Goal: Task Accomplishment & Management: Manage account settings

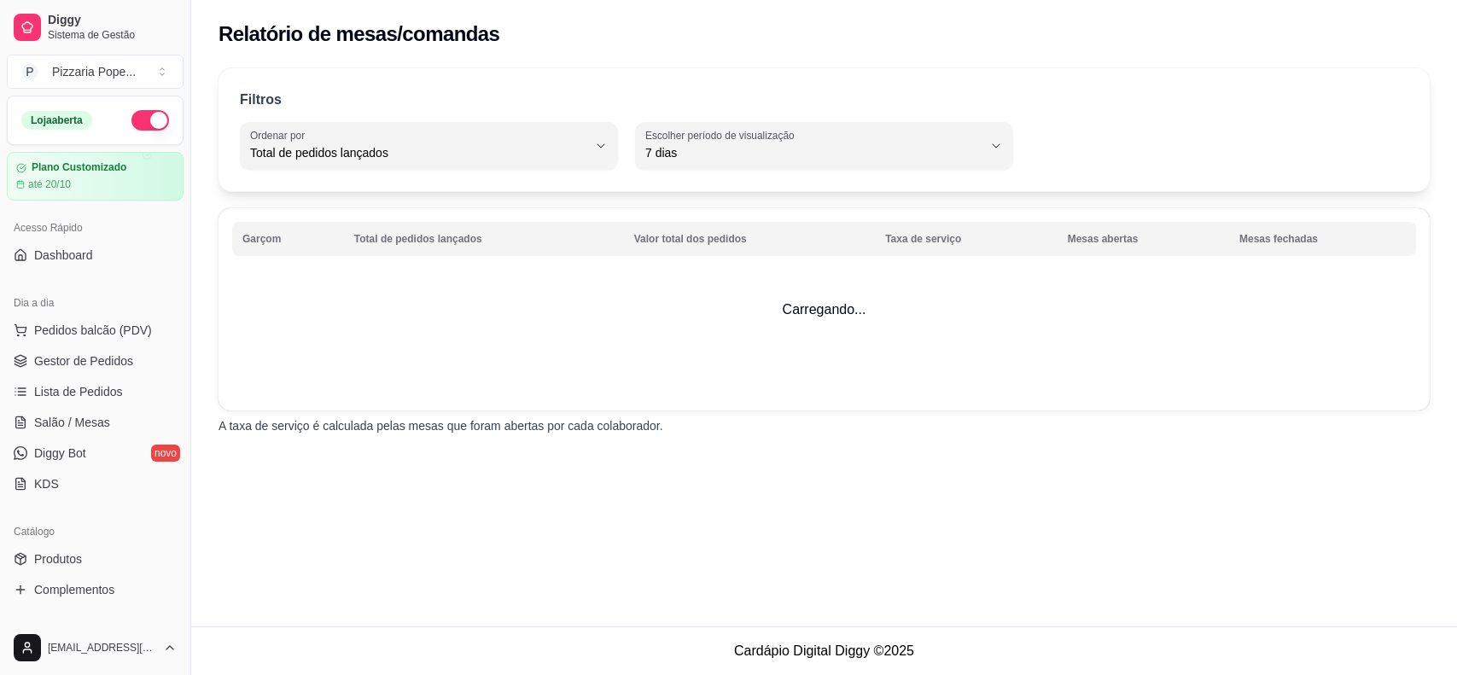
select select "TOTAL_OF_ORDERS"
select select "7"
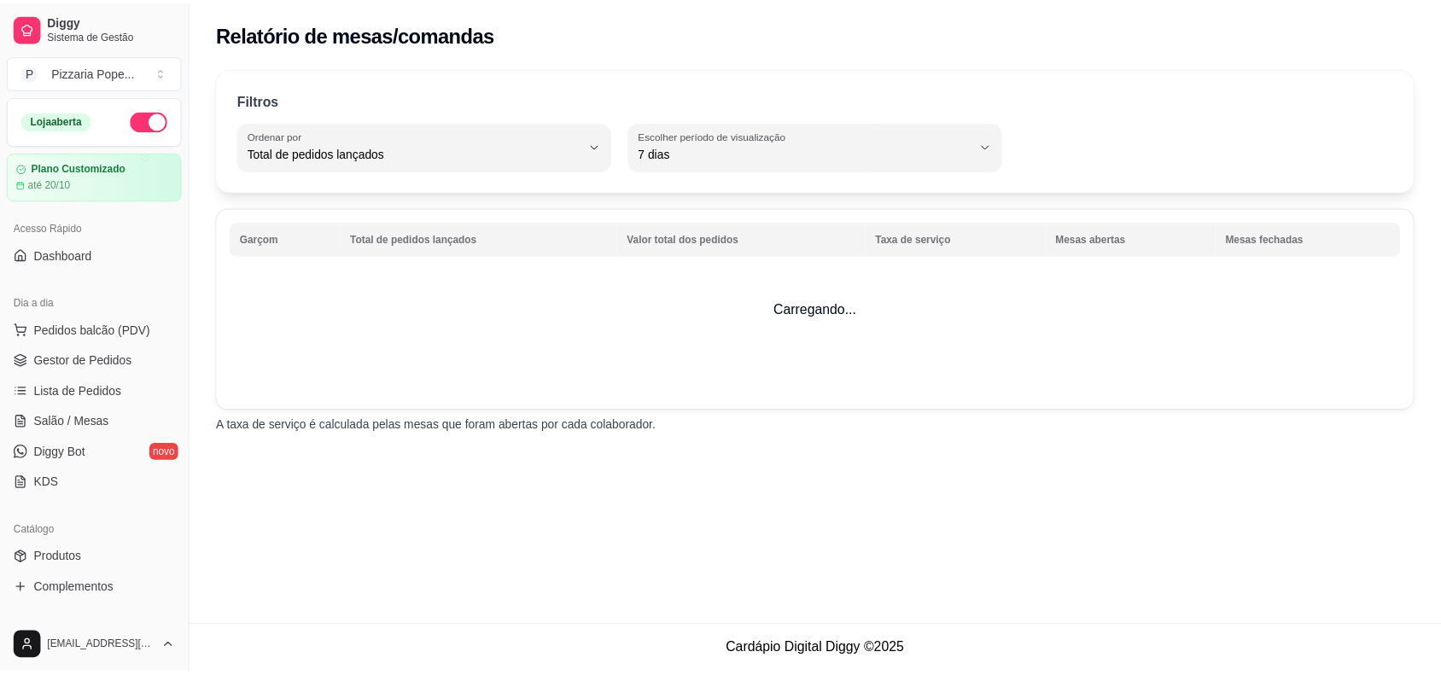
scroll to position [552, 0]
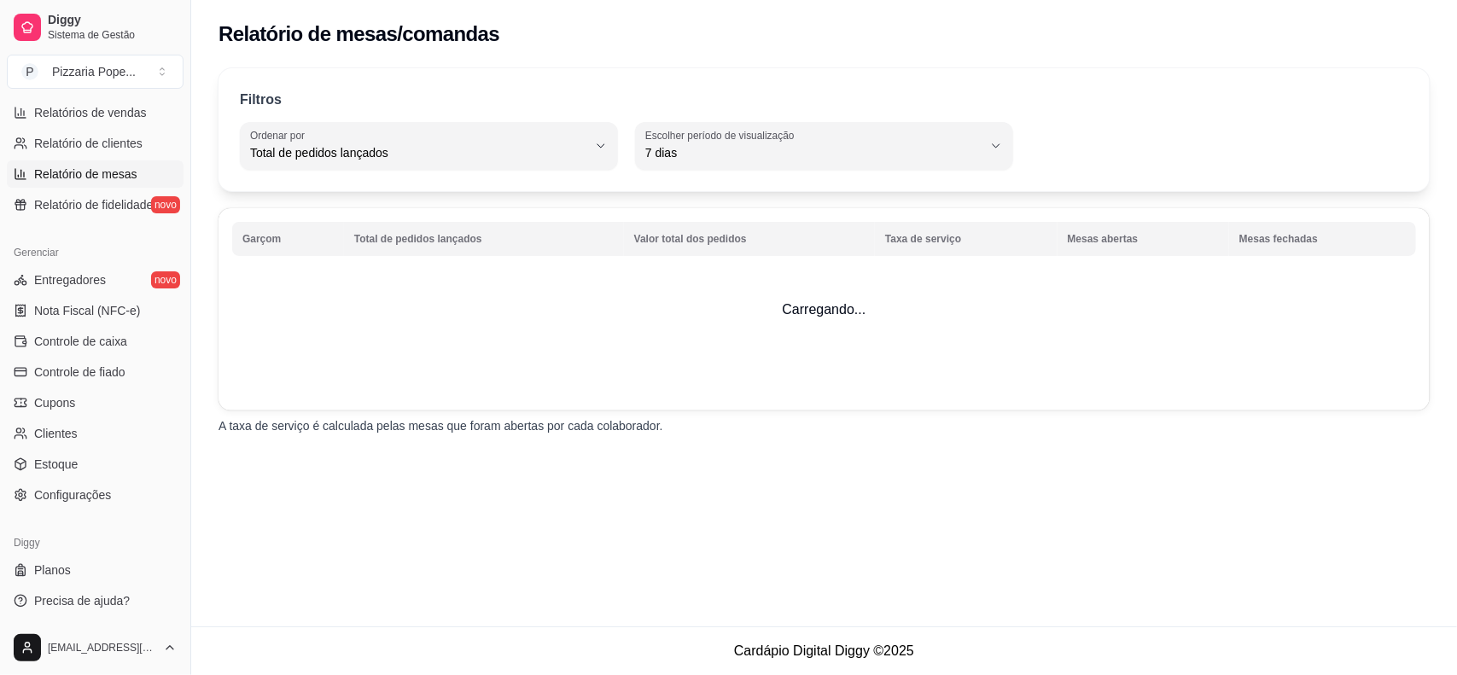
click at [60, 149] on span "Relatório de clientes" at bounding box center [88, 143] width 108 height 17
select select "30"
select select "HIGHEST_TOTAL_SPENT_WITH_ORDERS"
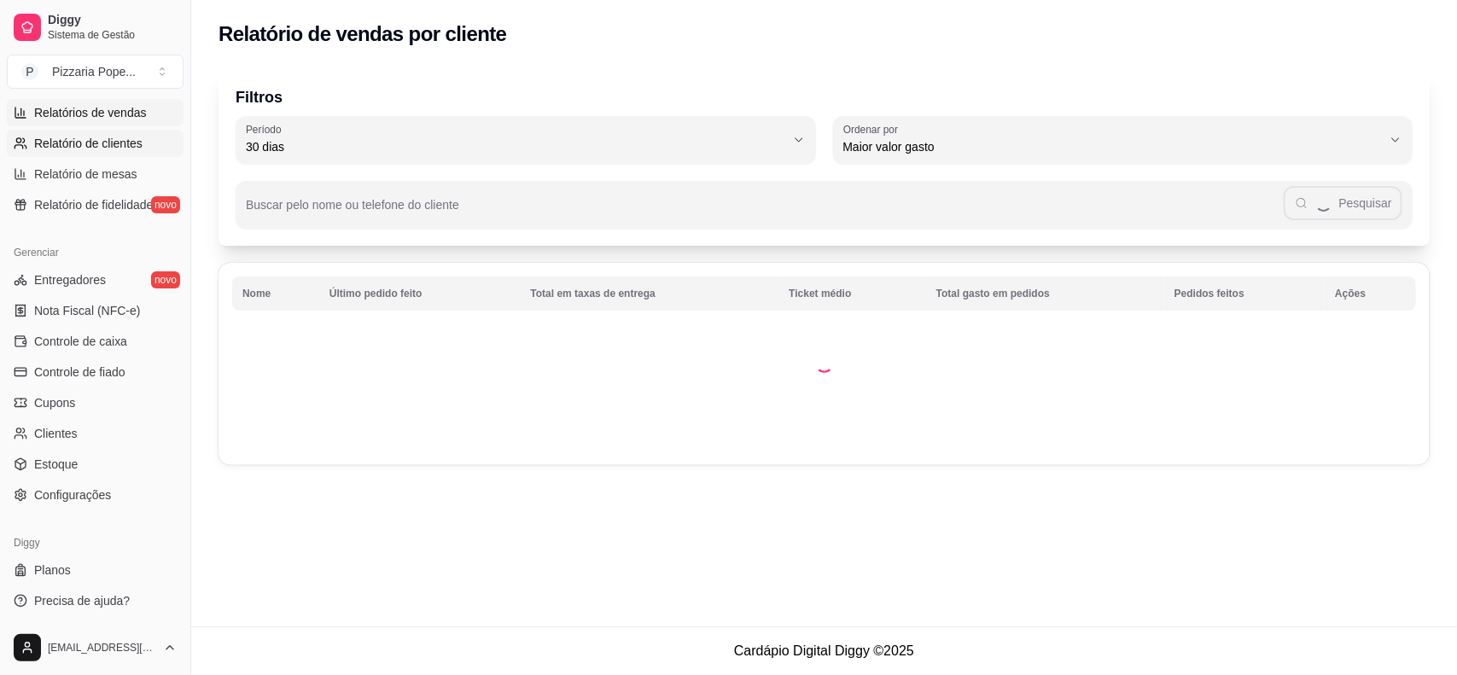
click at [55, 112] on span "Relatórios de vendas" at bounding box center [90, 112] width 113 height 17
select select "ALL"
select select "0"
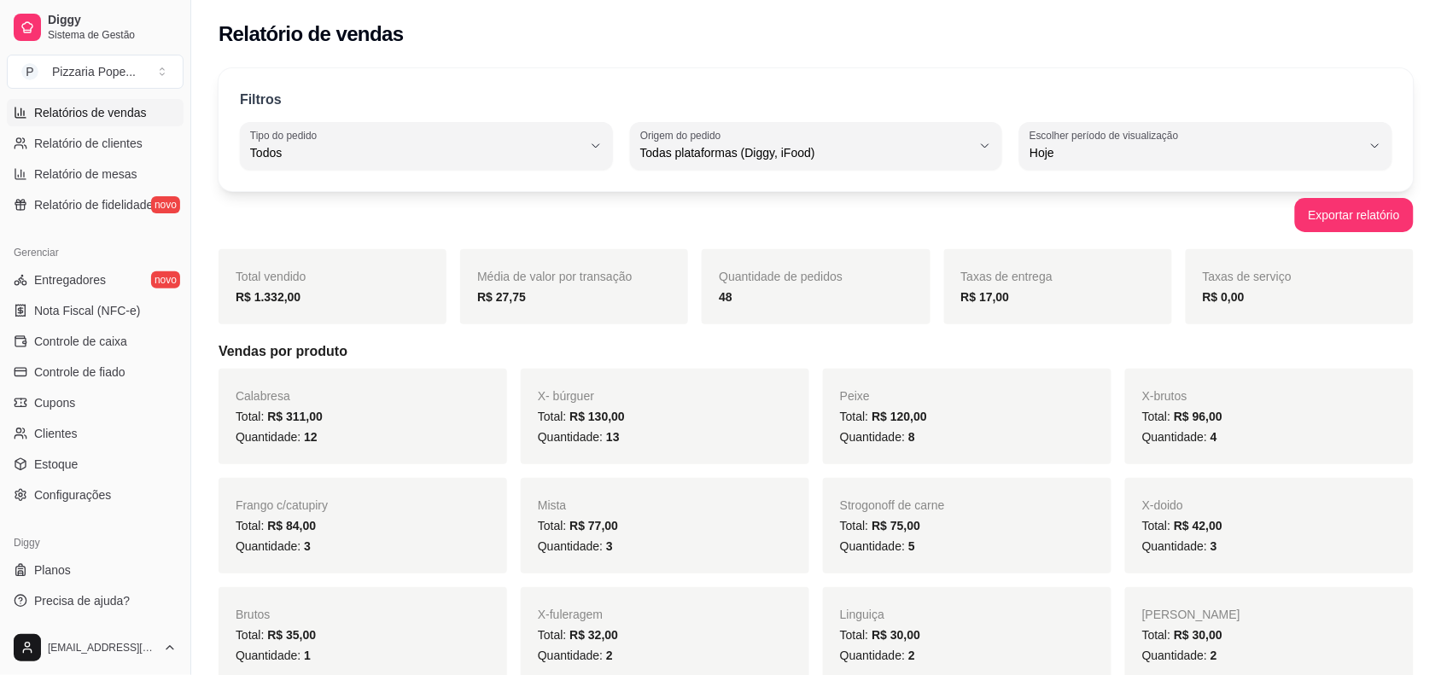
scroll to position [107, 0]
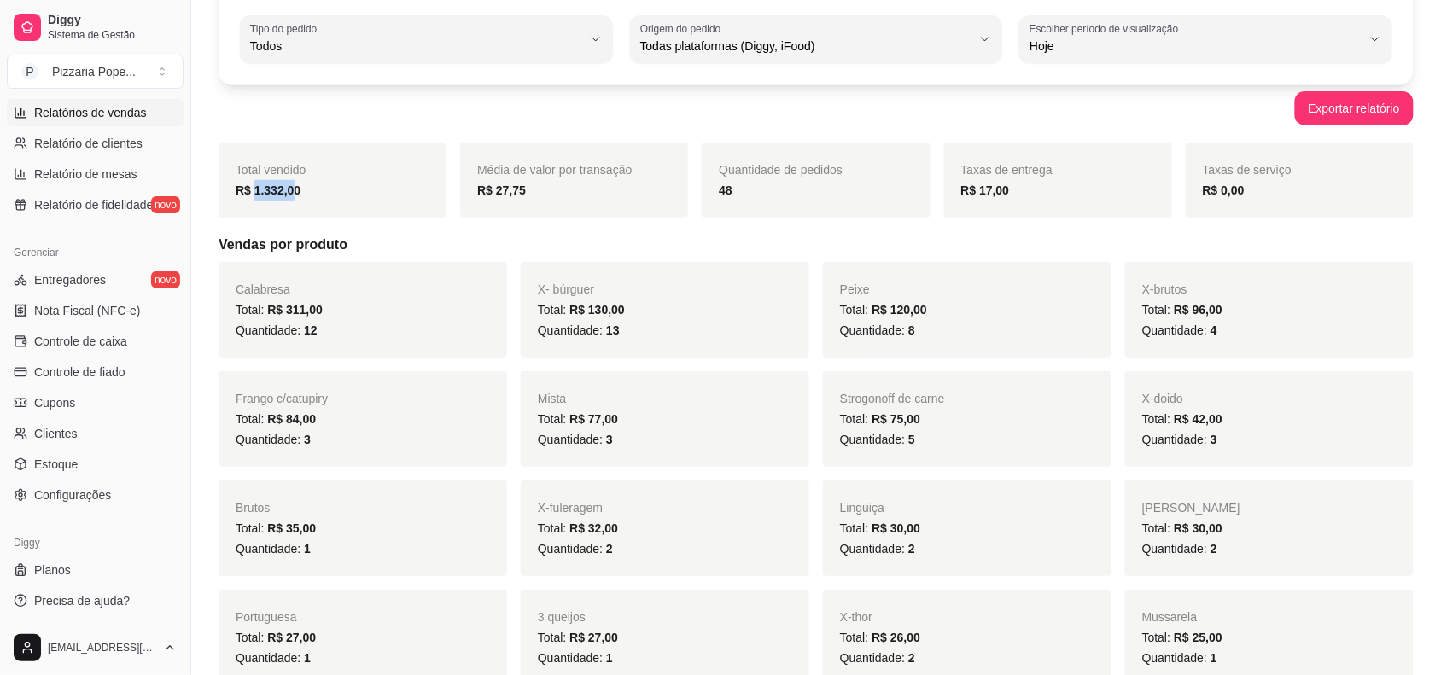
drag, startPoint x: 252, startPoint y: 193, endPoint x: 289, endPoint y: 190, distance: 36.8
click at [289, 190] on strong "R$ 1.332,00" at bounding box center [268, 191] width 65 height 14
click at [301, 188] on div "R$ 1.332,00" at bounding box center [333, 190] width 194 height 20
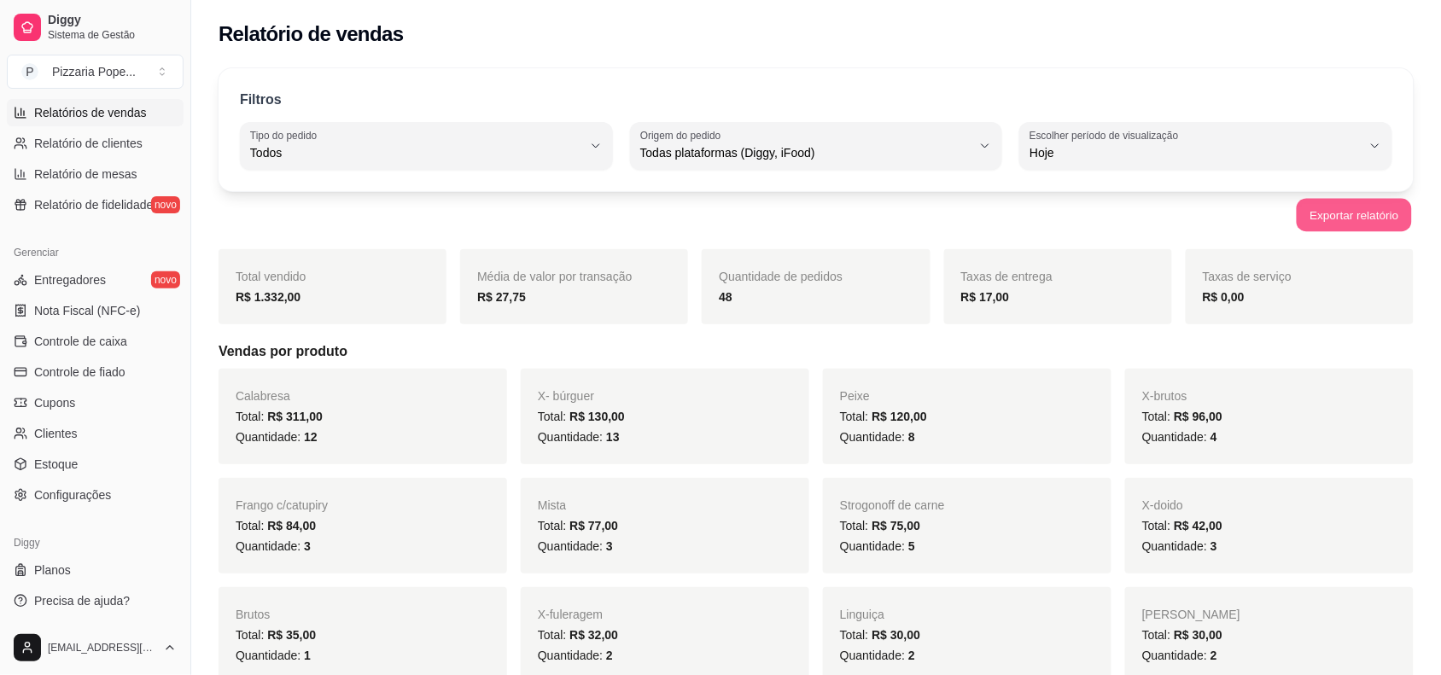
click at [1334, 211] on button "Exportar relatório" at bounding box center [1354, 215] width 115 height 33
click at [312, 205] on div "Exportar relatório" at bounding box center [816, 215] width 1195 height 34
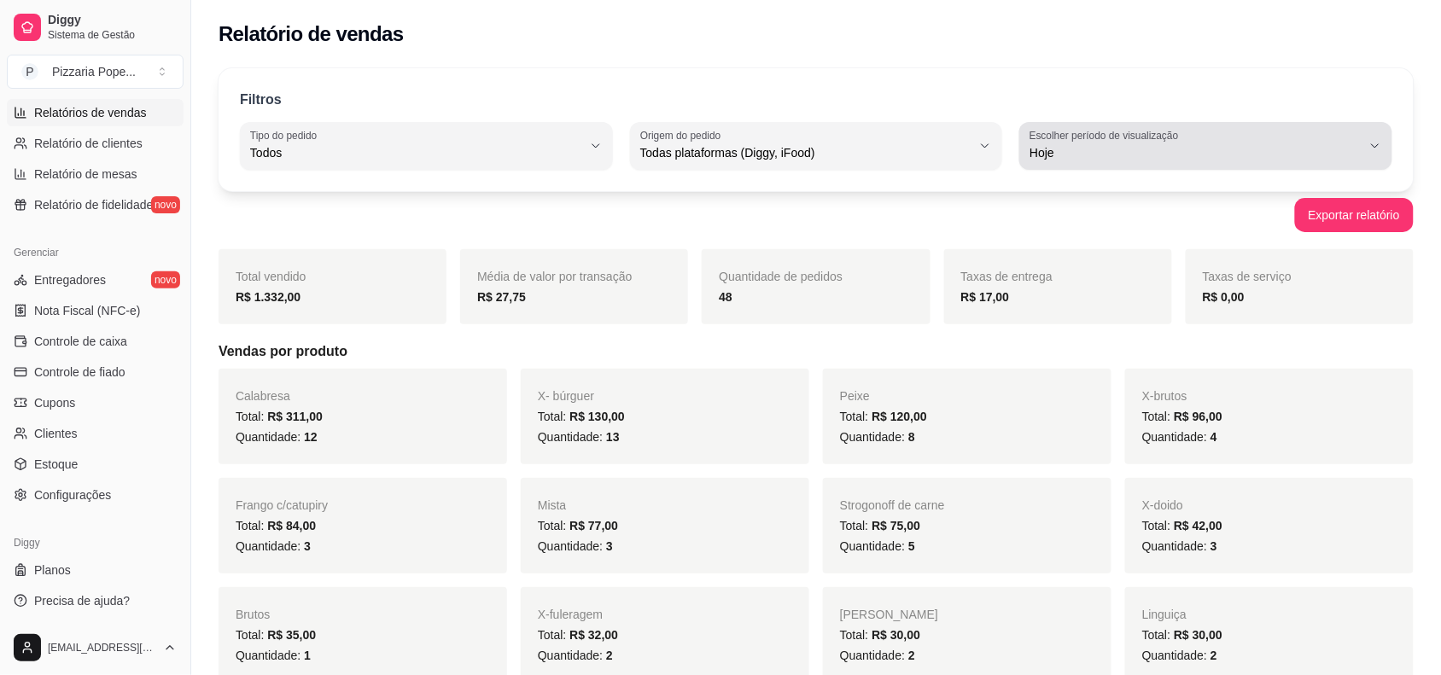
click at [1064, 141] on label "Escolher período de visualização" at bounding box center [1107, 135] width 155 height 15
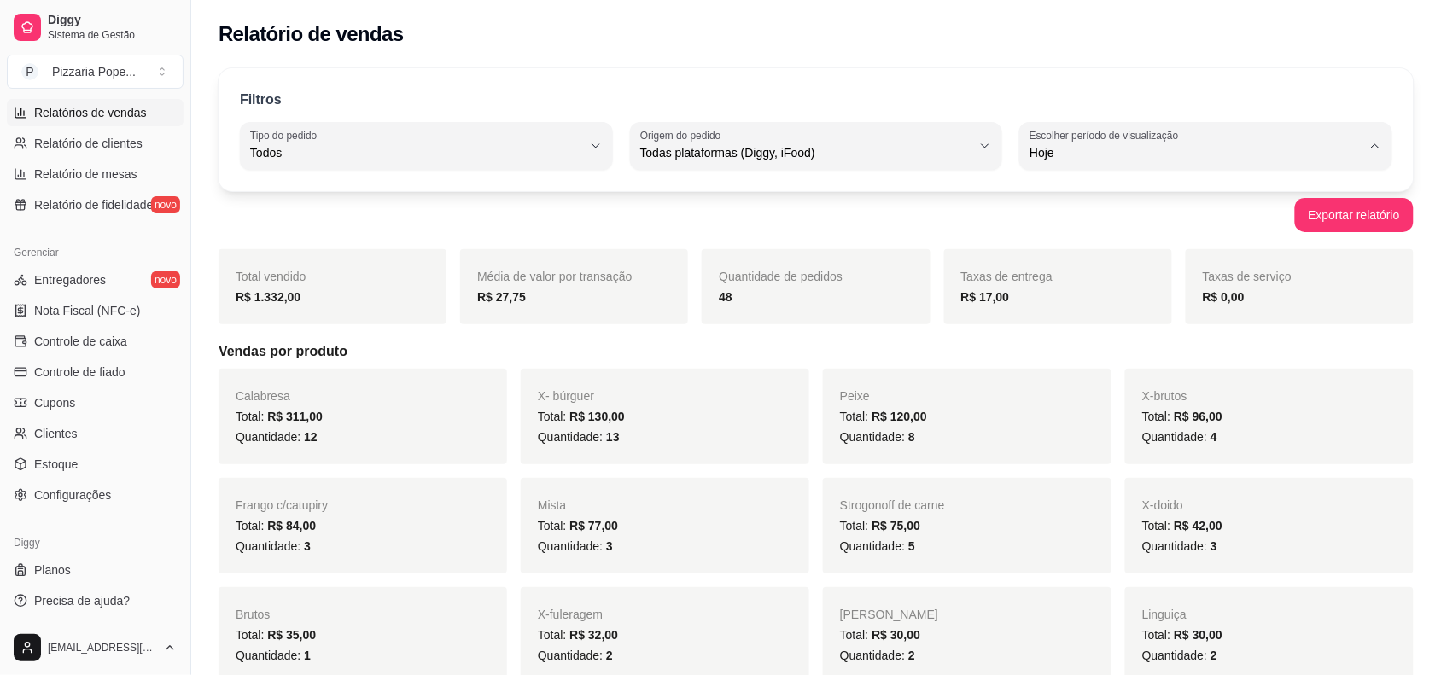
click at [1065, 193] on span "Hoje" at bounding box center [1198, 193] width 315 height 16
drag, startPoint x: 752, startPoint y: 309, endPoint x: 734, endPoint y: 313, distance: 18.4
click at [734, 313] on div "Quantidade de pedidos 48" at bounding box center [816, 286] width 228 height 75
drag, startPoint x: 734, startPoint y: 313, endPoint x: 709, endPoint y: 309, distance: 25.1
click at [709, 309] on div "Quantidade de pedidos 48" at bounding box center [816, 286] width 228 height 75
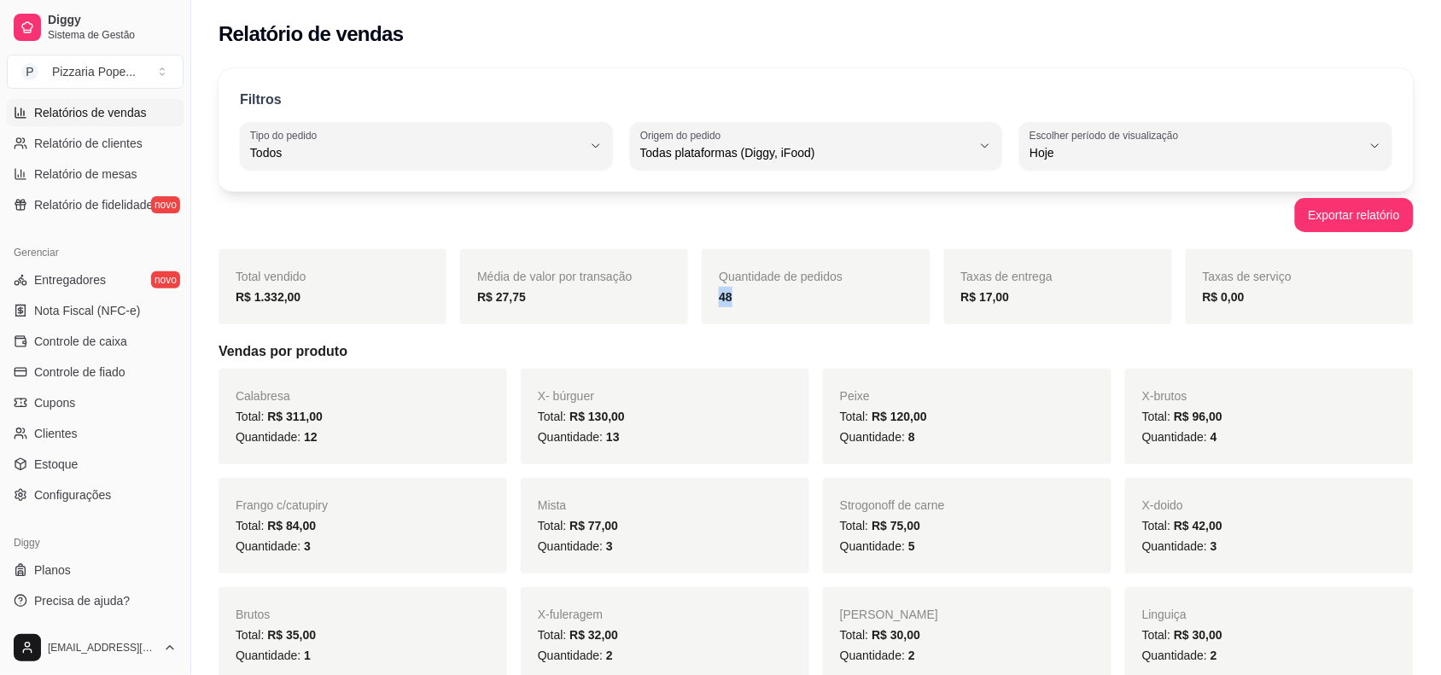
click at [709, 307] on div "Quantidade de pedidos 48" at bounding box center [816, 286] width 228 height 75
drag, startPoint x: 549, startPoint y: 300, endPoint x: 489, endPoint y: 301, distance: 59.8
click at [489, 301] on div "R$ 27,75" at bounding box center [574, 297] width 194 height 20
drag, startPoint x: 304, startPoint y: 295, endPoint x: 248, endPoint y: 304, distance: 56.3
click at [248, 304] on div "R$ 1.332,00" at bounding box center [333, 297] width 194 height 20
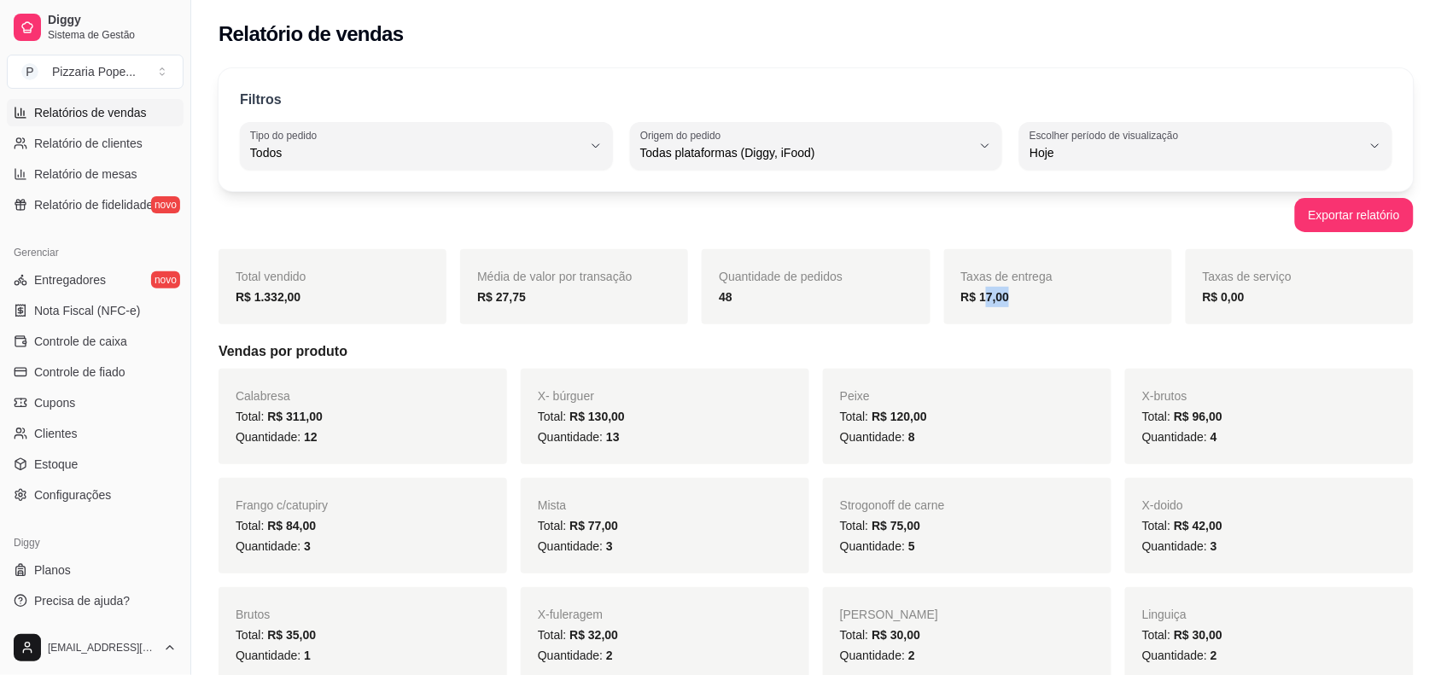
drag, startPoint x: 1014, startPoint y: 299, endPoint x: 982, endPoint y: 295, distance: 32.6
click at [982, 295] on div "R$ 17,00" at bounding box center [1058, 297] width 194 height 20
click at [966, 288] on div "R$ 17,00" at bounding box center [1058, 297] width 194 height 20
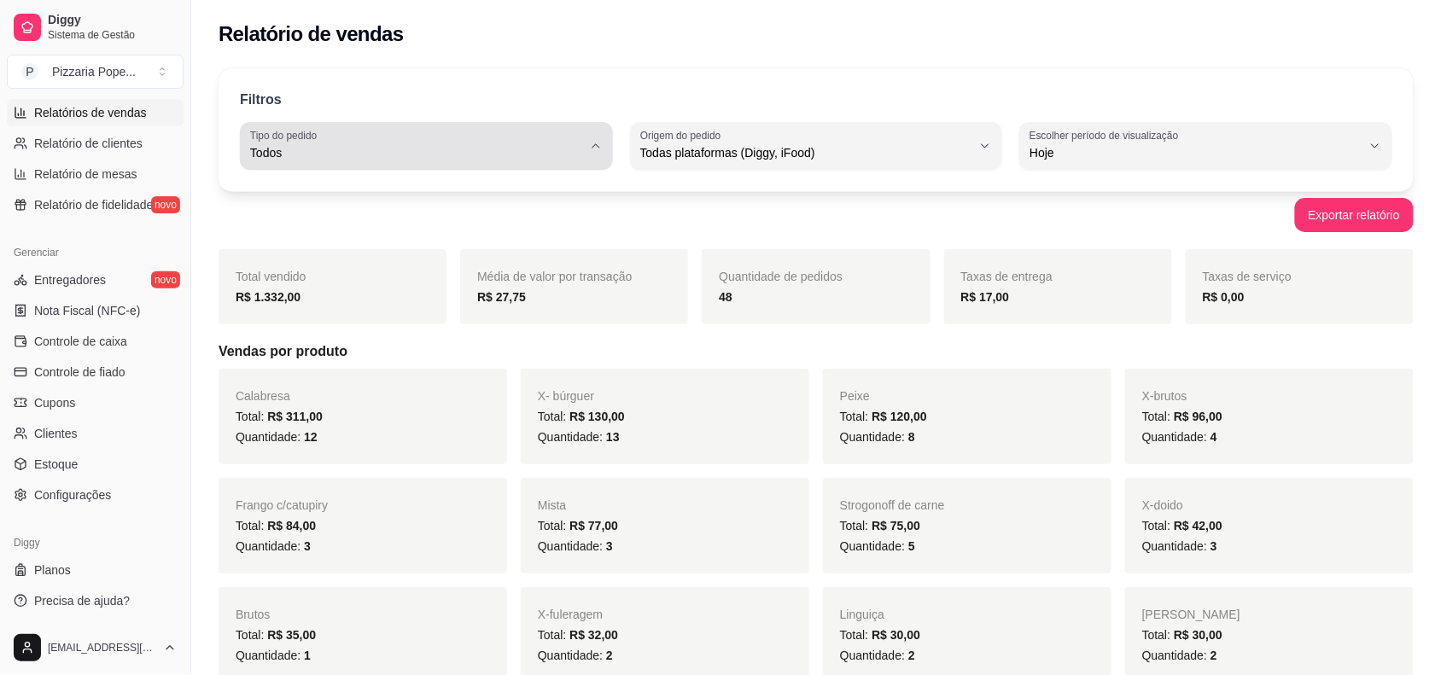
click at [478, 142] on div "Todos" at bounding box center [416, 146] width 332 height 34
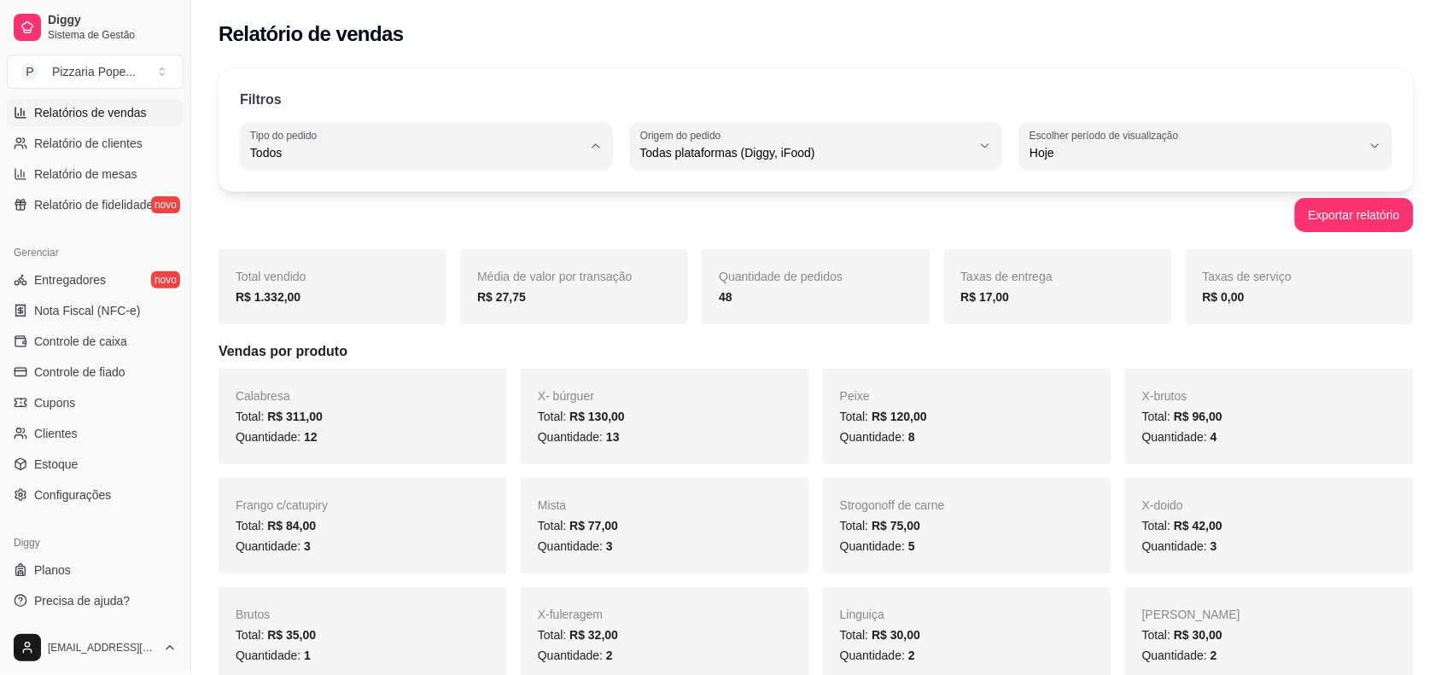
click at [301, 196] on span "Todos" at bounding box center [417, 193] width 315 height 16
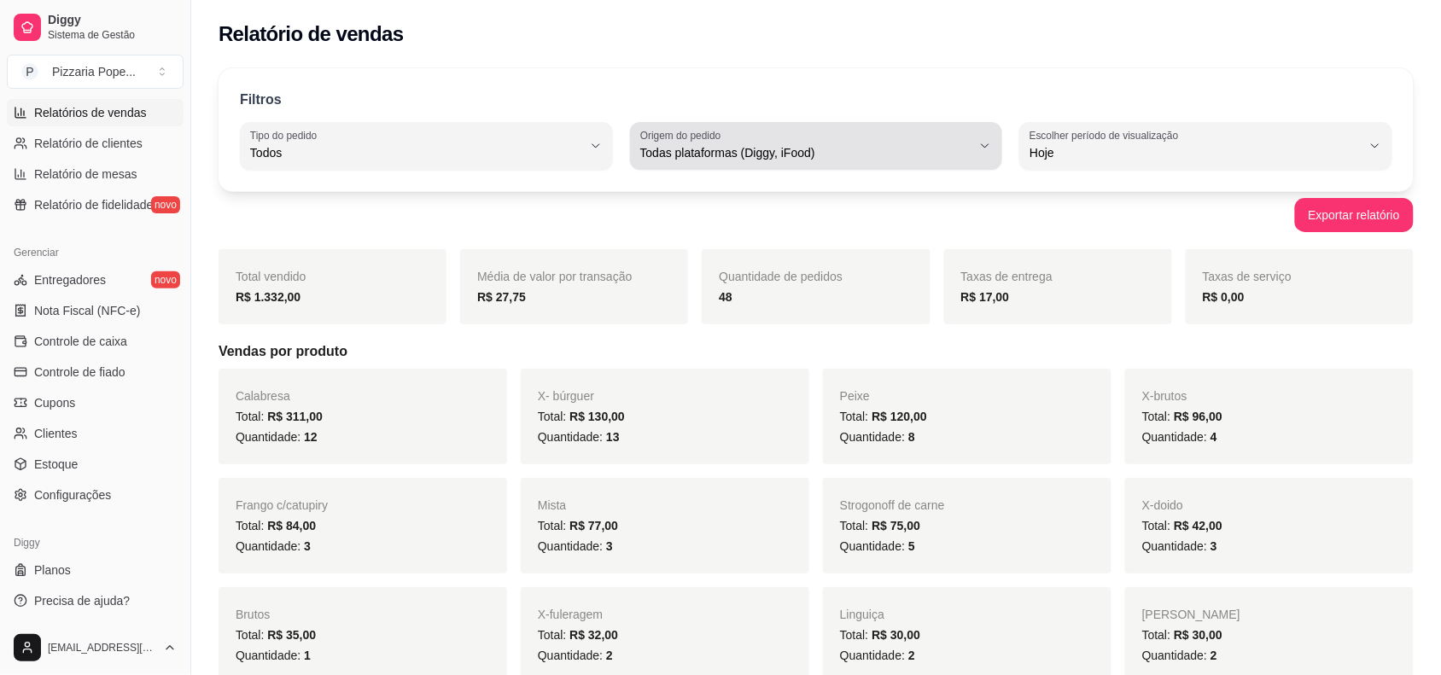
click at [888, 144] on span "Todas plataformas (Diggy, iFood)" at bounding box center [806, 152] width 332 height 17
click at [1065, 139] on label "Escolher período de visualização" at bounding box center [1107, 135] width 155 height 15
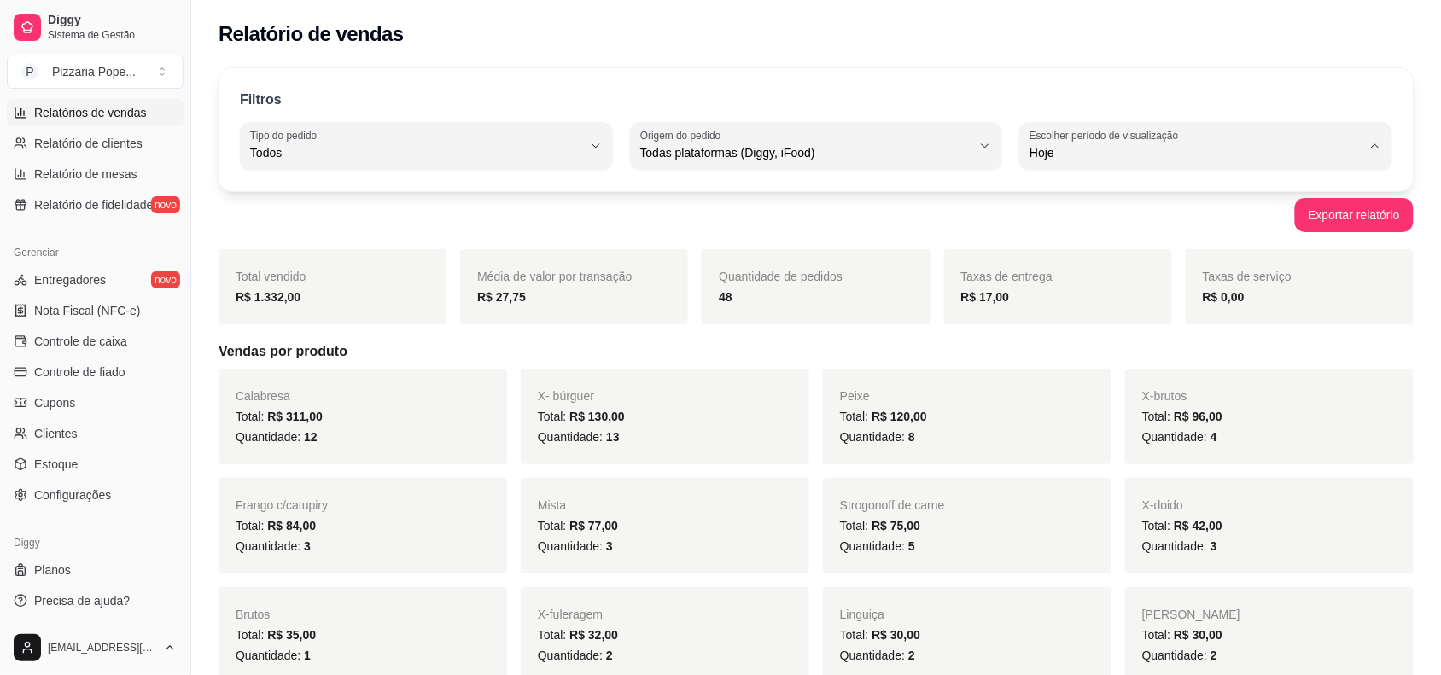
click at [1100, 309] on span "30 dias" at bounding box center [1198, 305] width 315 height 16
type input "30"
select select "30"
drag, startPoint x: 254, startPoint y: 304, endPoint x: 342, endPoint y: 288, distance: 89.4
click at [342, 286] on div "Total vendido R$ 16.596,00" at bounding box center [333, 286] width 228 height 75
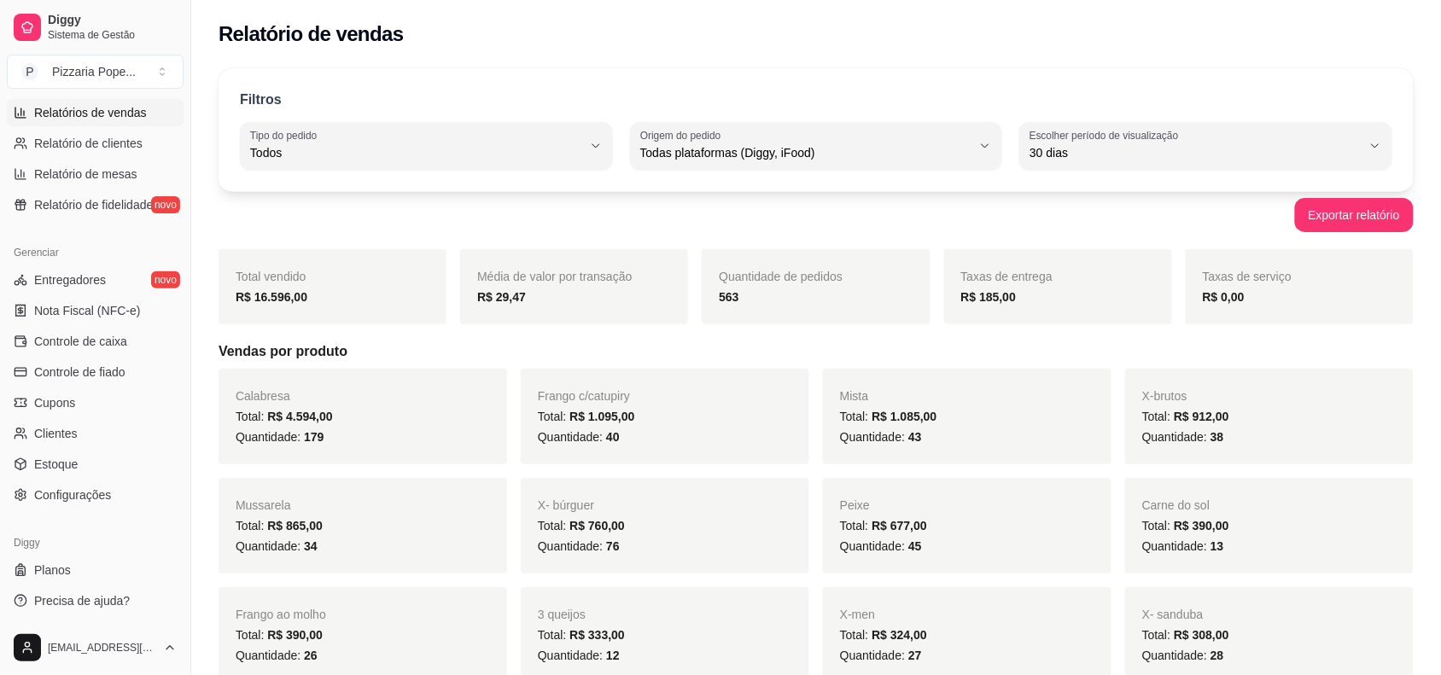
click at [341, 293] on div "R$ 16.596,00" at bounding box center [333, 297] width 194 height 20
drag, startPoint x: 321, startPoint y: 301, endPoint x: 245, endPoint y: 316, distance: 77.5
click at [246, 316] on div "Total vendido R$ 16.596,00" at bounding box center [333, 286] width 228 height 75
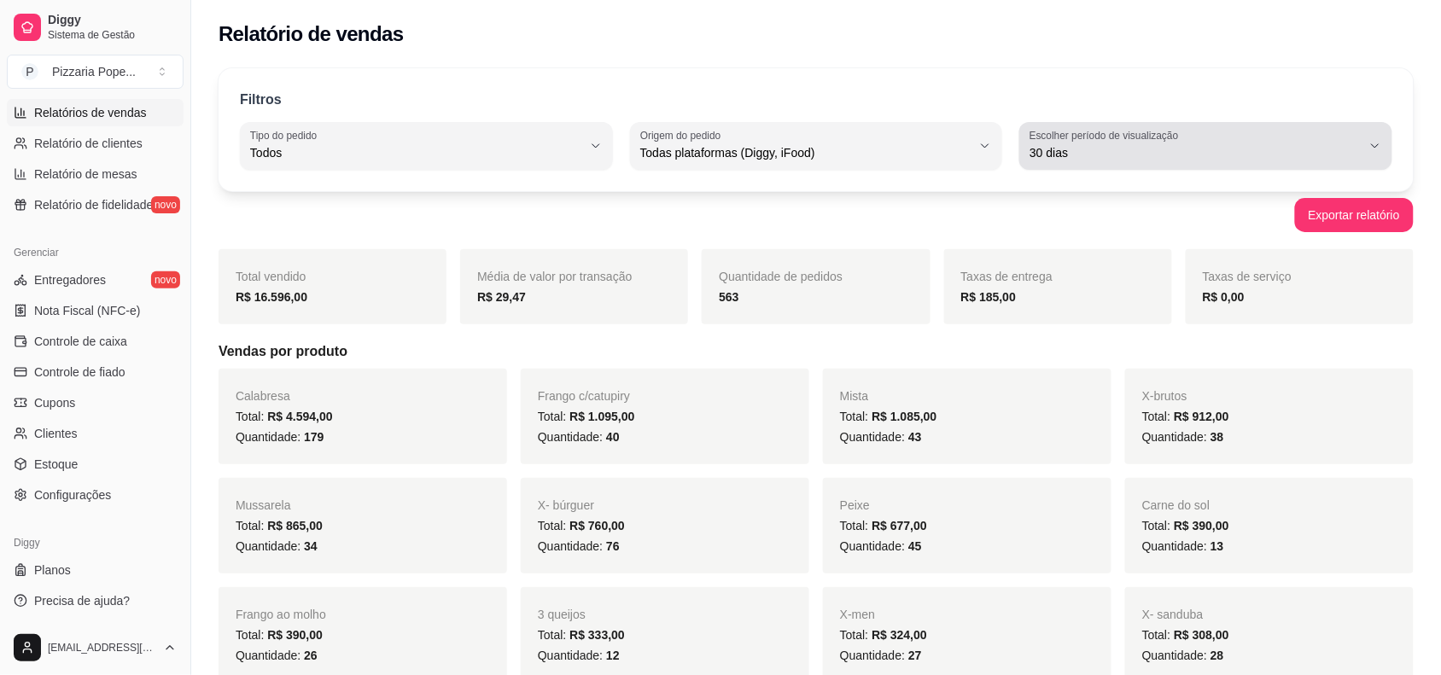
click at [1055, 143] on div "30 dias" at bounding box center [1196, 146] width 332 height 34
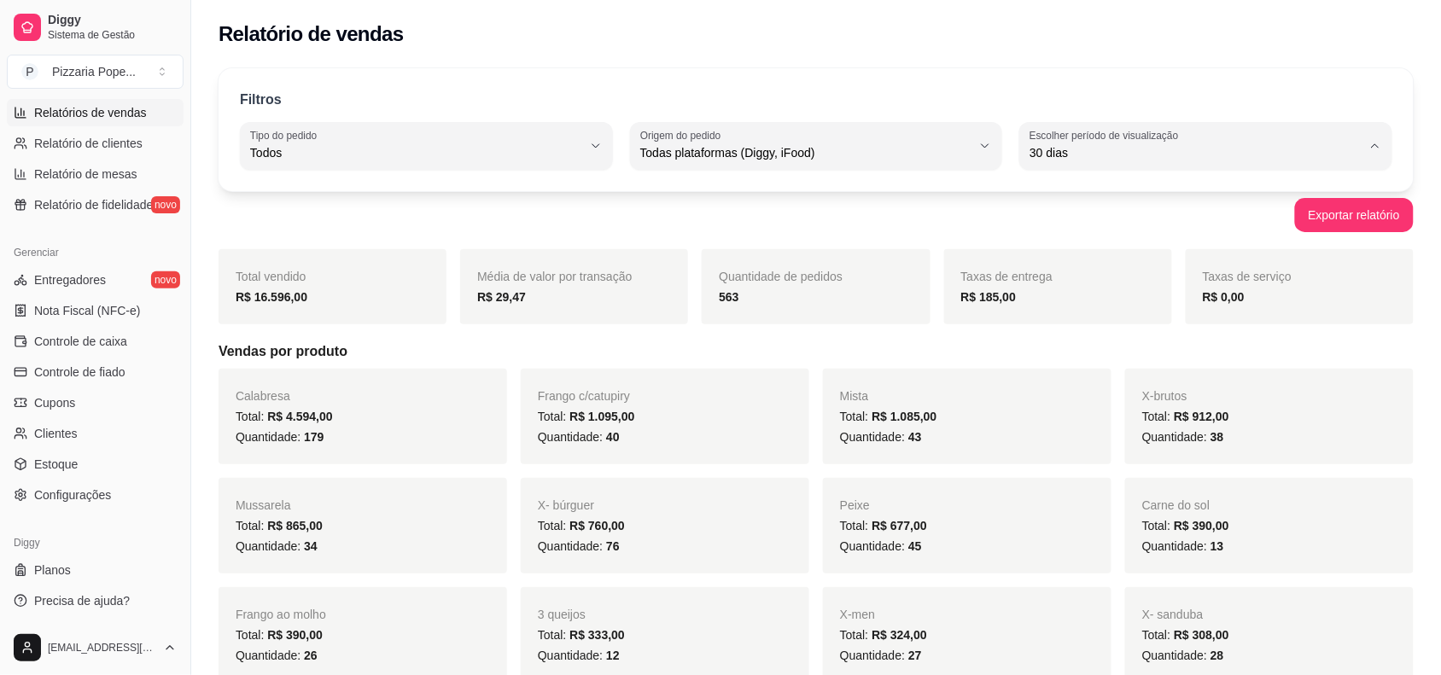
click at [1060, 339] on span "45 dias" at bounding box center [1198, 333] width 315 height 16
type input "45"
select select "45"
drag, startPoint x: 250, startPoint y: 301, endPoint x: 326, endPoint y: 297, distance: 76.1
click at [326, 297] on div "R$ 19.127,00" at bounding box center [333, 297] width 194 height 20
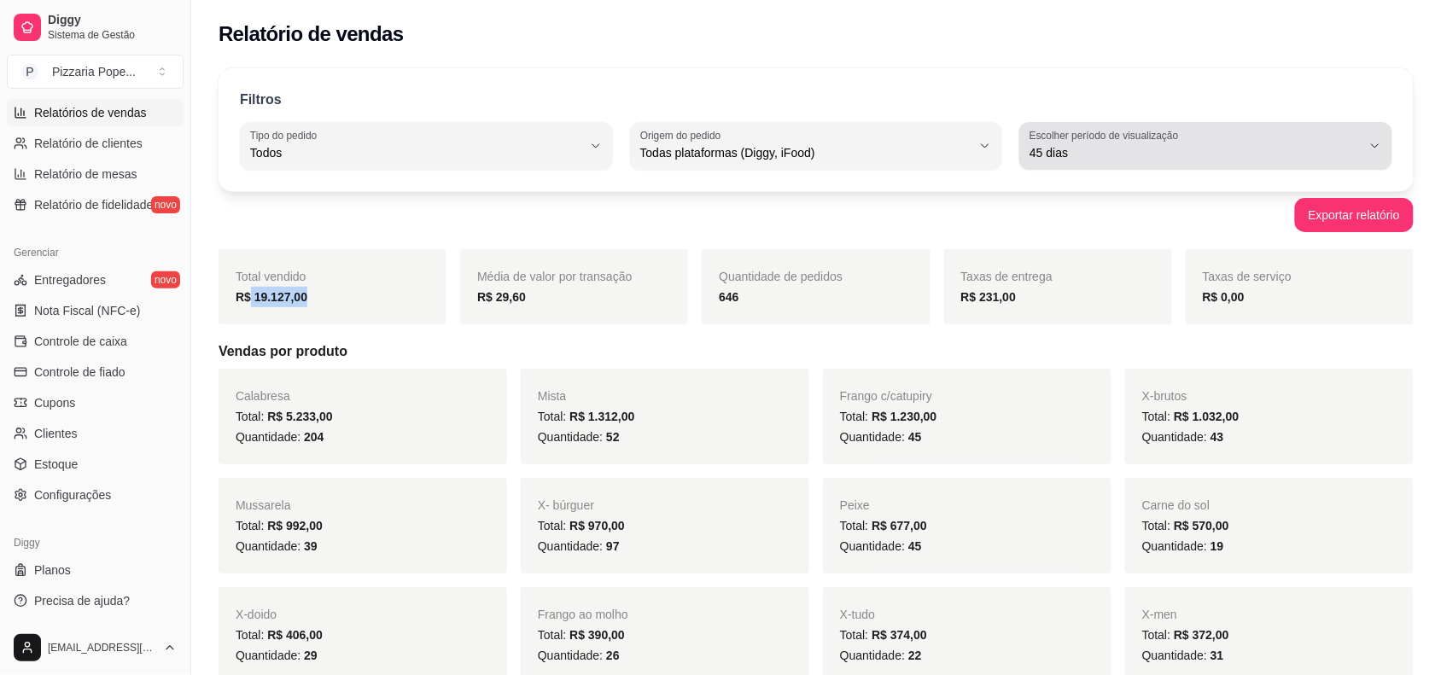
click at [1021, 148] on button "Escolher período de visualização 45 dias" at bounding box center [1205, 146] width 373 height 48
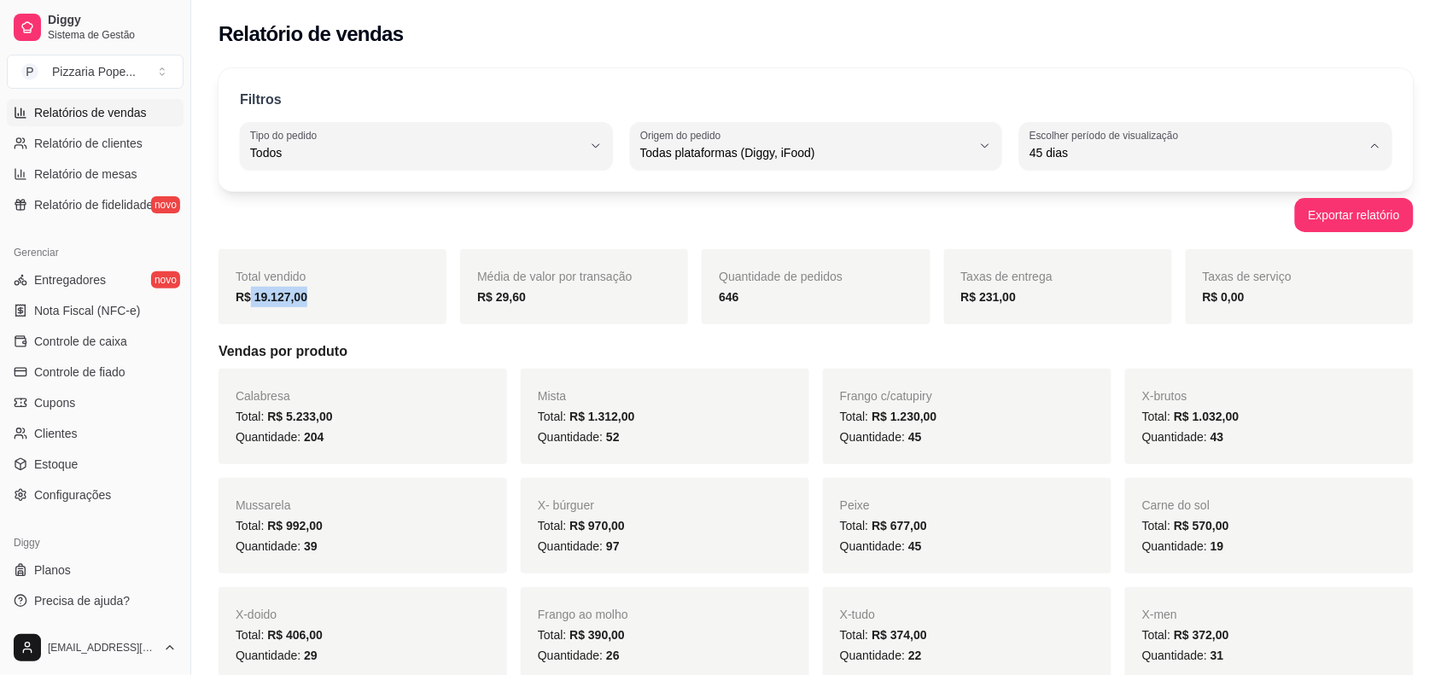
click at [1086, 197] on span "Hoje" at bounding box center [1198, 193] width 315 height 16
type input "0"
select select "0"
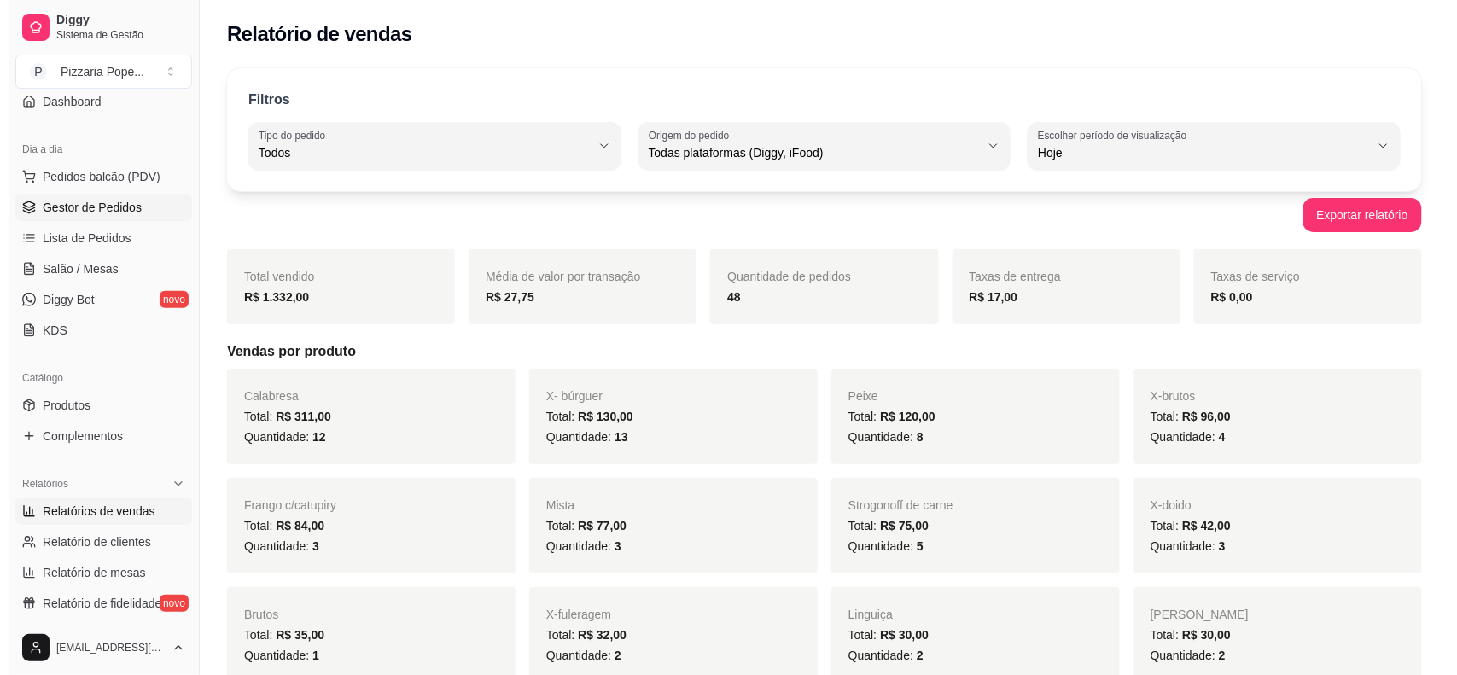
scroll to position [125, 0]
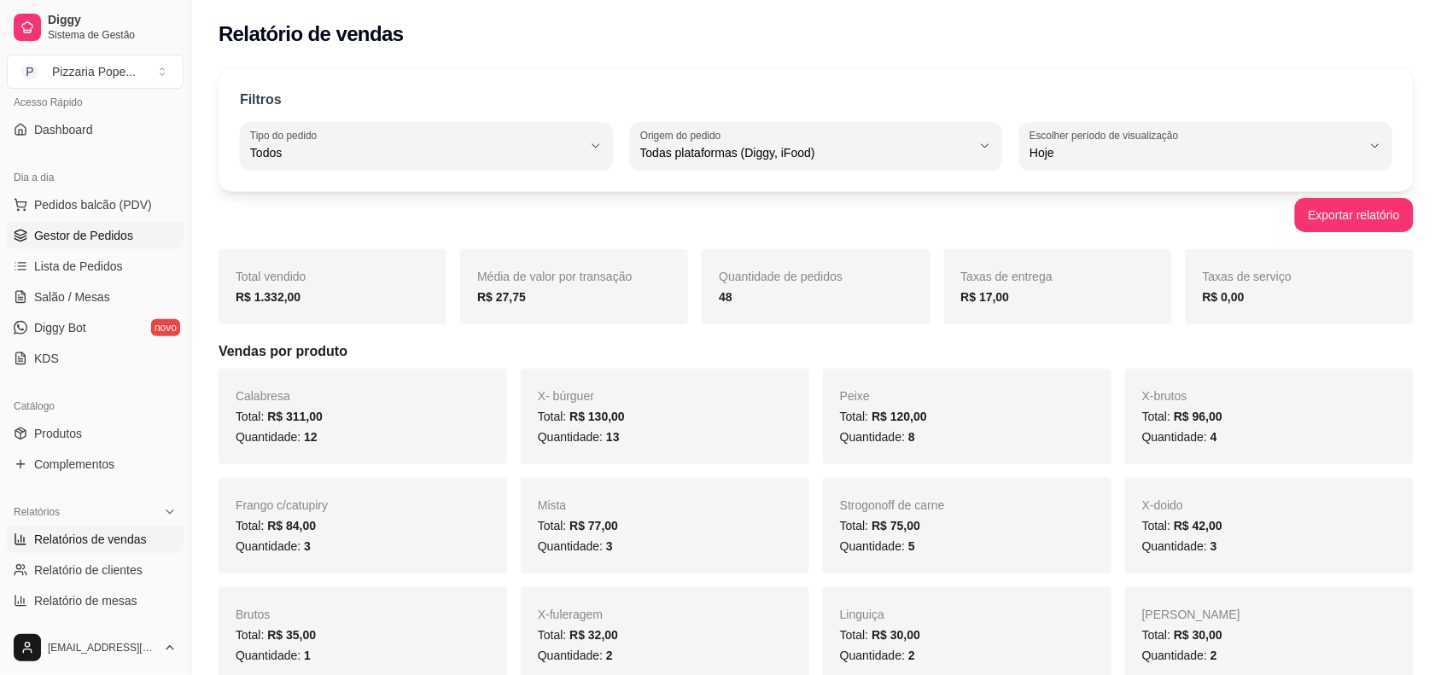
click at [58, 232] on span "Gestor de Pedidos" at bounding box center [83, 235] width 99 height 17
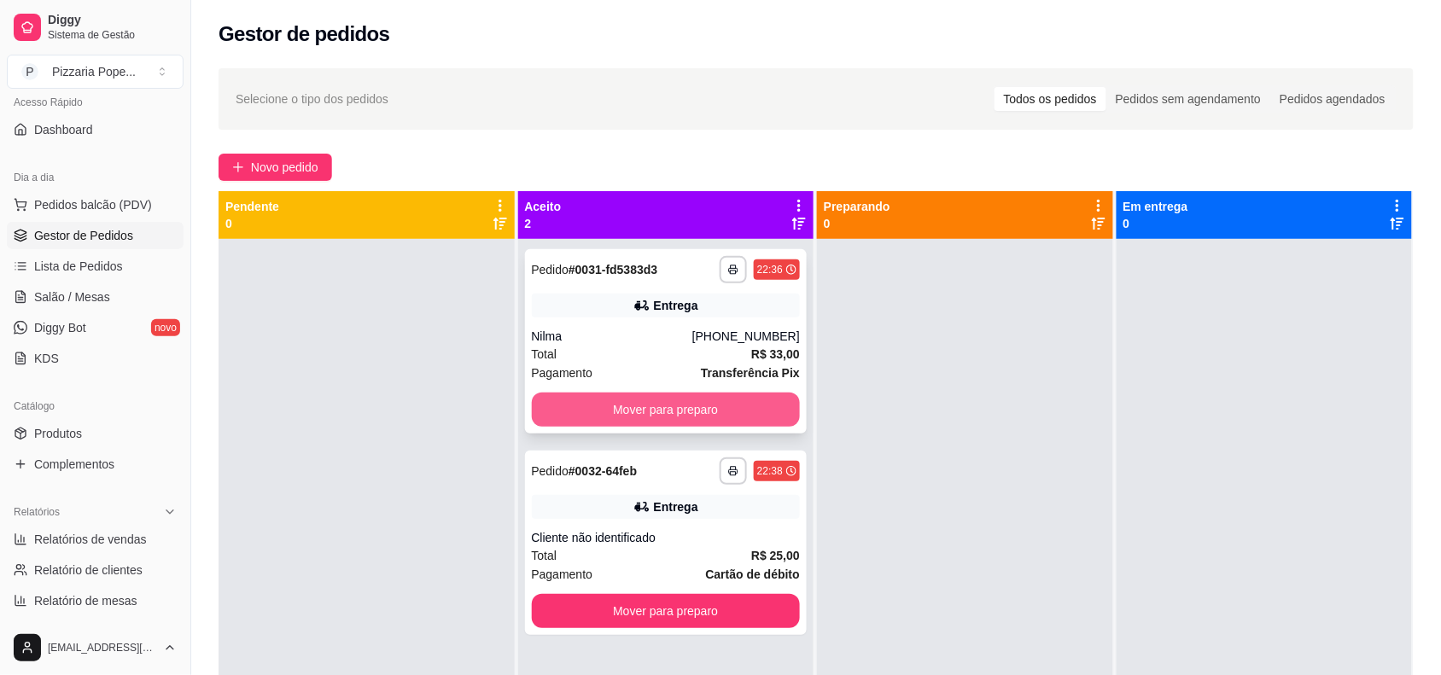
click at [606, 406] on button "Mover para preparo" at bounding box center [666, 410] width 269 height 34
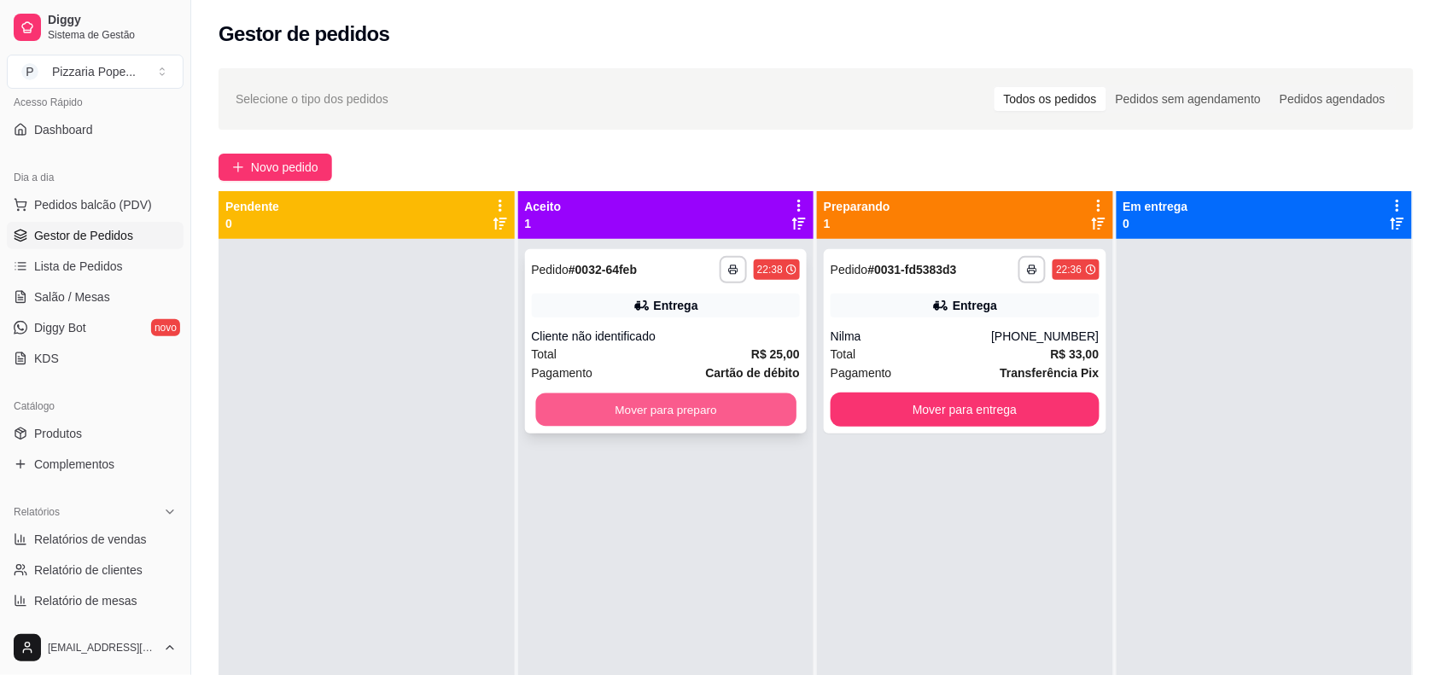
click at [620, 408] on button "Mover para preparo" at bounding box center [665, 410] width 260 height 33
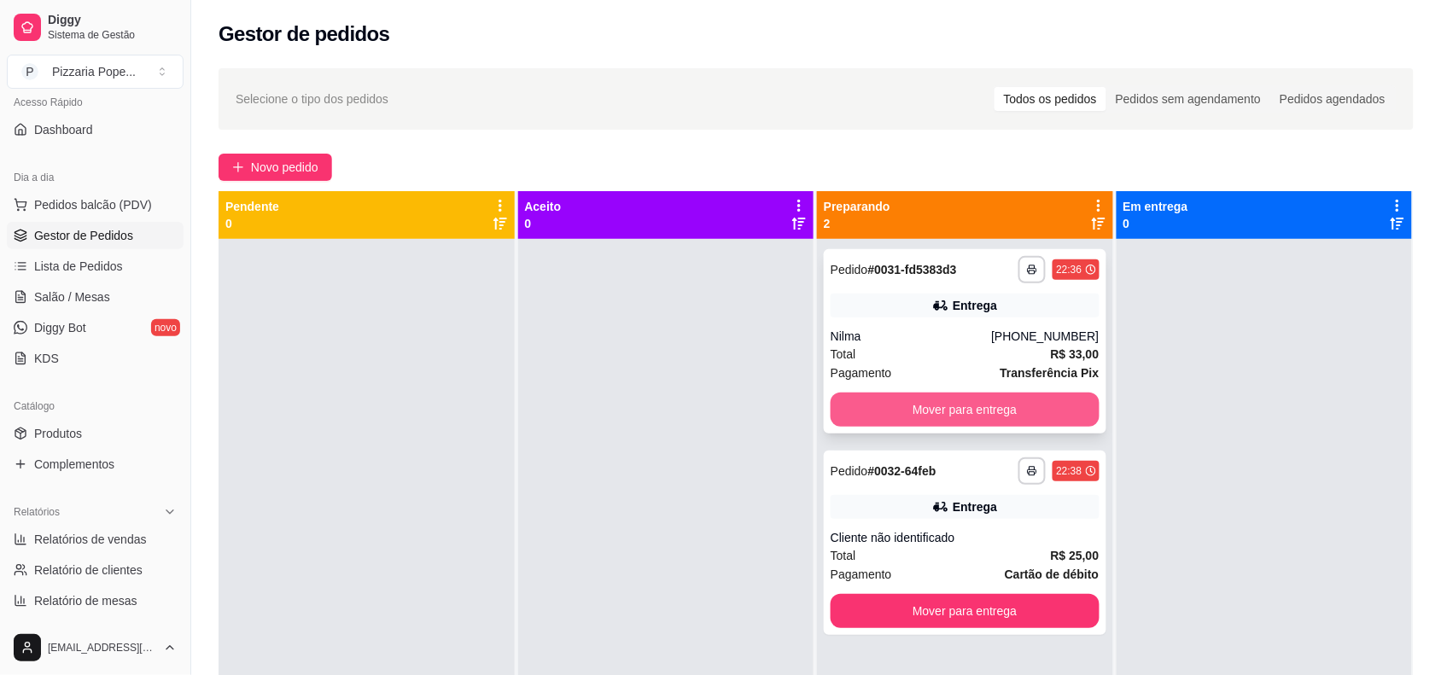
click at [912, 404] on button "Mover para entrega" at bounding box center [965, 410] width 269 height 34
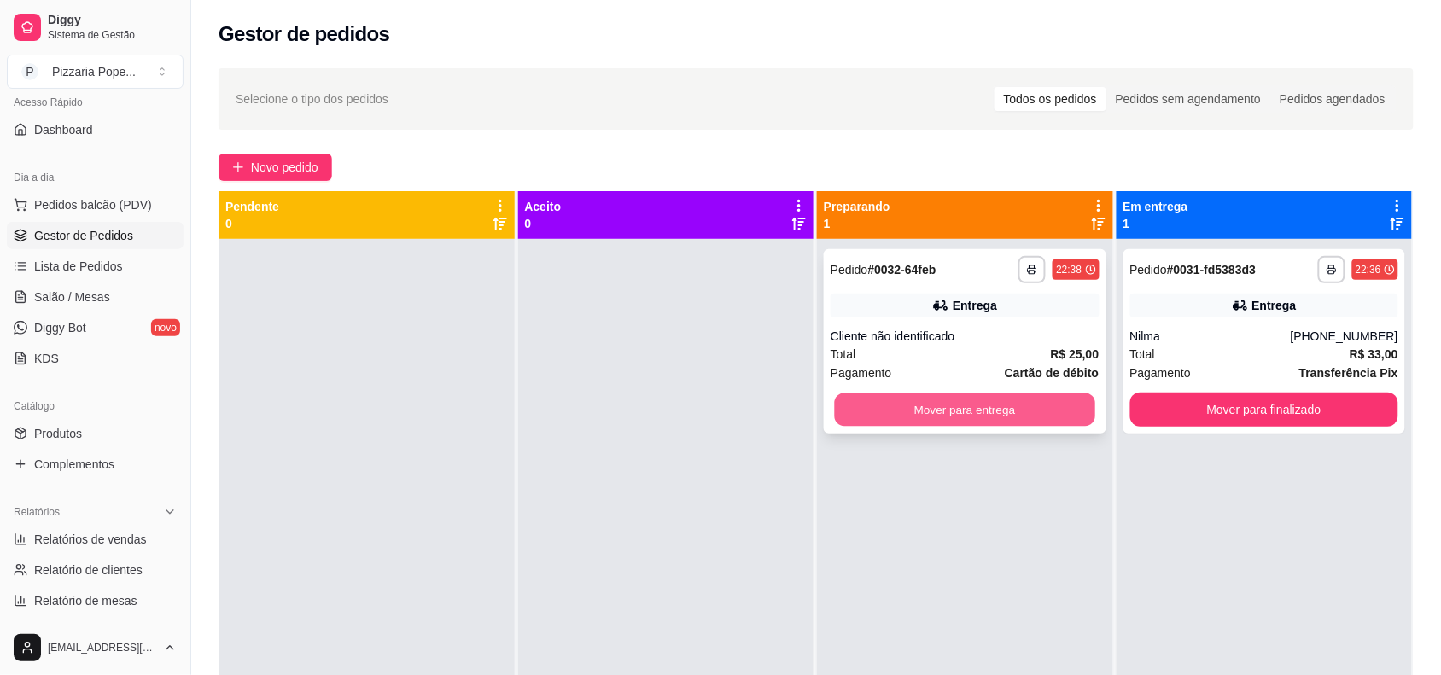
click at [911, 414] on button "Mover para entrega" at bounding box center [965, 410] width 260 height 33
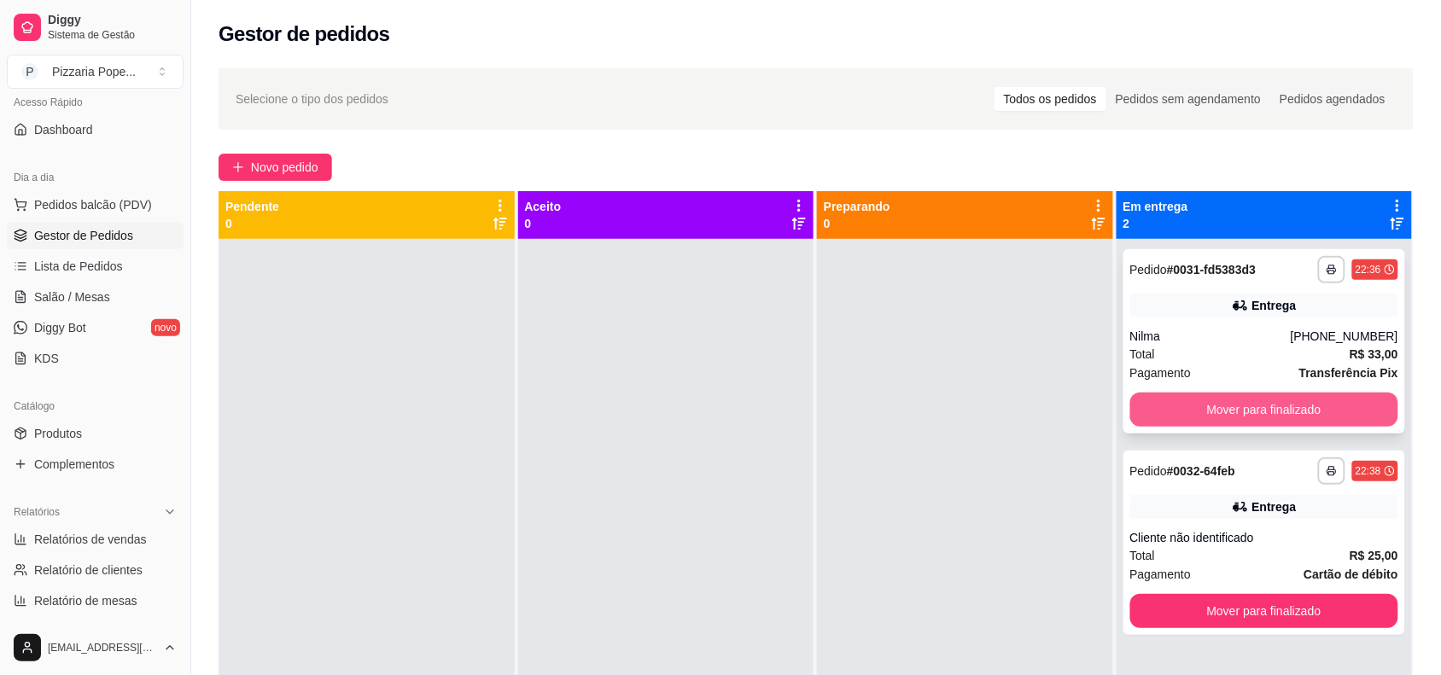
click at [1175, 415] on button "Mover para finalizado" at bounding box center [1264, 410] width 269 height 34
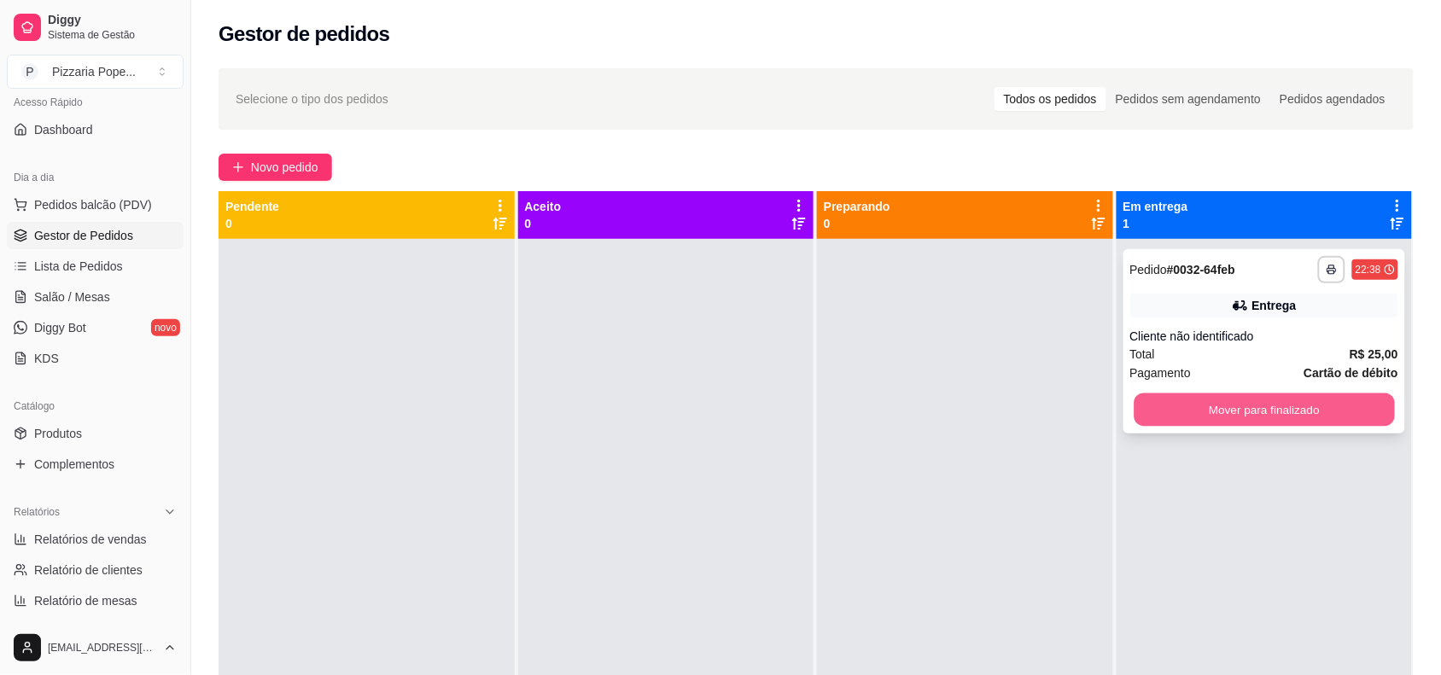
click at [1181, 418] on button "Mover para finalizado" at bounding box center [1264, 410] width 260 height 33
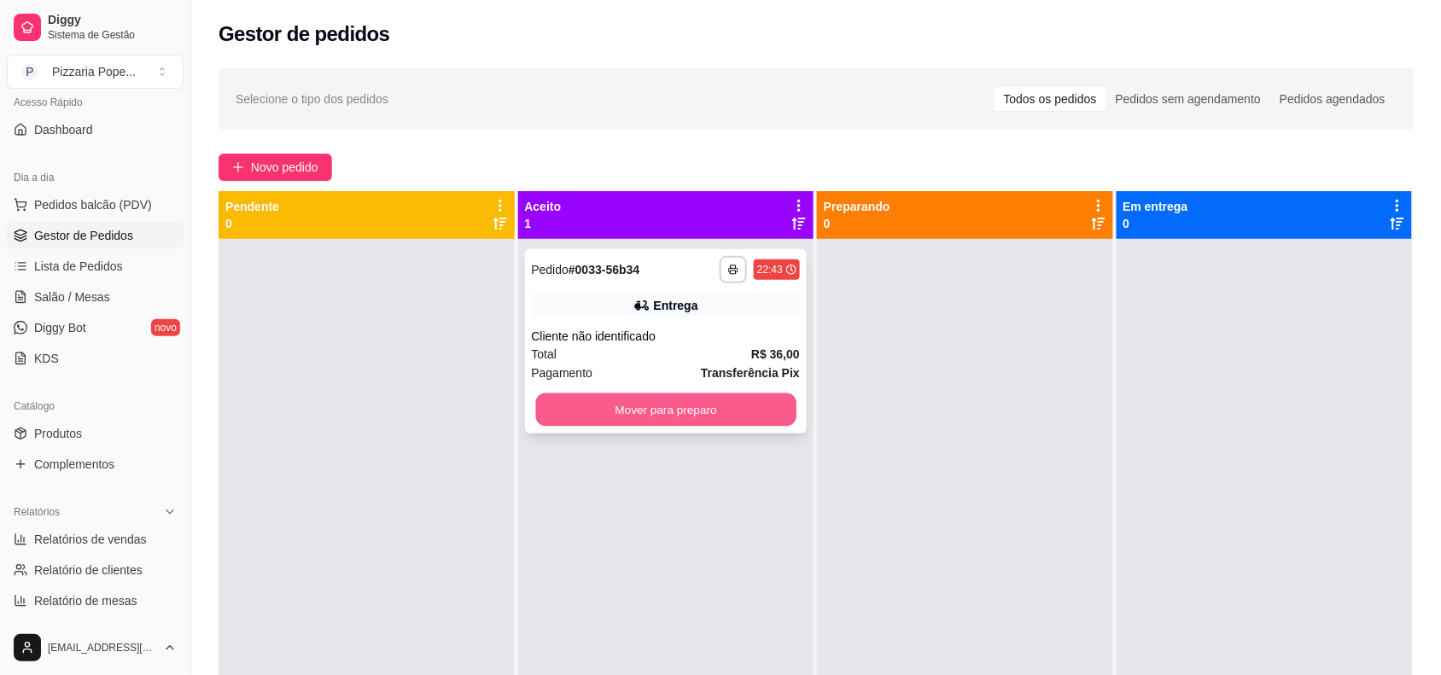
click at [621, 404] on button "Mover para preparo" at bounding box center [665, 410] width 260 height 33
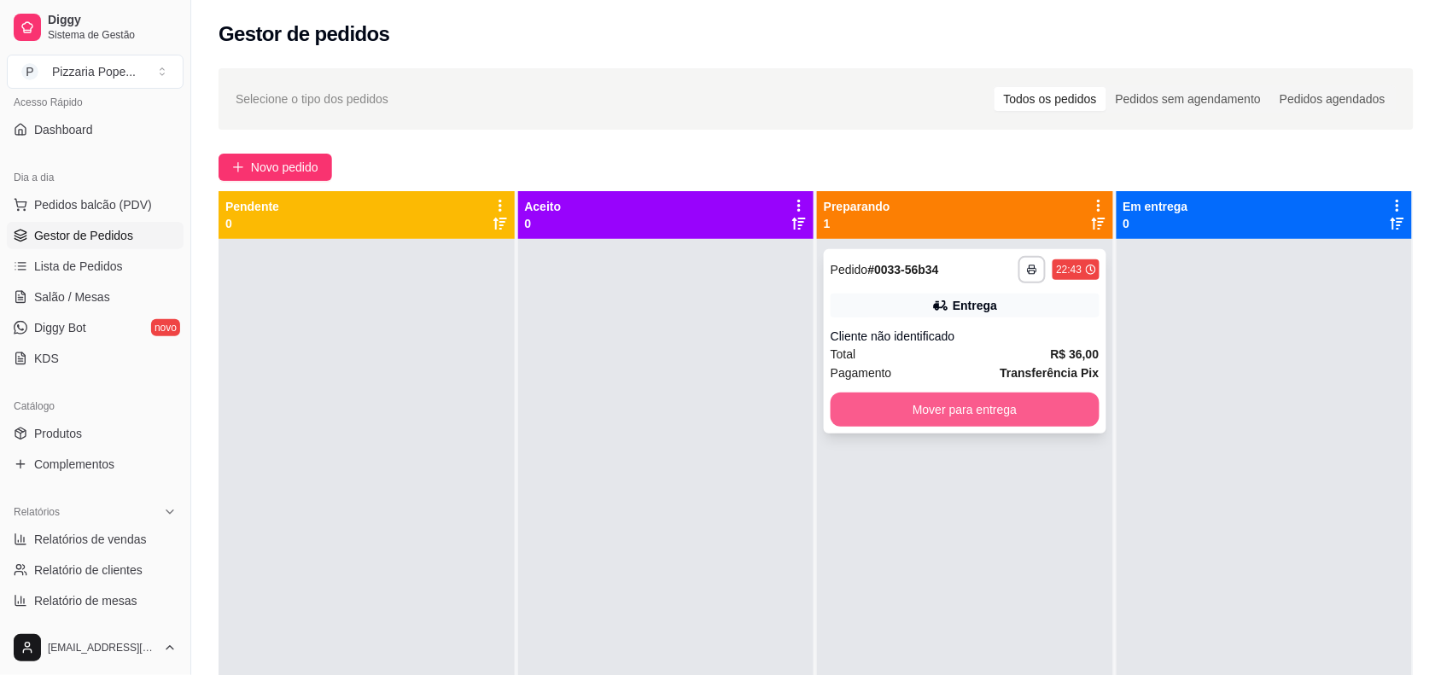
click at [882, 404] on button "Mover para entrega" at bounding box center [965, 410] width 269 height 34
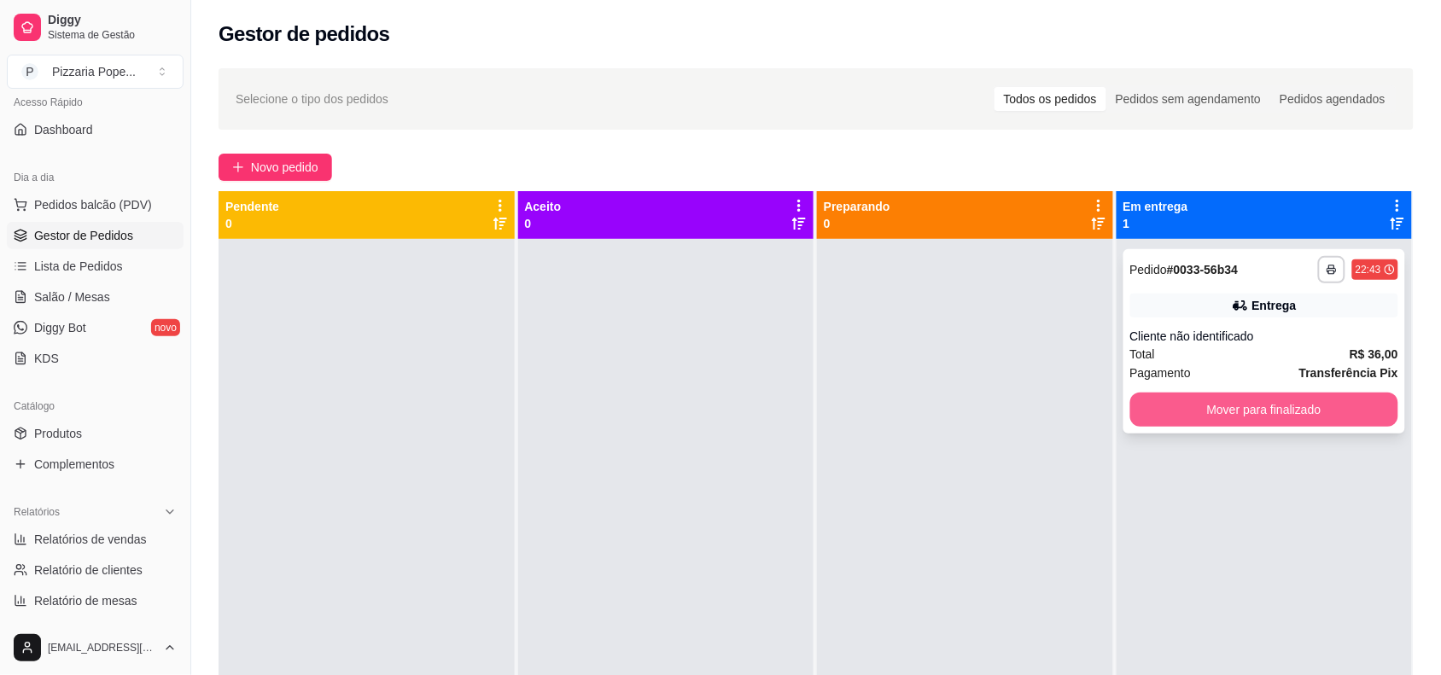
click at [1206, 398] on button "Mover para finalizado" at bounding box center [1264, 410] width 269 height 34
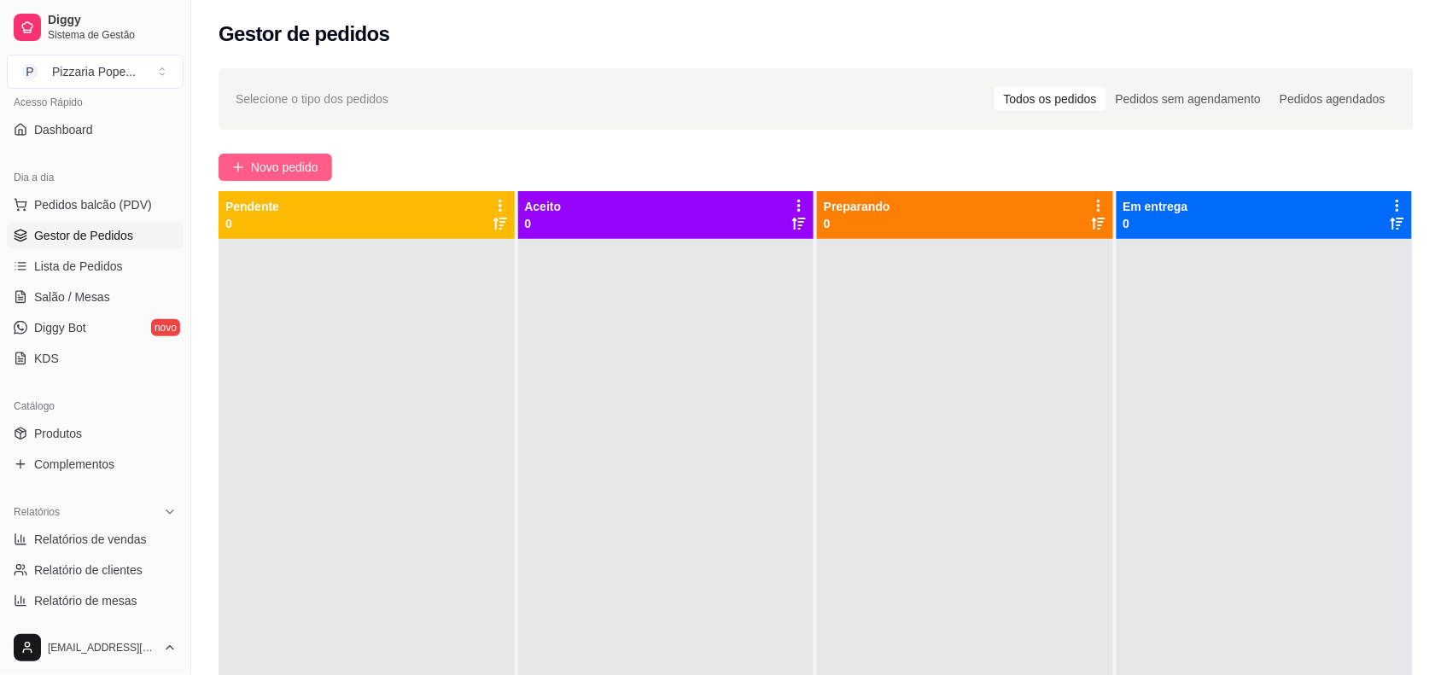
click at [292, 154] on button "Novo pedido" at bounding box center [276, 167] width 114 height 27
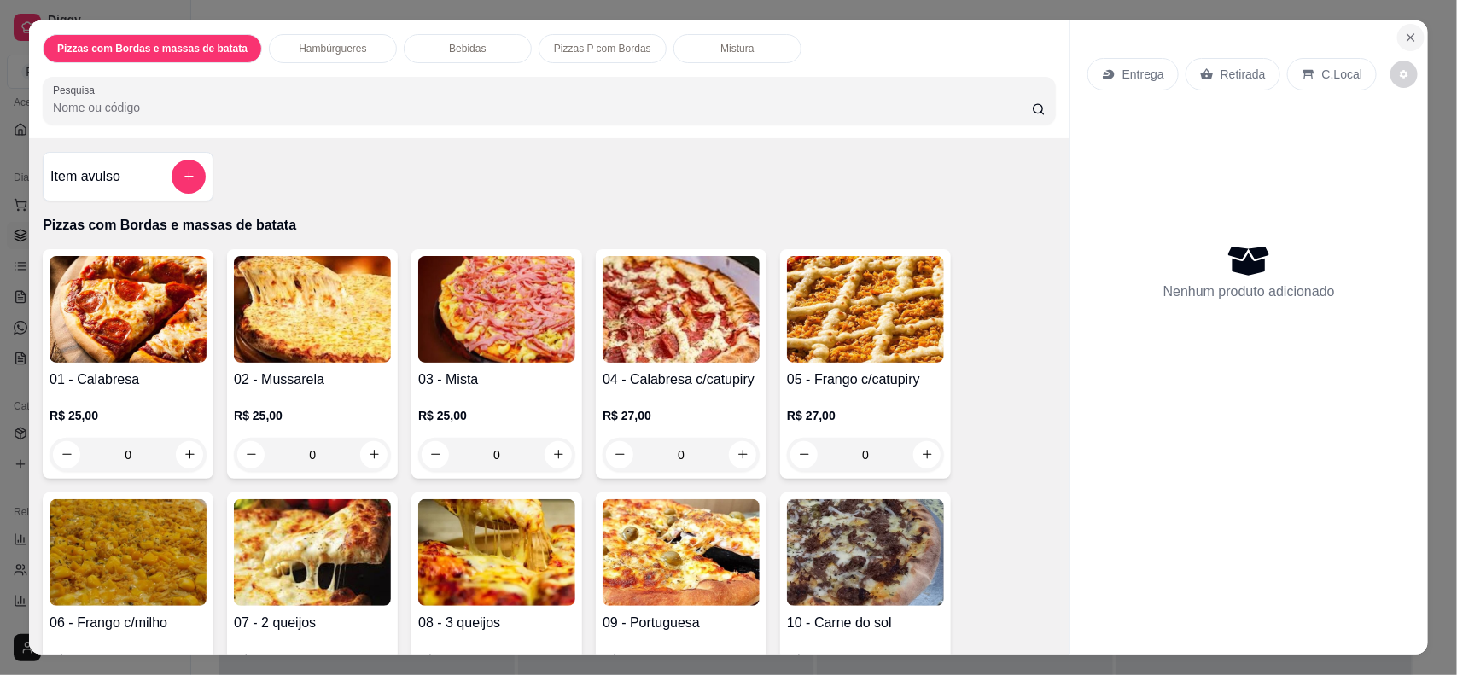
click at [1404, 35] on icon "Close" at bounding box center [1411, 38] width 14 height 14
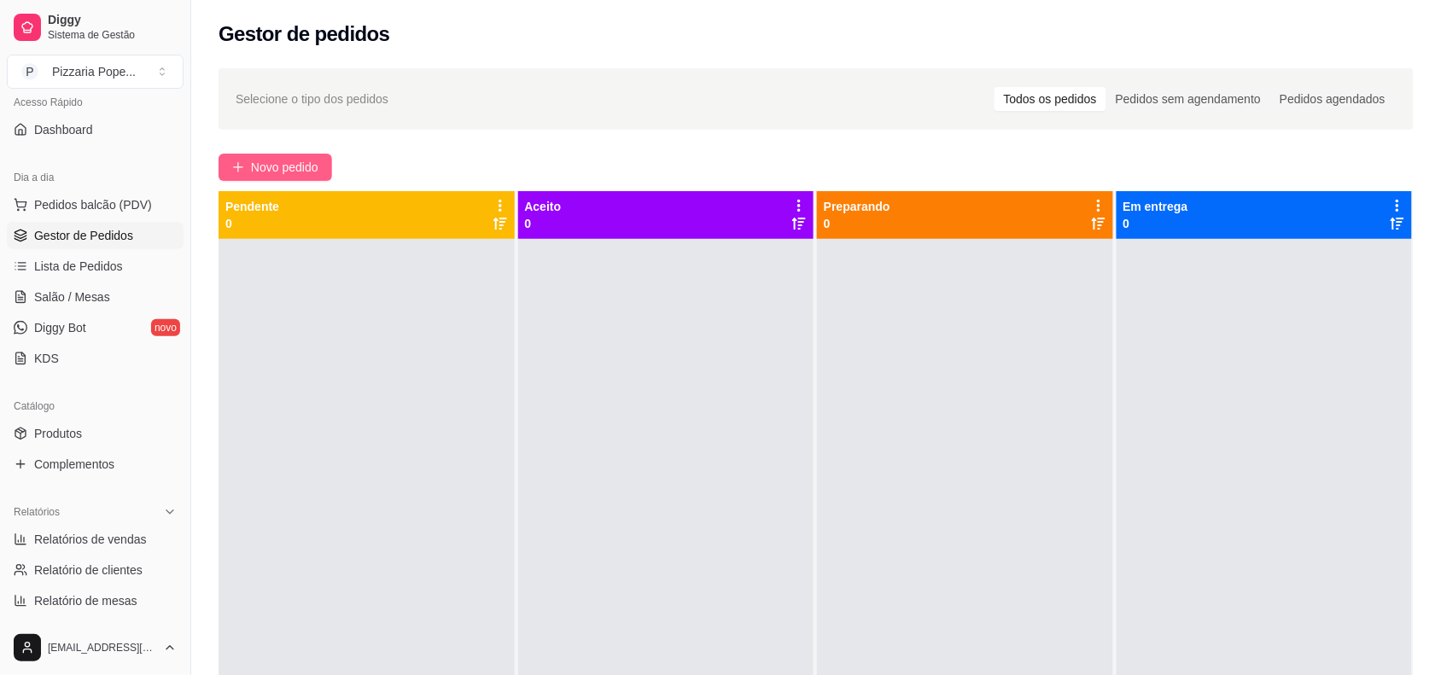
click at [301, 169] on span "Novo pedido" at bounding box center [284, 167] width 67 height 19
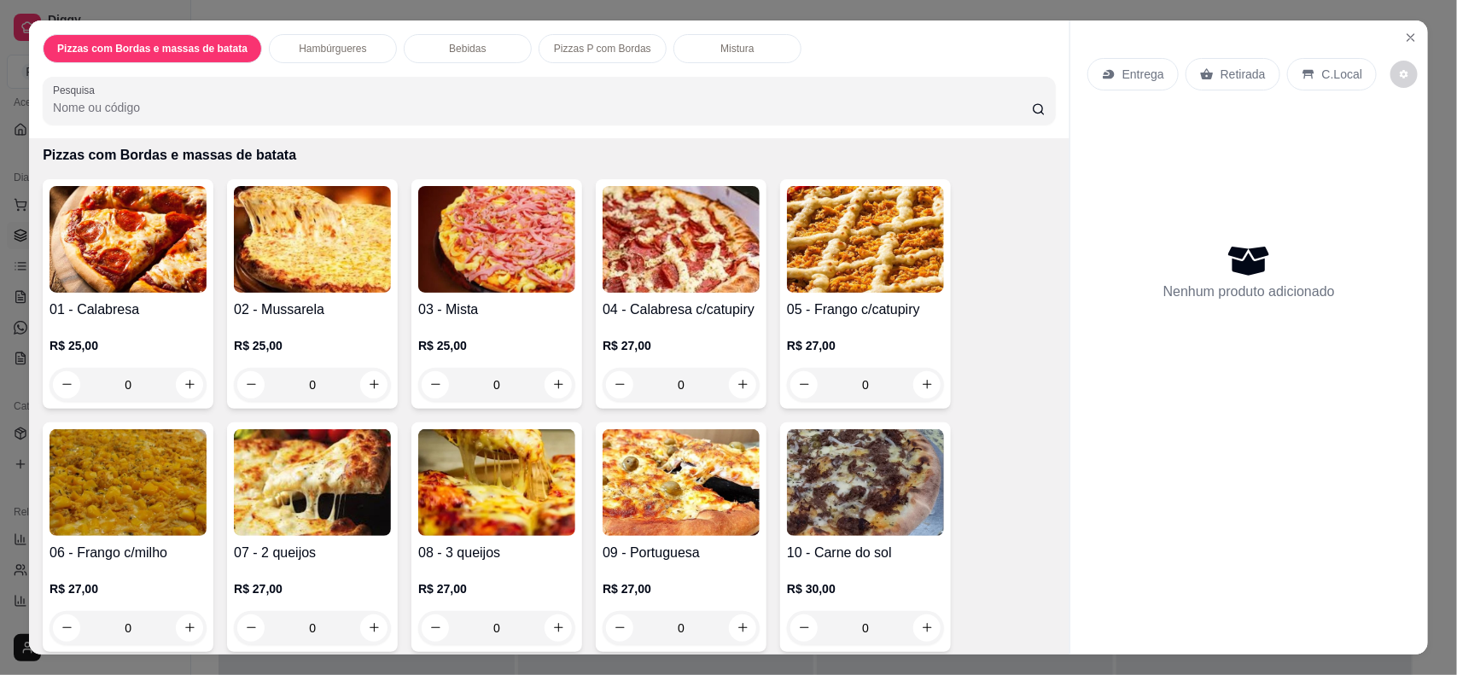
scroll to position [107, 0]
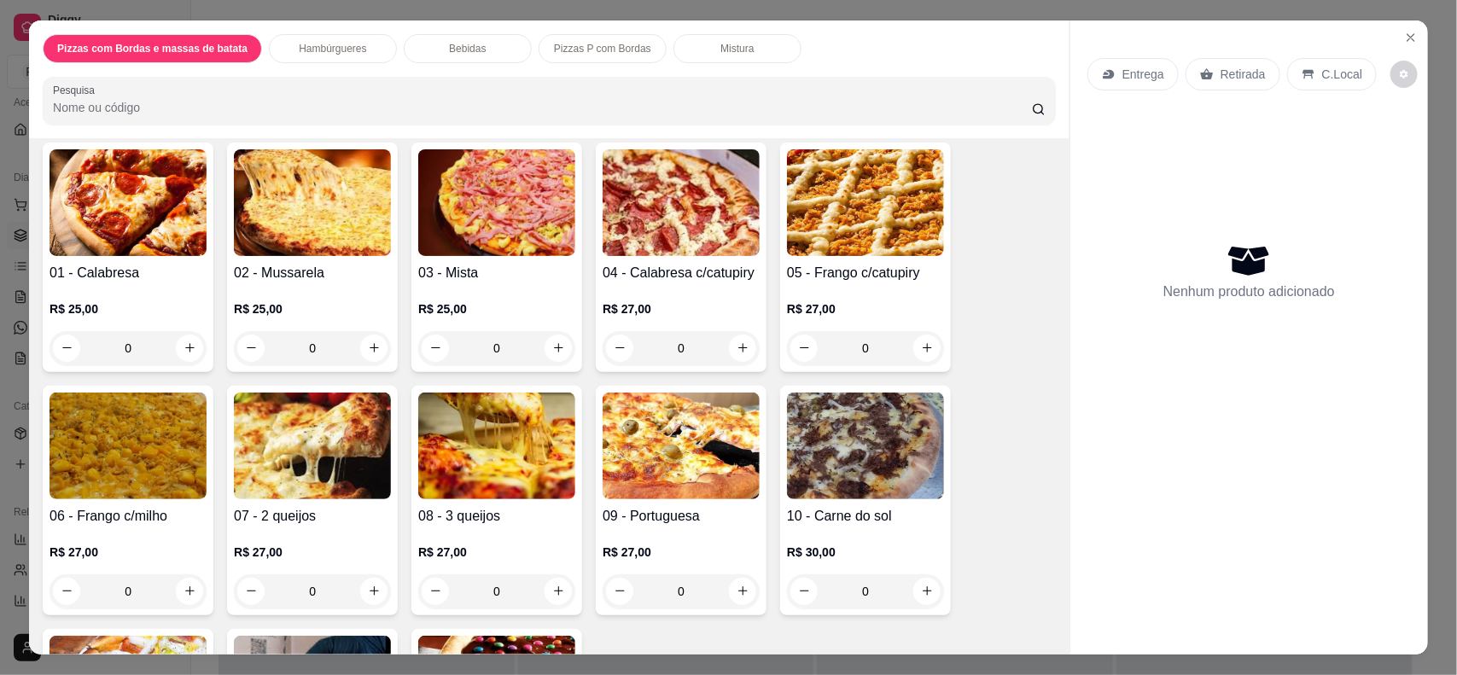
click at [372, 590] on div "0" at bounding box center [312, 592] width 157 height 34
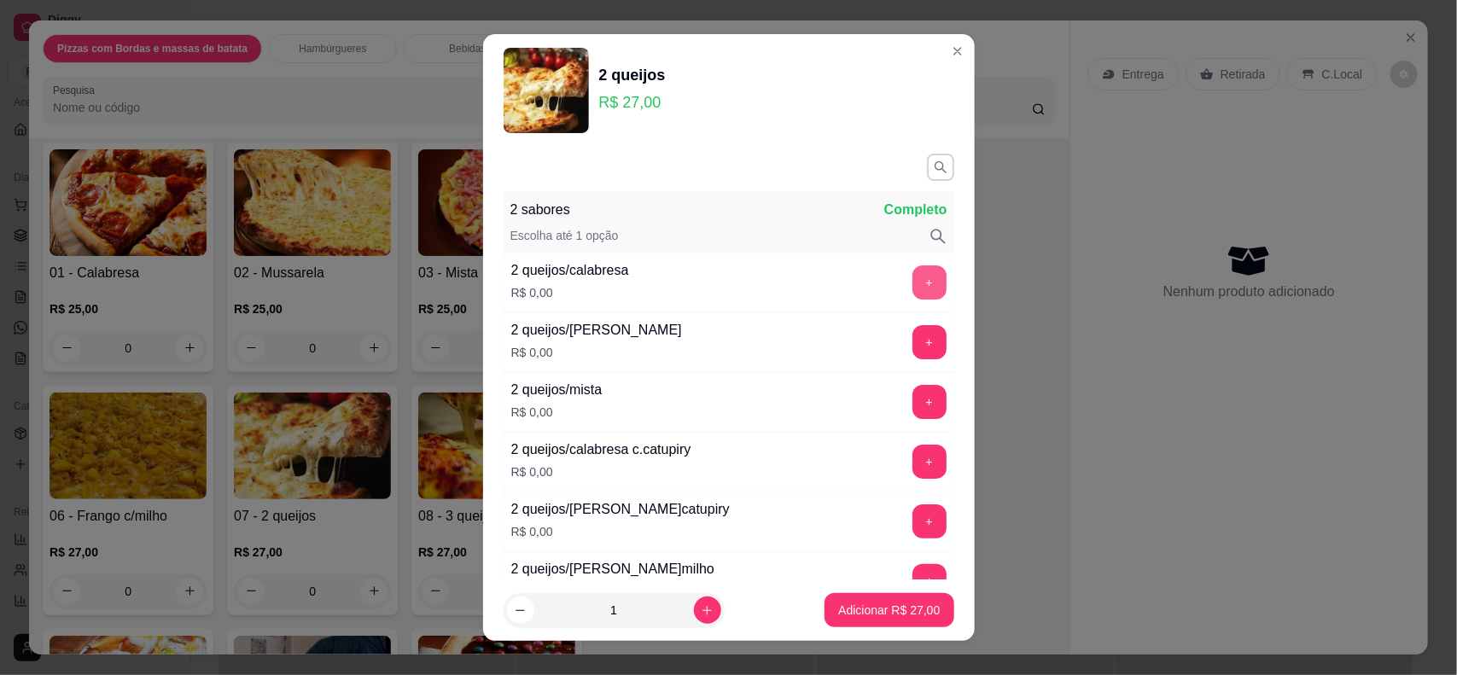
click at [913, 284] on button "+" at bounding box center [930, 283] width 34 height 34
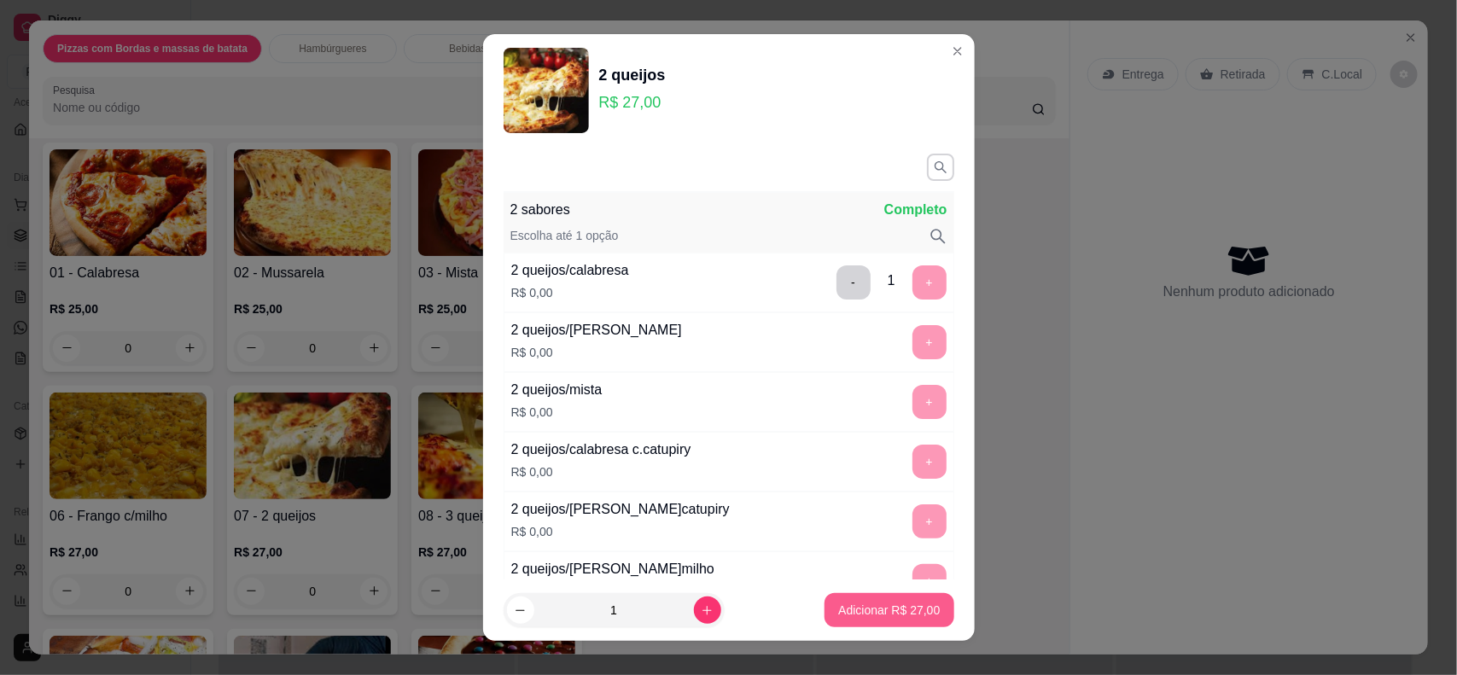
click at [838, 610] on p "Adicionar R$ 27,00" at bounding box center [889, 610] width 102 height 17
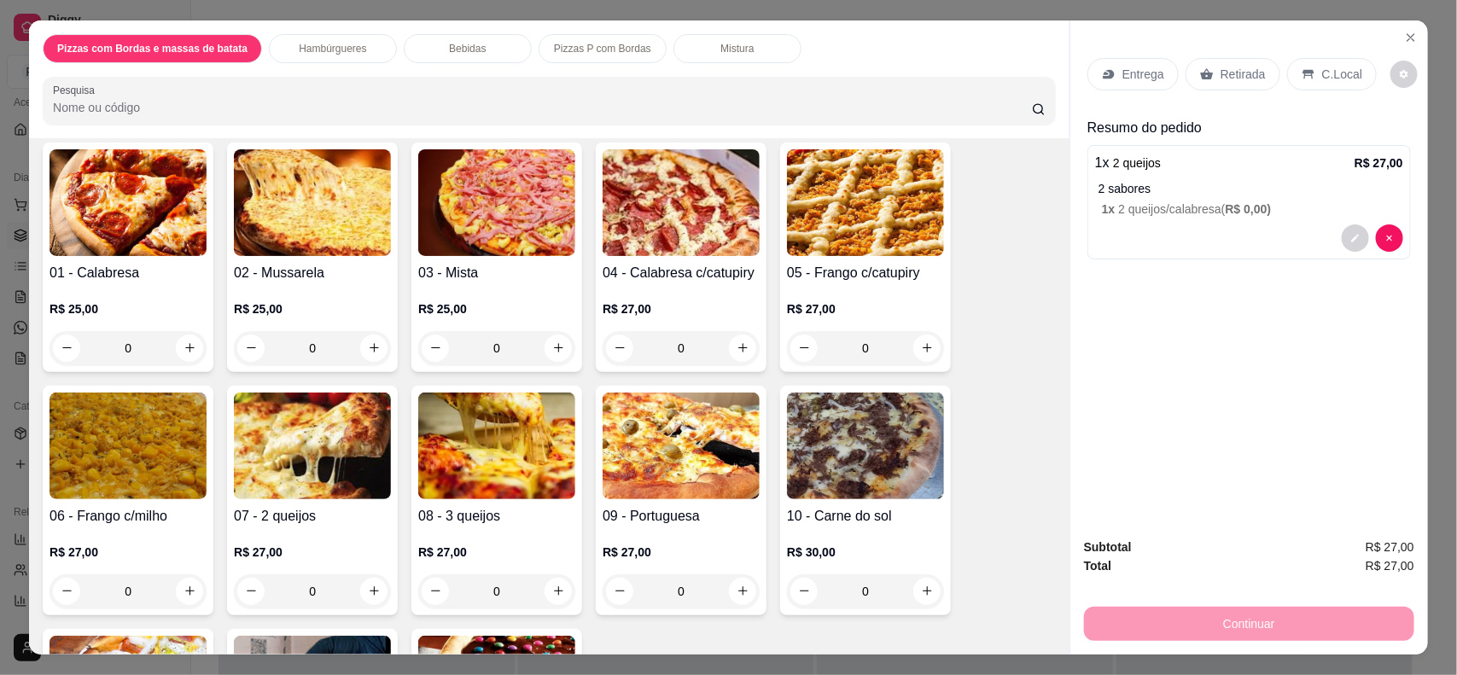
click at [1106, 74] on icon at bounding box center [1108, 73] width 11 height 9
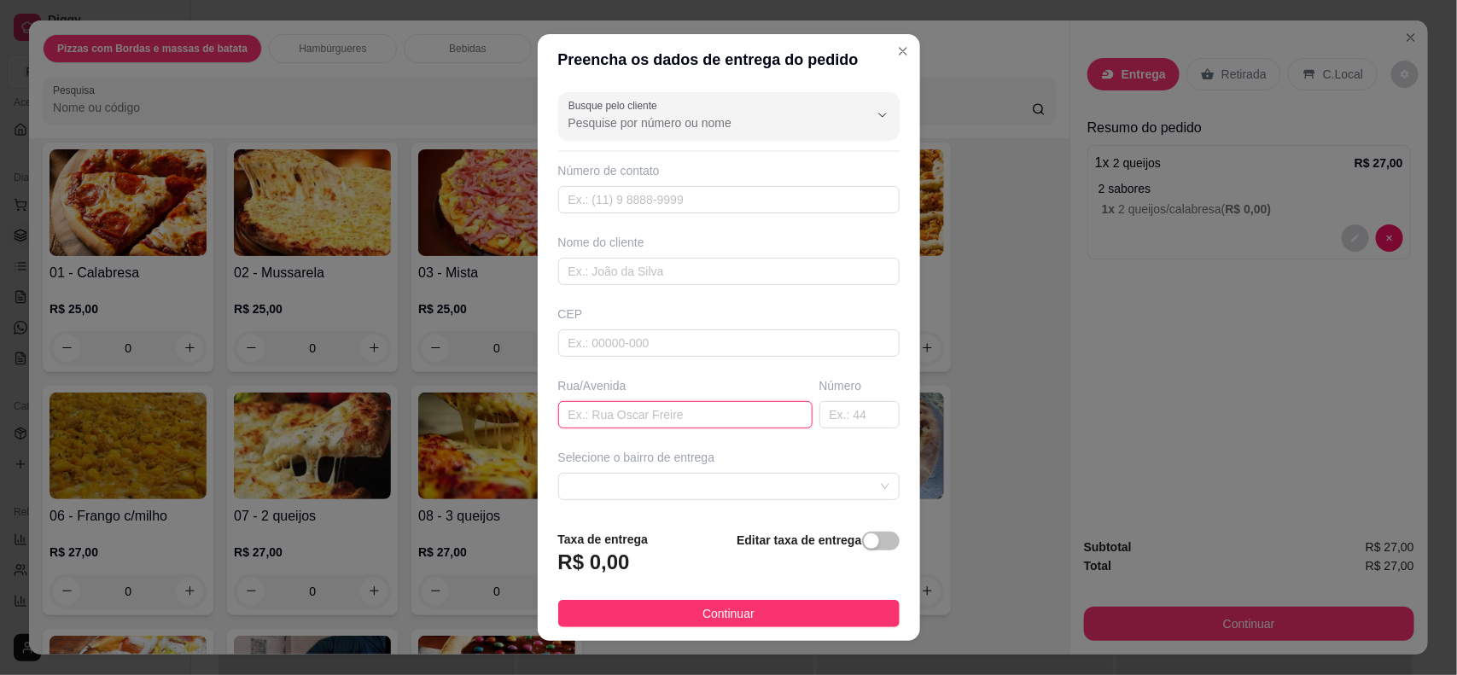
click at [607, 423] on input "text" at bounding box center [685, 414] width 254 height 27
type input "[PERSON_NAME]"
click at [820, 412] on input "text" at bounding box center [860, 414] width 80 height 27
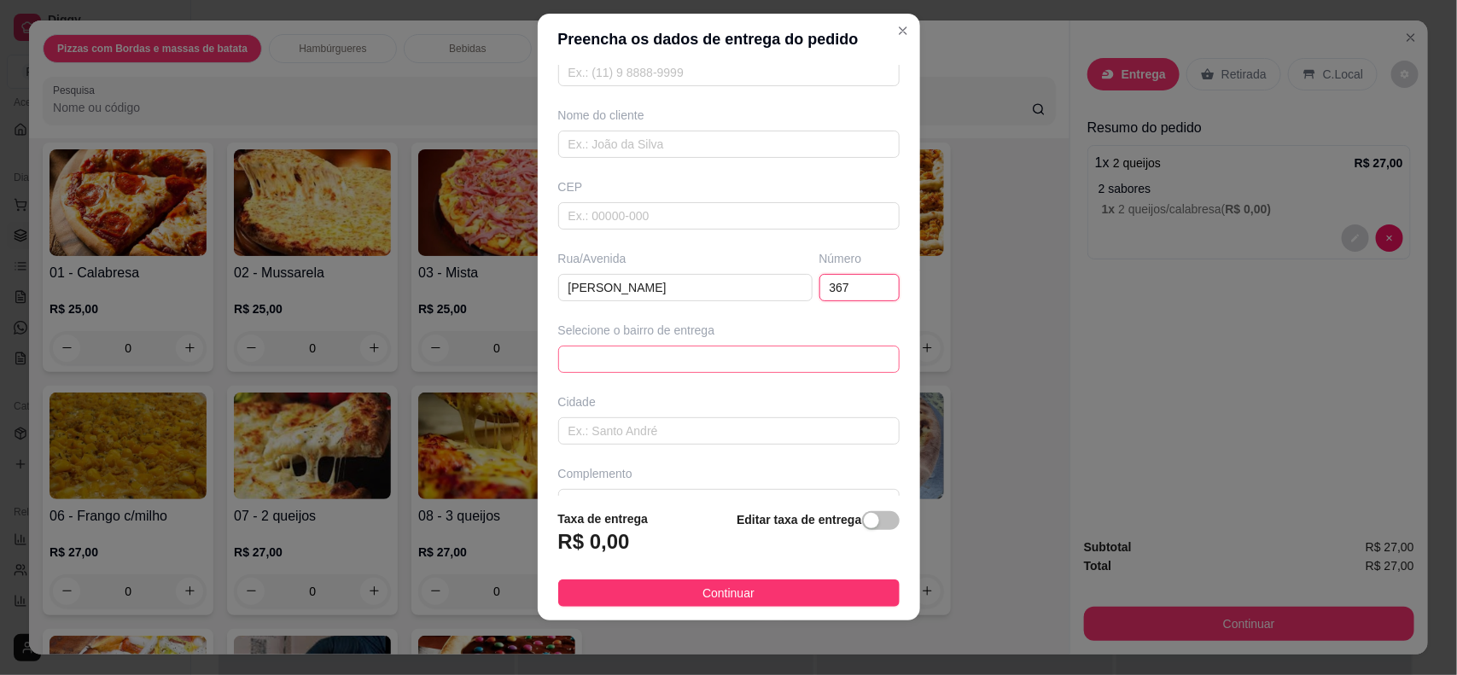
click at [624, 359] on span at bounding box center [729, 360] width 321 height 26
type input "367"
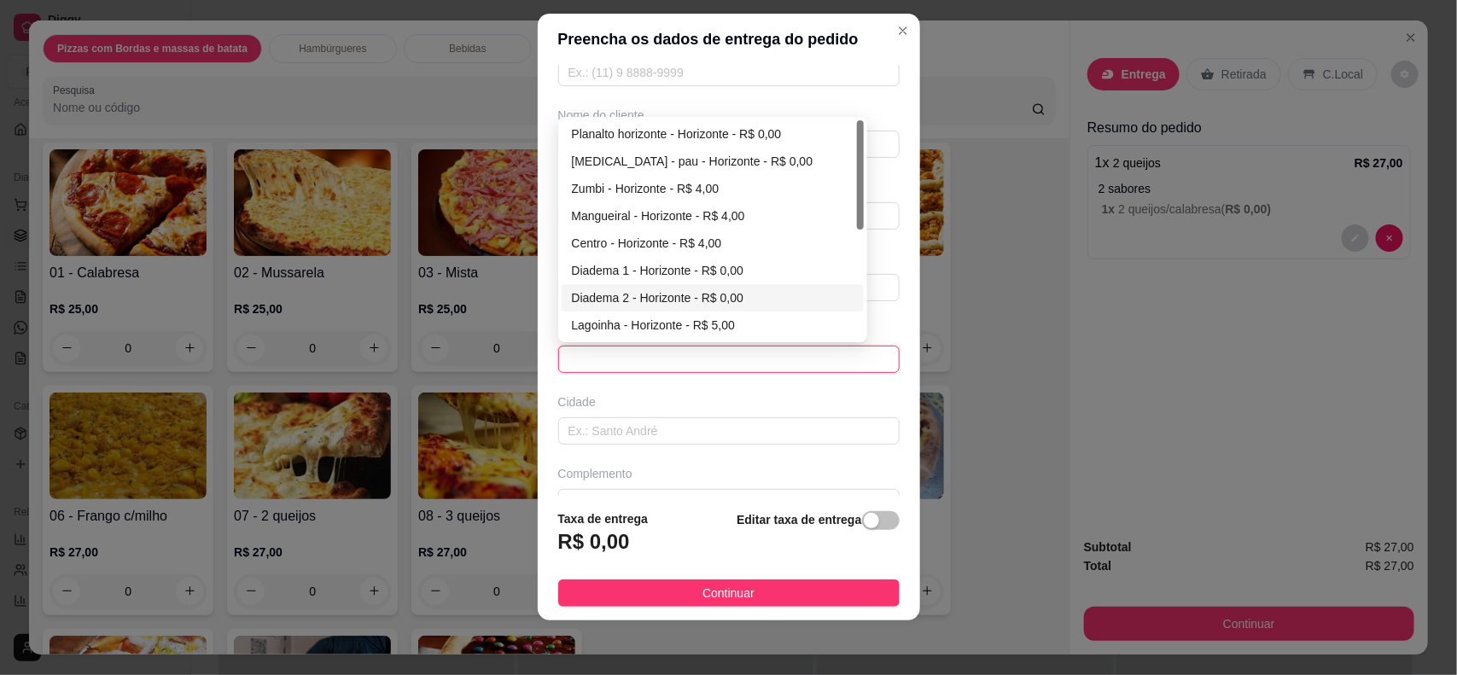
click at [645, 295] on div "Diadema 2 - Horizonte - R$ 0,00" at bounding box center [713, 298] width 283 height 19
type input "Horizonte"
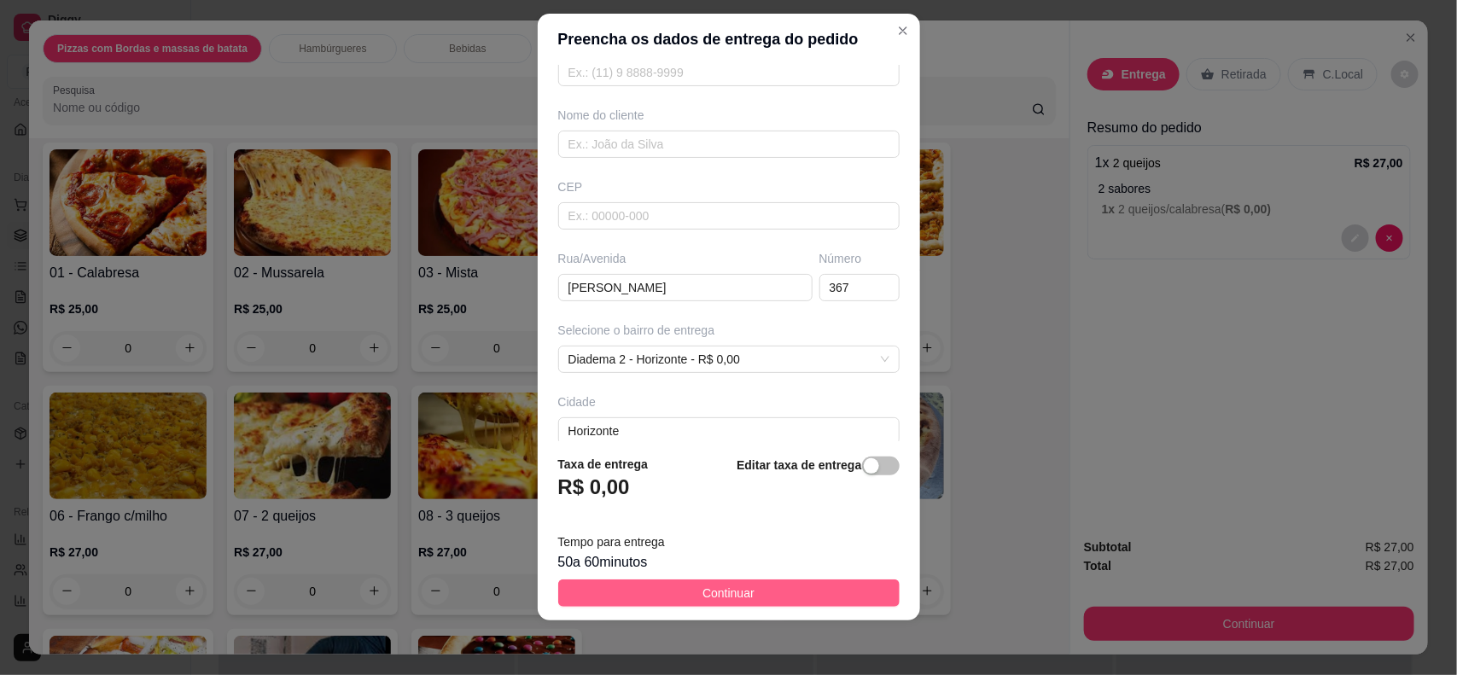
click at [733, 589] on span "Continuar" at bounding box center [729, 593] width 52 height 19
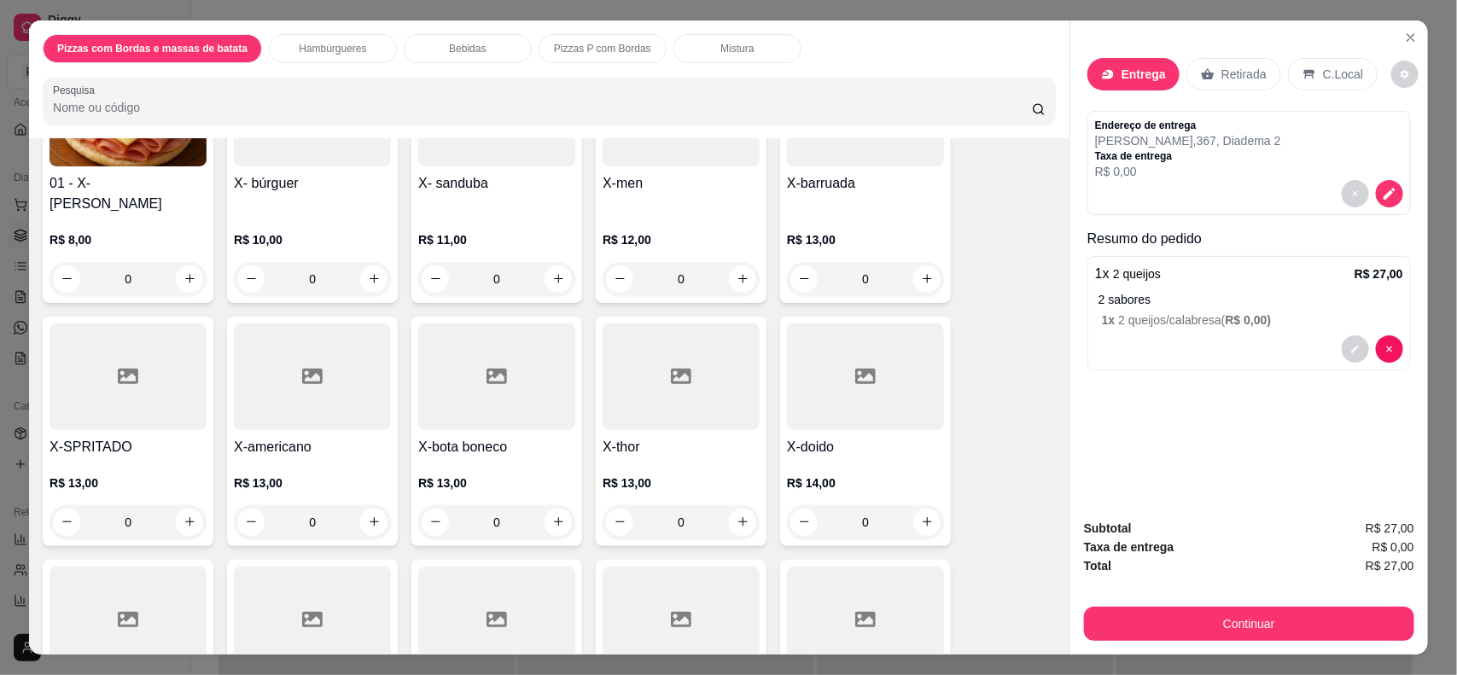
click at [462, 48] on p "Bebidas" at bounding box center [467, 49] width 37 height 14
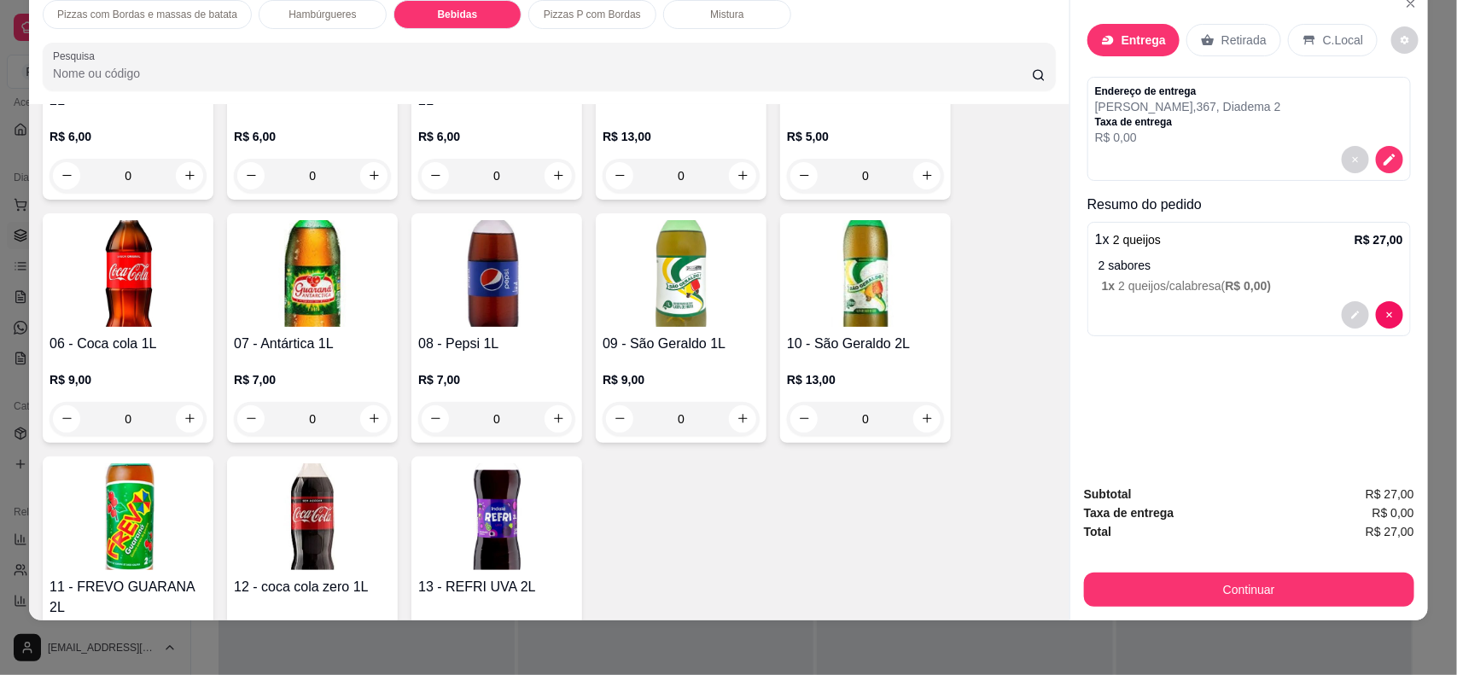
scroll to position [2062, 0]
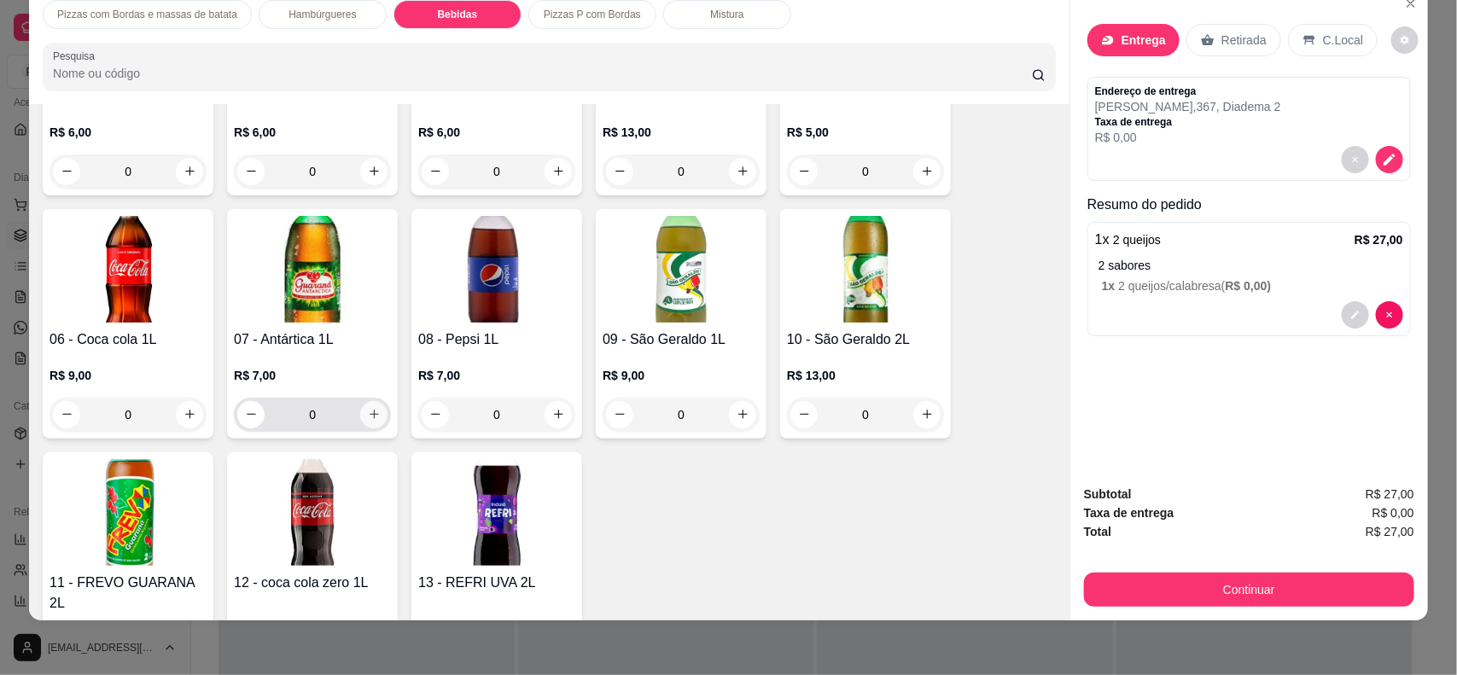
click at [367, 401] on button "increase-product-quantity" at bounding box center [373, 414] width 27 height 27
type input "1"
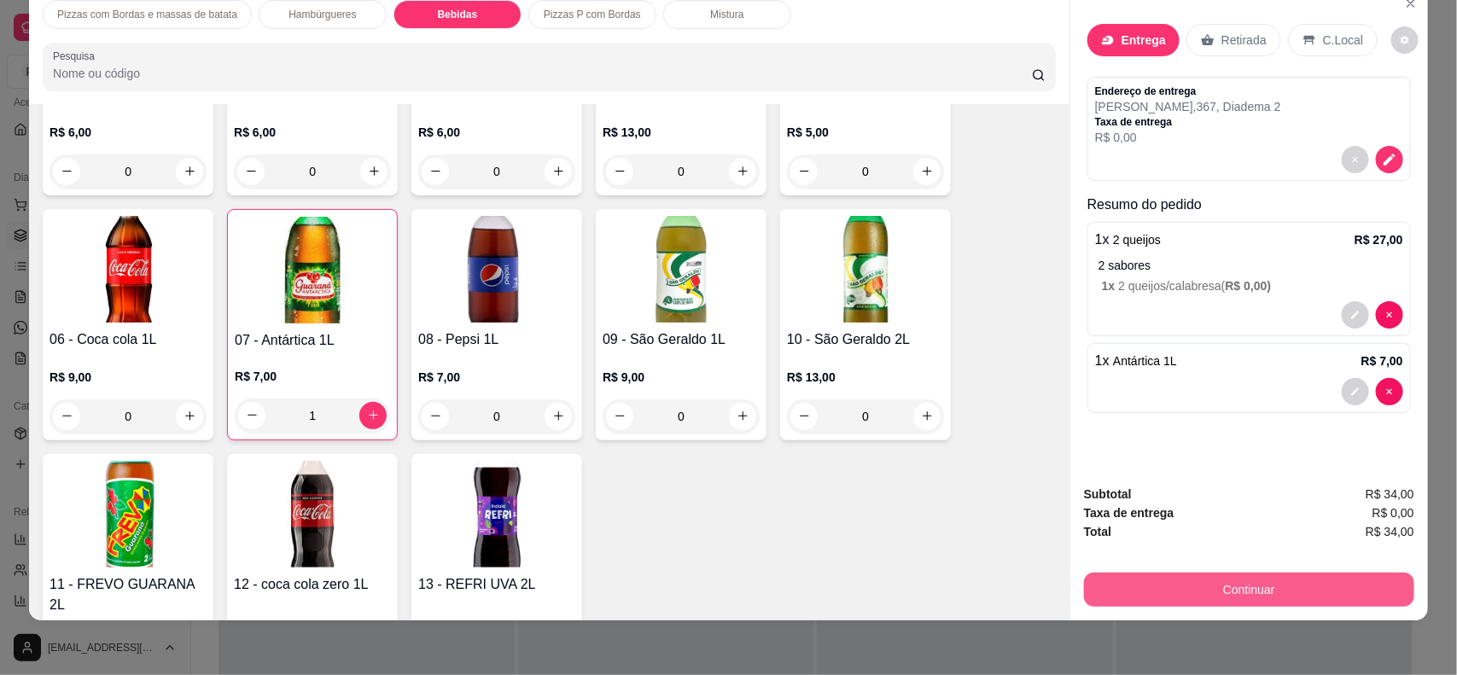
click at [1270, 581] on button "Continuar" at bounding box center [1249, 590] width 330 height 34
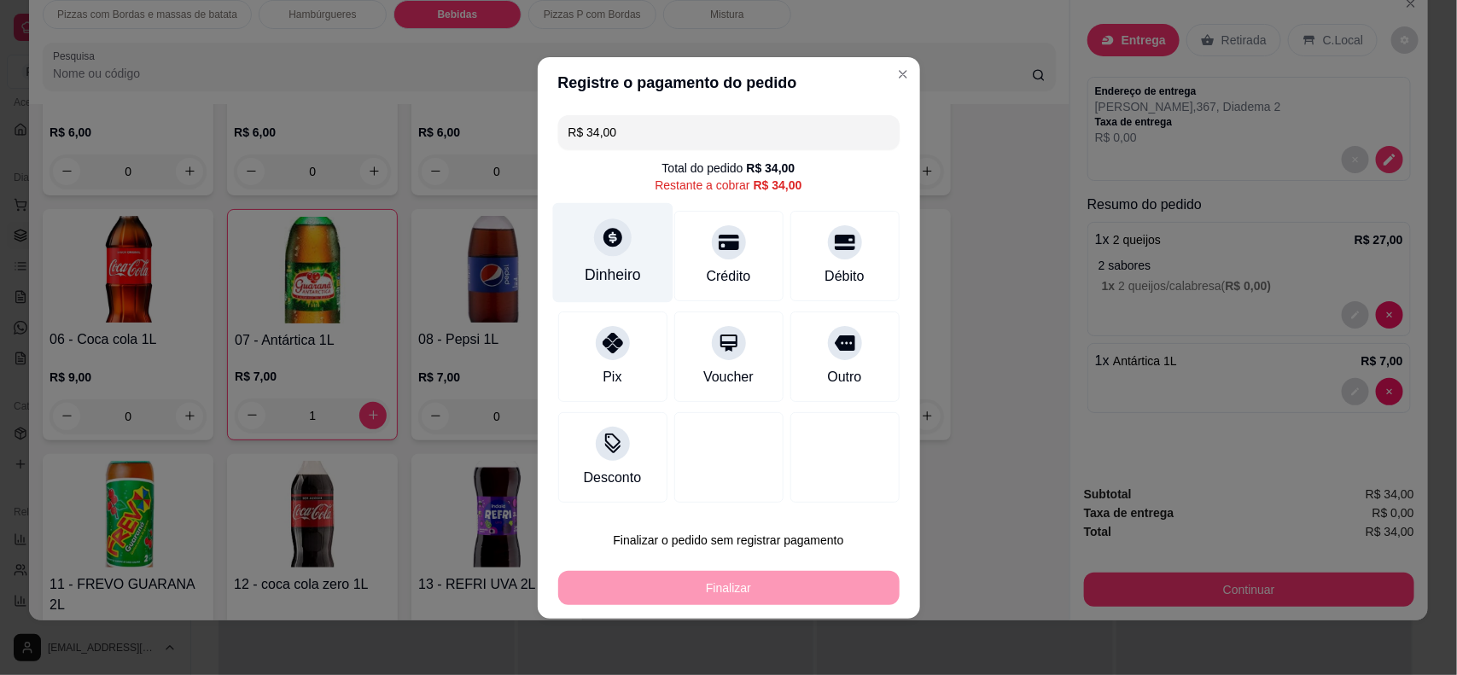
click at [596, 248] on div at bounding box center [613, 238] width 38 height 38
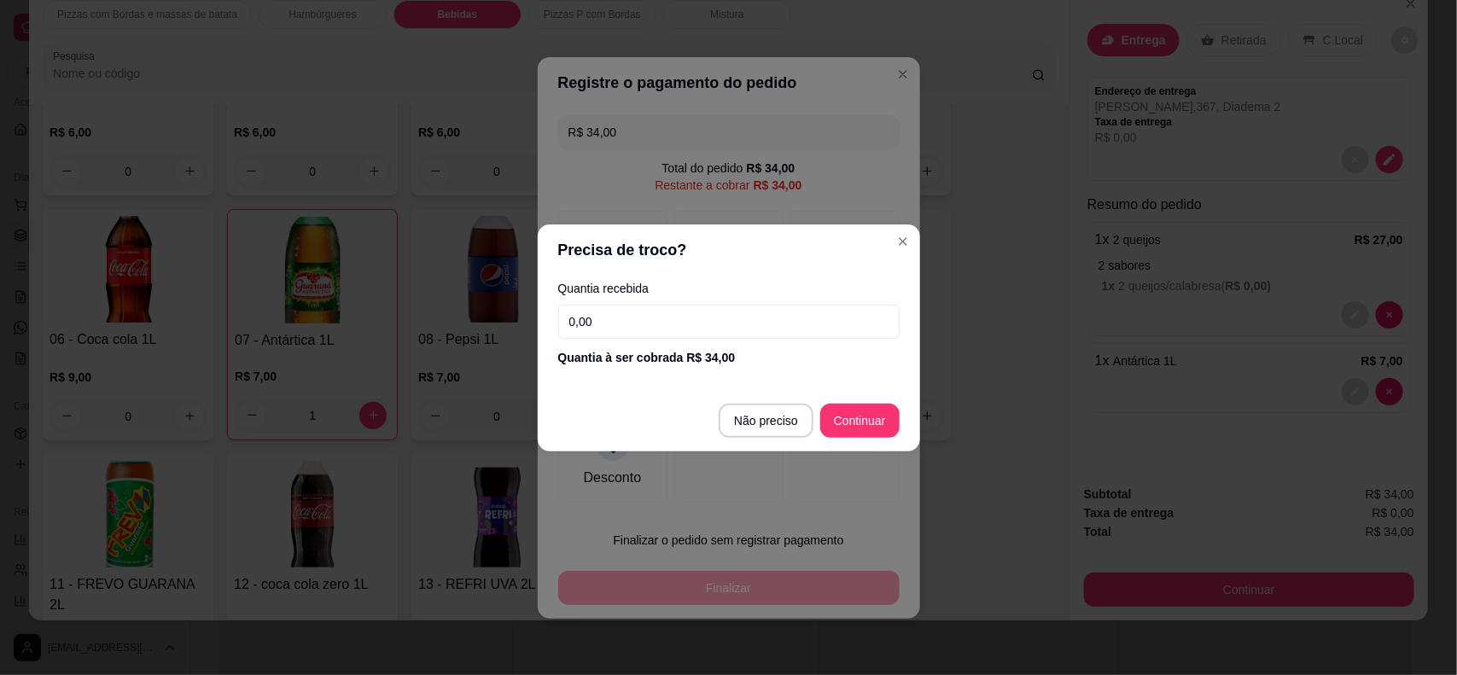
click at [600, 317] on input "0,00" at bounding box center [728, 322] width 341 height 34
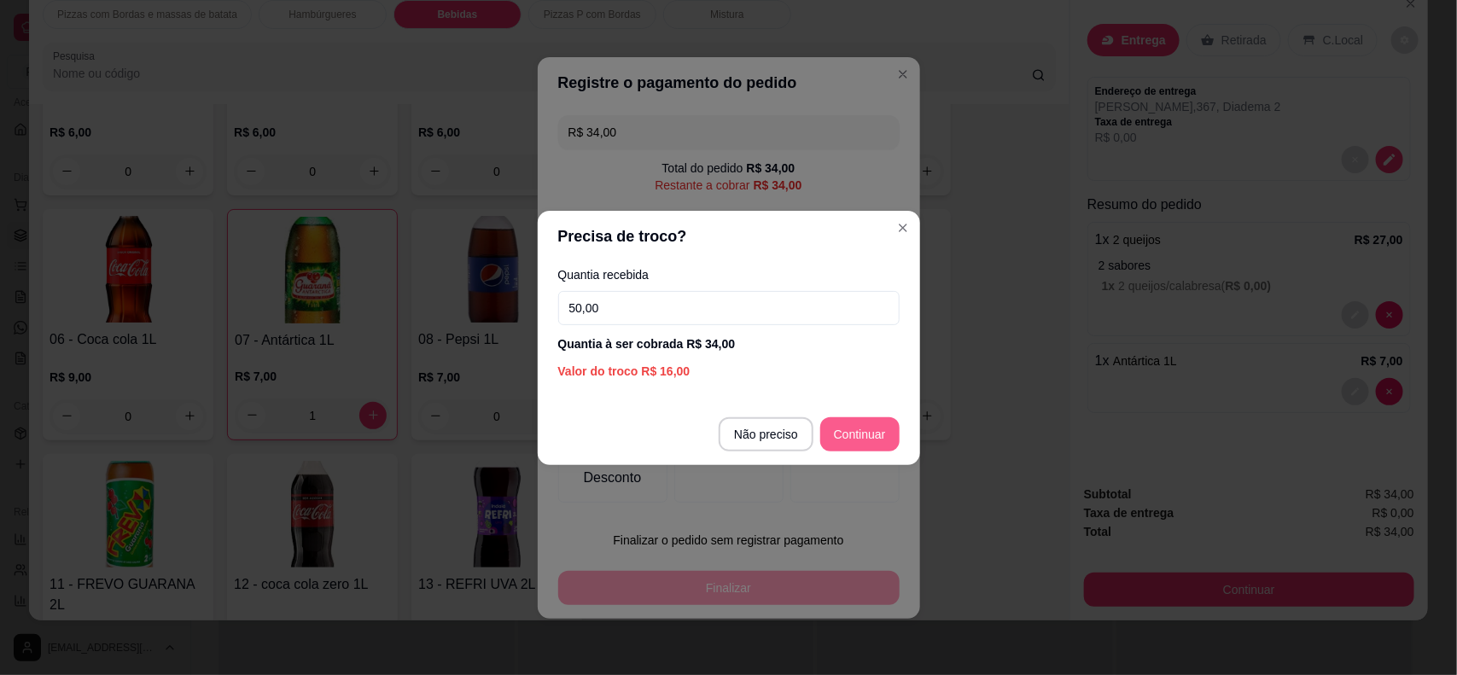
type input "50,00"
type input "R$ 0,00"
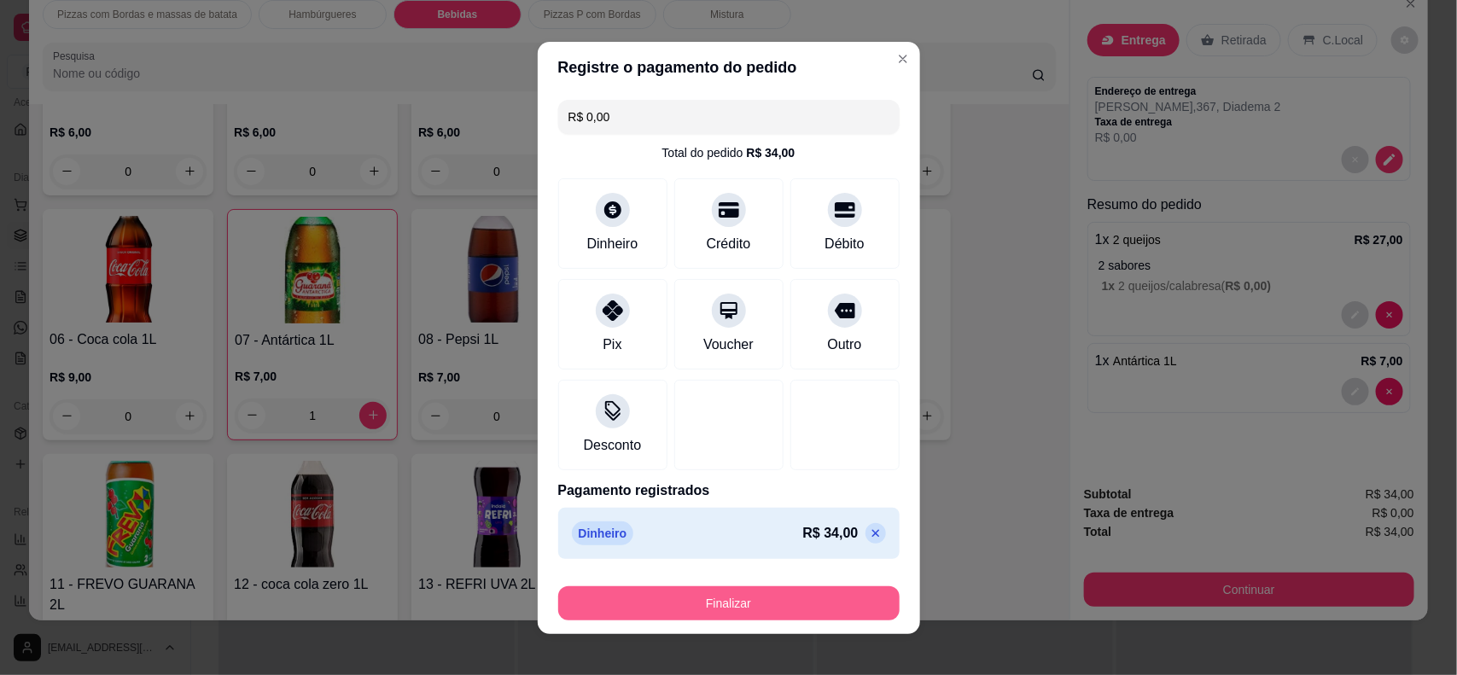
click at [747, 593] on button "Finalizar" at bounding box center [728, 604] width 341 height 34
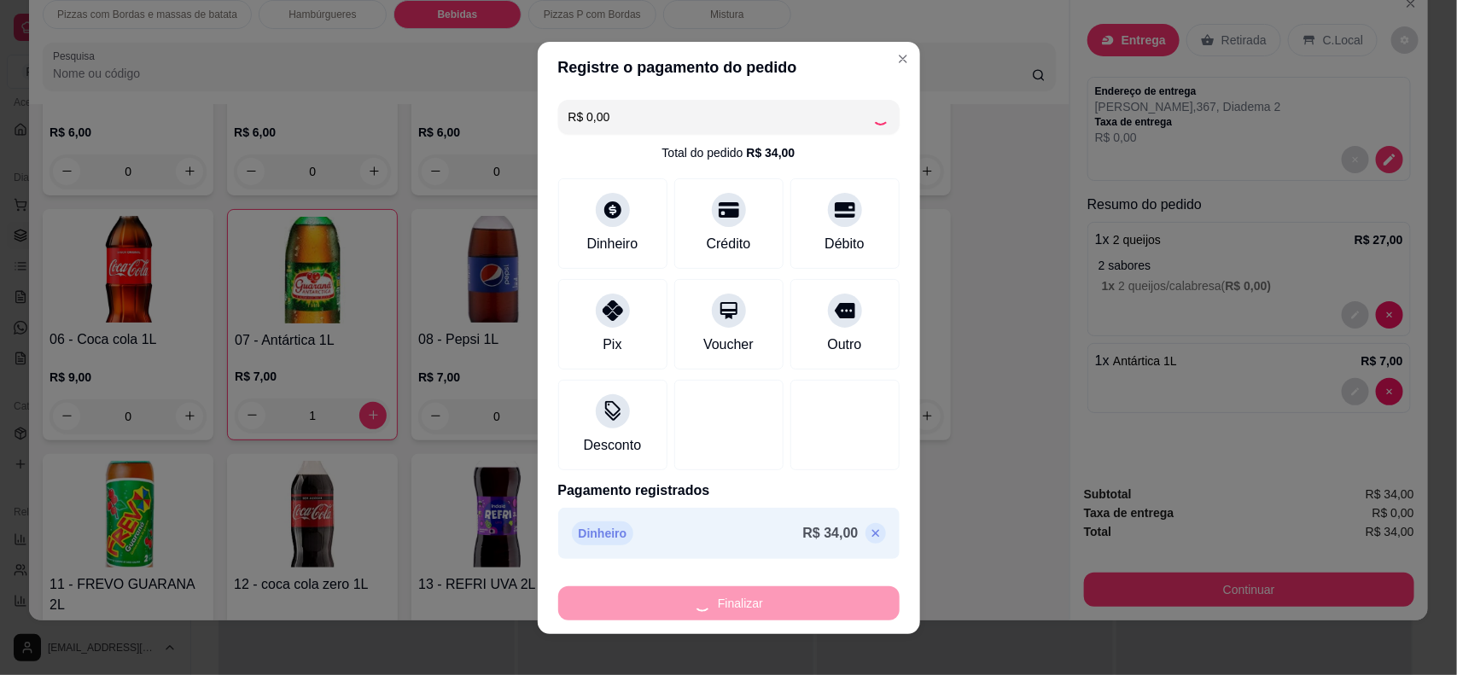
type input "0"
type input "-R$ 34,00"
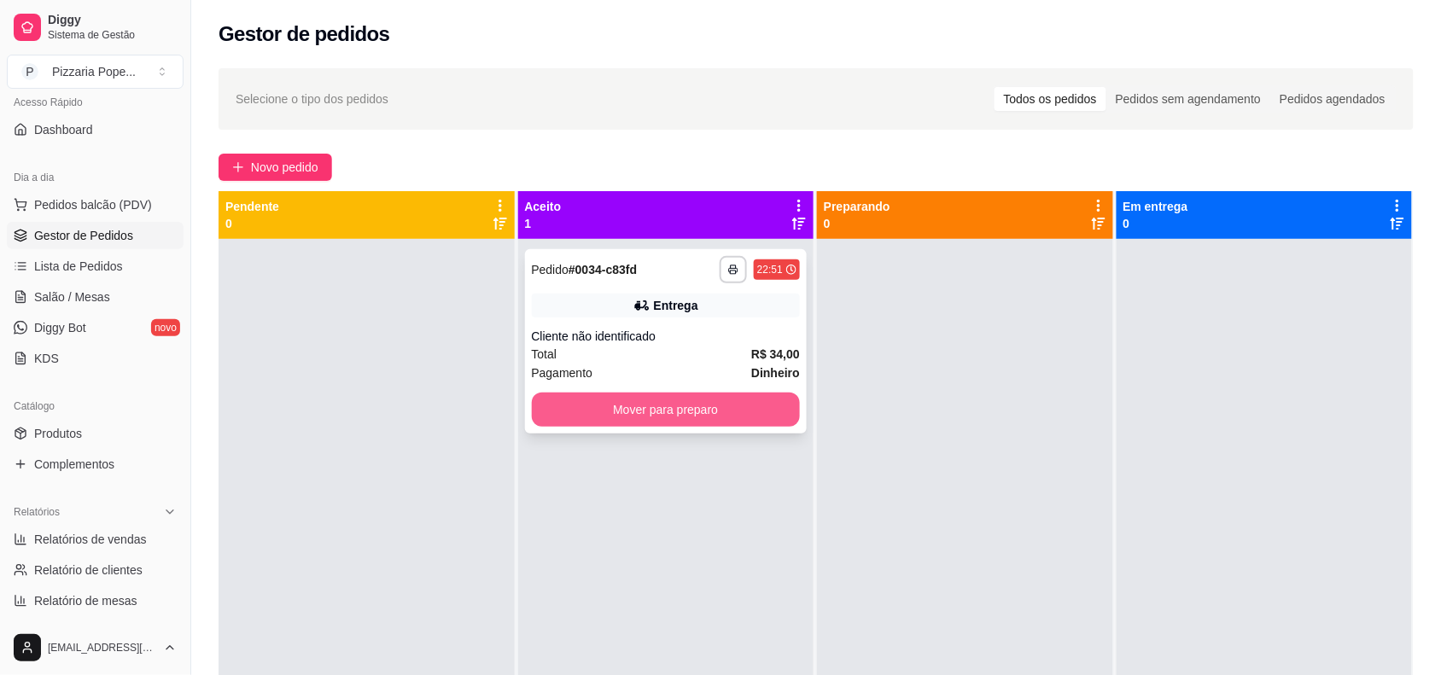
click at [657, 403] on button "Mover para preparo" at bounding box center [666, 410] width 269 height 34
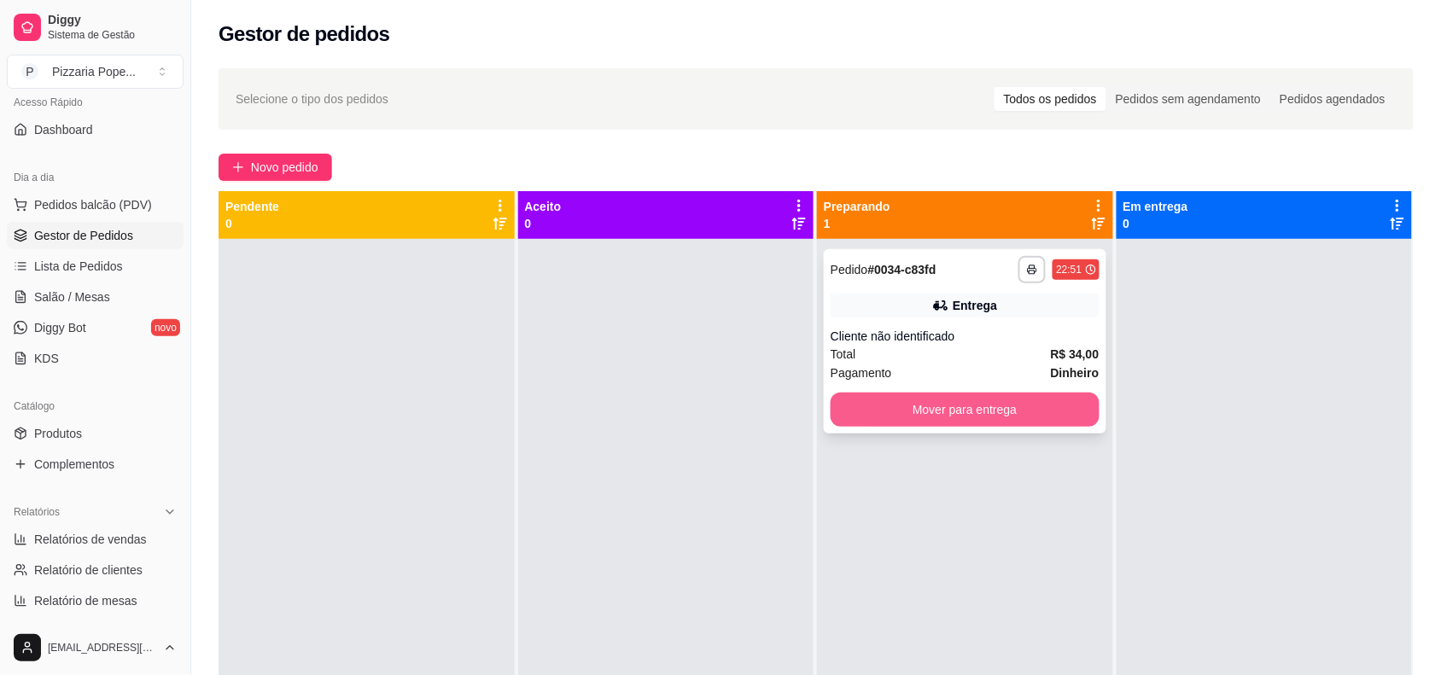
click at [954, 398] on button "Mover para entrega" at bounding box center [965, 410] width 269 height 34
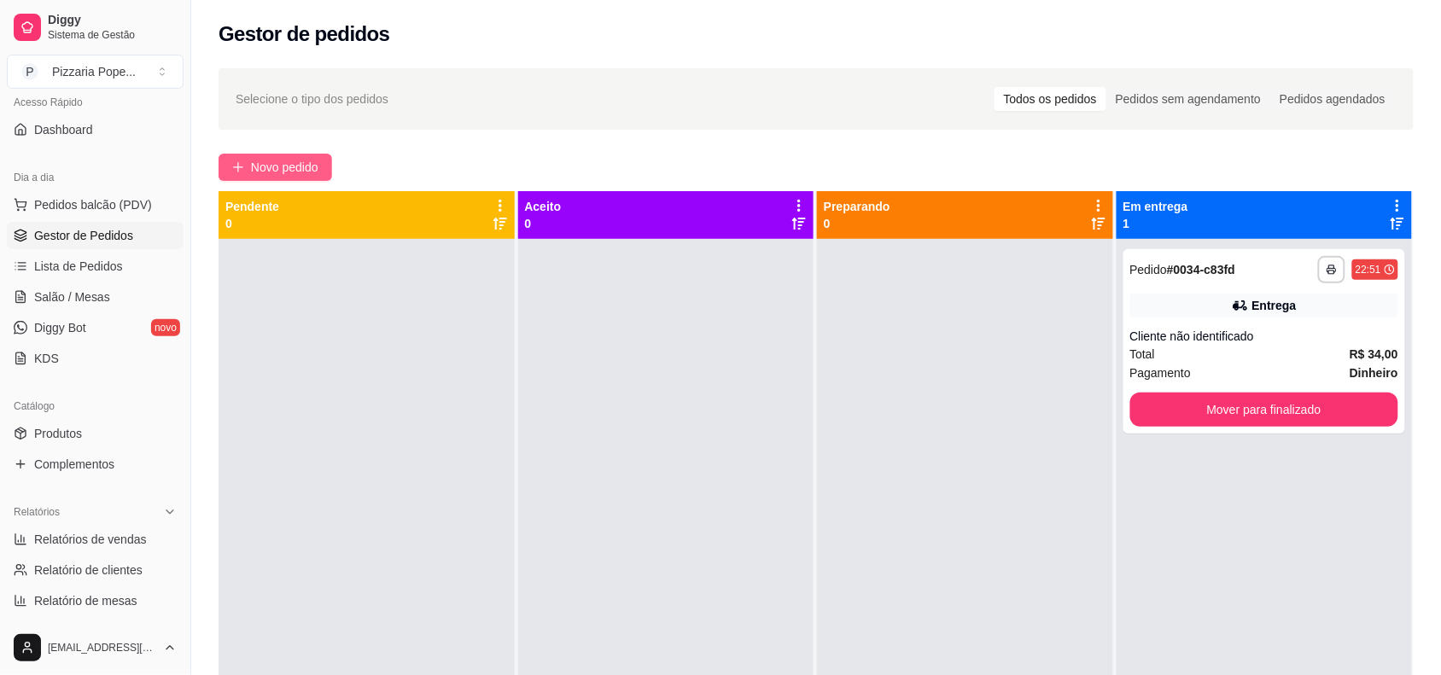
click at [283, 176] on span "Novo pedido" at bounding box center [284, 167] width 67 height 19
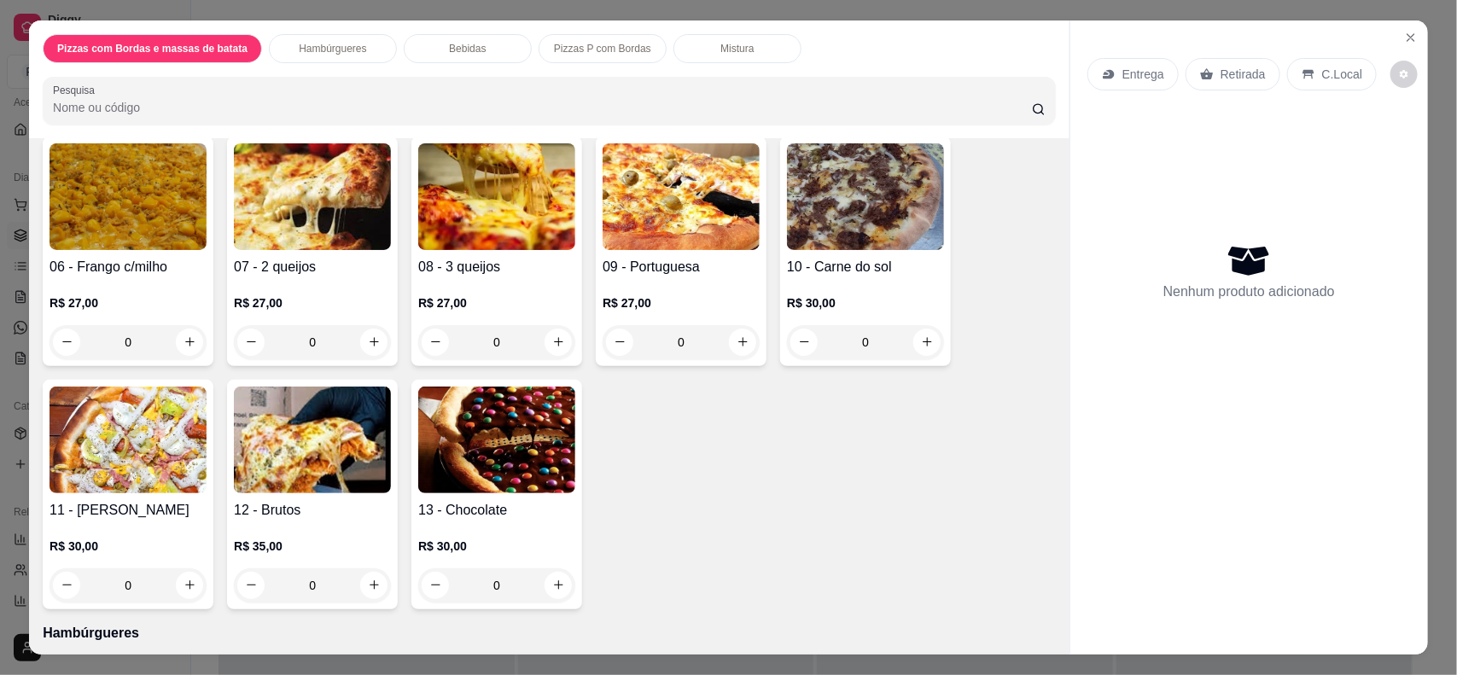
scroll to position [320, 0]
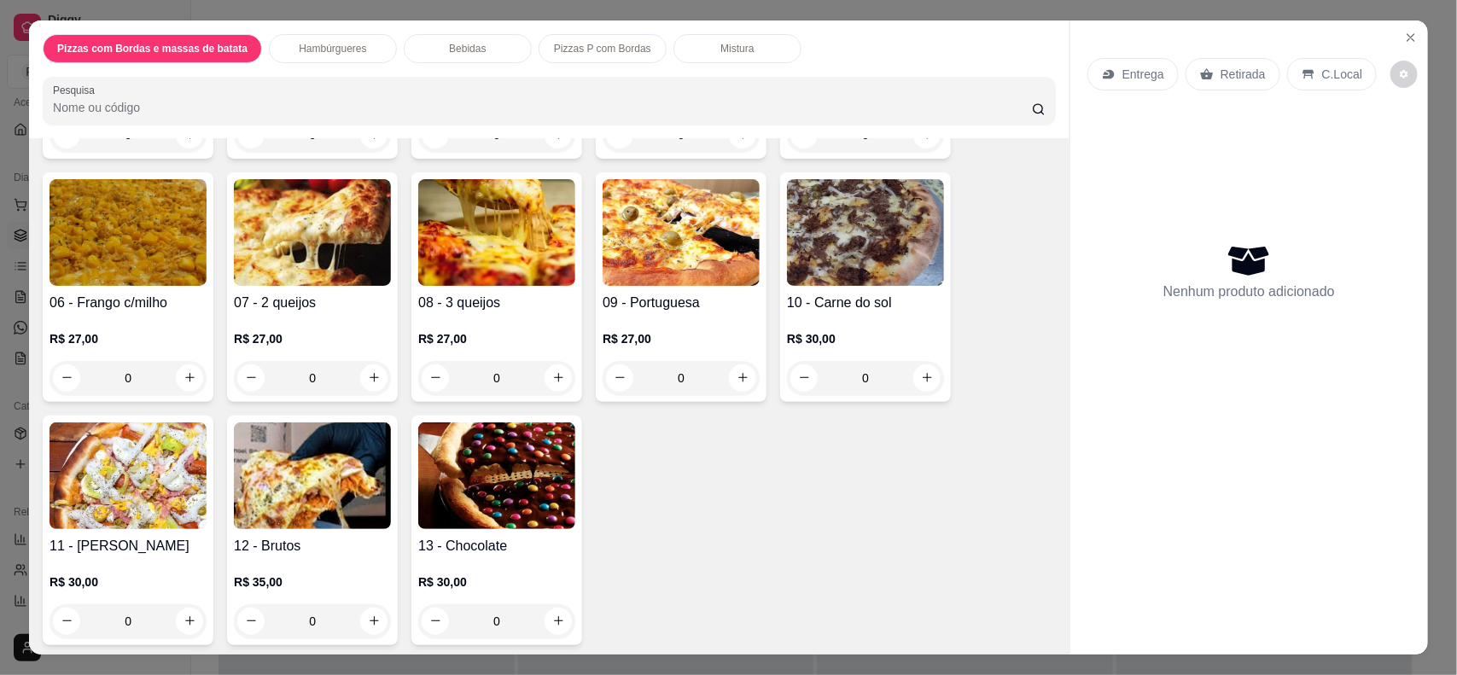
click at [926, 382] on div "0" at bounding box center [865, 378] width 157 height 34
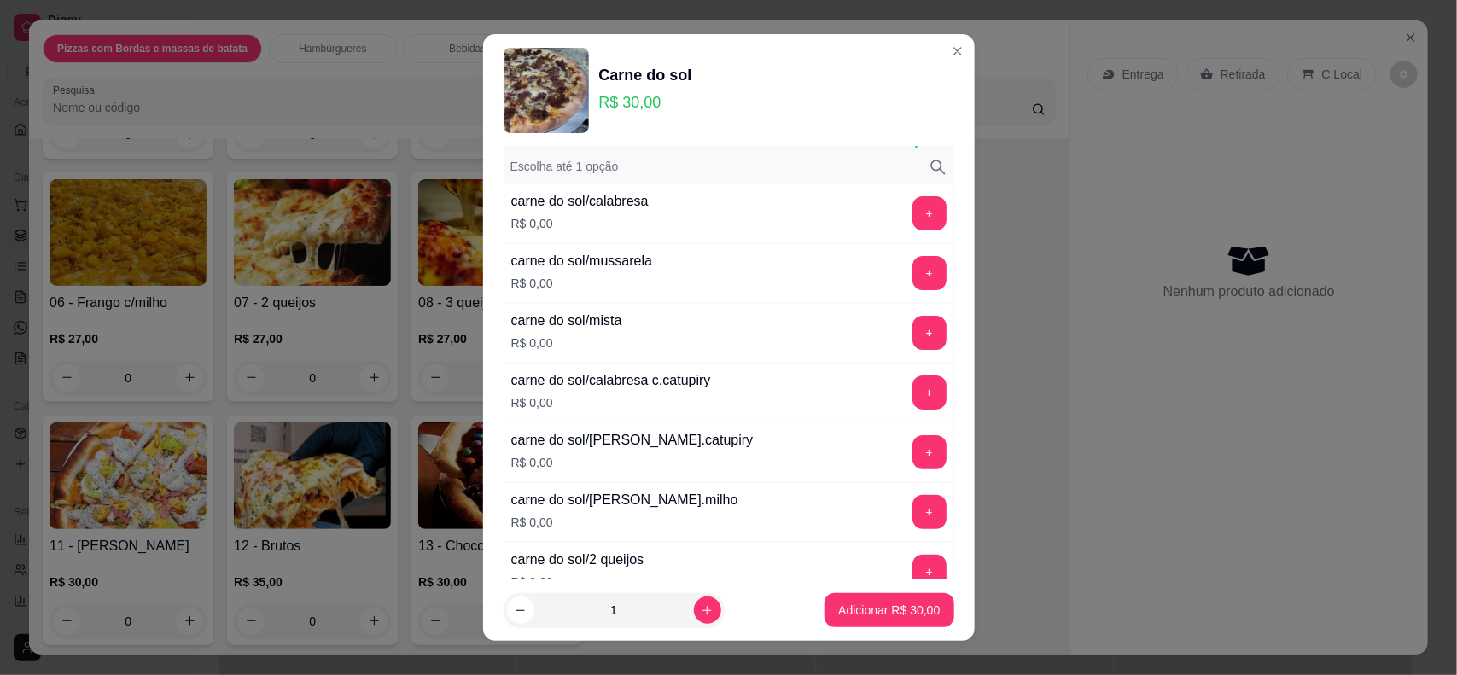
scroll to position [107, 0]
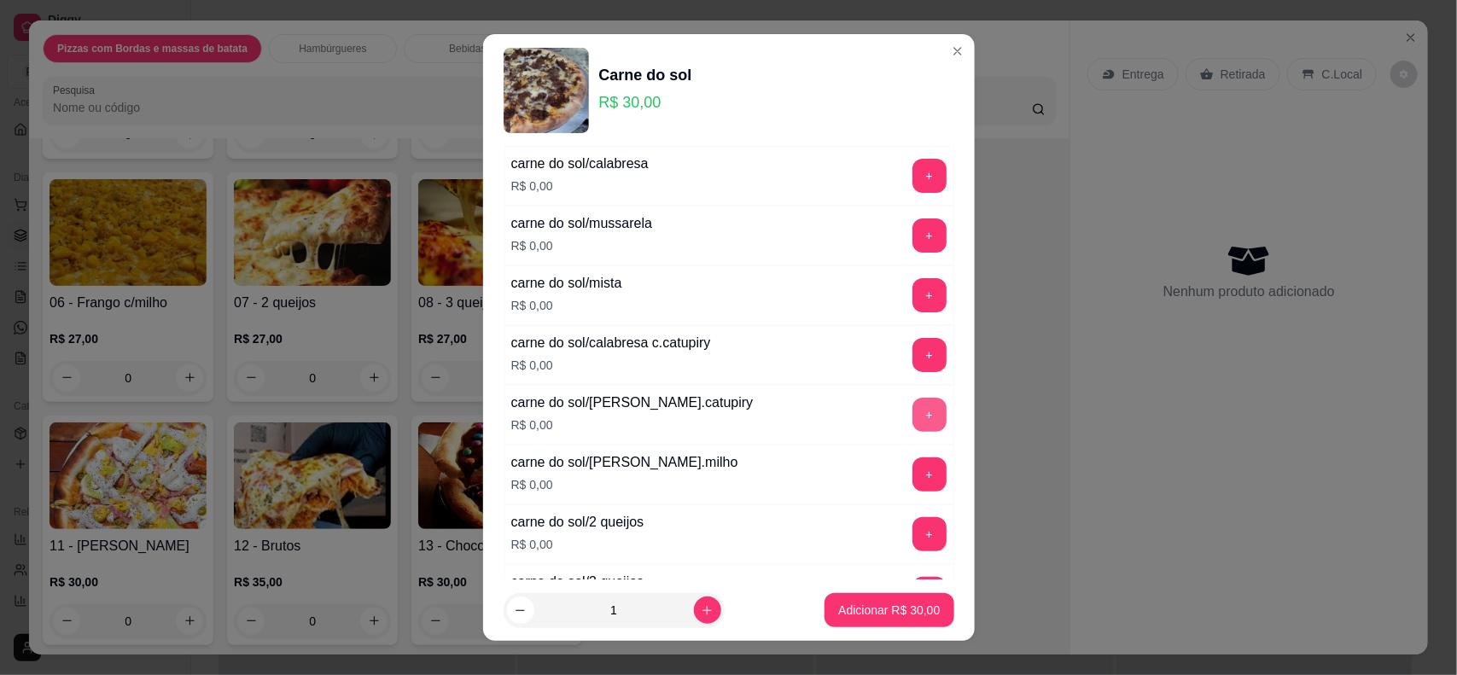
click at [913, 408] on button "+" at bounding box center [930, 415] width 34 height 34
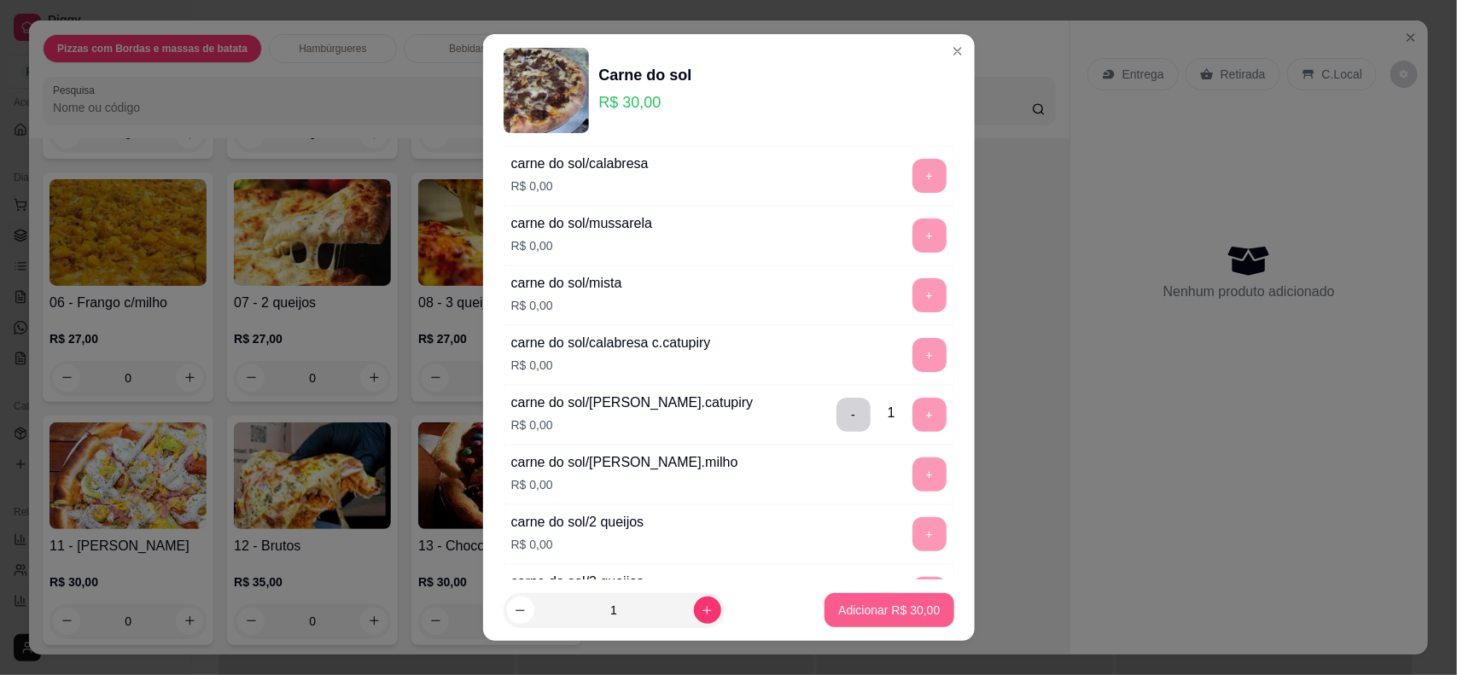
click at [864, 608] on p "Adicionar R$ 30,00" at bounding box center [889, 610] width 102 height 17
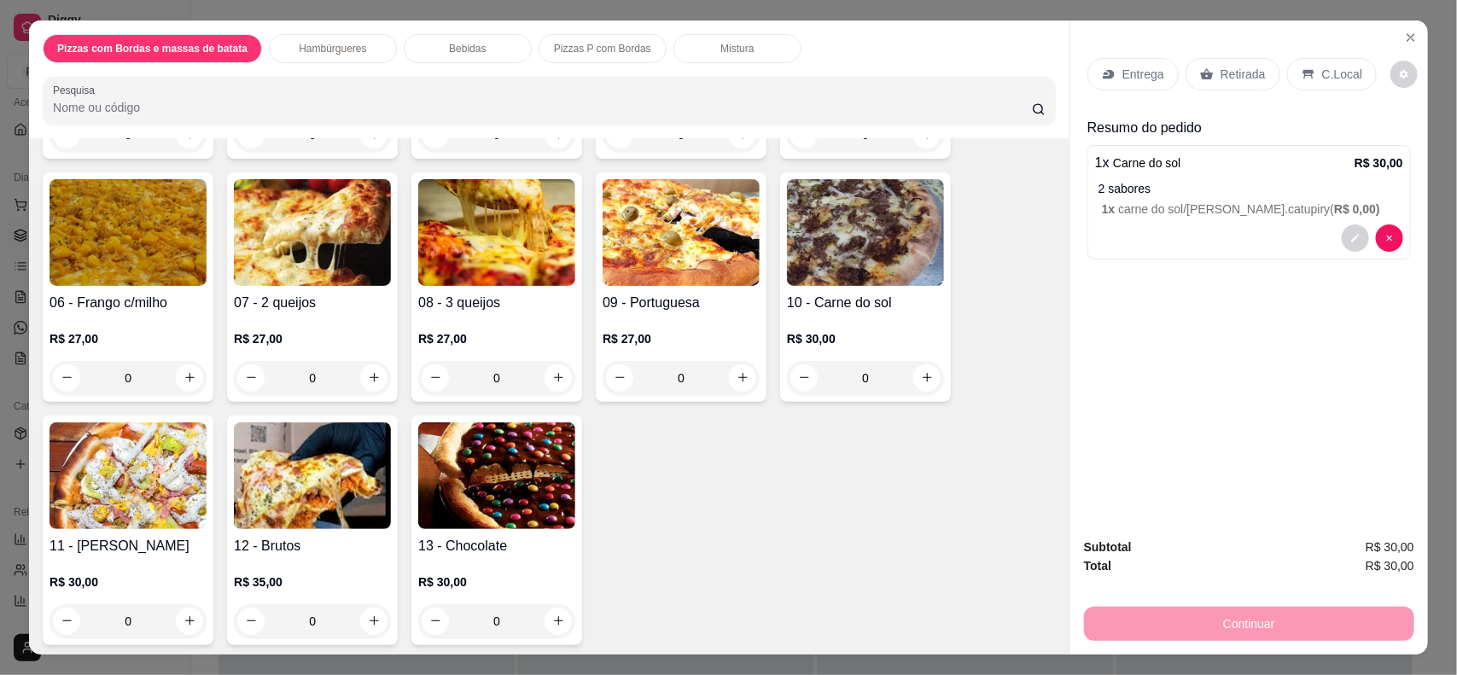
click at [1141, 77] on p "Entrega" at bounding box center [1144, 74] width 42 height 17
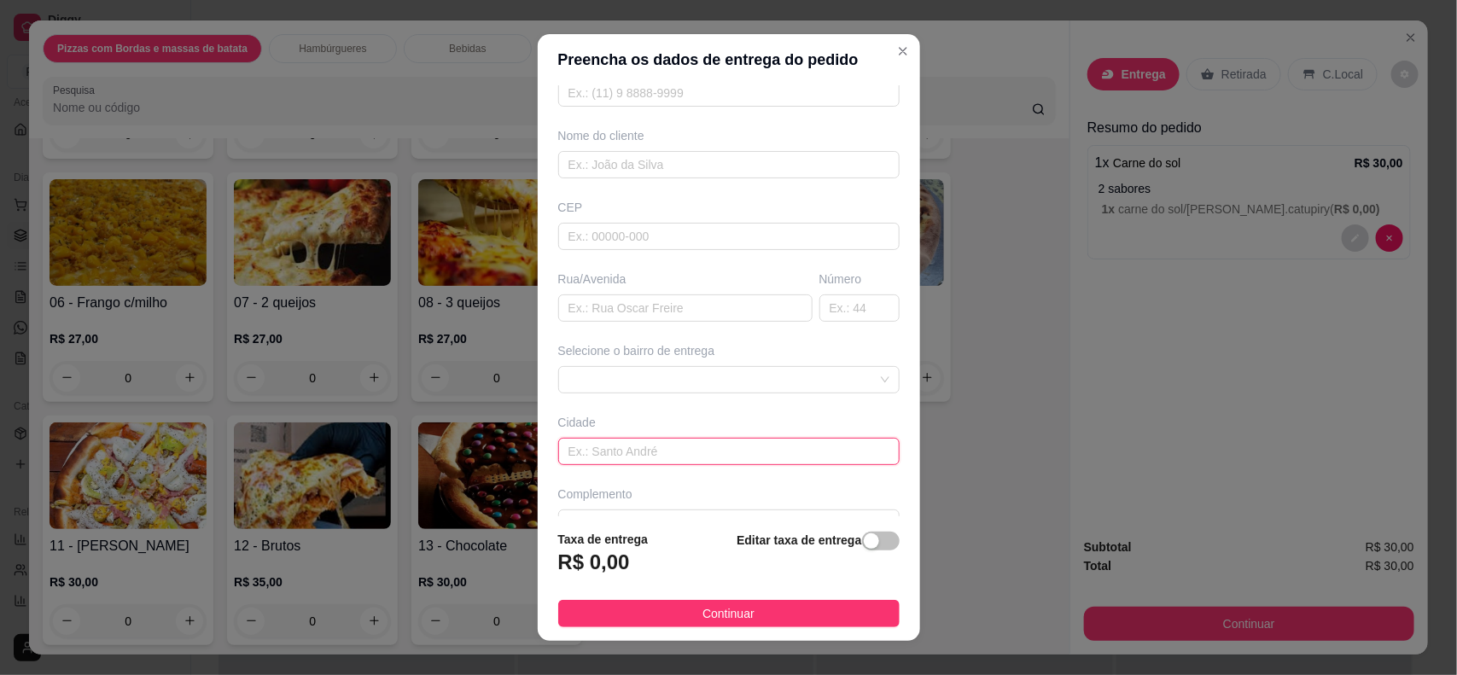
click at [626, 455] on input "text" at bounding box center [728, 451] width 341 height 27
type input "c"
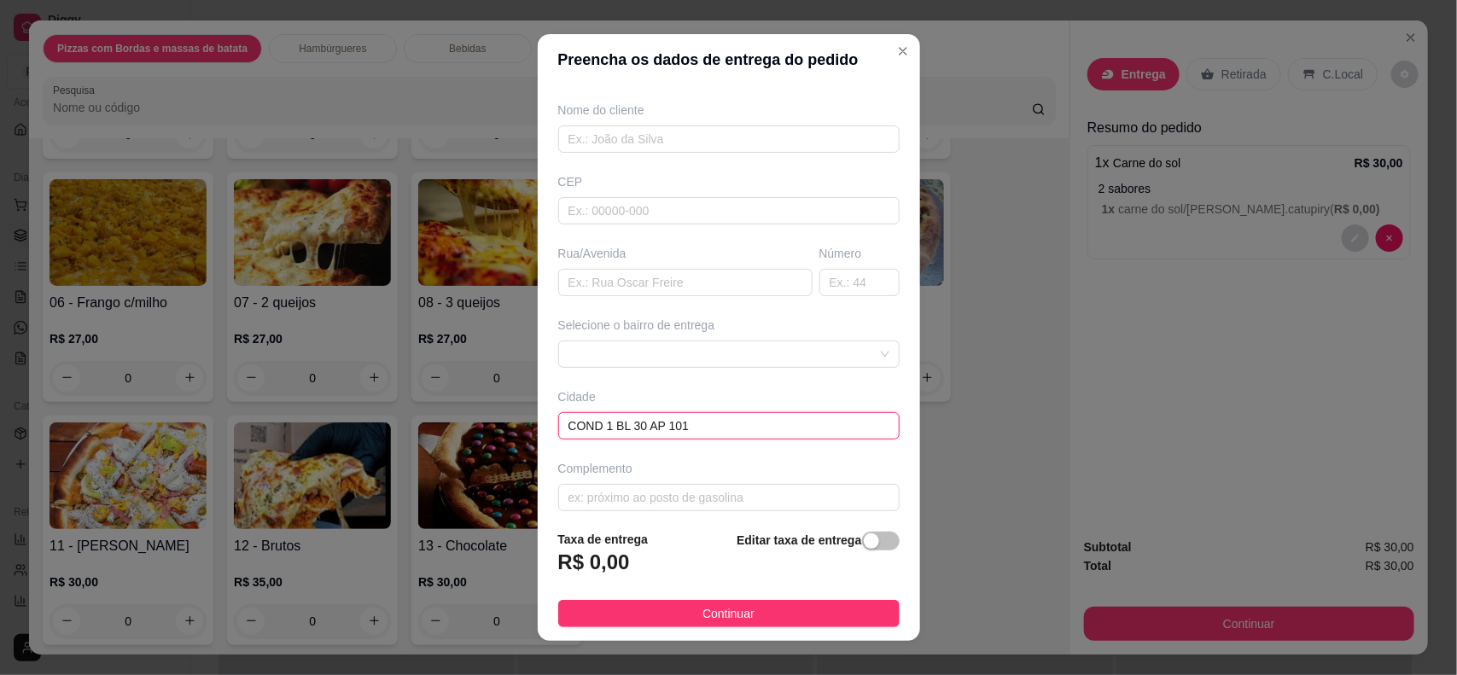
scroll to position [145, 0]
type input "COND 1 BL 30 AP 101"
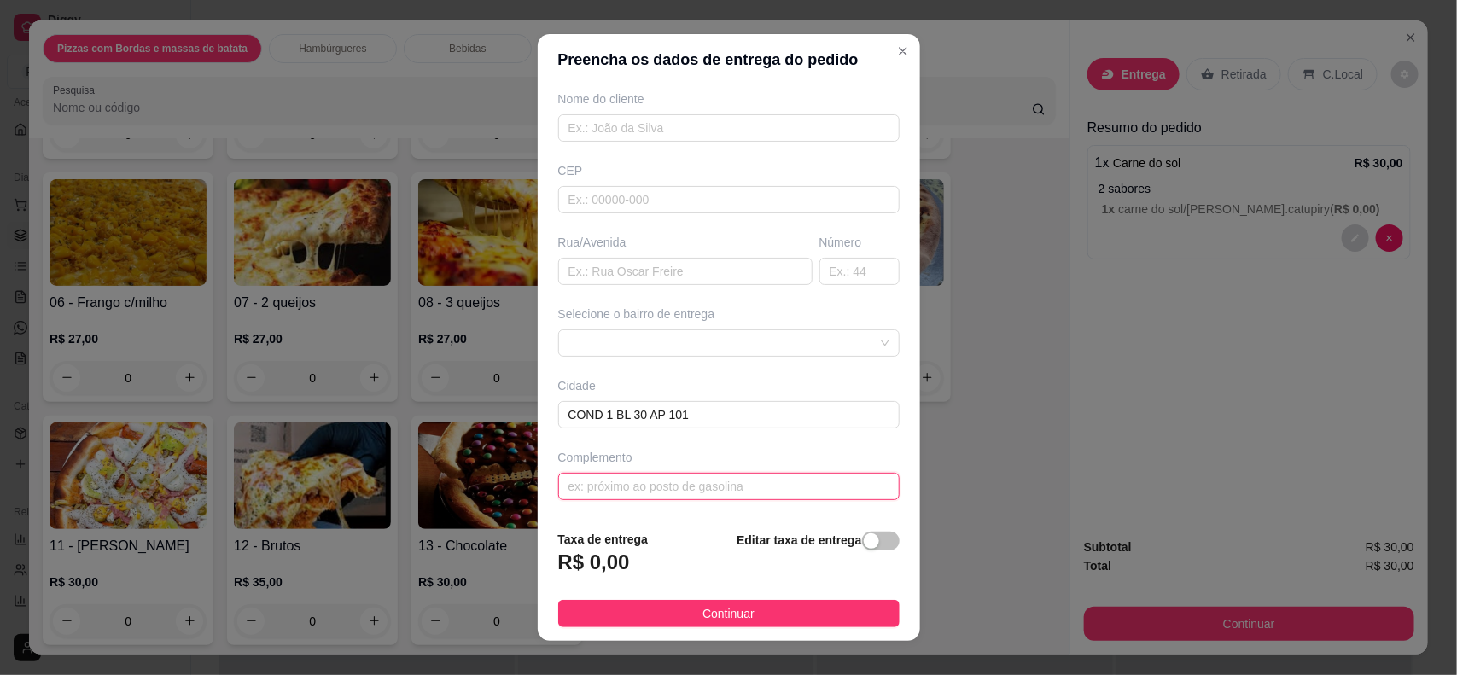
click at [753, 493] on input "text" at bounding box center [728, 486] width 341 height 27
click at [762, 488] on input "text" at bounding box center [728, 486] width 341 height 27
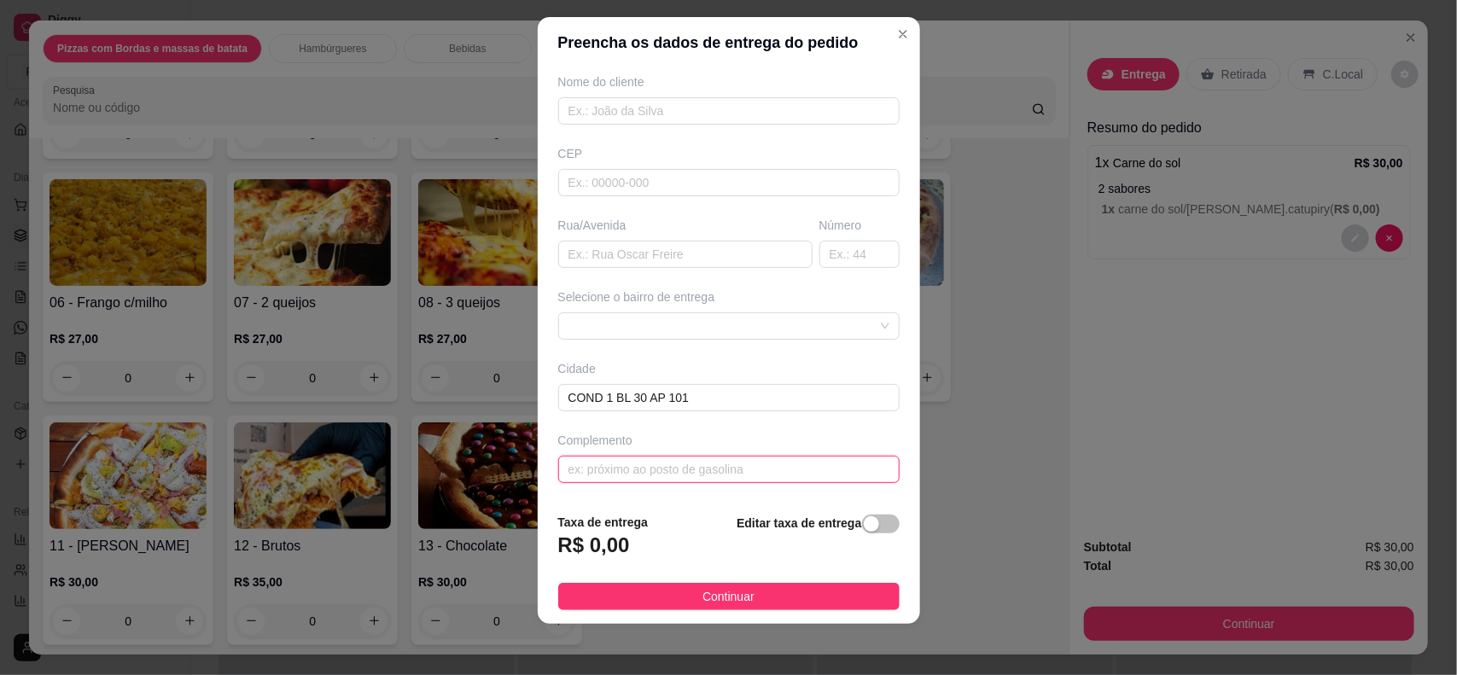
scroll to position [21, 0]
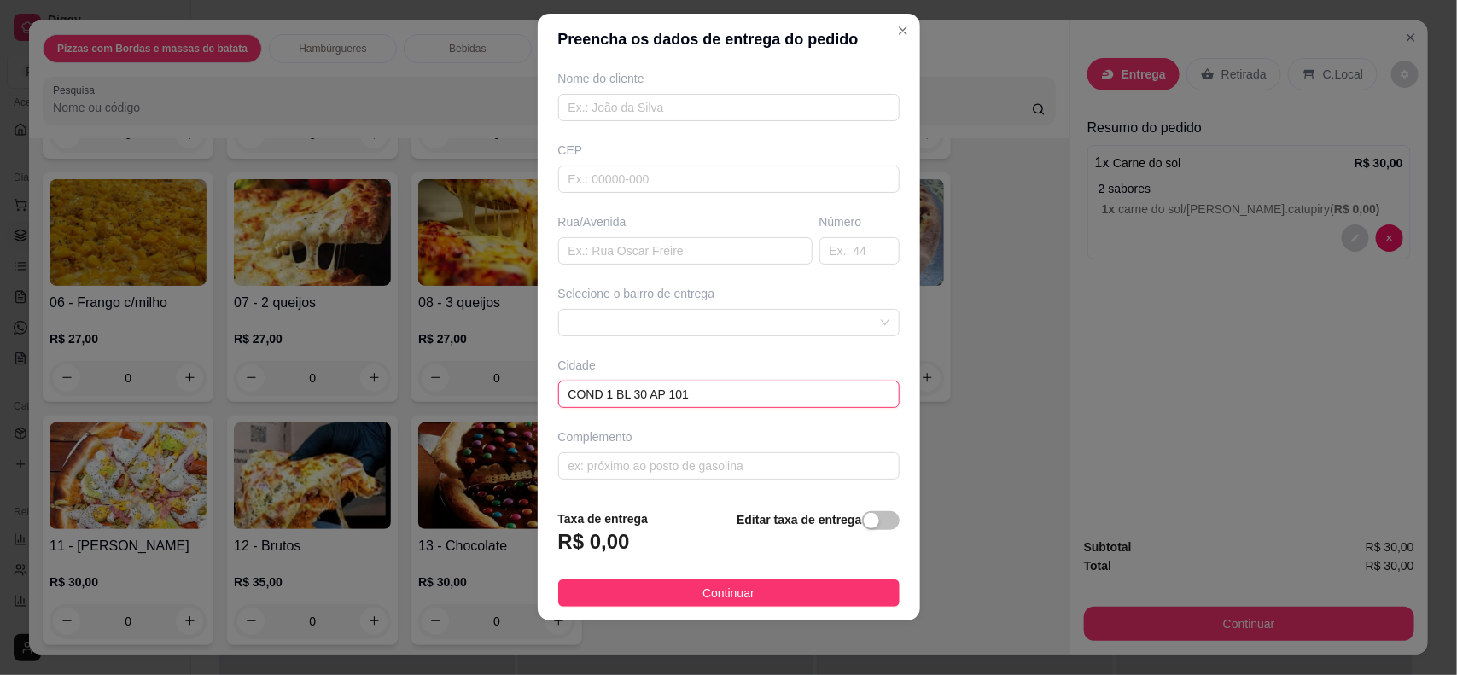
click at [732, 394] on input "COND 1 BL 30 AP 101" at bounding box center [728, 394] width 341 height 27
click at [623, 248] on input "text" at bounding box center [685, 250] width 254 height 27
click at [586, 330] on span at bounding box center [729, 323] width 321 height 26
type input "COND 1 BL 30 AP 101"
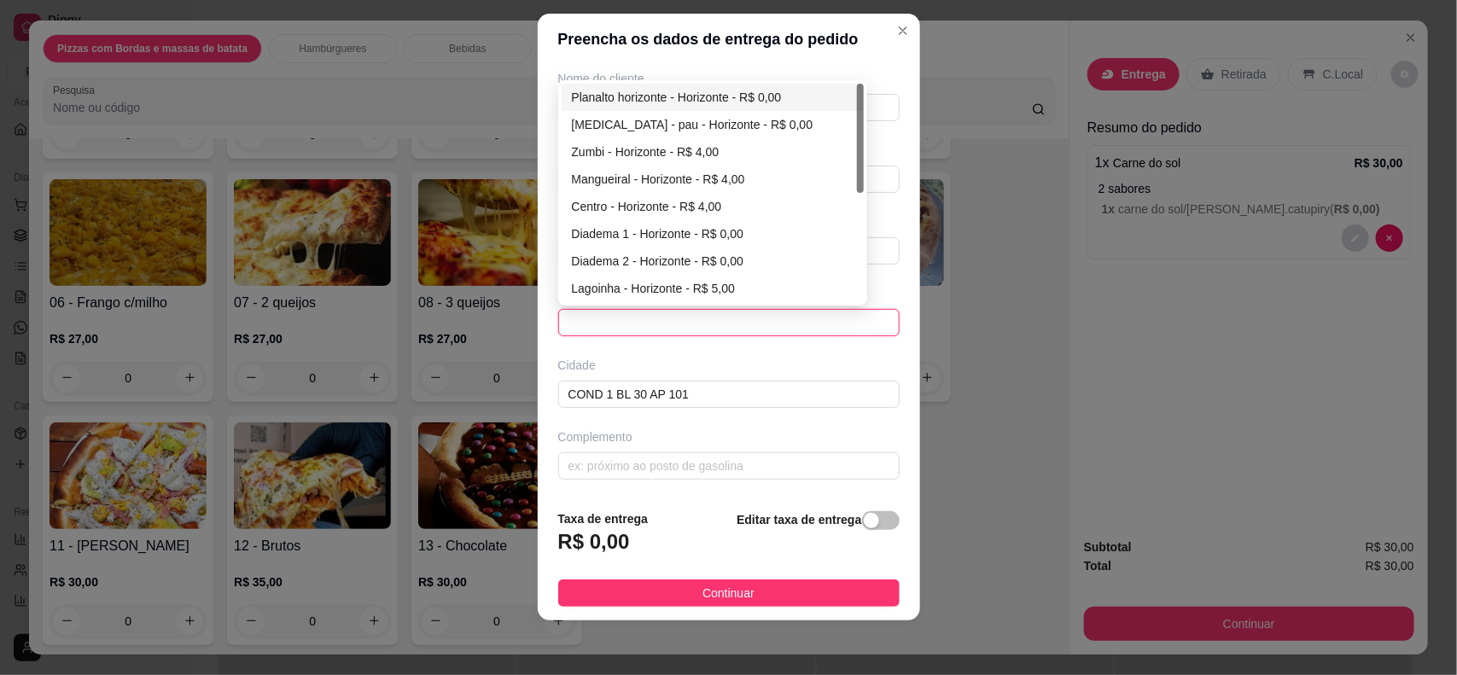
click at [616, 88] on div "Planalto horizonte - Horizonte - R$ 0,00" at bounding box center [713, 97] width 283 height 19
type input "Horizonte"
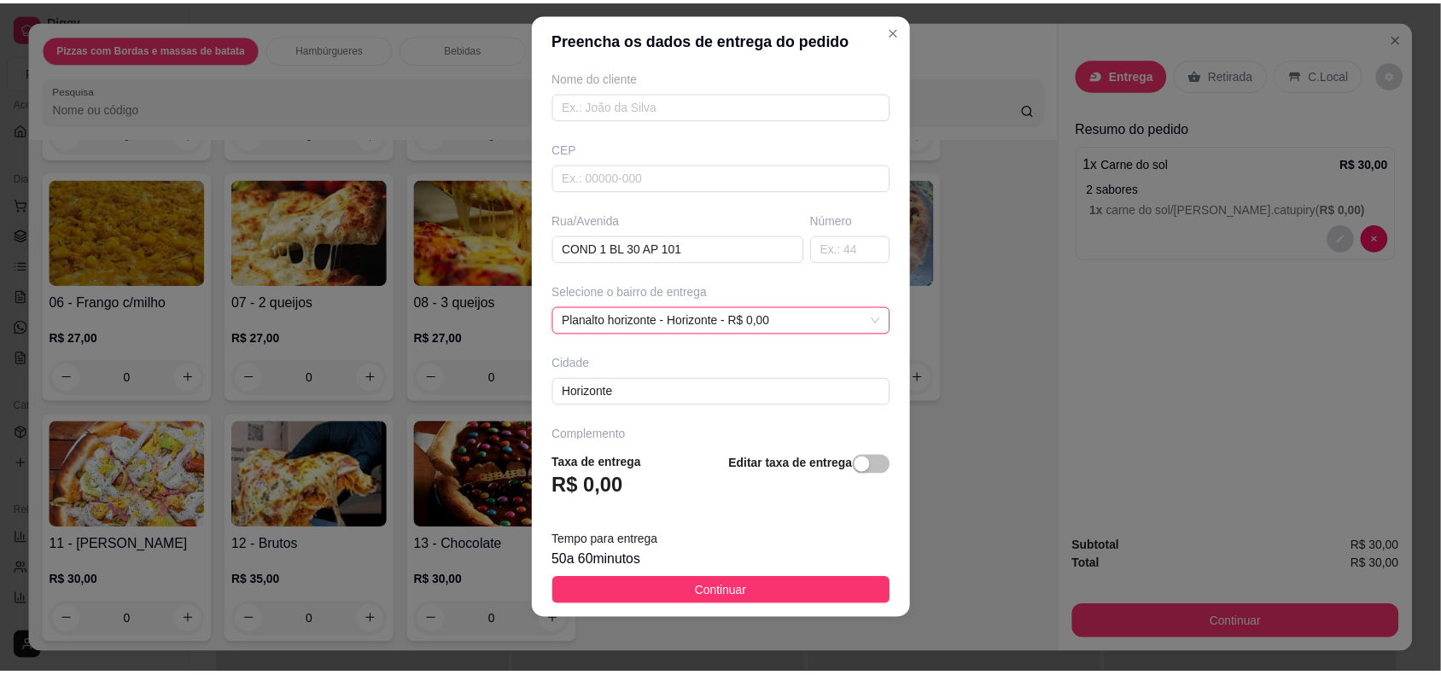
scroll to position [201, 0]
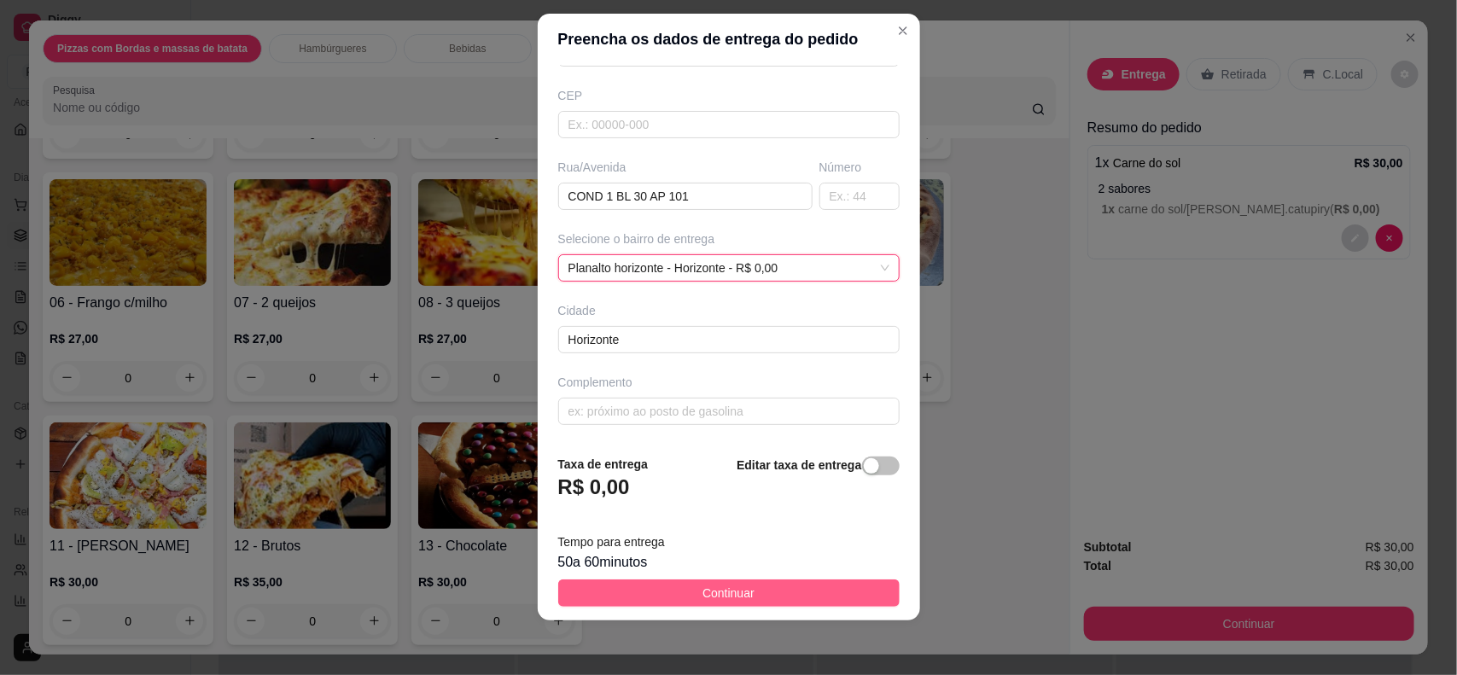
click at [741, 591] on button "Continuar" at bounding box center [728, 593] width 341 height 27
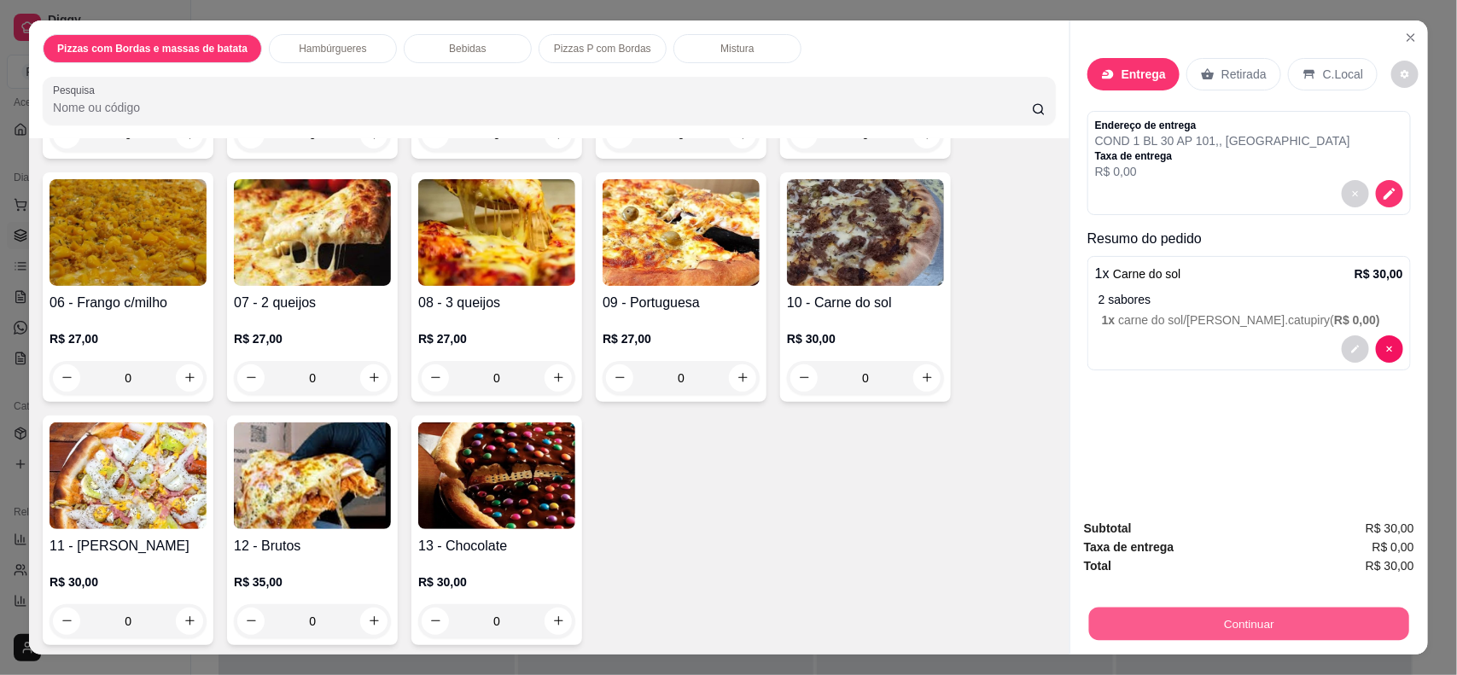
click at [1181, 625] on button "Continuar" at bounding box center [1249, 624] width 320 height 33
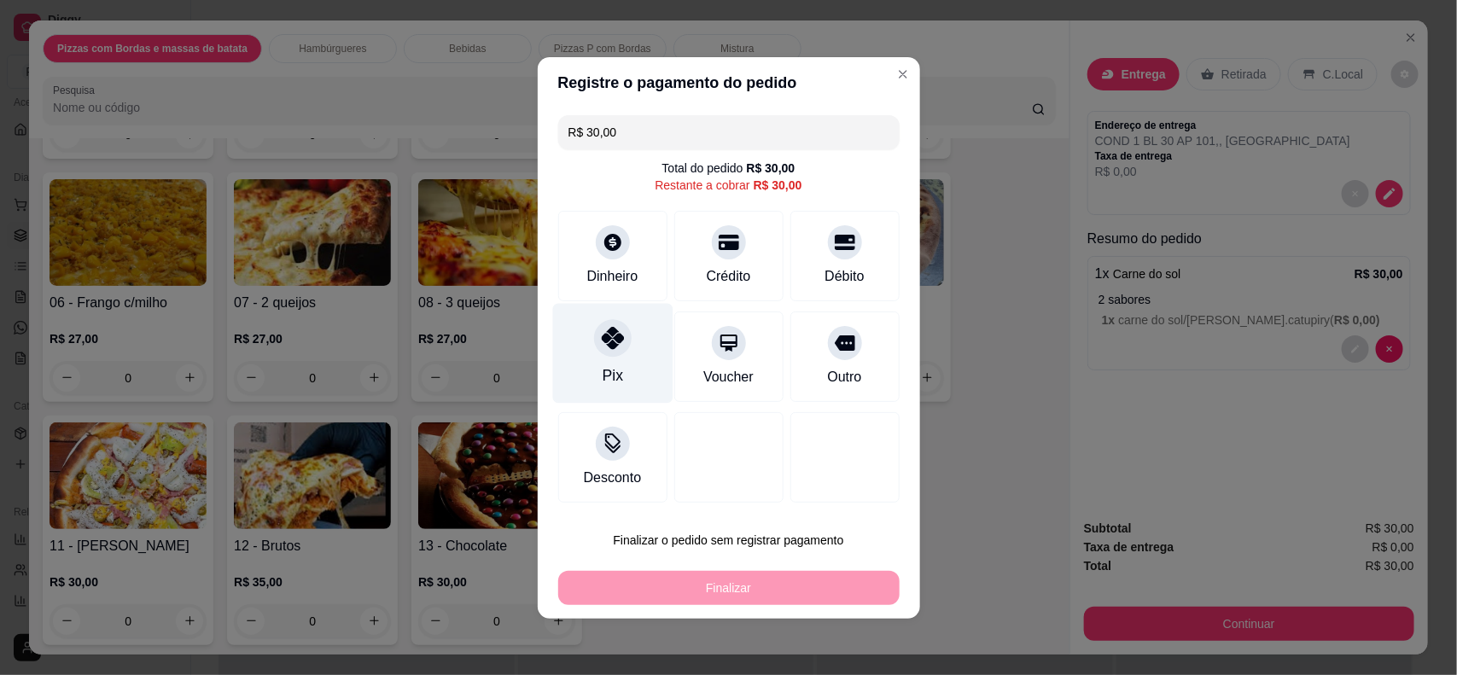
click at [616, 365] on div "Pix" at bounding box center [612, 376] width 20 height 22
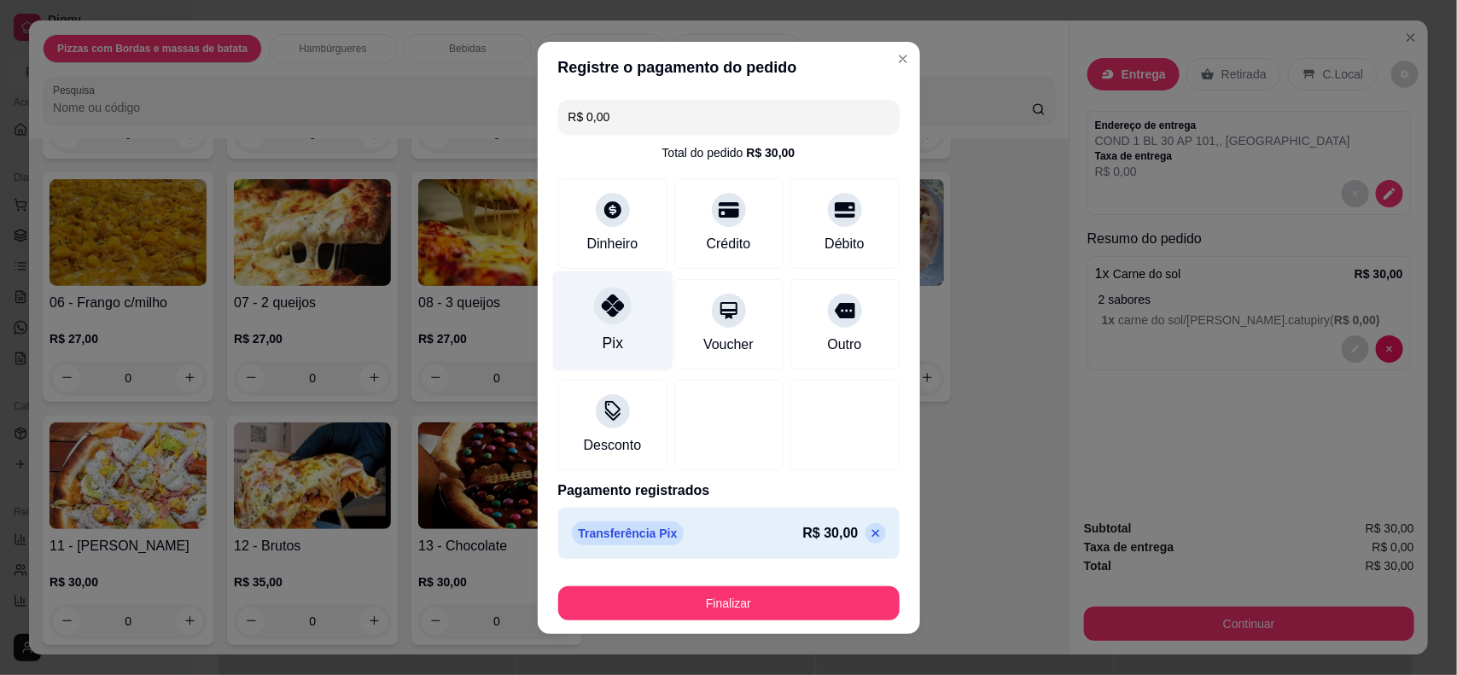
click at [601, 316] on icon at bounding box center [612, 306] width 22 height 22
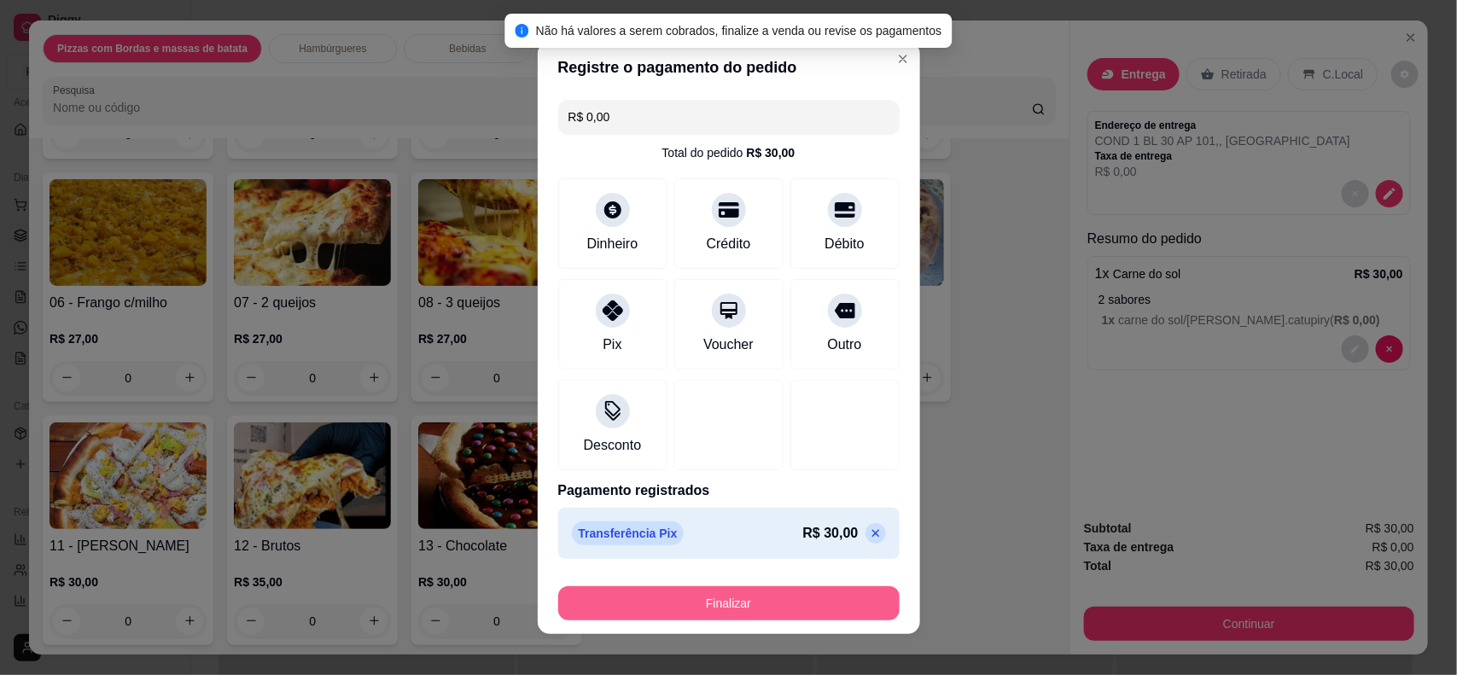
click at [671, 604] on button "Finalizar" at bounding box center [728, 604] width 341 height 34
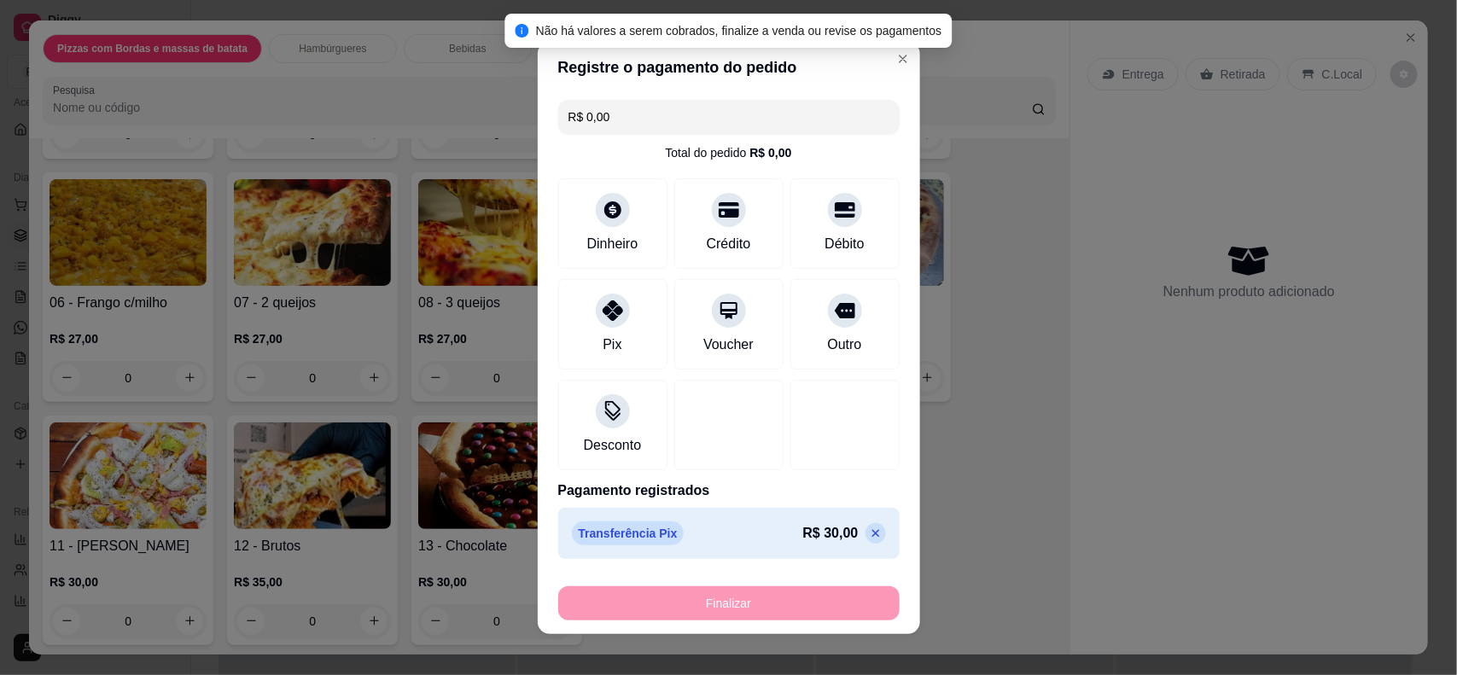
type input "-R$ 30,00"
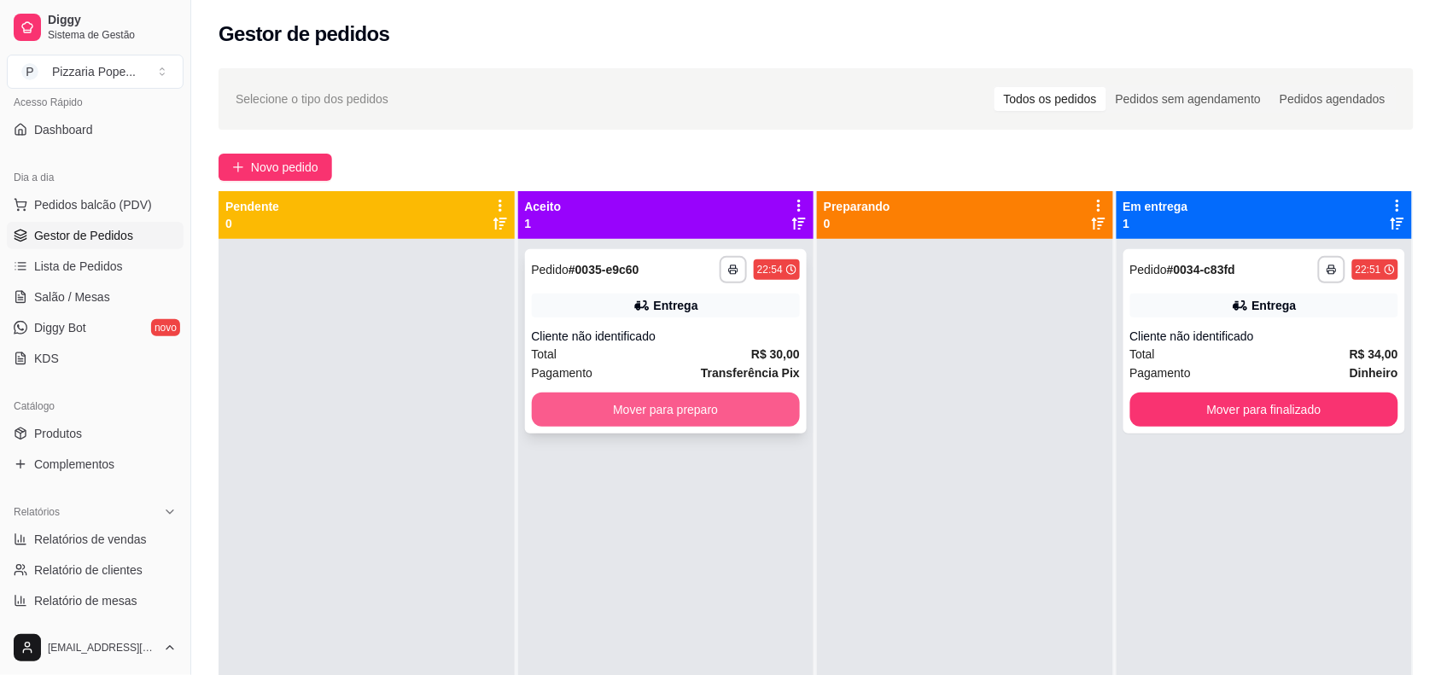
click at [749, 404] on button "Mover para preparo" at bounding box center [666, 410] width 269 height 34
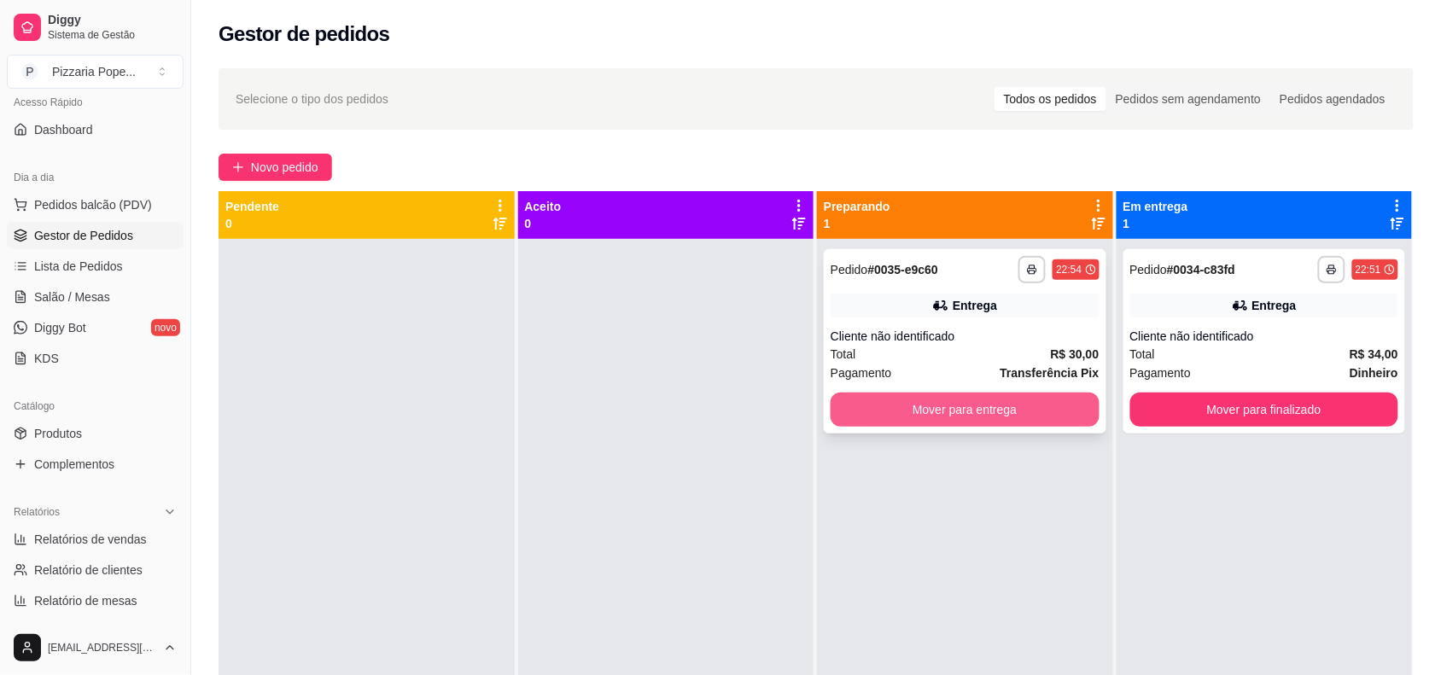
click at [890, 410] on button "Mover para entrega" at bounding box center [965, 410] width 269 height 34
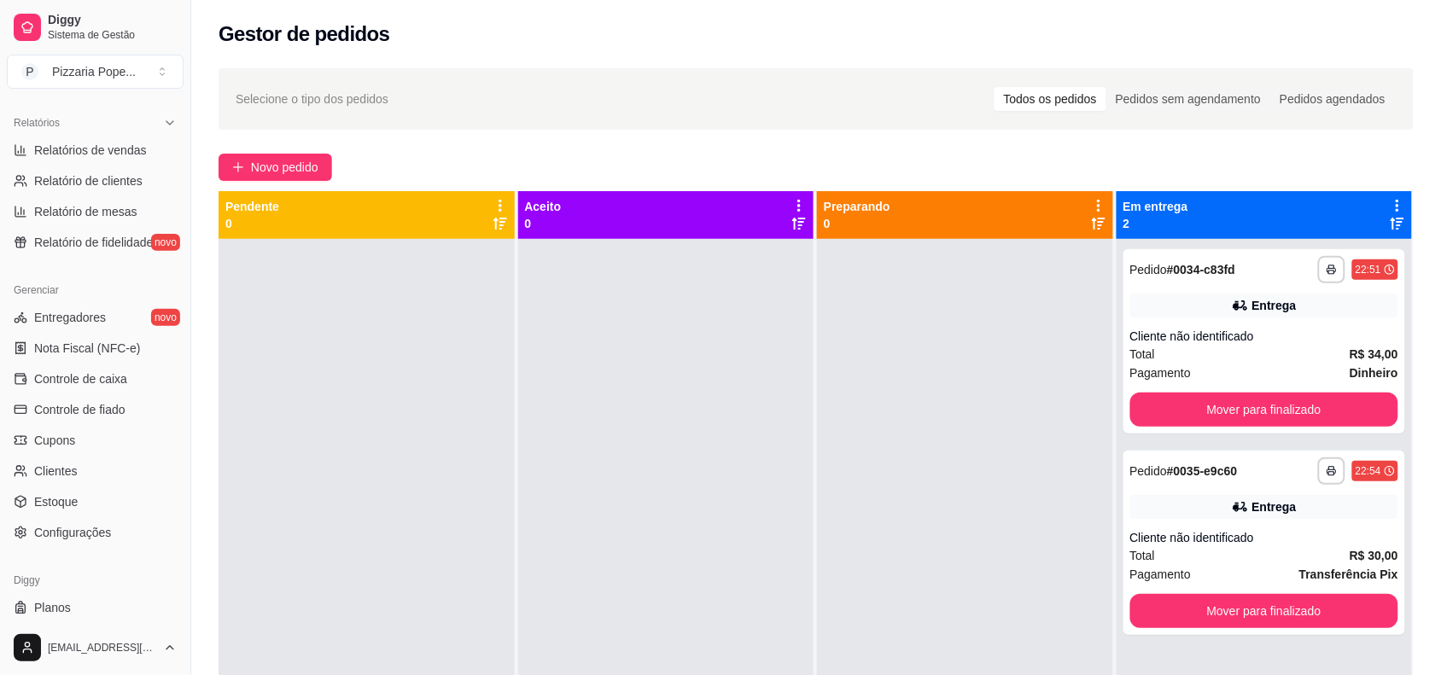
scroll to position [552, 0]
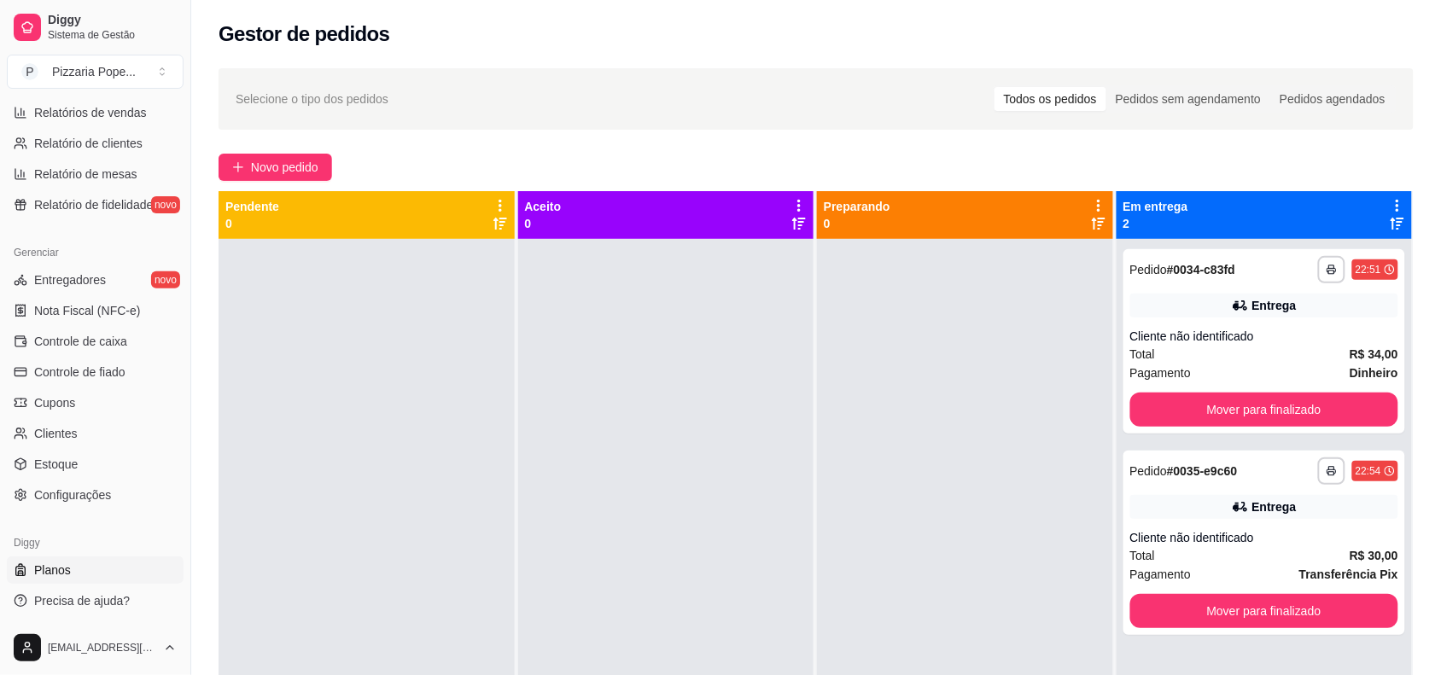
click at [73, 566] on link "Planos" at bounding box center [95, 570] width 177 height 27
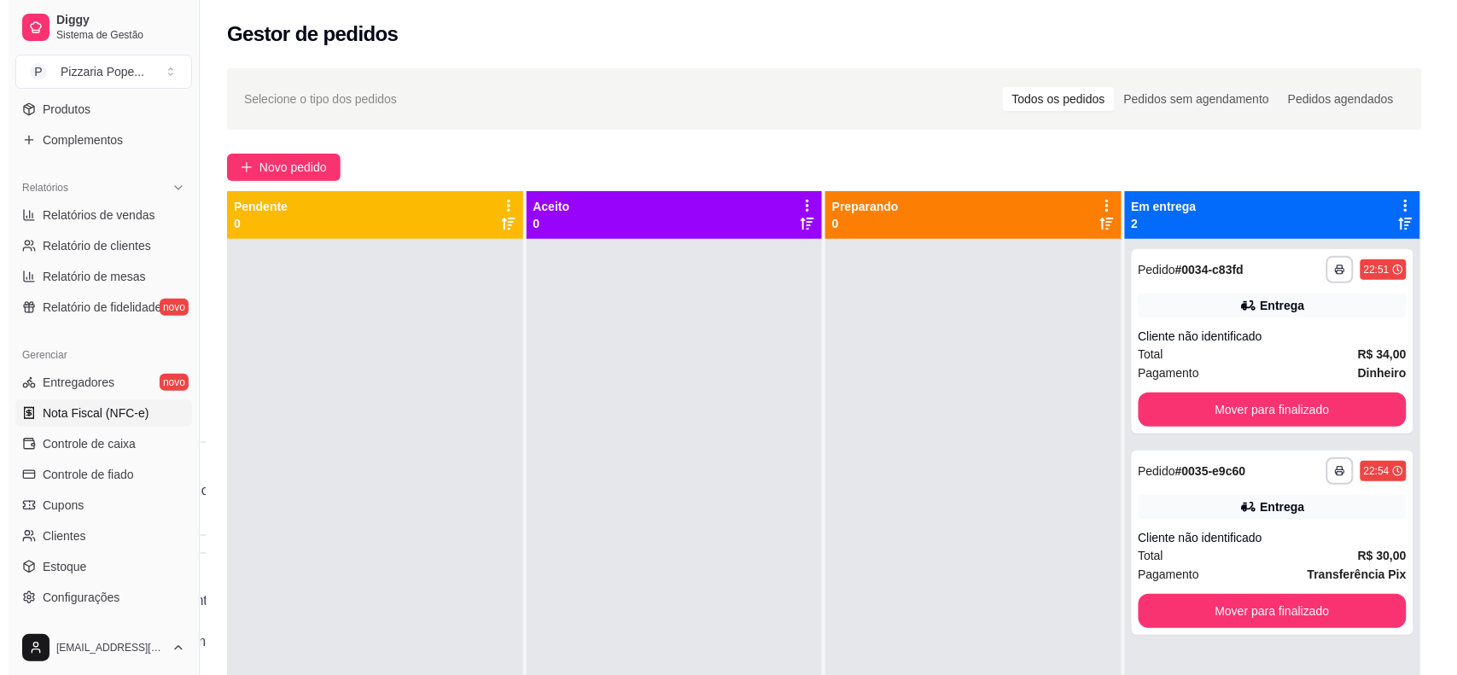
scroll to position [552, 0]
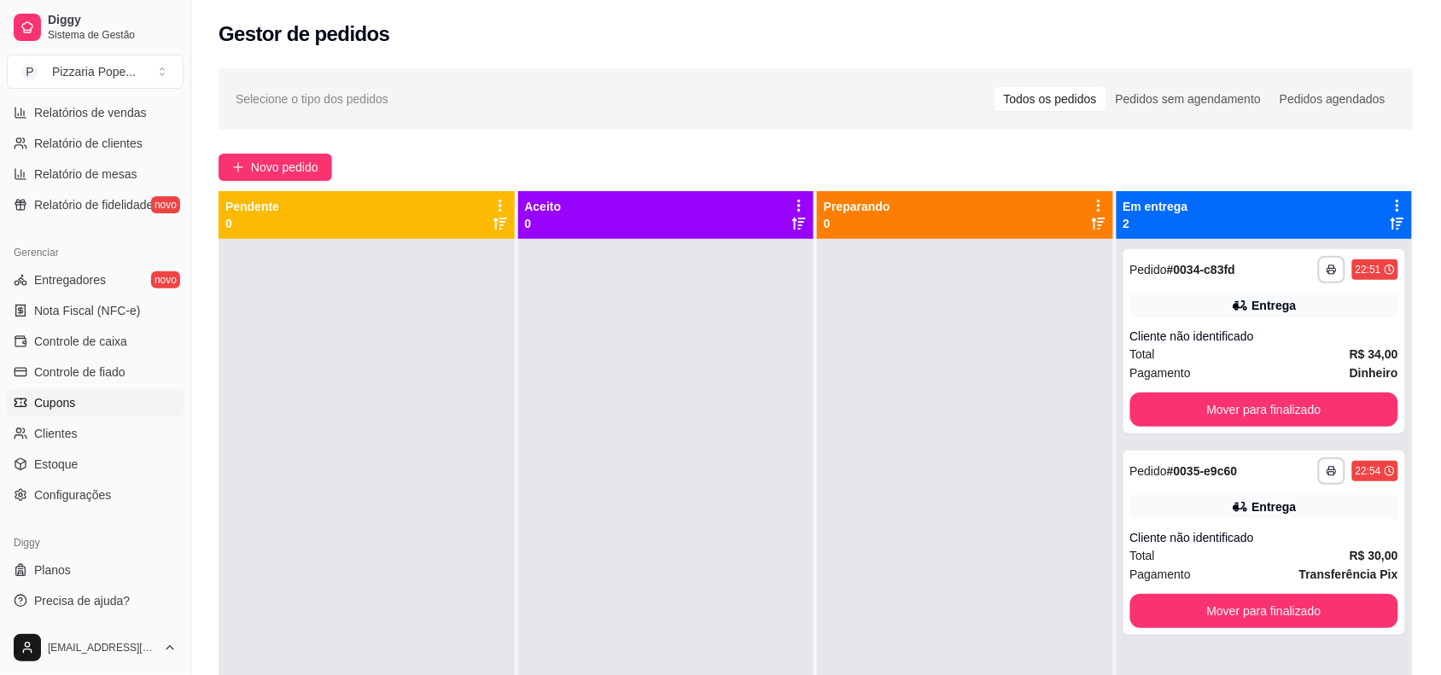
click at [50, 395] on span "Cupons" at bounding box center [54, 402] width 41 height 17
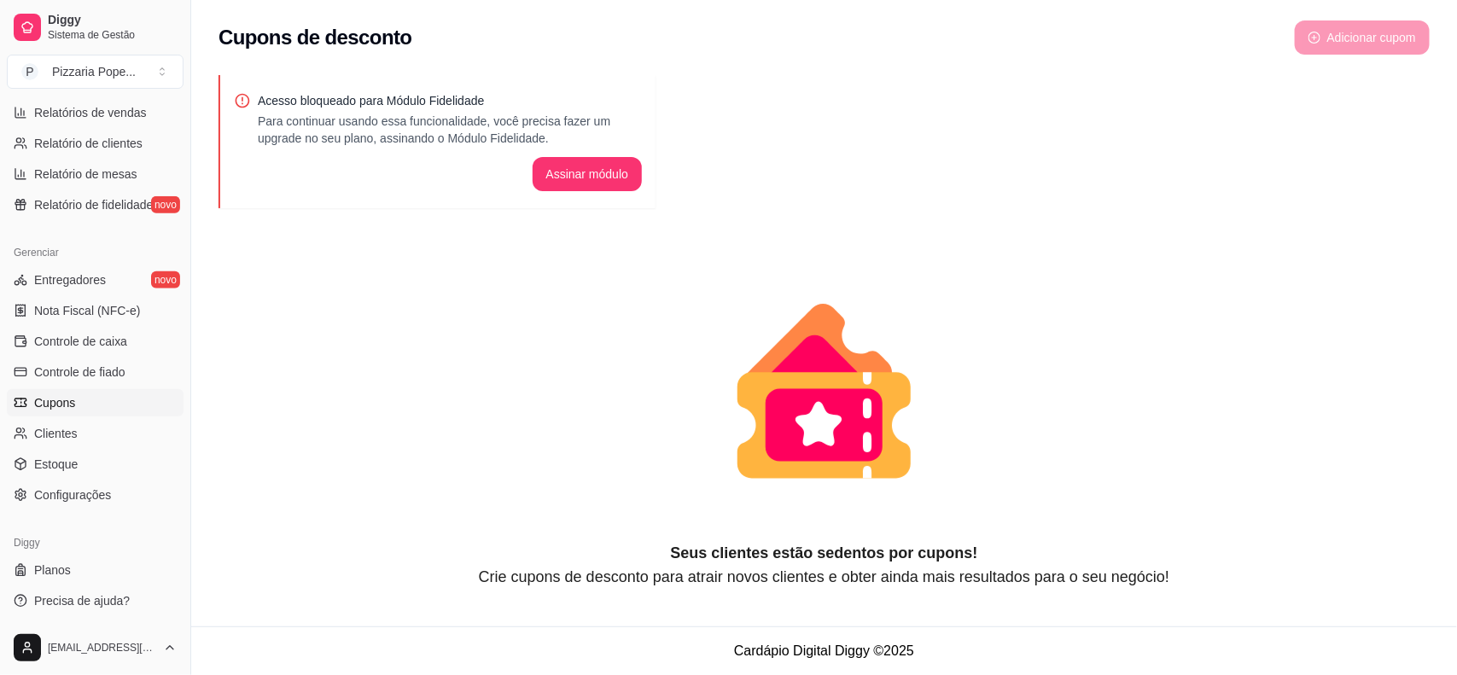
click at [808, 404] on icon "animation" at bounding box center [824, 424] width 117 height 73
click at [598, 164] on button "Assinar módulo" at bounding box center [588, 174] width 110 height 34
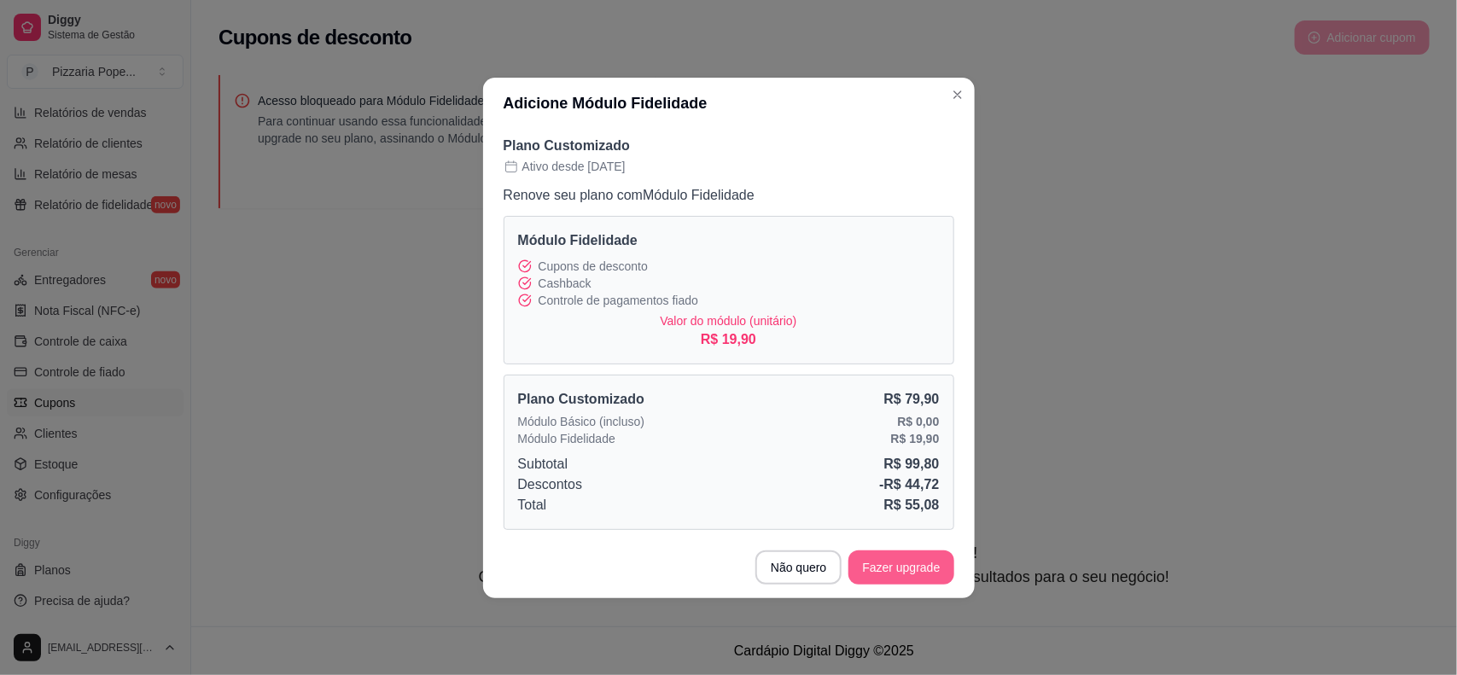
click at [909, 573] on button "Fazer upgrade" at bounding box center [901, 568] width 105 height 34
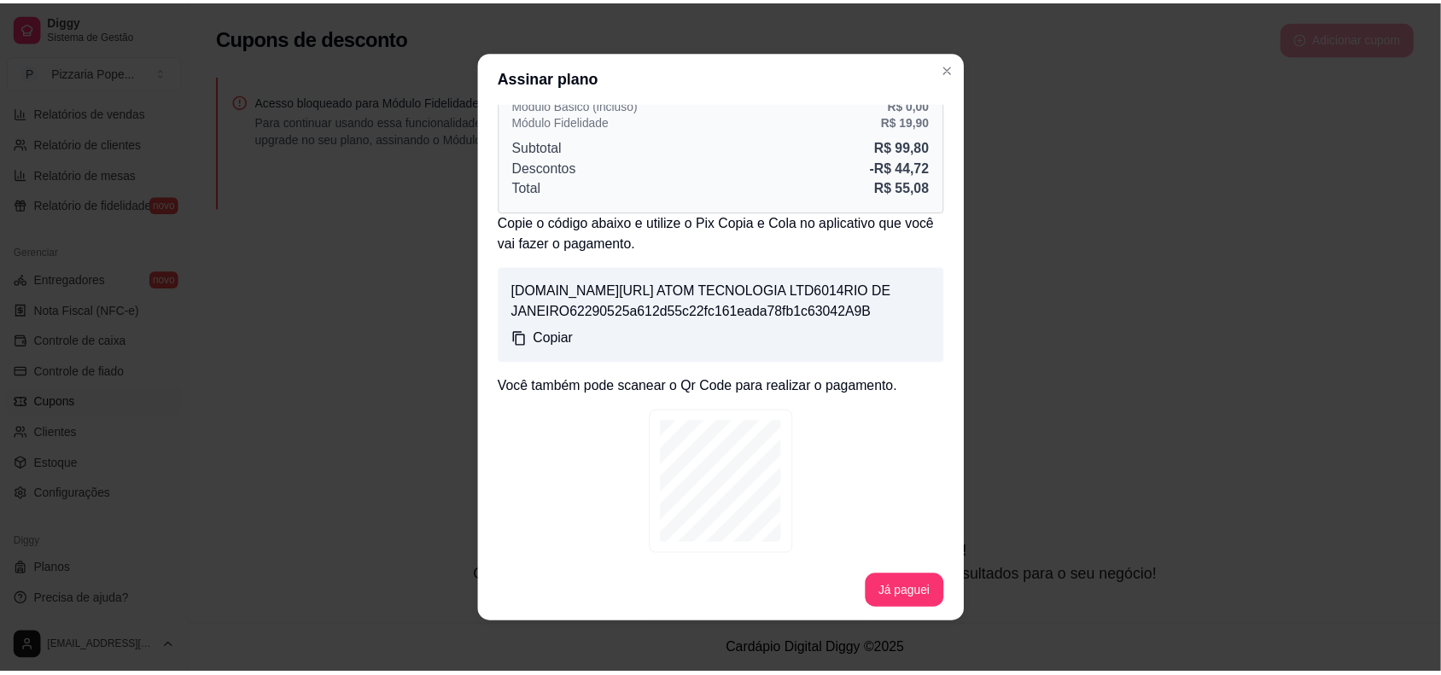
scroll to position [130, 0]
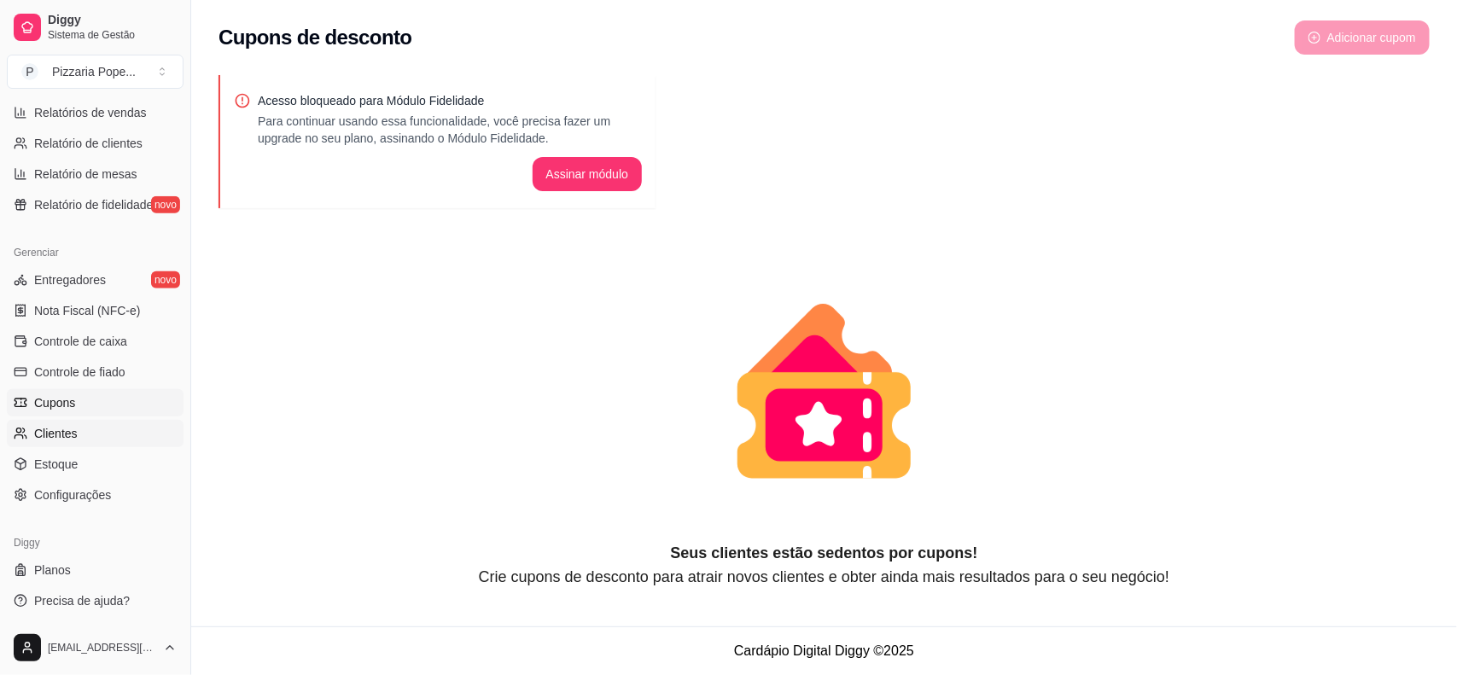
click at [74, 433] on span "Clientes" at bounding box center [56, 433] width 44 height 17
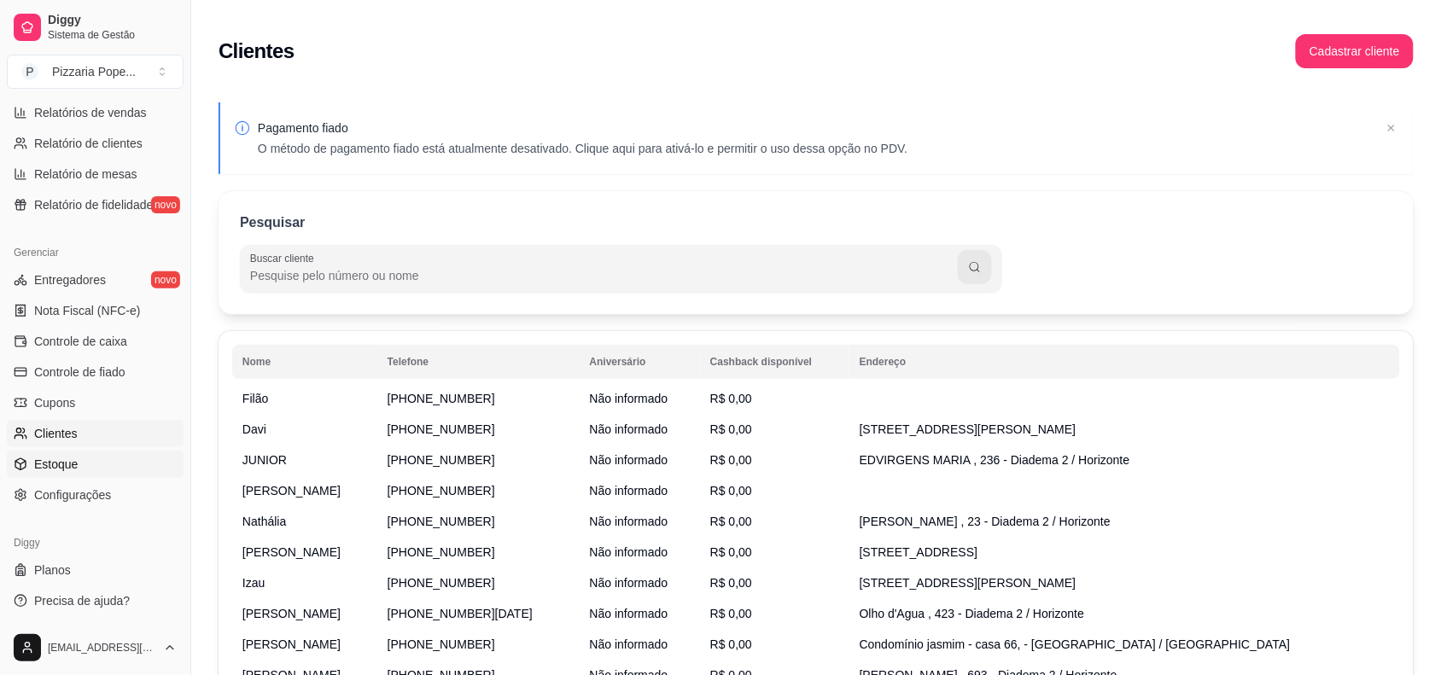
click at [95, 462] on link "Estoque" at bounding box center [95, 464] width 177 height 27
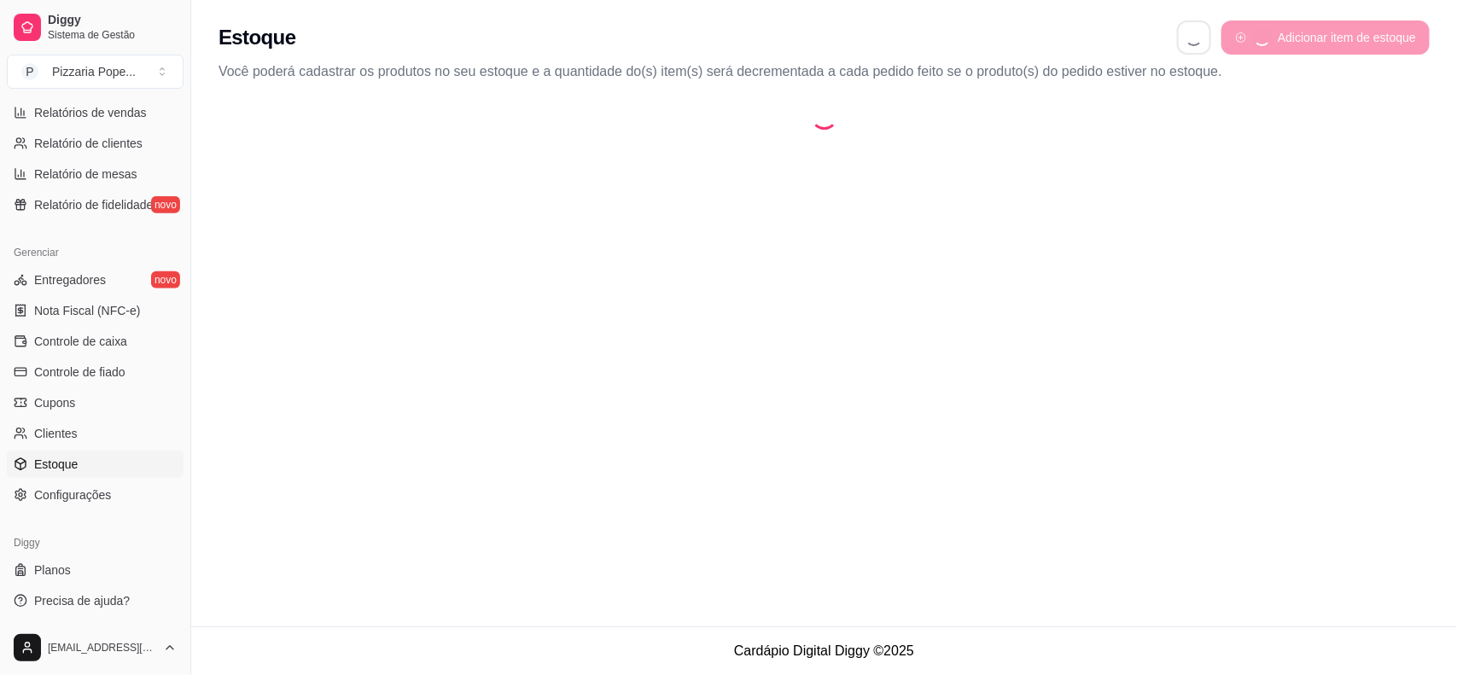
select select "QUANTITY_ORDER"
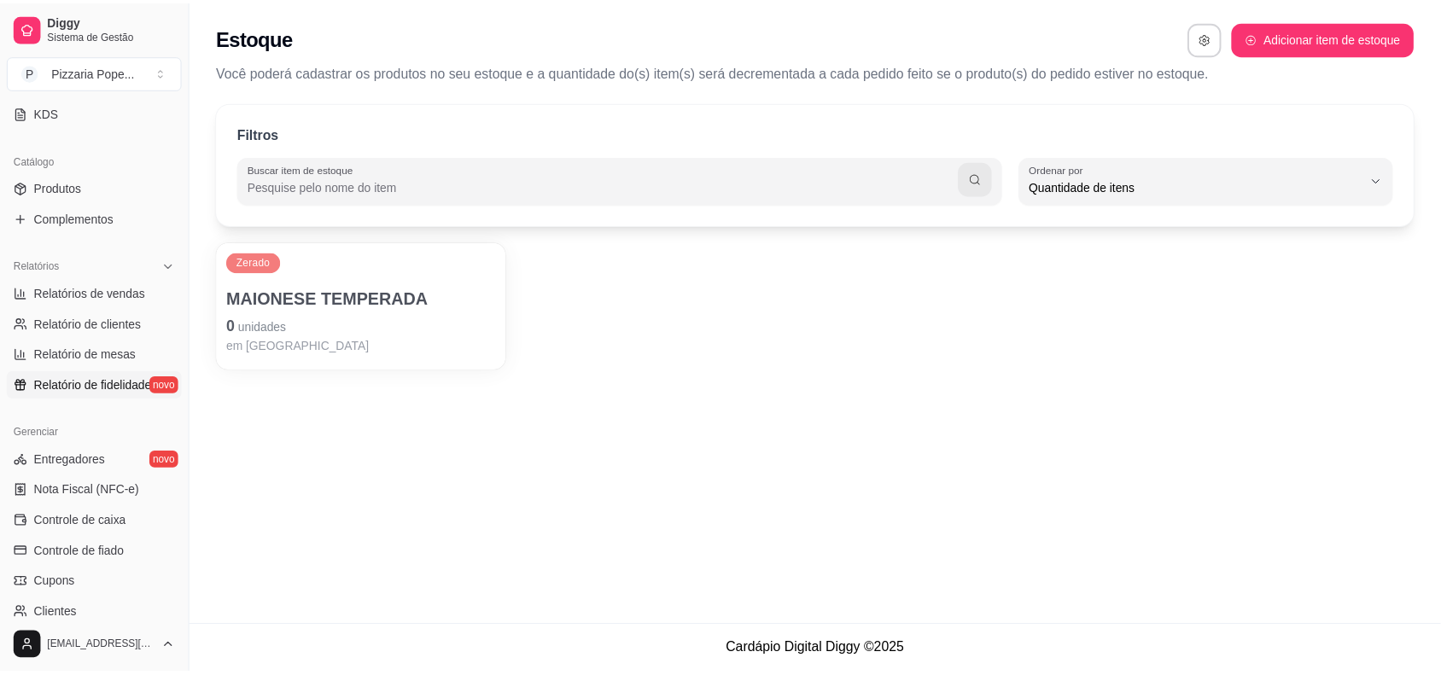
scroll to position [339, 0]
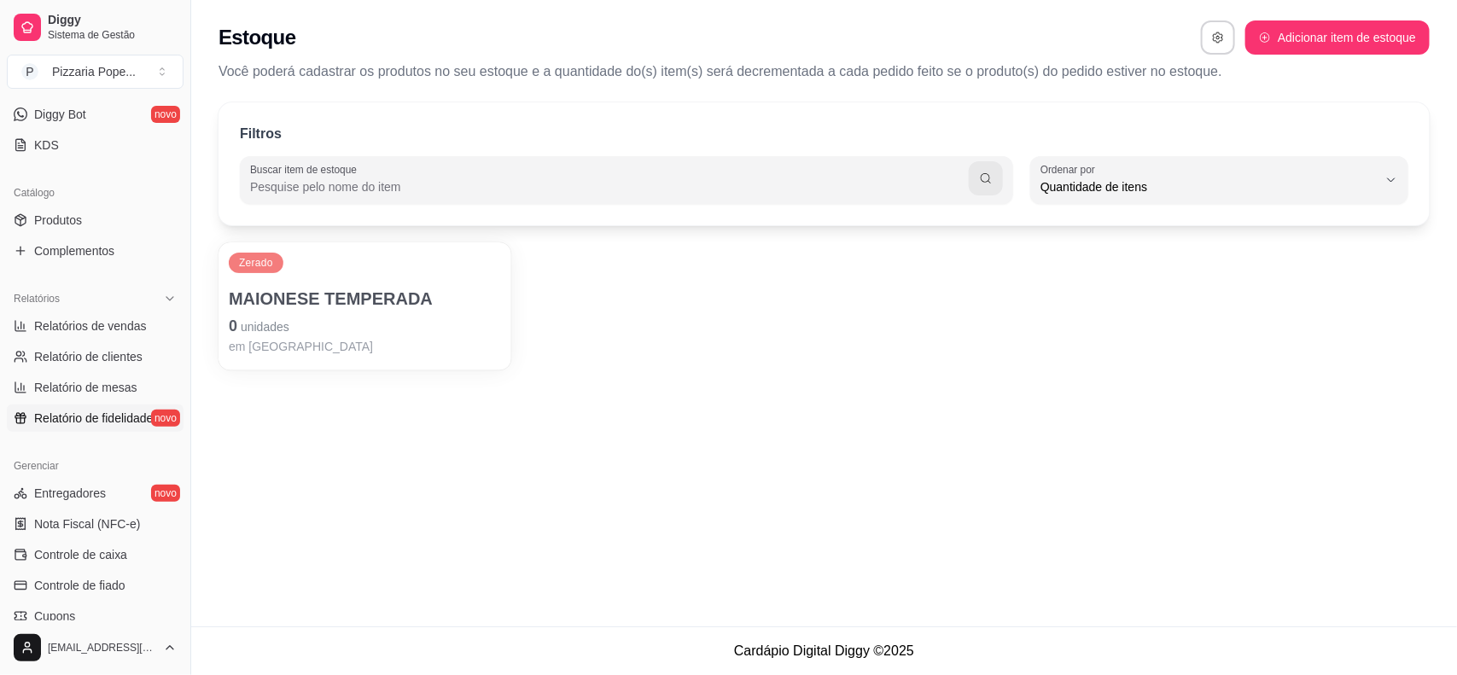
click at [102, 415] on span "Relatório de fidelidade" at bounding box center [93, 418] width 119 height 17
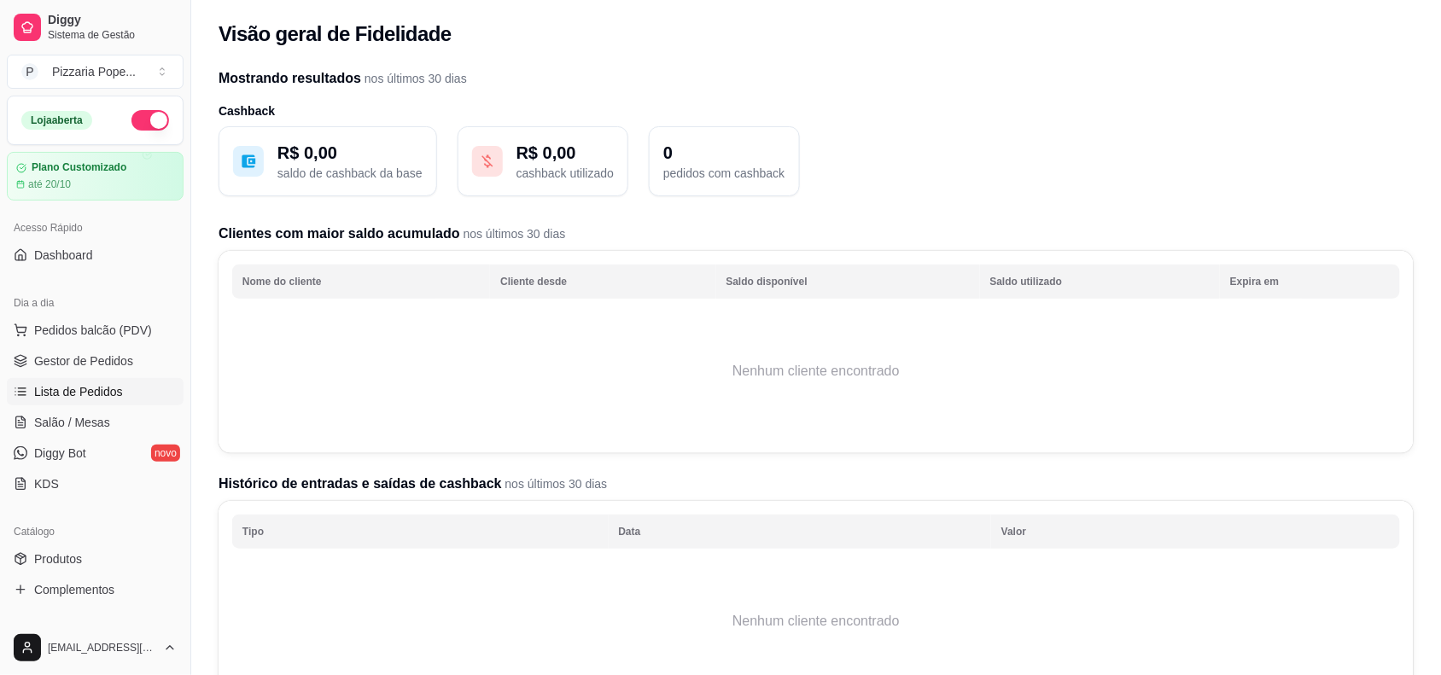
click at [57, 389] on span "Lista de Pedidos" at bounding box center [78, 391] width 89 height 17
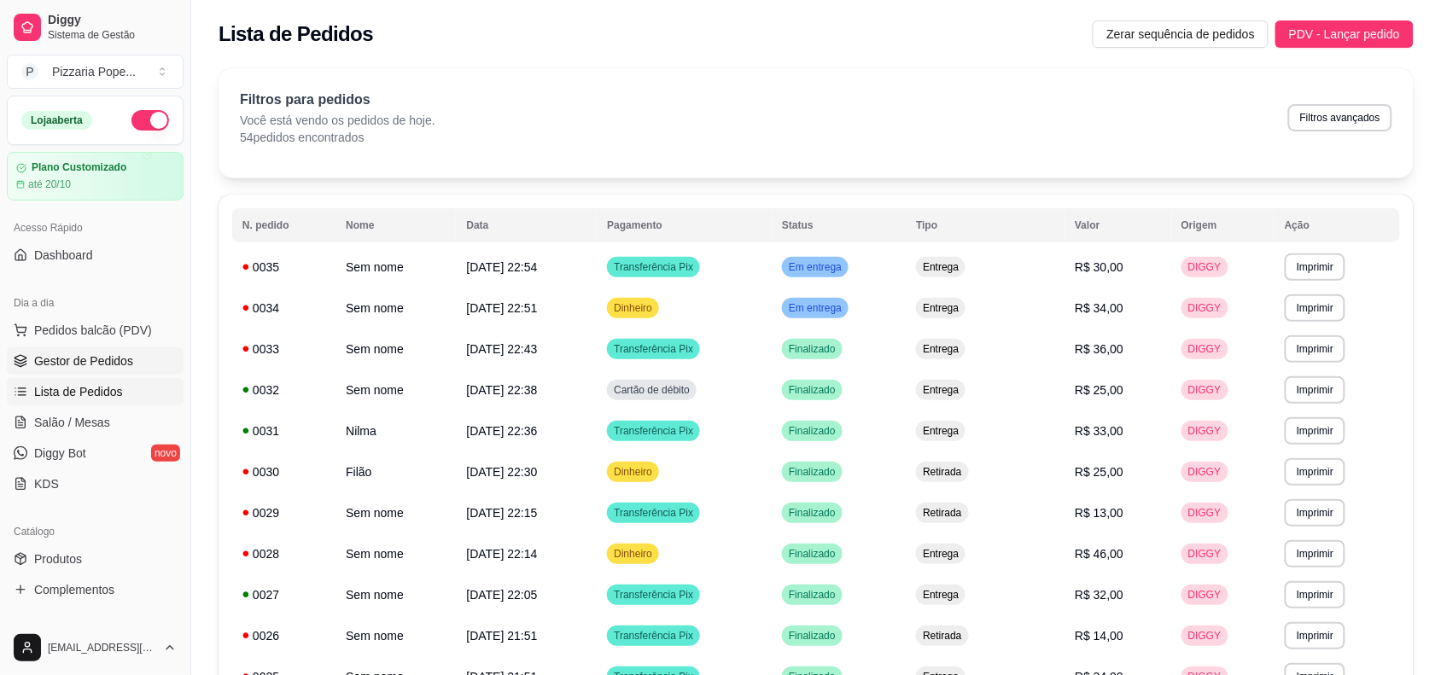
click at [75, 360] on span "Gestor de Pedidos" at bounding box center [83, 361] width 99 height 17
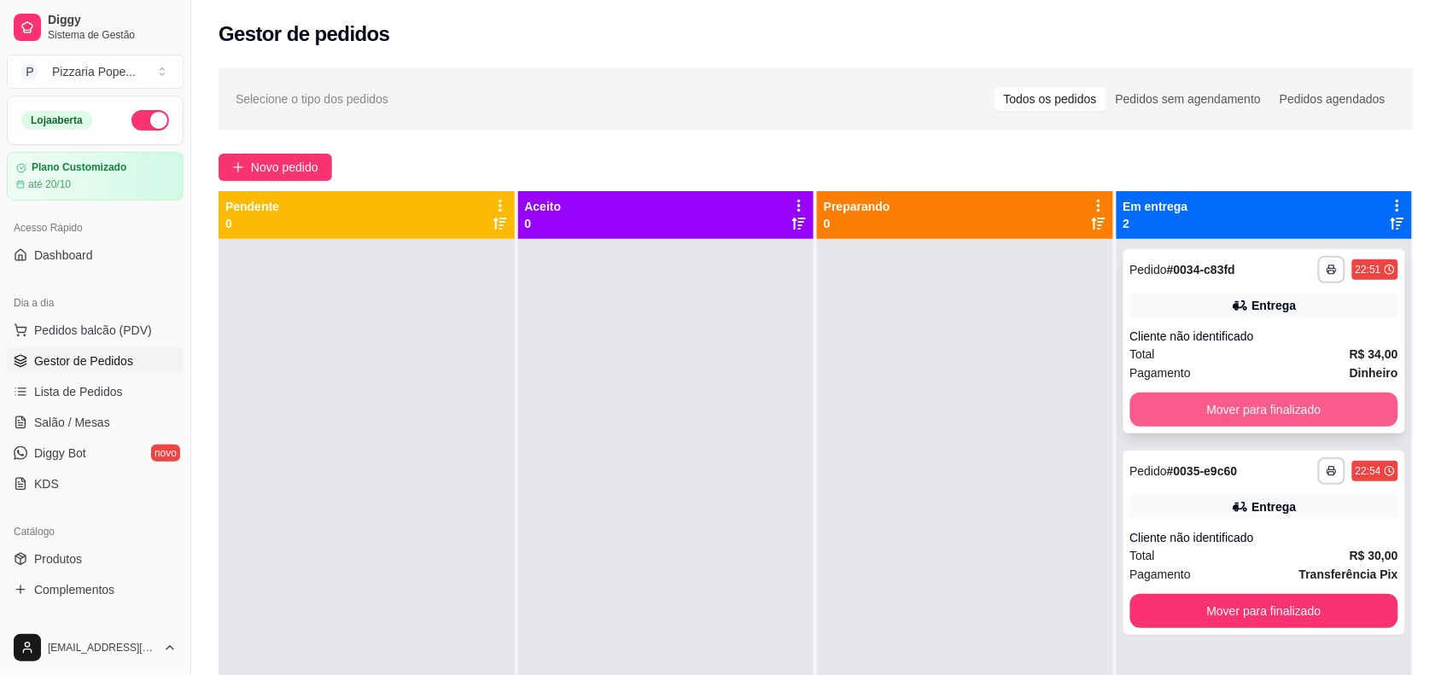
click at [1215, 402] on button "Mover para finalizado" at bounding box center [1264, 410] width 269 height 34
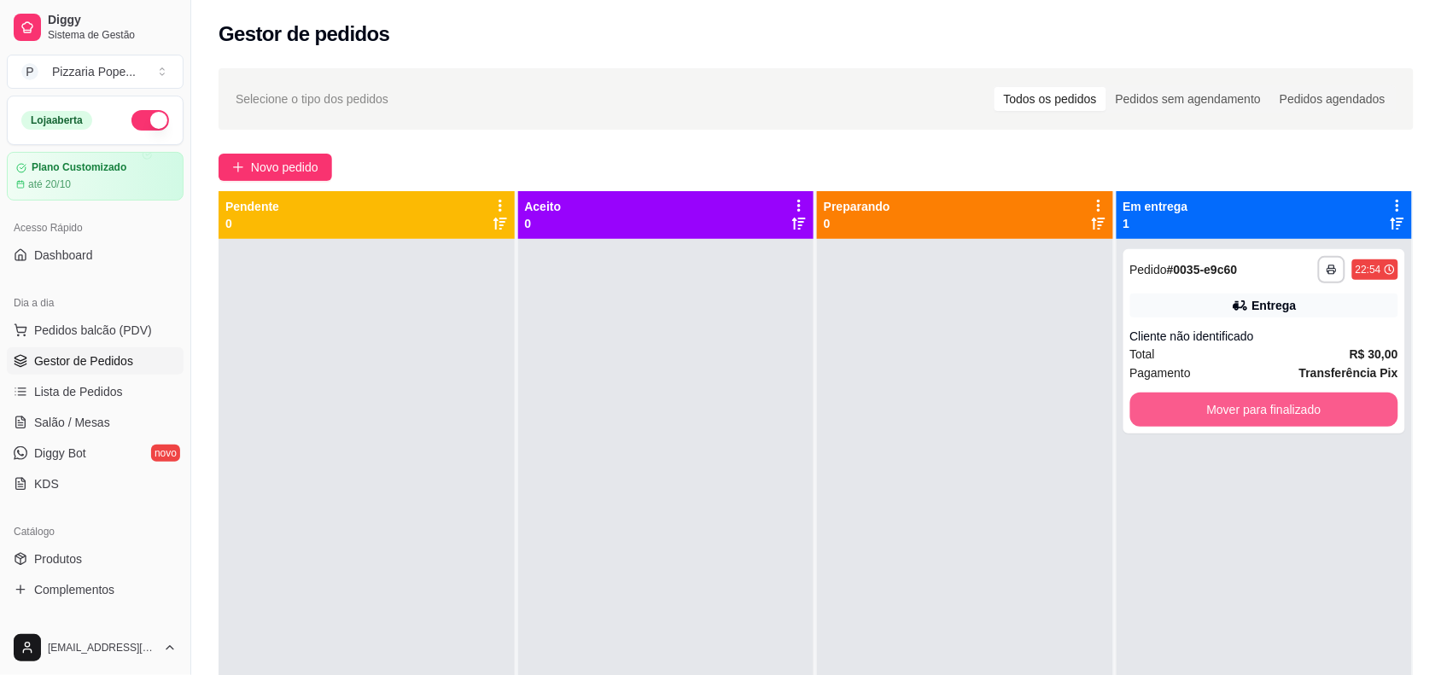
click at [1215, 402] on button "Mover para finalizado" at bounding box center [1264, 410] width 269 height 34
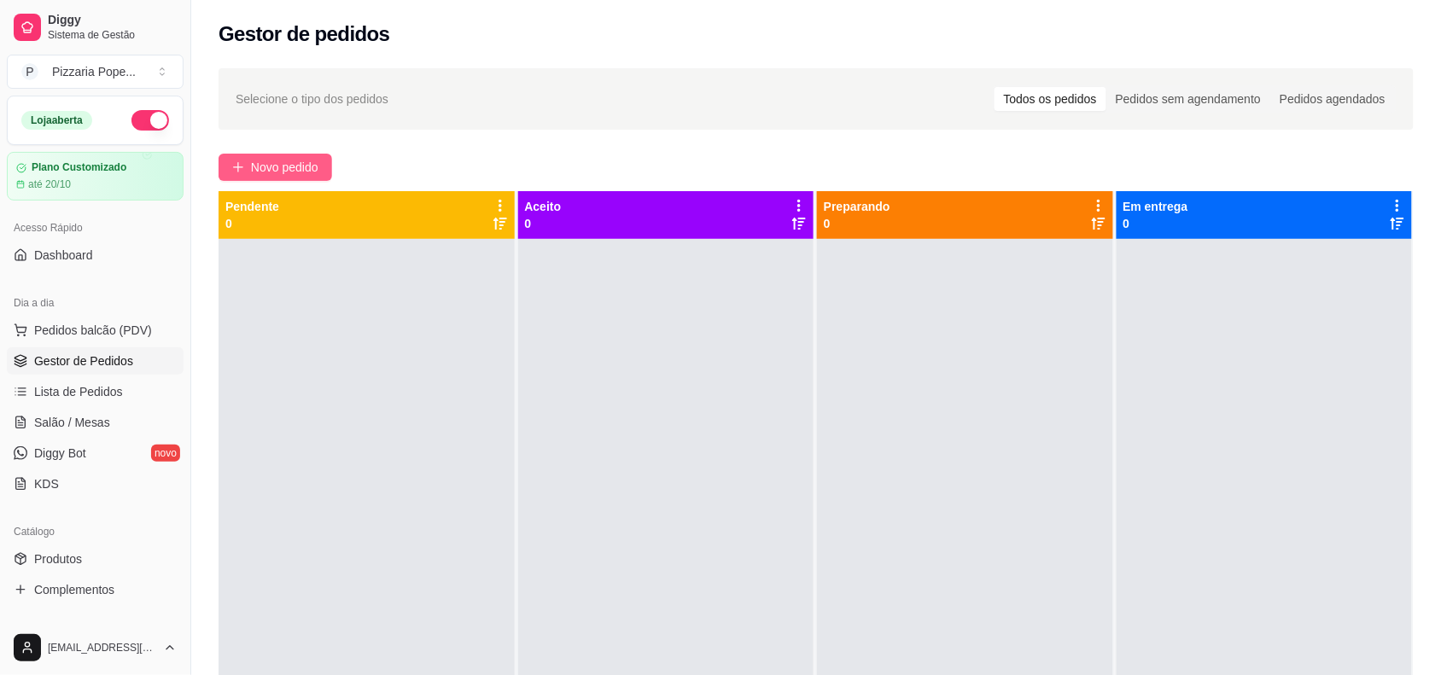
click at [266, 165] on span "Novo pedido" at bounding box center [284, 167] width 67 height 19
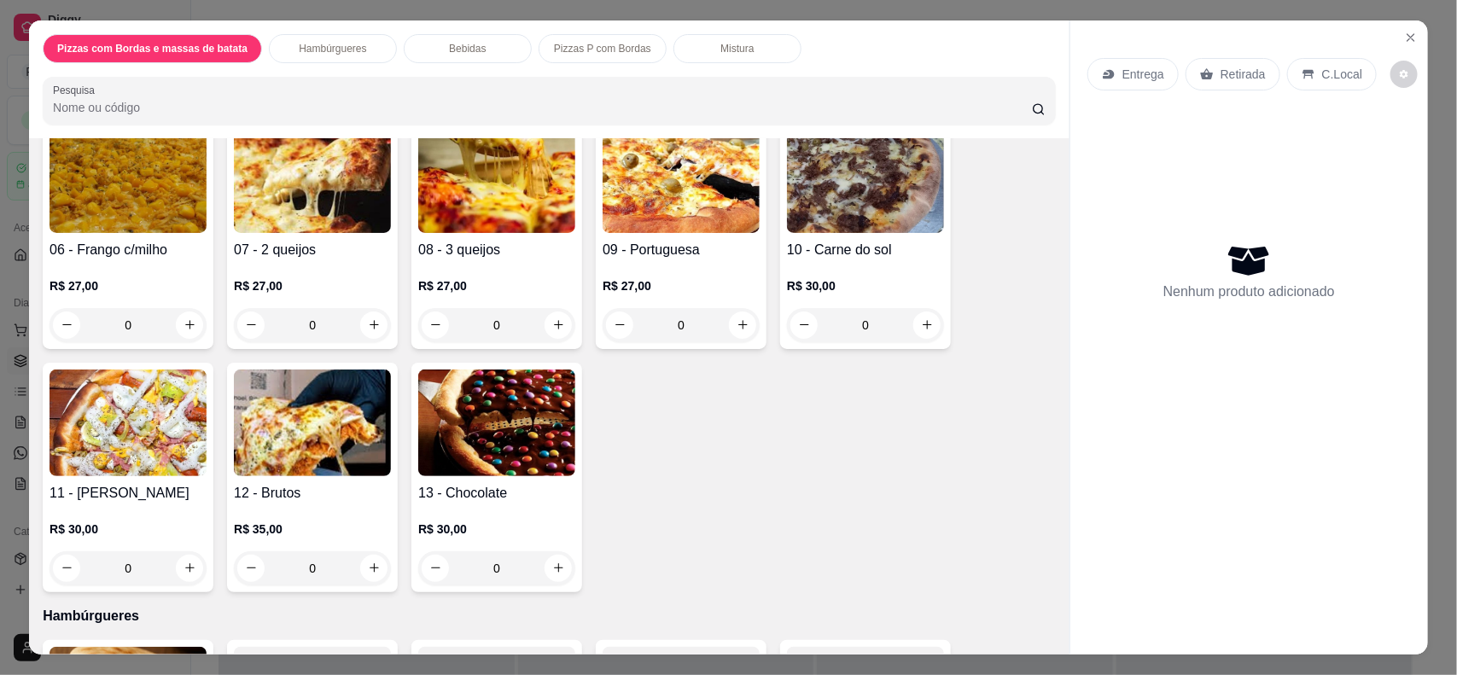
scroll to position [427, 0]
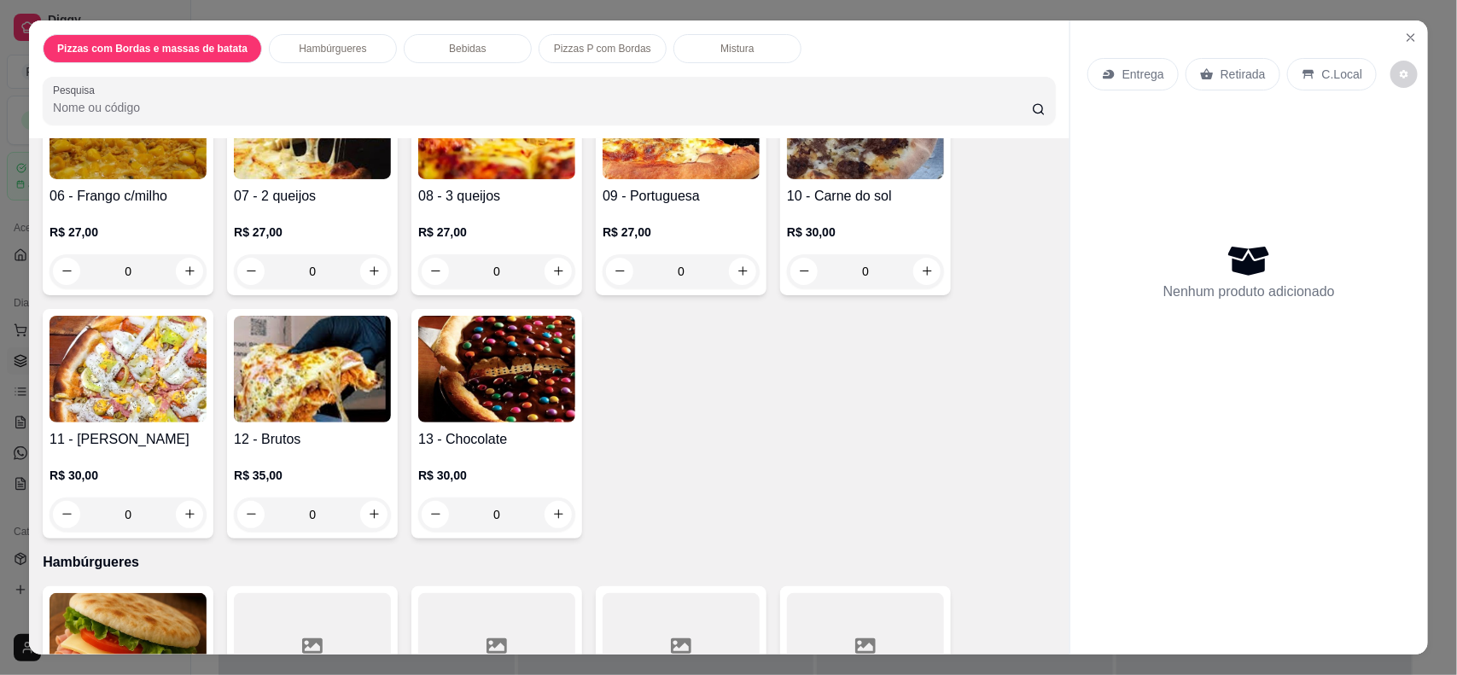
click at [184, 513] on div "0" at bounding box center [128, 515] width 157 height 34
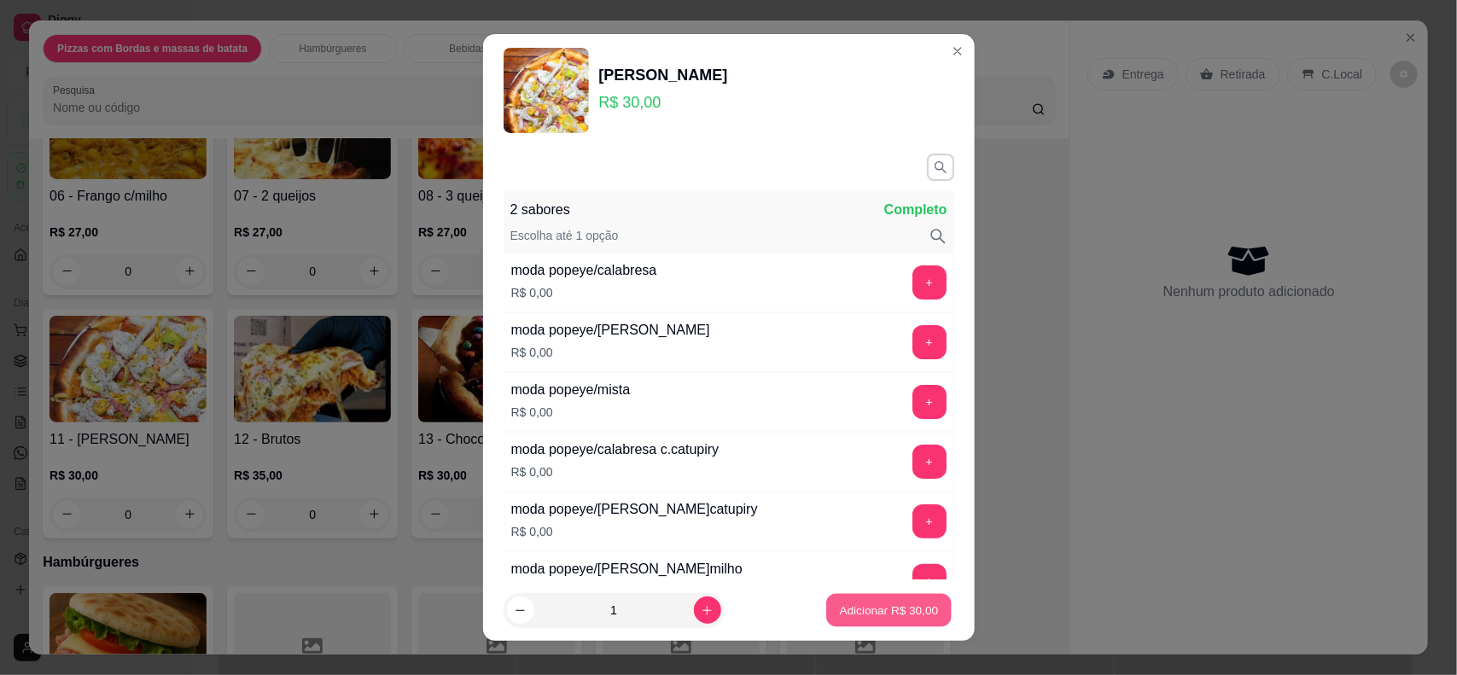
click at [911, 598] on button "Adicionar R$ 30,00" at bounding box center [889, 610] width 125 height 33
type input "1"
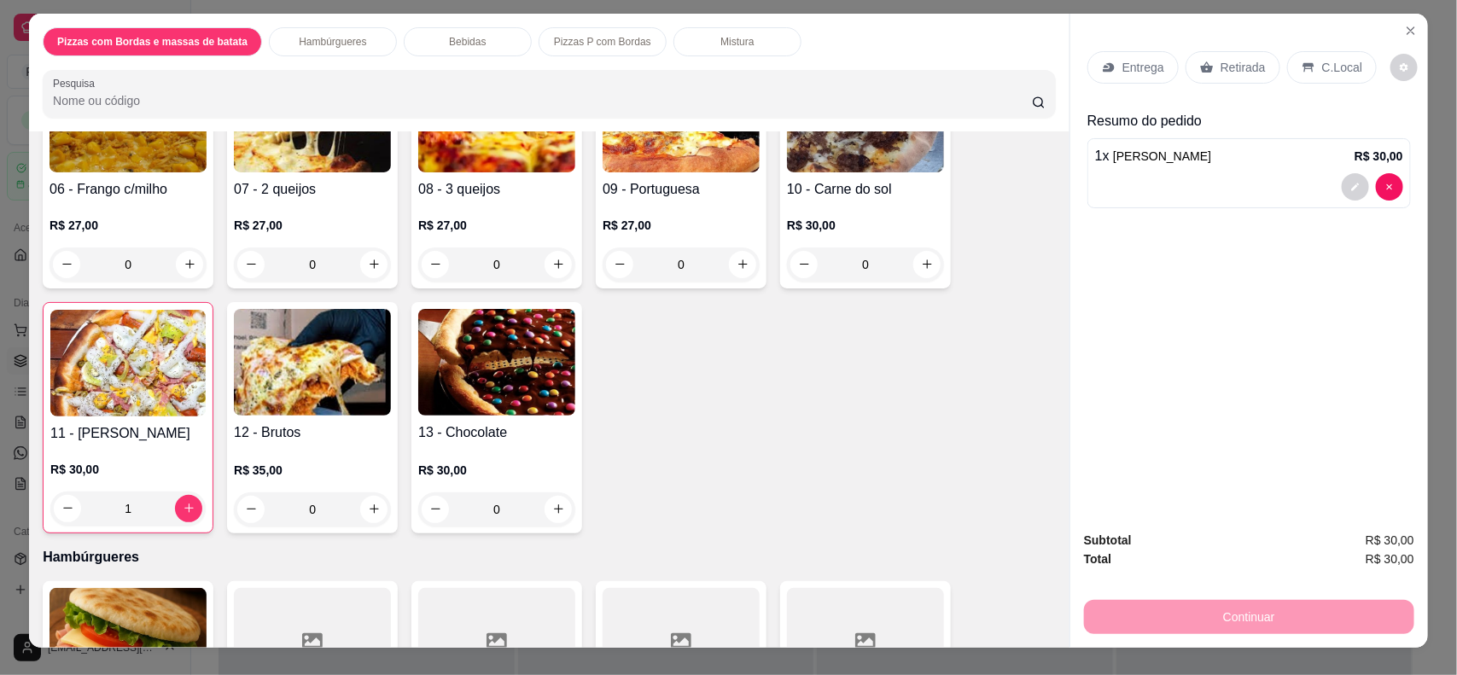
scroll to position [0, 0]
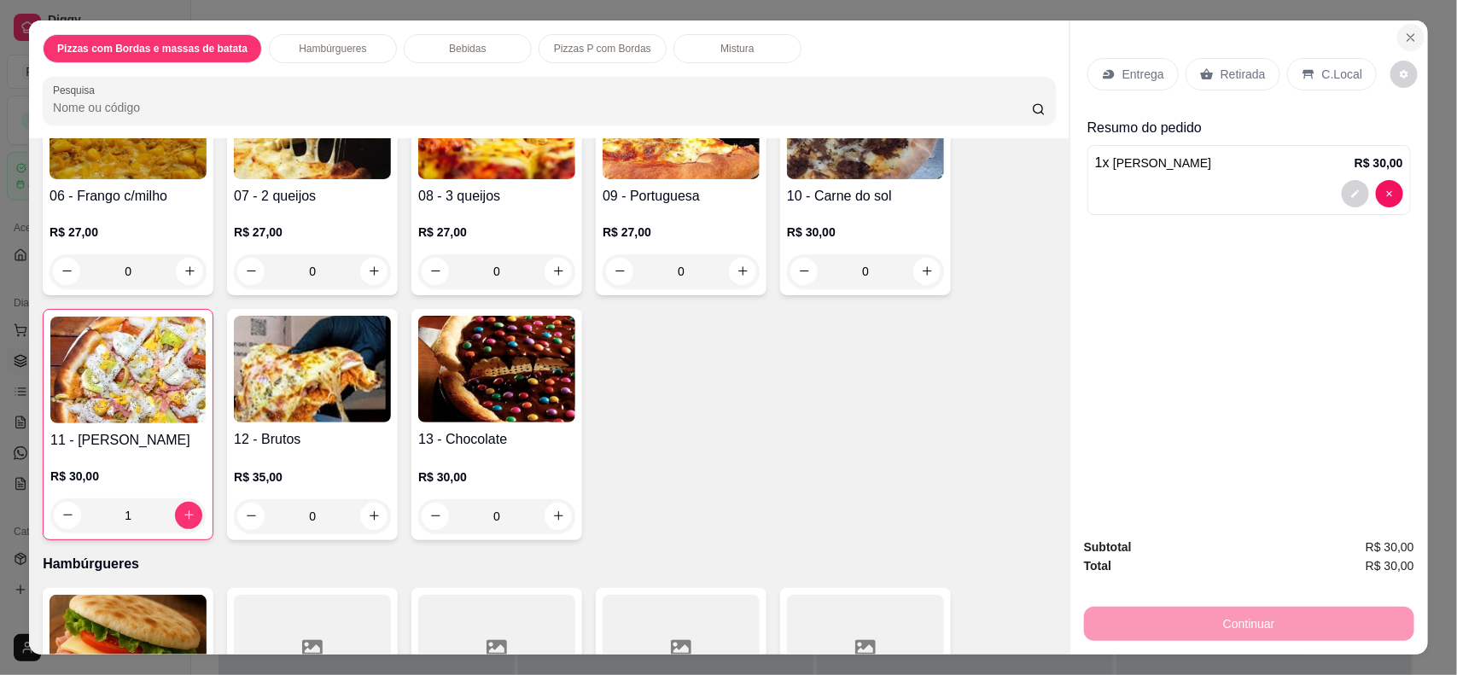
click at [1408, 38] on icon "Close" at bounding box center [1411, 37] width 7 height 7
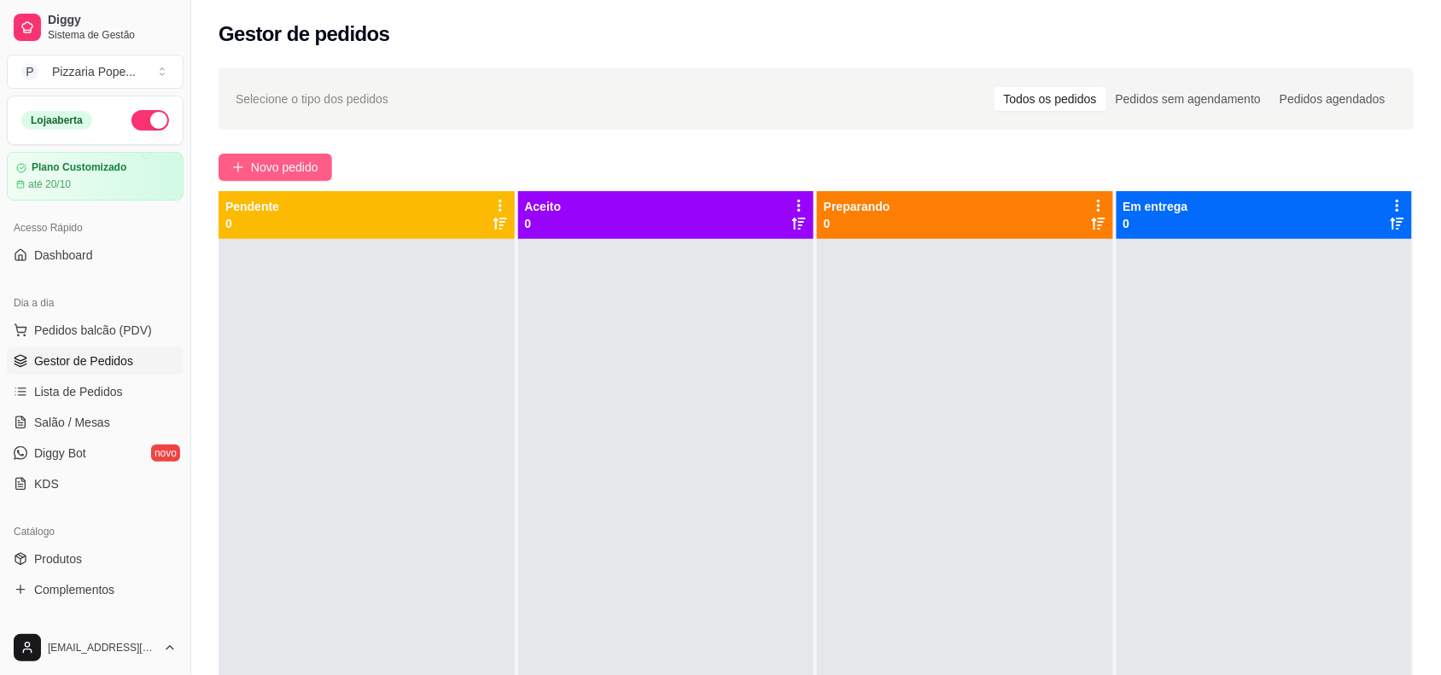
click at [291, 165] on span "Novo pedido" at bounding box center [284, 167] width 67 height 19
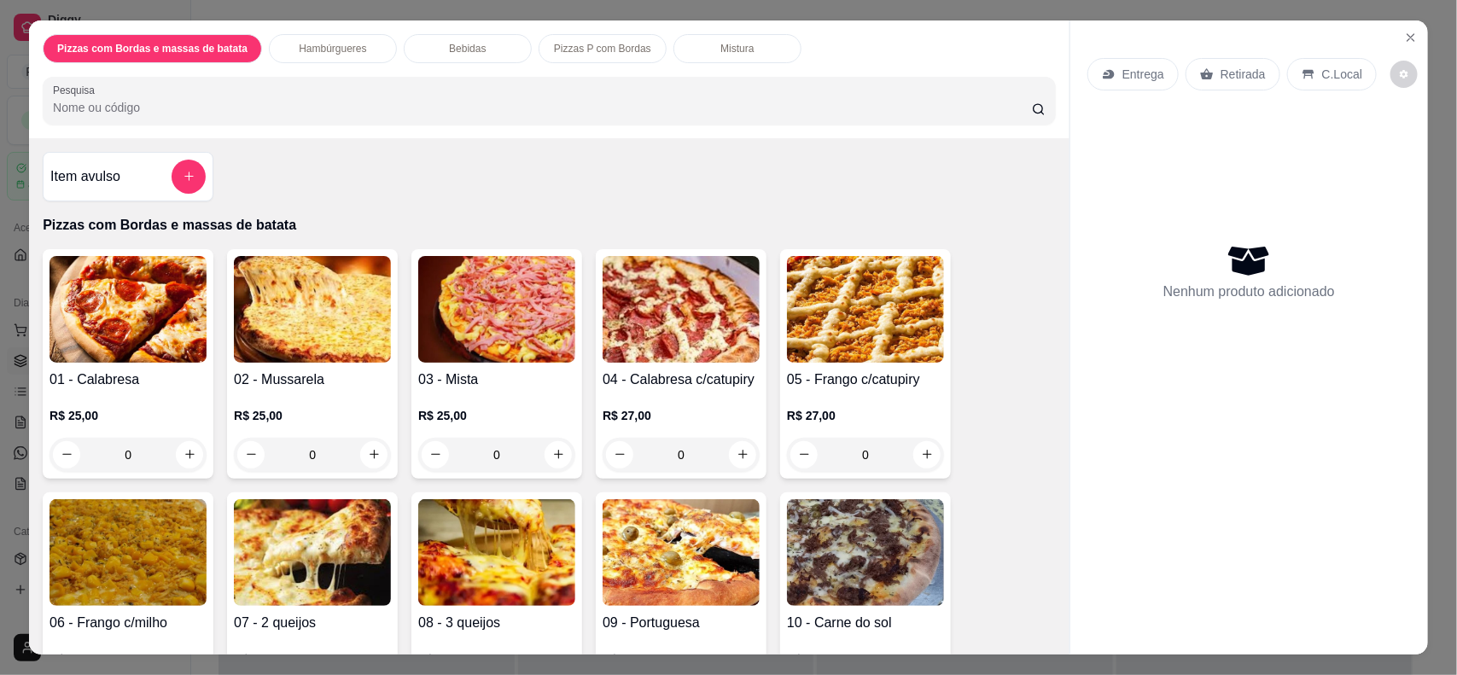
click at [176, 451] on div "0" at bounding box center [128, 455] width 157 height 34
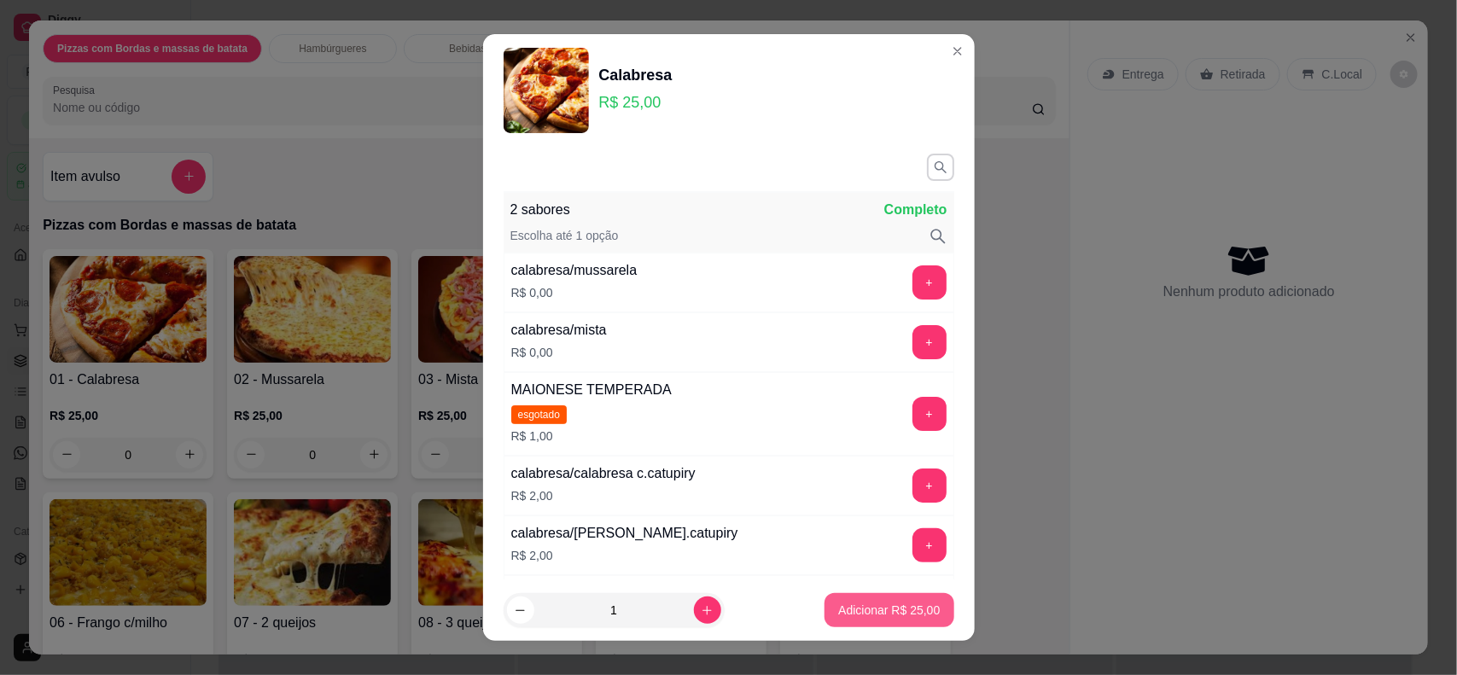
click at [826, 599] on button "Adicionar R$ 25,00" at bounding box center [889, 610] width 129 height 34
type input "1"
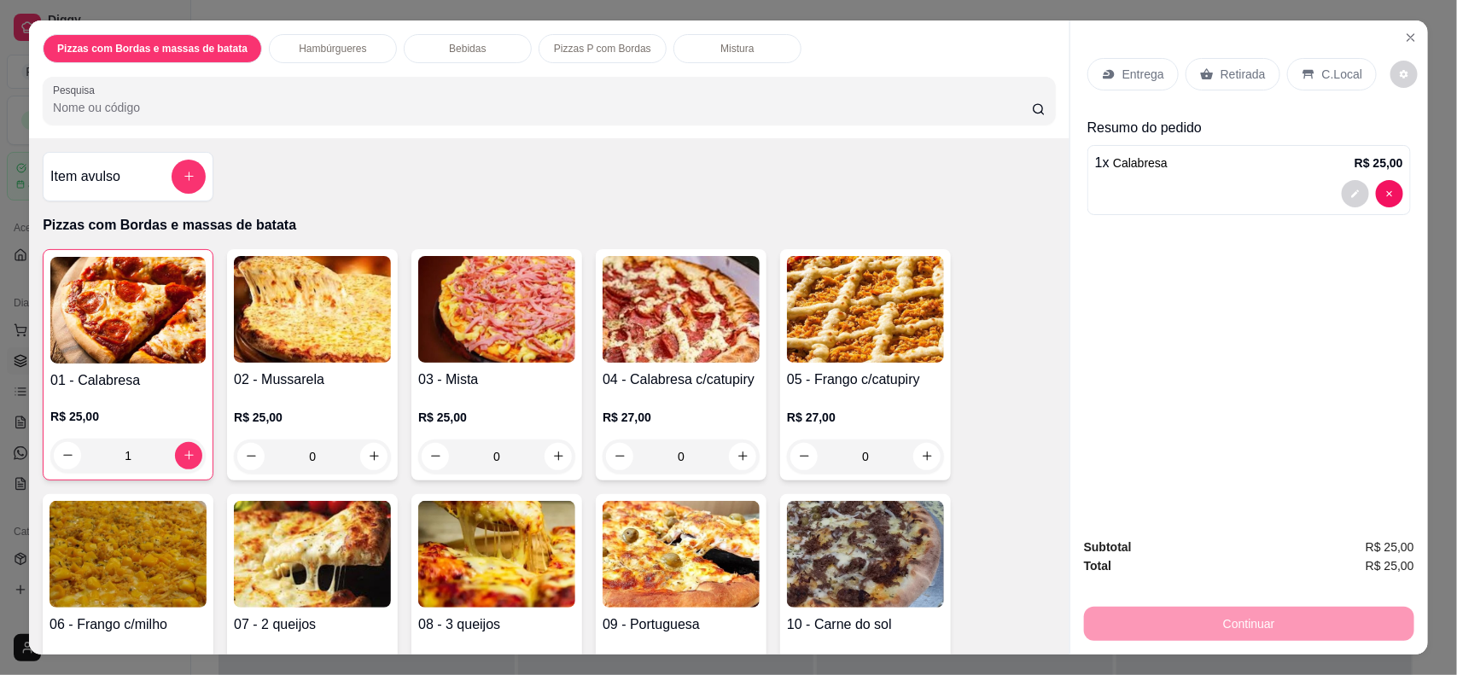
click at [1146, 70] on p "Entrega" at bounding box center [1144, 74] width 42 height 17
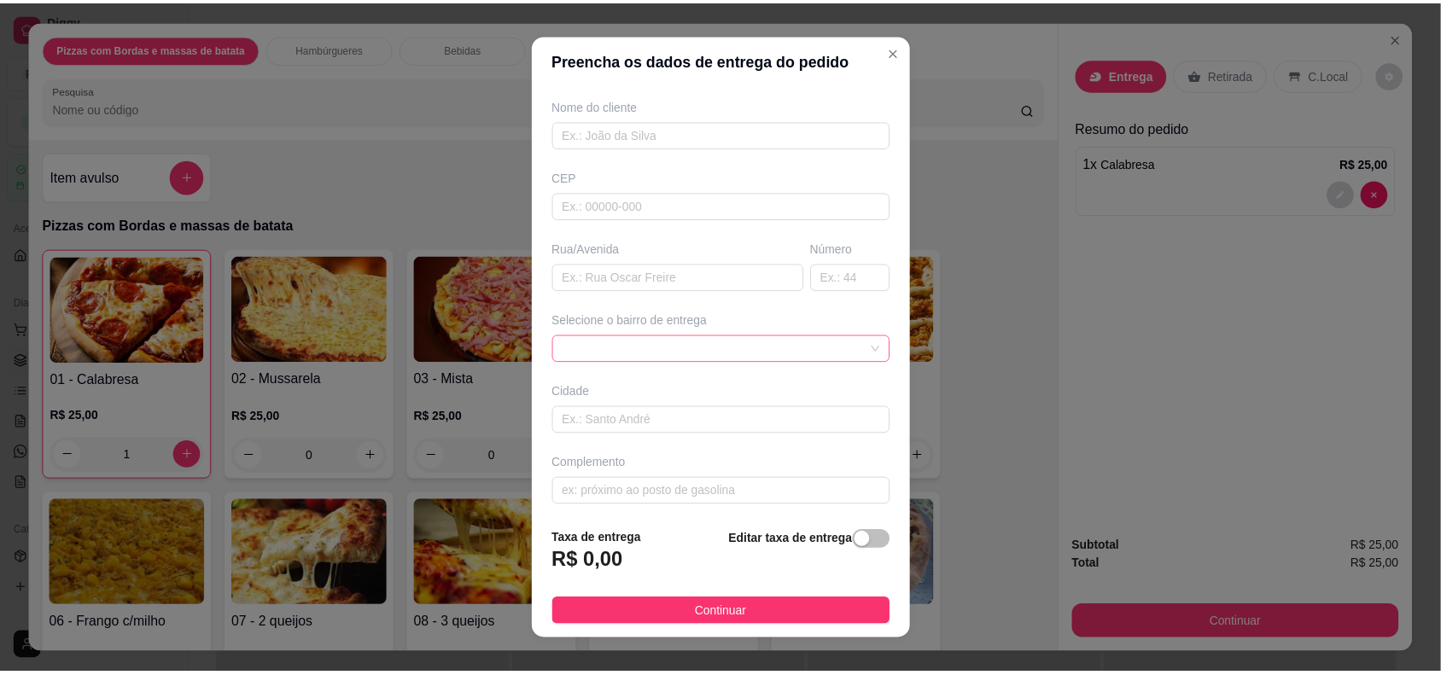
scroll to position [145, 0]
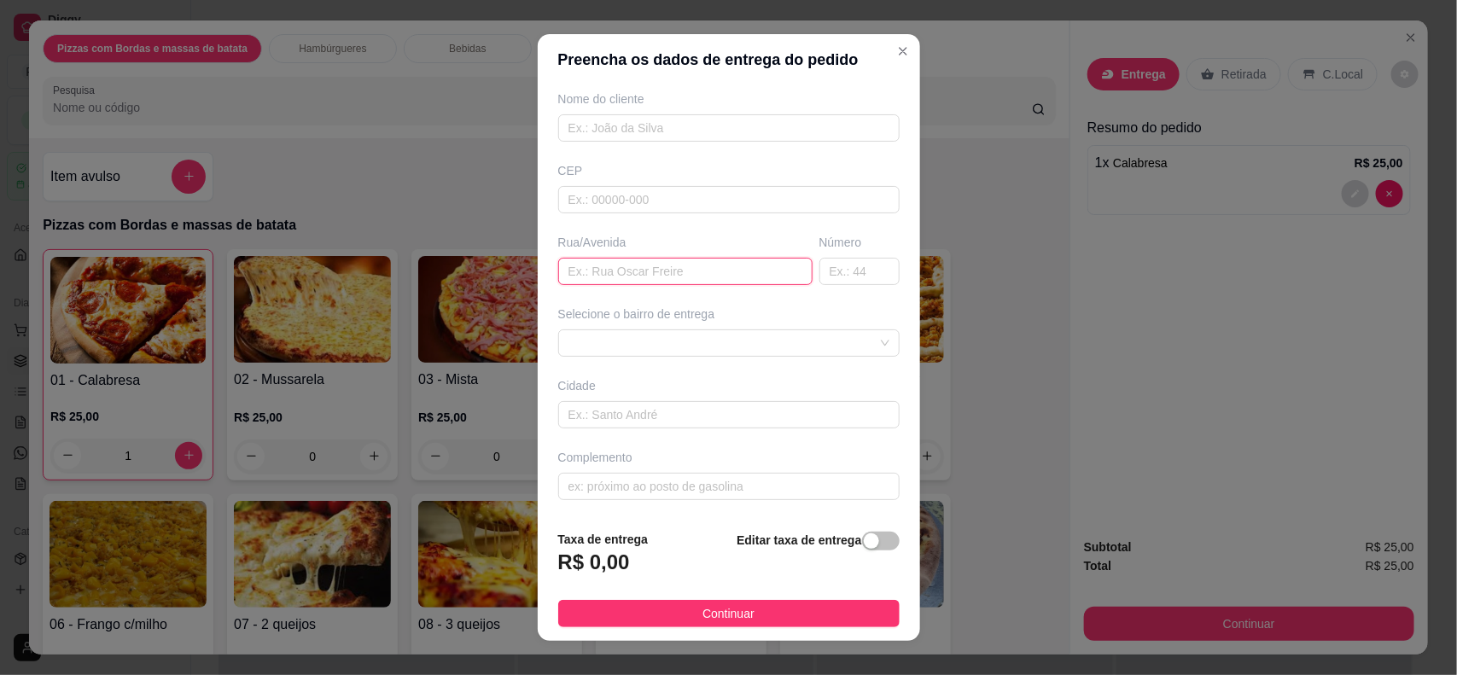
click at [615, 276] on input "text" at bounding box center [685, 271] width 254 height 27
type input "POSTO 40"
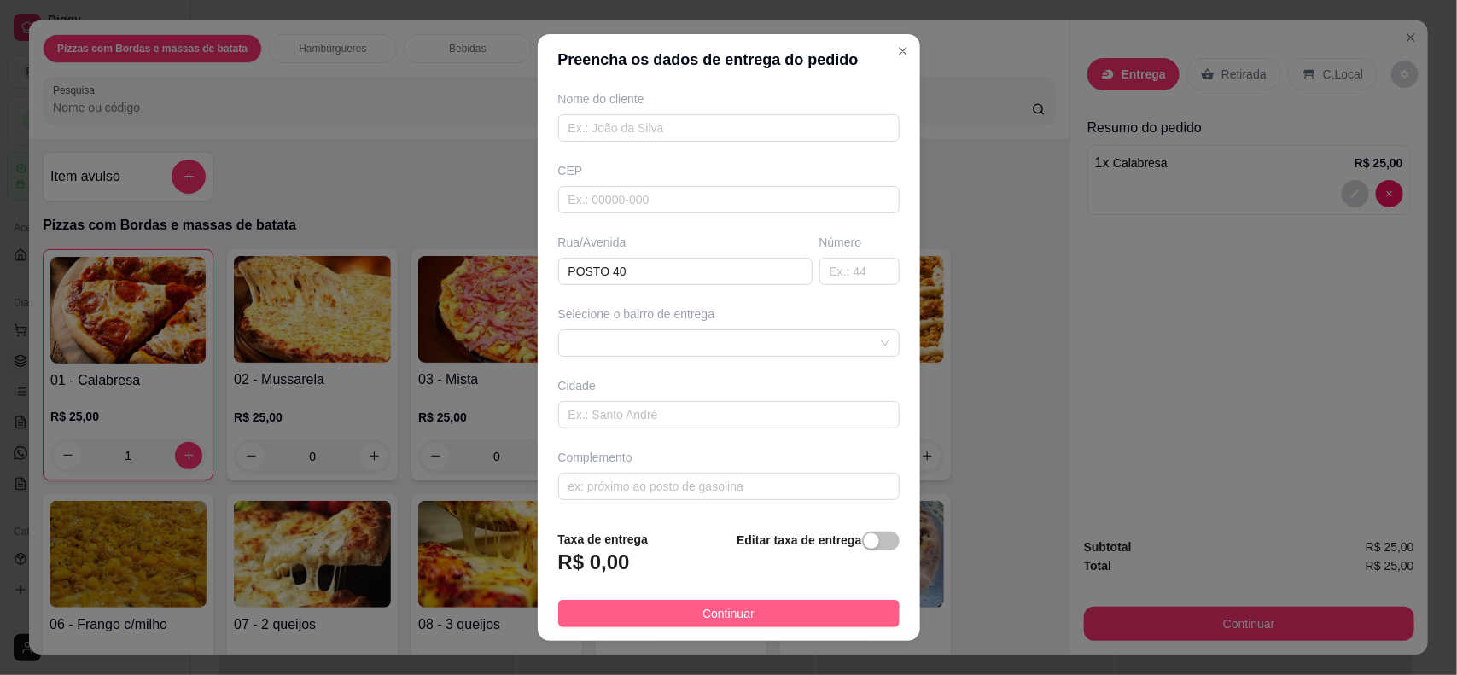
click at [632, 612] on button "Continuar" at bounding box center [728, 613] width 341 height 27
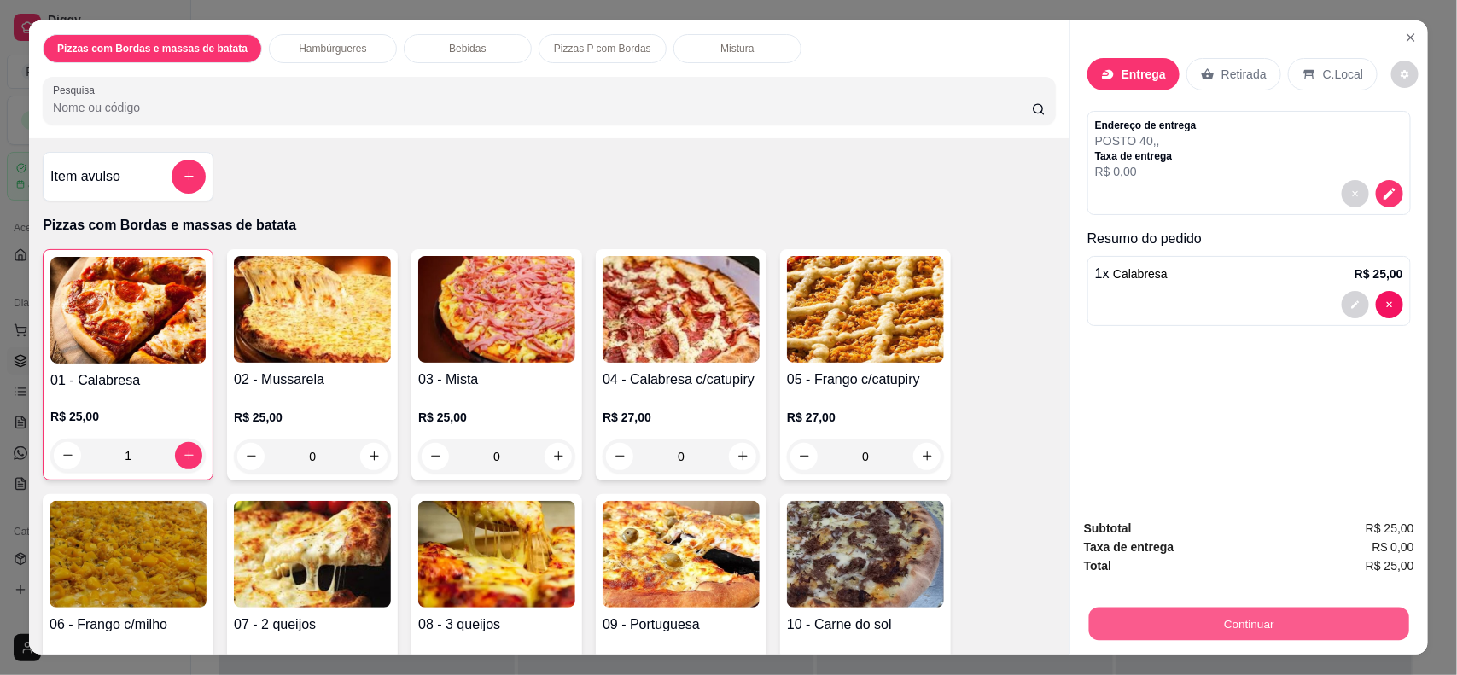
click at [1229, 629] on button "Continuar" at bounding box center [1249, 624] width 320 height 33
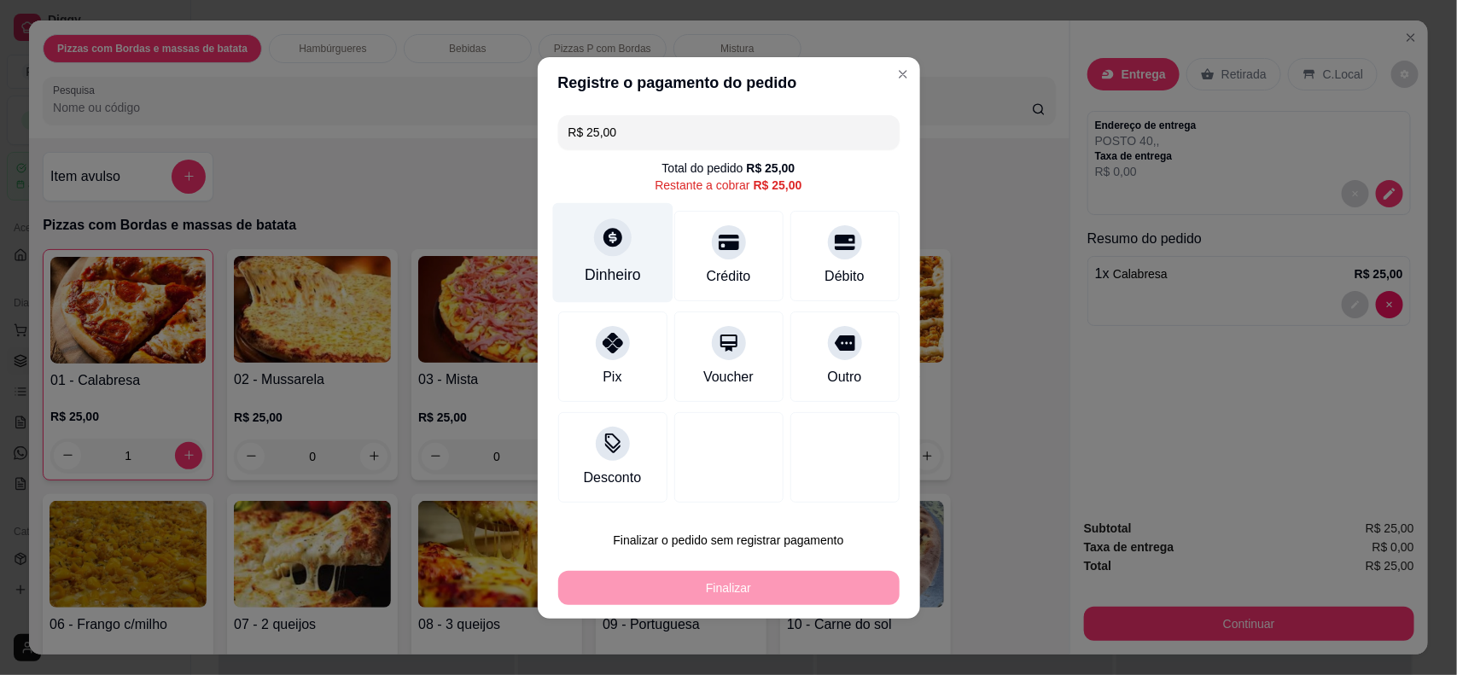
click at [595, 266] on div "Dinheiro" at bounding box center [613, 275] width 56 height 22
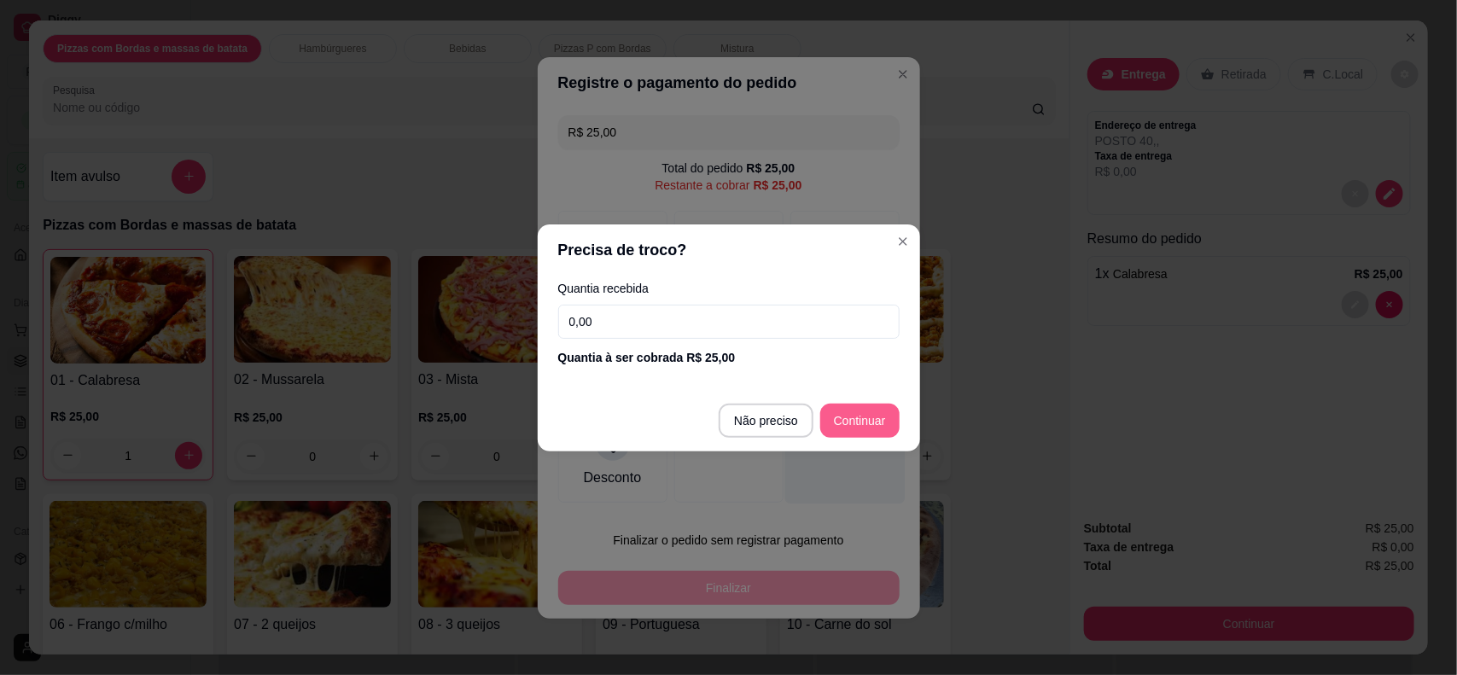
type input "R$ 0,00"
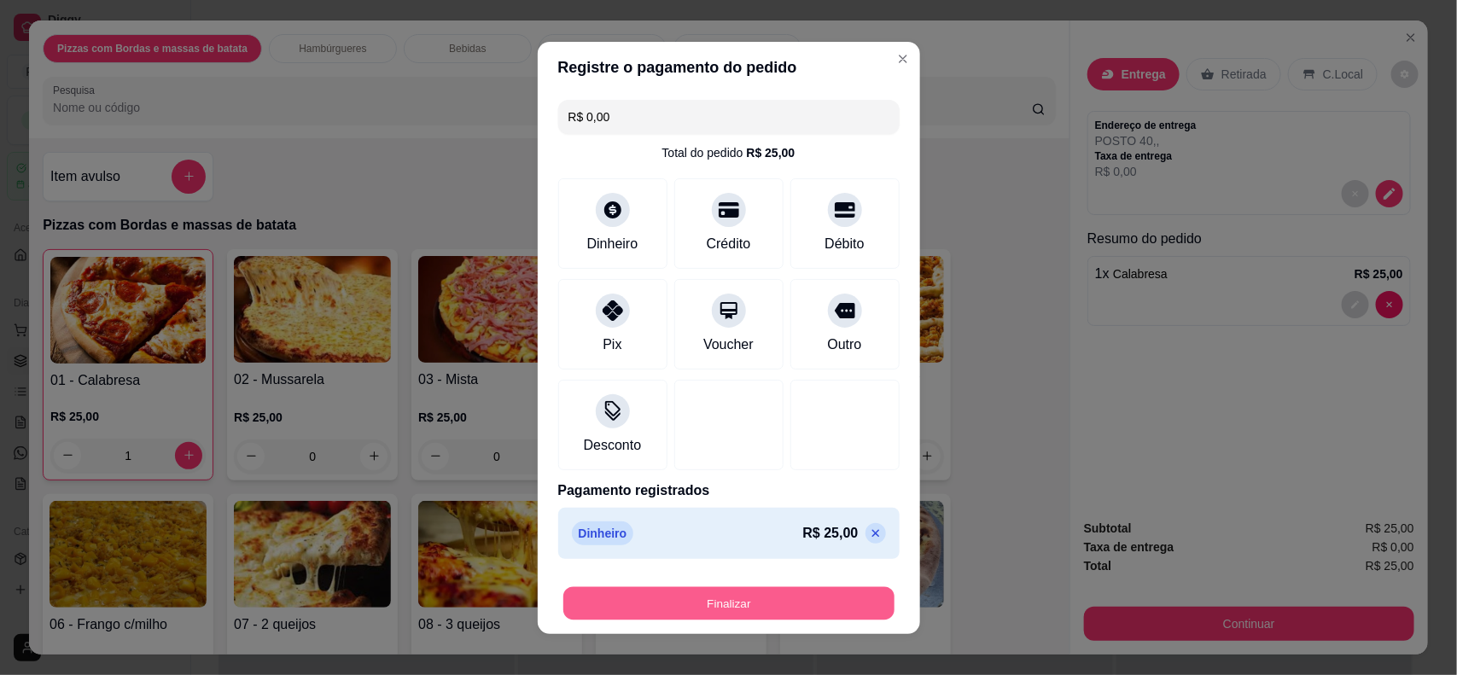
click at [735, 595] on button "Finalizar" at bounding box center [728, 603] width 331 height 33
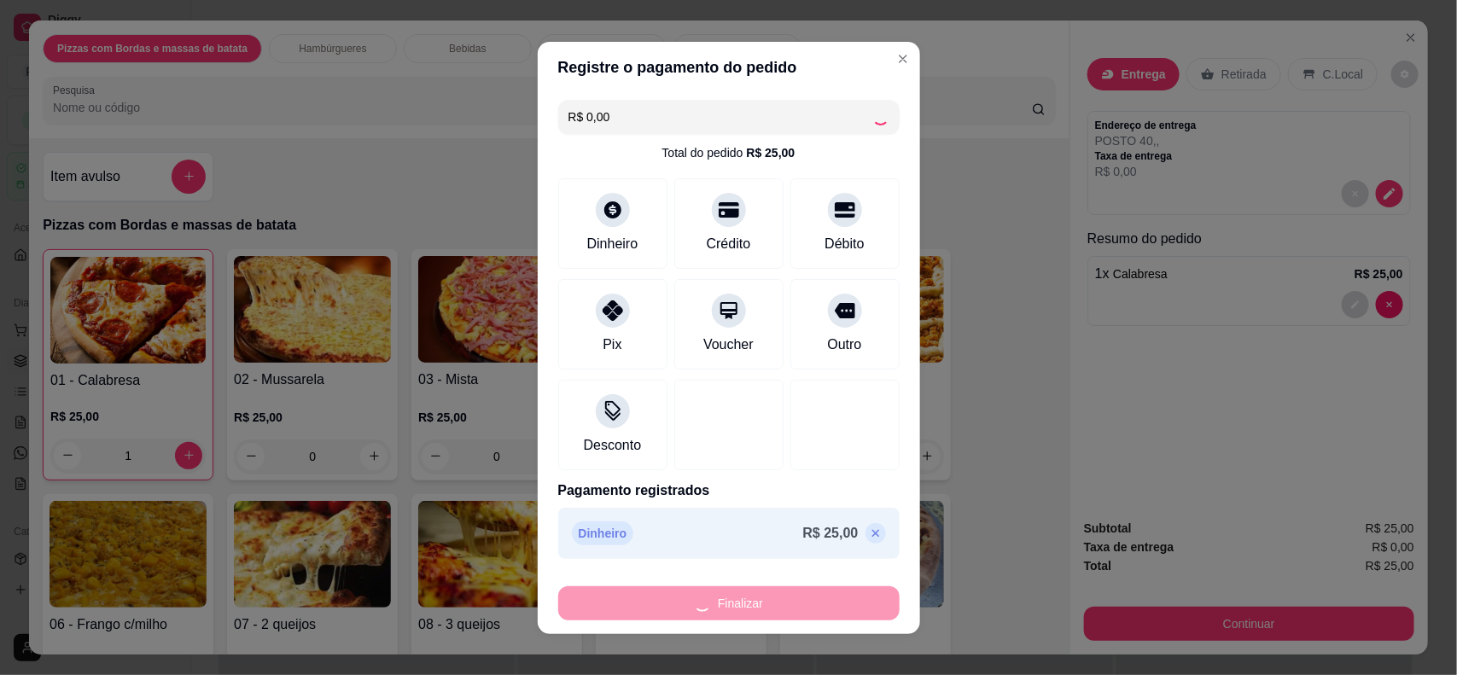
type input "0"
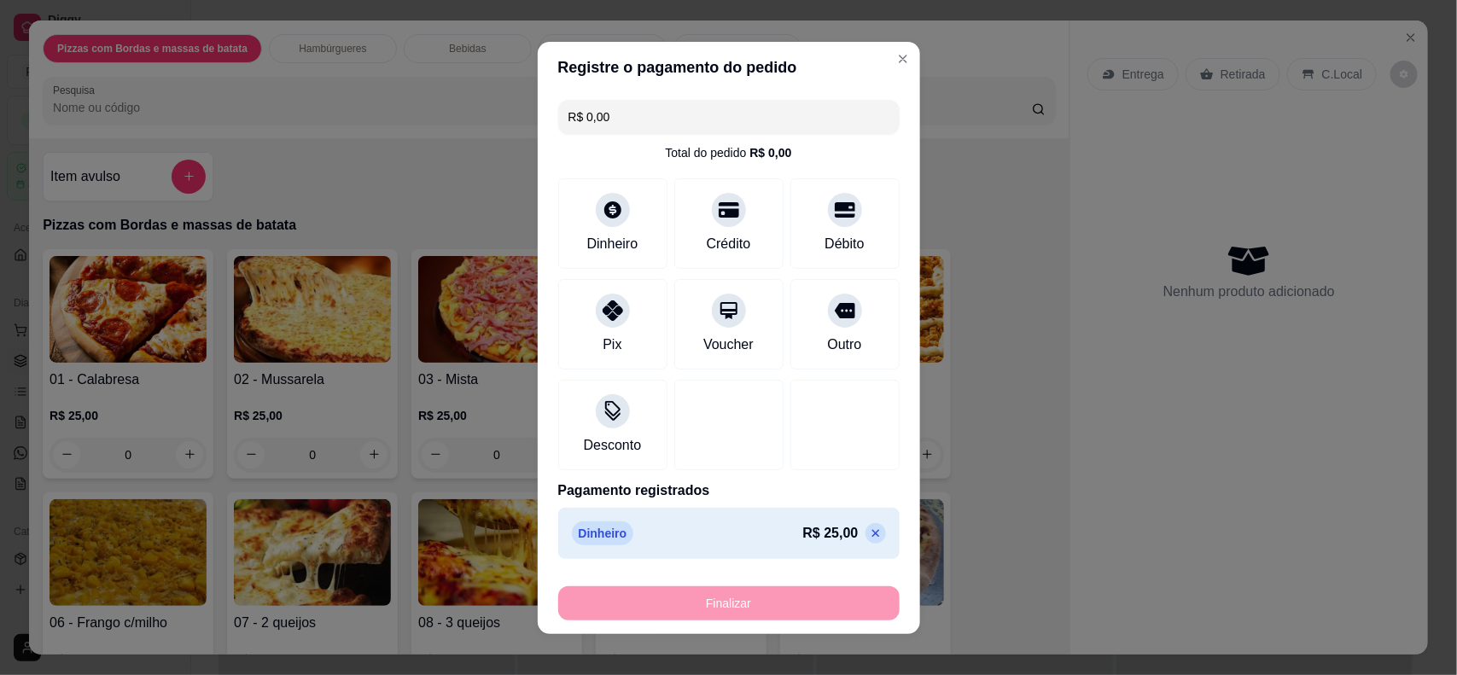
type input "-R$ 25,00"
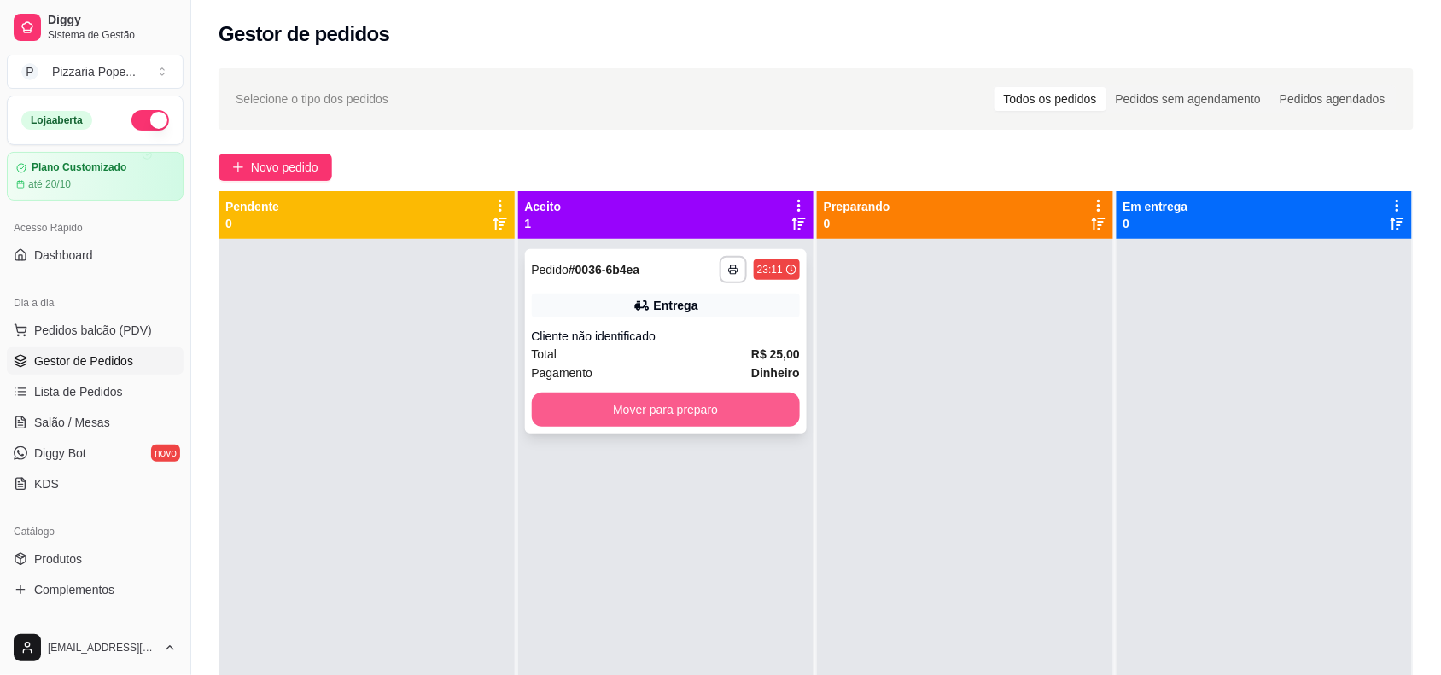
click at [621, 404] on button "Mover para preparo" at bounding box center [666, 410] width 269 height 34
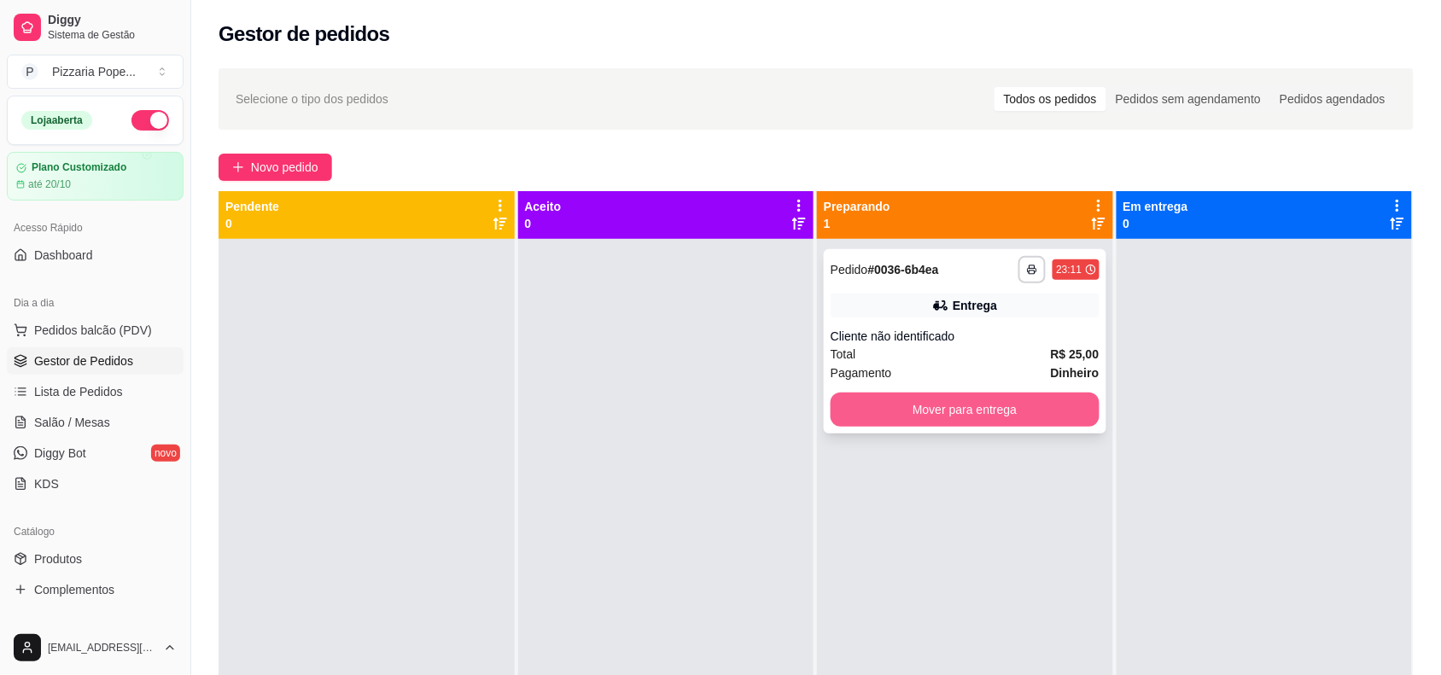
click at [884, 400] on button "Mover para entrega" at bounding box center [965, 410] width 269 height 34
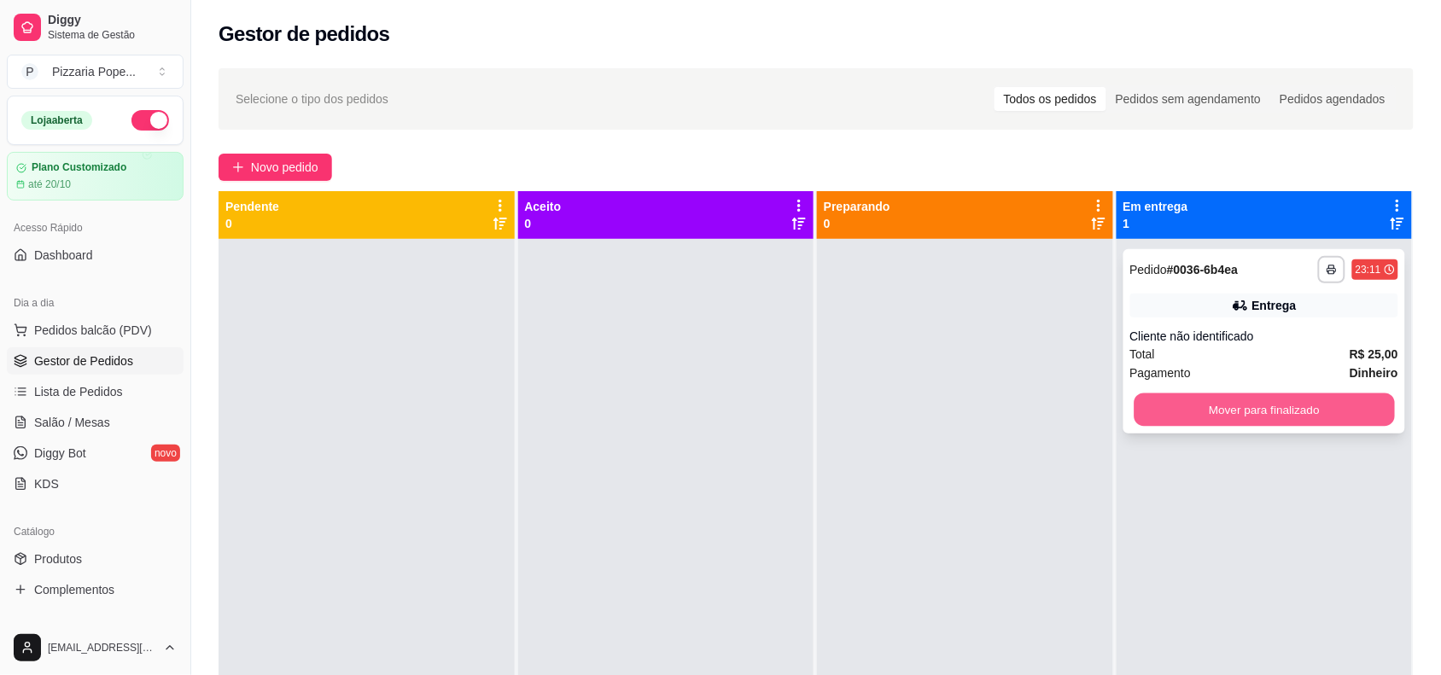
click at [1266, 399] on button "Mover para finalizado" at bounding box center [1264, 410] width 260 height 33
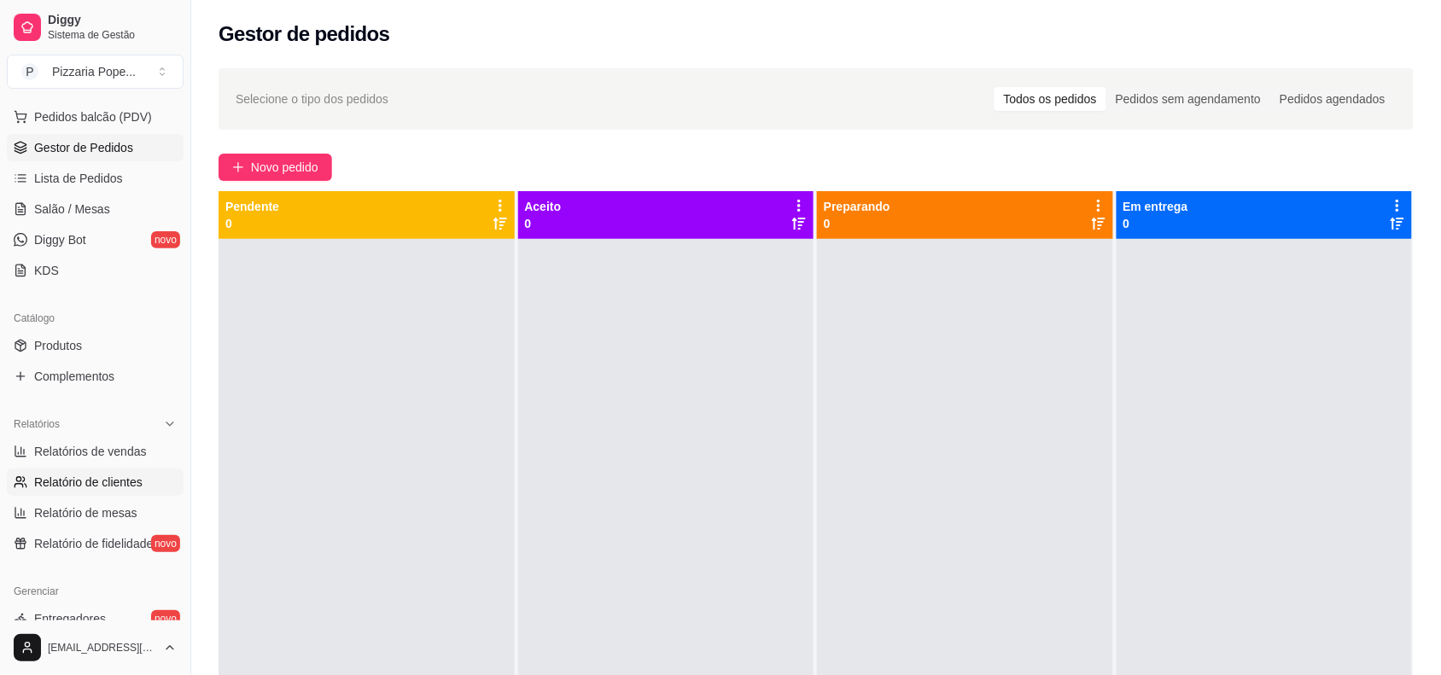
scroll to position [320, 0]
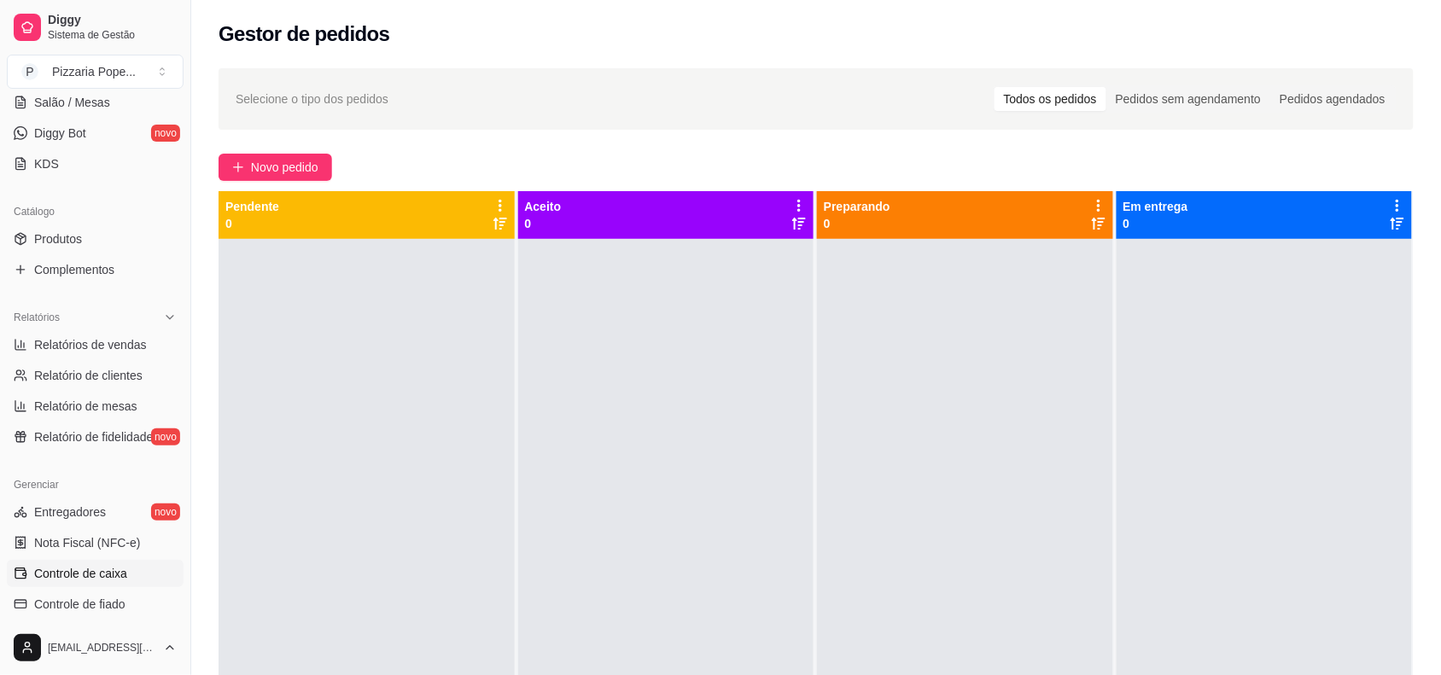
click at [88, 566] on span "Controle de caixa" at bounding box center [80, 573] width 93 height 17
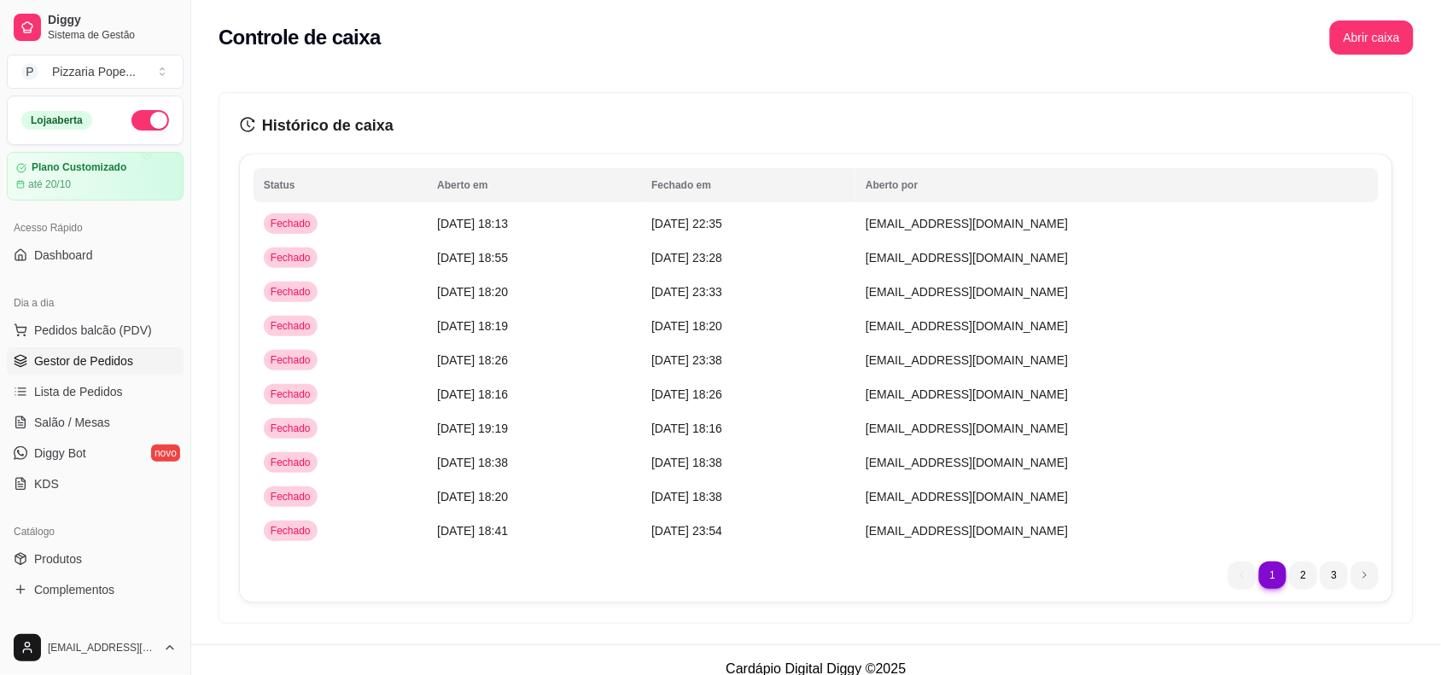
click at [65, 367] on span "Gestor de Pedidos" at bounding box center [83, 361] width 99 height 17
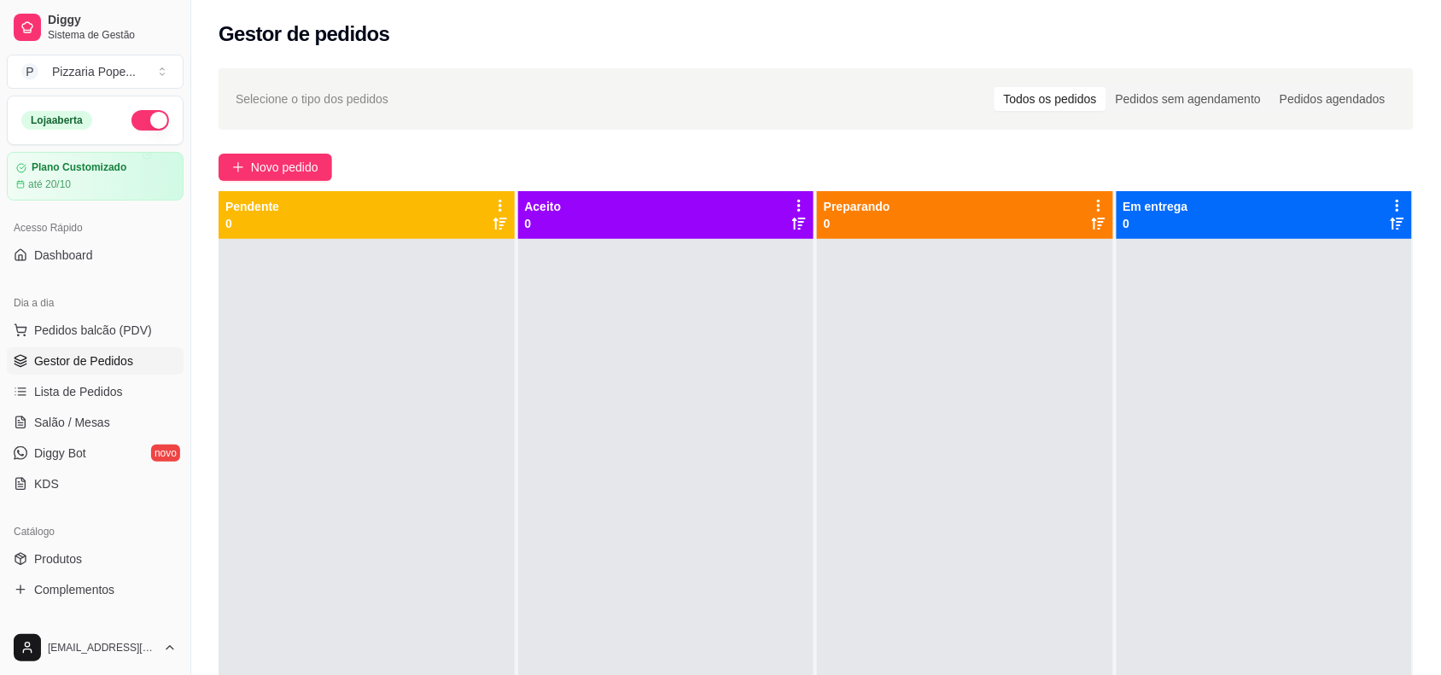
drag, startPoint x: 1118, startPoint y: 0, endPoint x: 370, endPoint y: 595, distance: 956.4
click at [370, 595] on div at bounding box center [367, 576] width 296 height 675
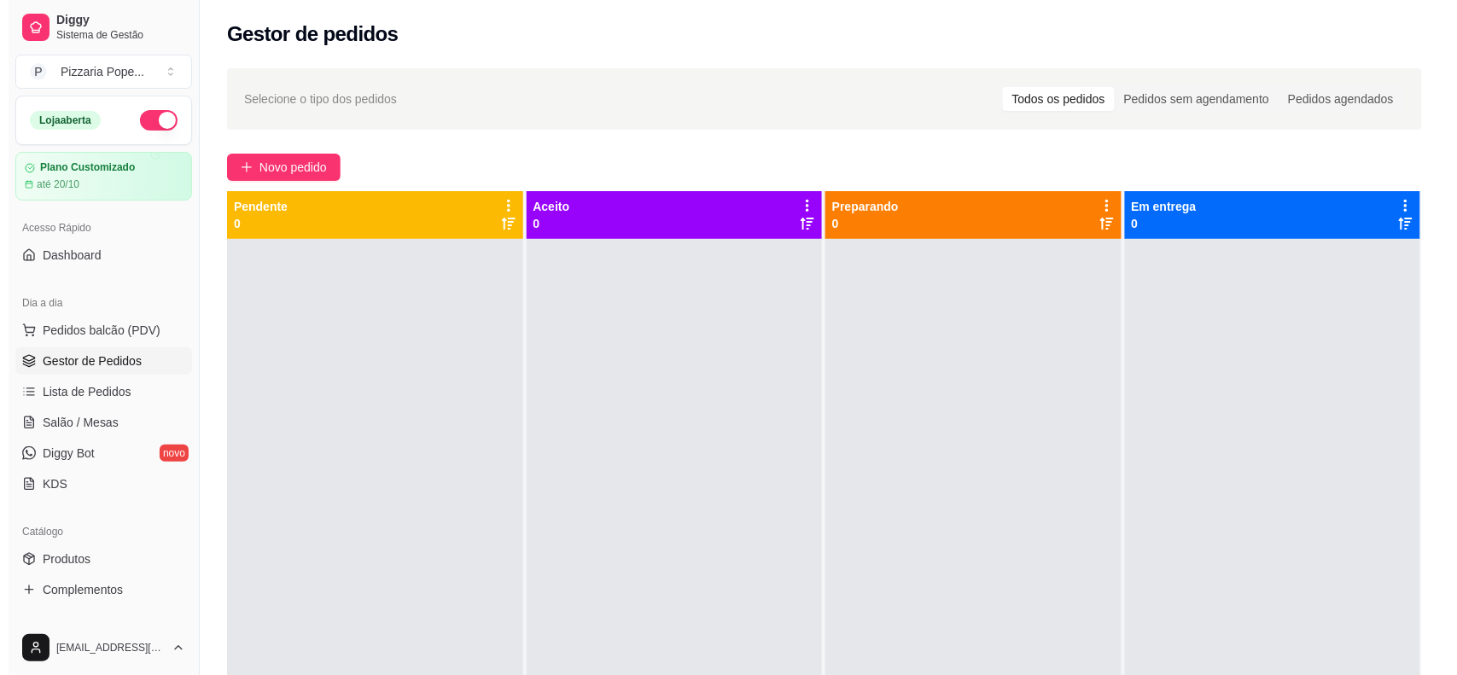
scroll to position [107, 0]
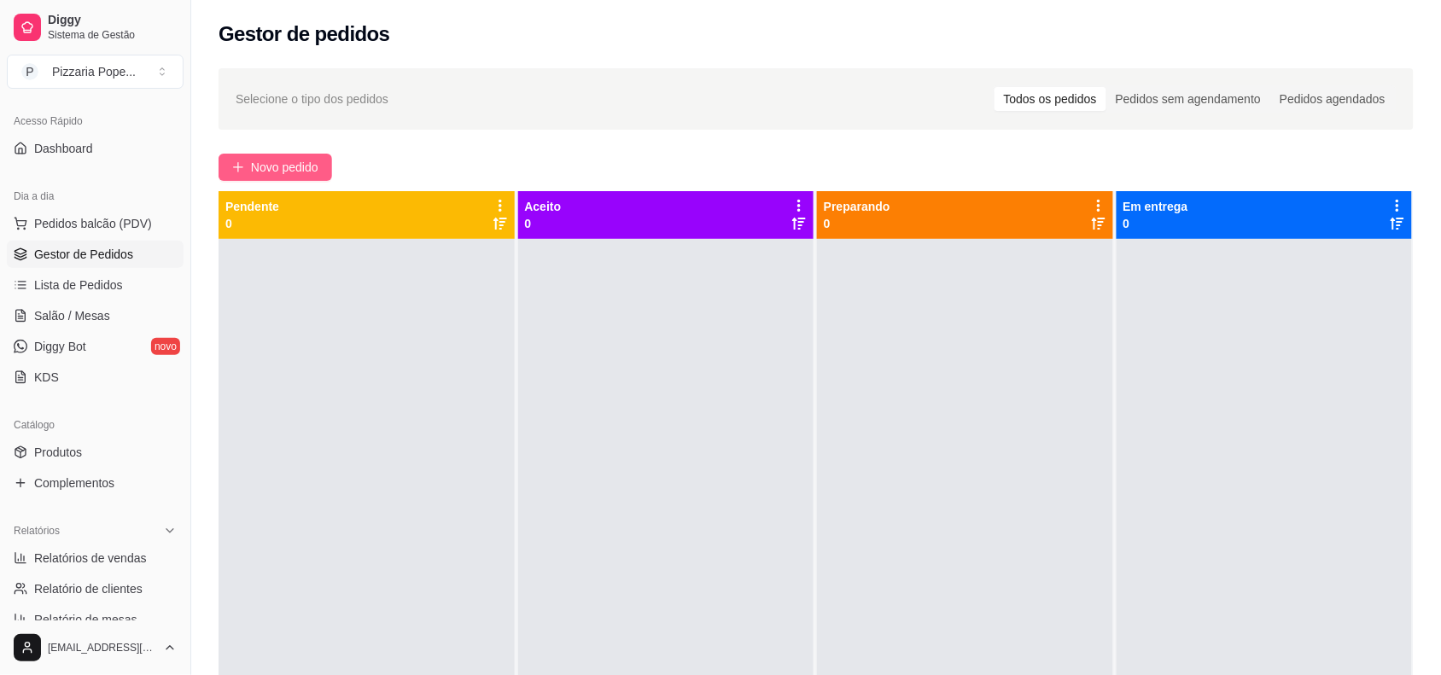
click at [275, 171] on span "Novo pedido" at bounding box center [284, 167] width 67 height 19
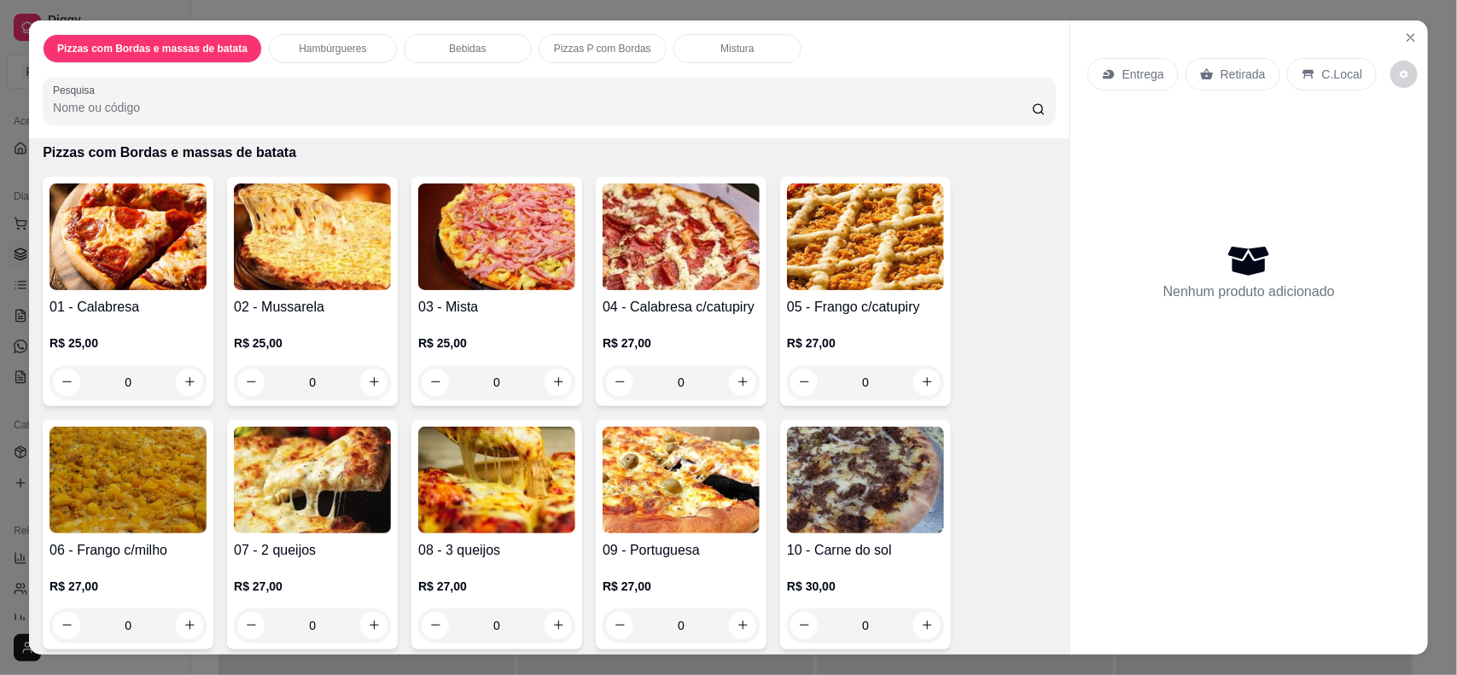
scroll to position [107, 0]
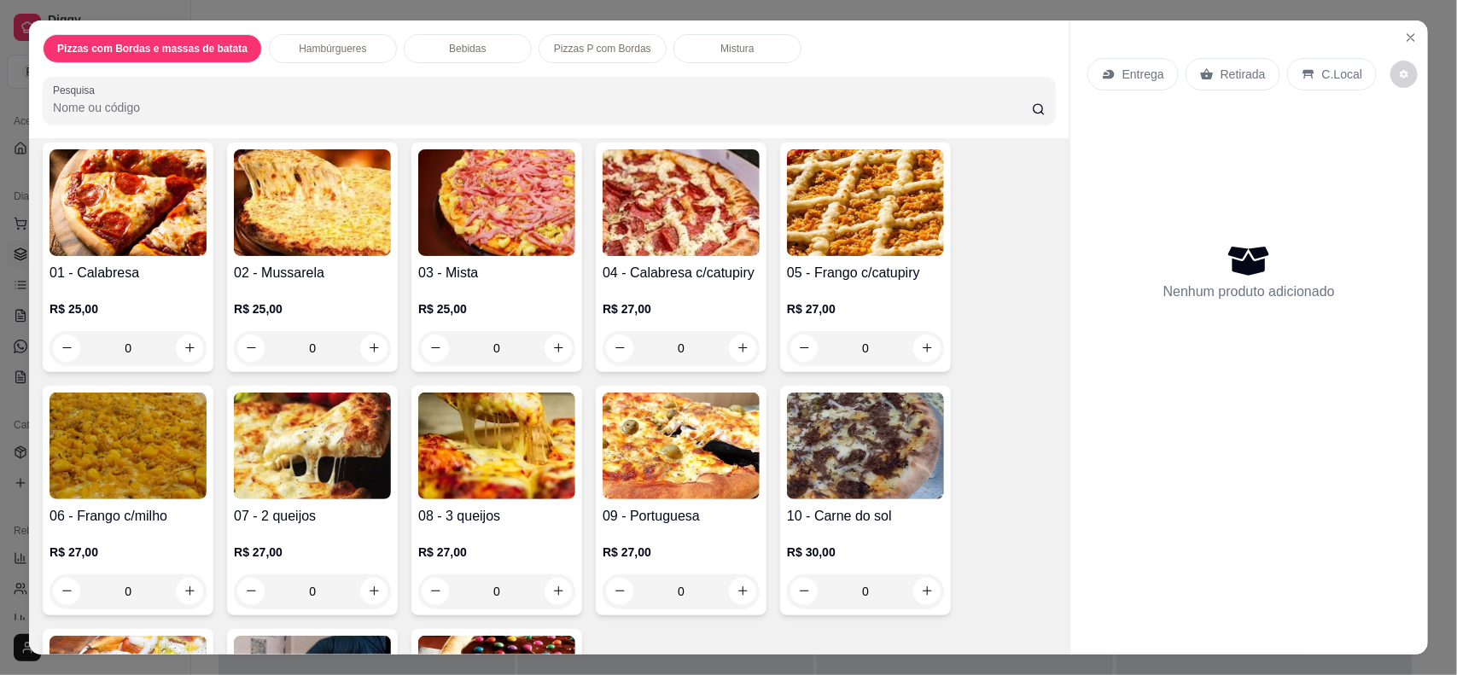
click at [733, 591] on div "0" at bounding box center [681, 592] width 157 height 34
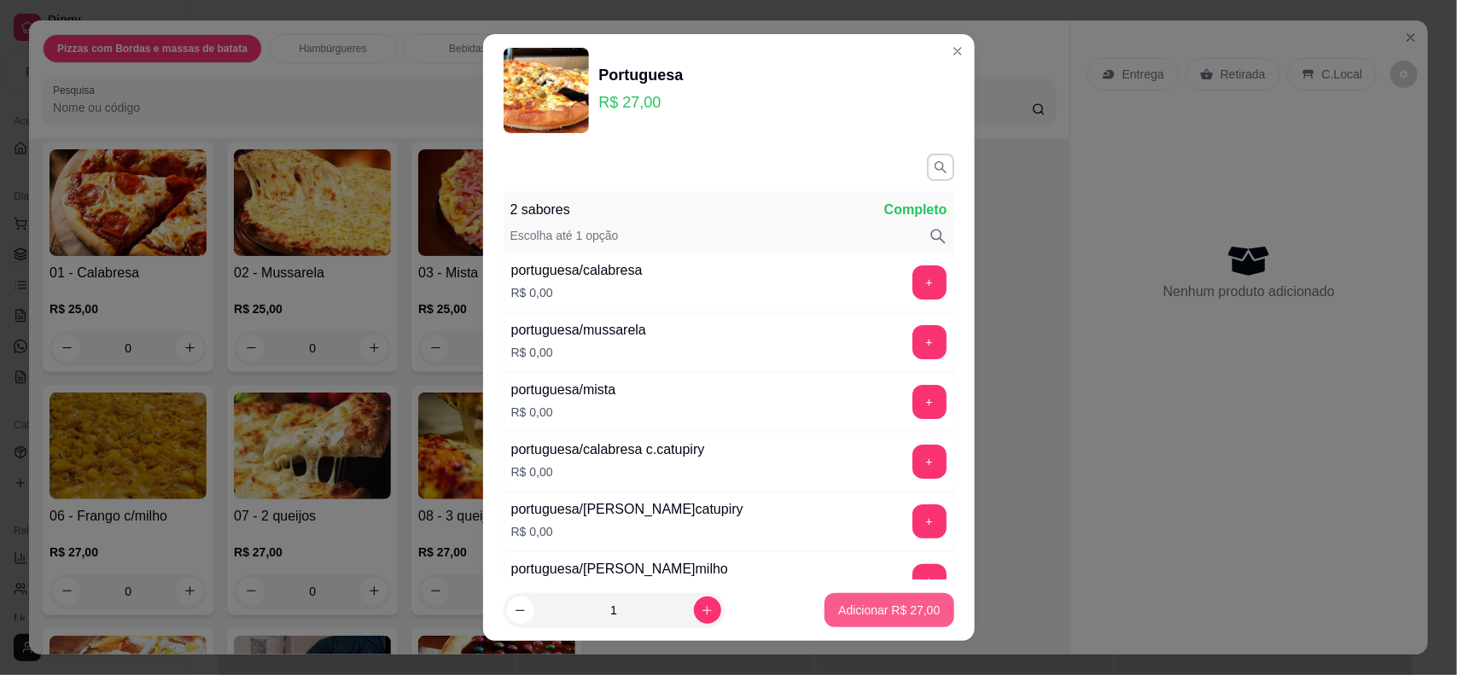
click at [867, 612] on p "Adicionar R$ 27,00" at bounding box center [889, 610] width 102 height 17
type input "1"
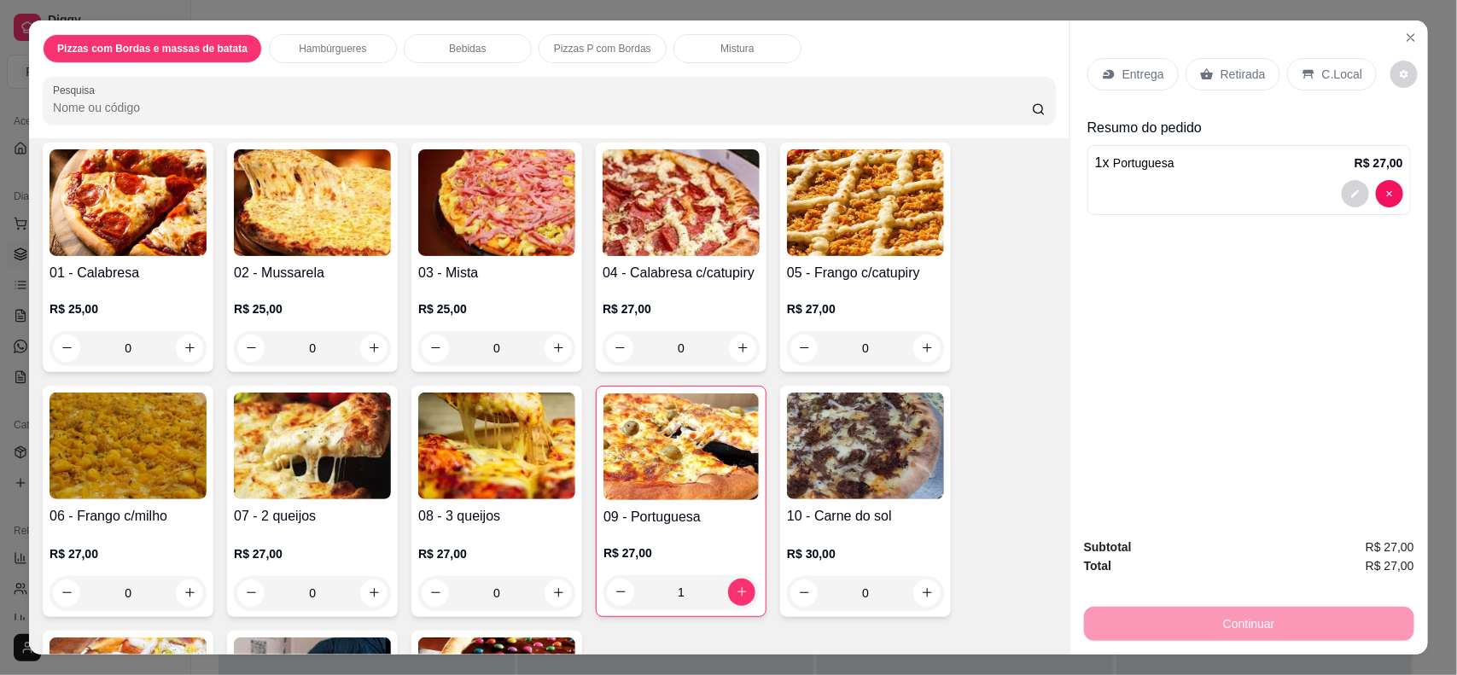
click at [1146, 73] on p "Entrega" at bounding box center [1144, 74] width 42 height 17
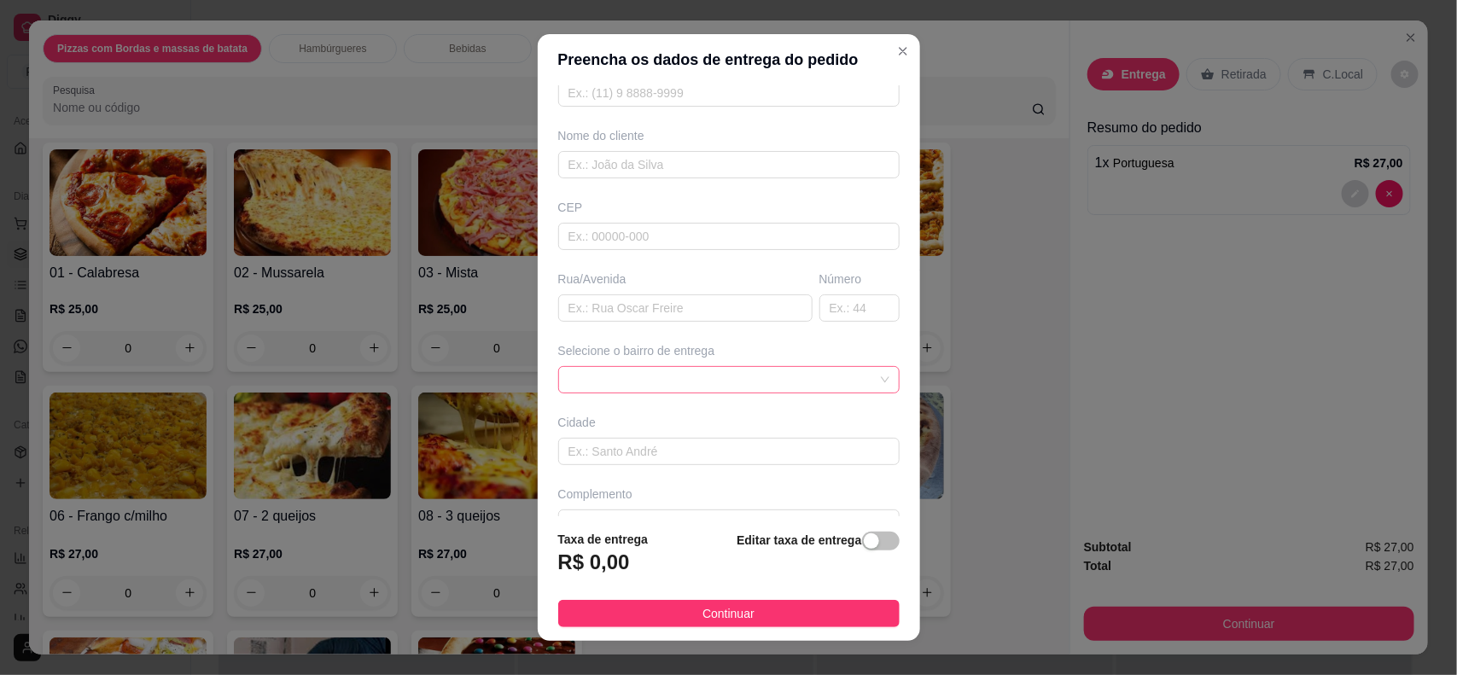
click at [602, 378] on span at bounding box center [729, 380] width 321 height 26
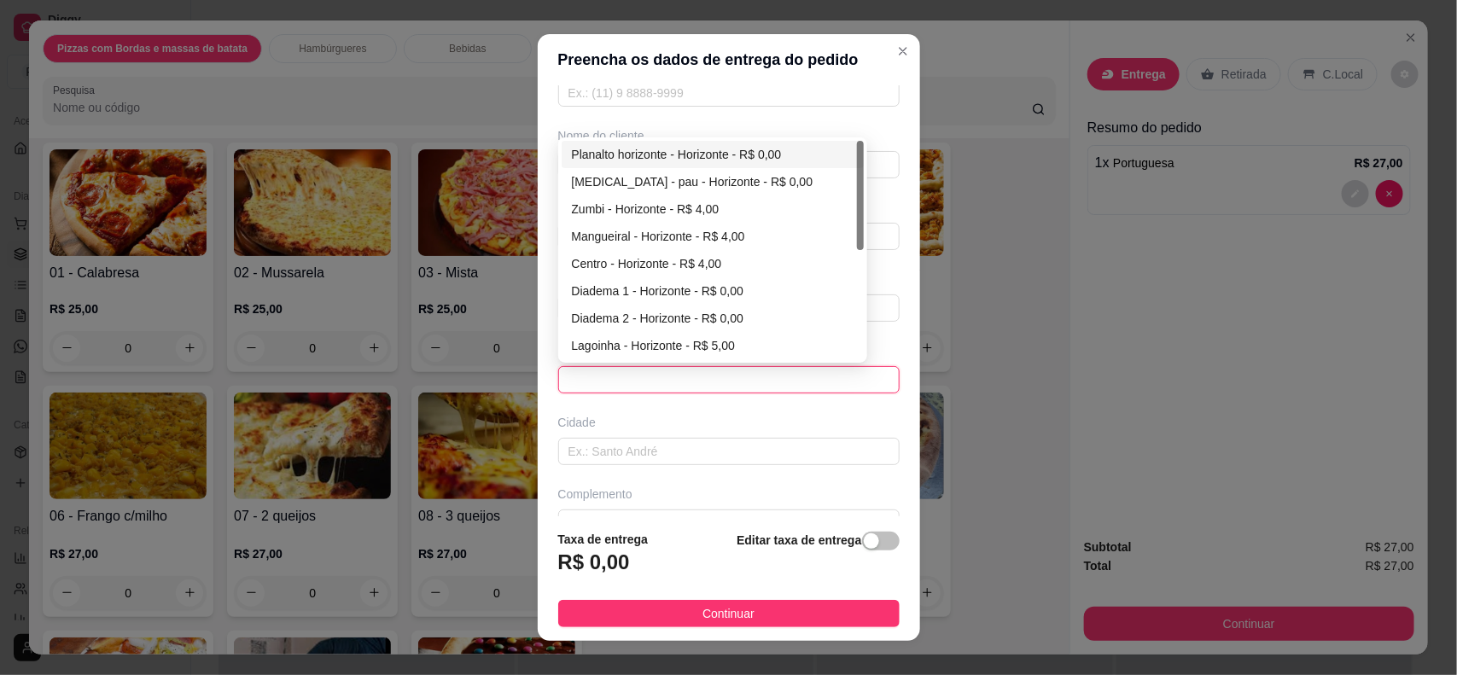
click at [572, 164] on div "Planalto horizonte - Horizonte - R$ 0,00" at bounding box center [713, 154] width 283 height 19
type input "Horizonte"
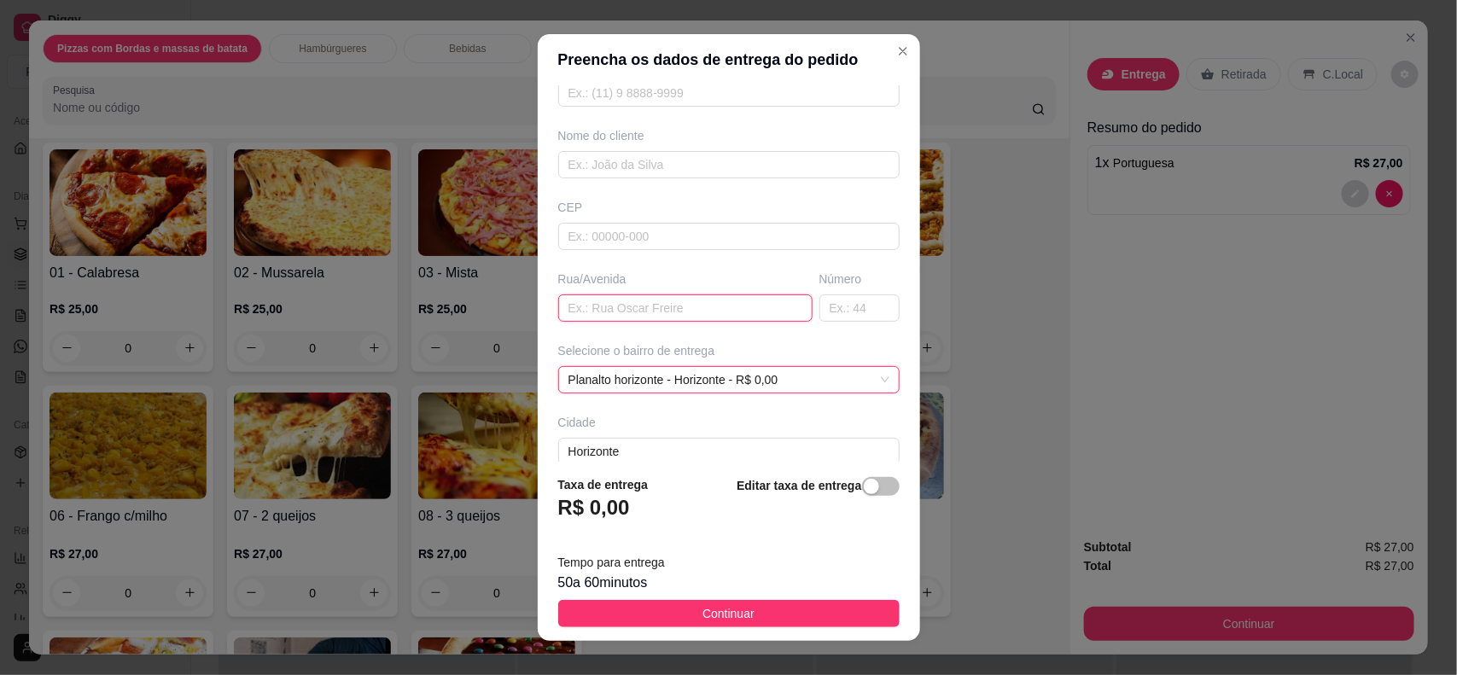
click at [593, 306] on input "text" at bounding box center [685, 308] width 254 height 27
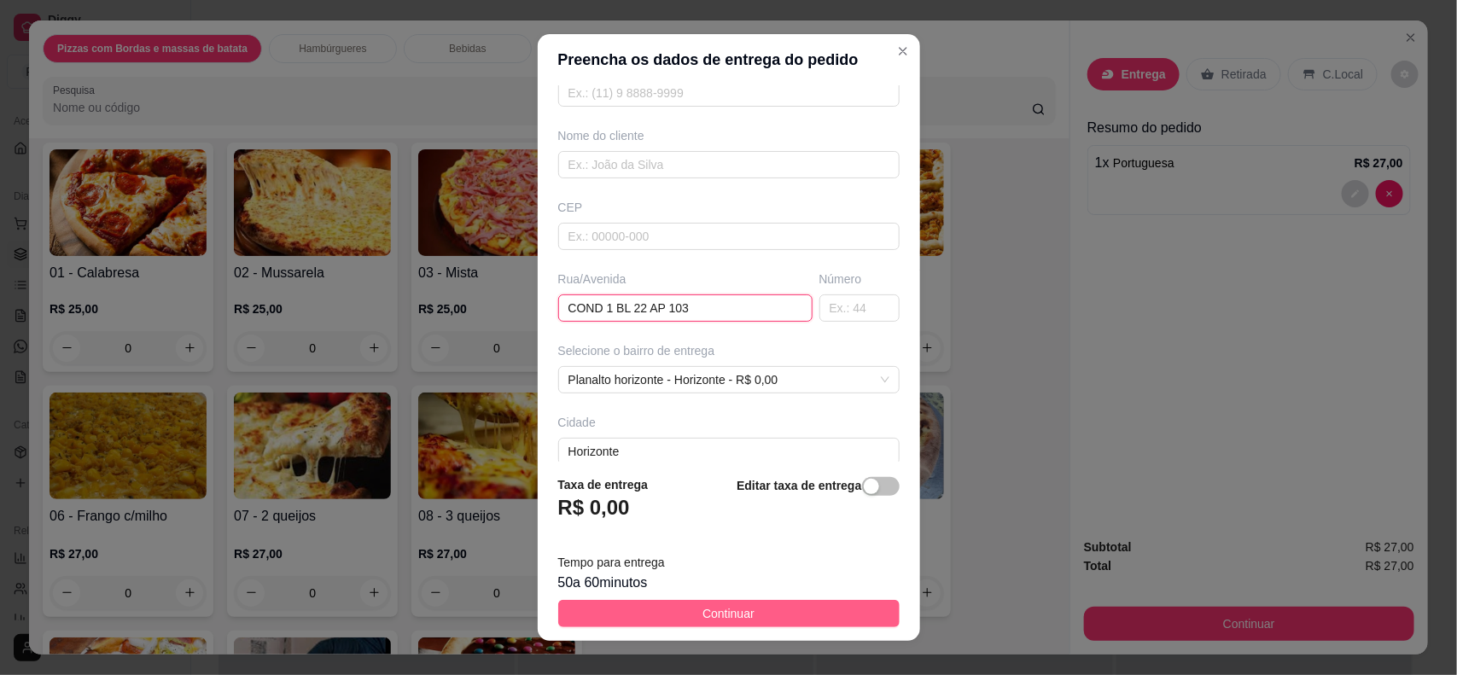
type input "COND 1 BL 22 AP 103"
click at [684, 604] on button "Continuar" at bounding box center [728, 613] width 341 height 27
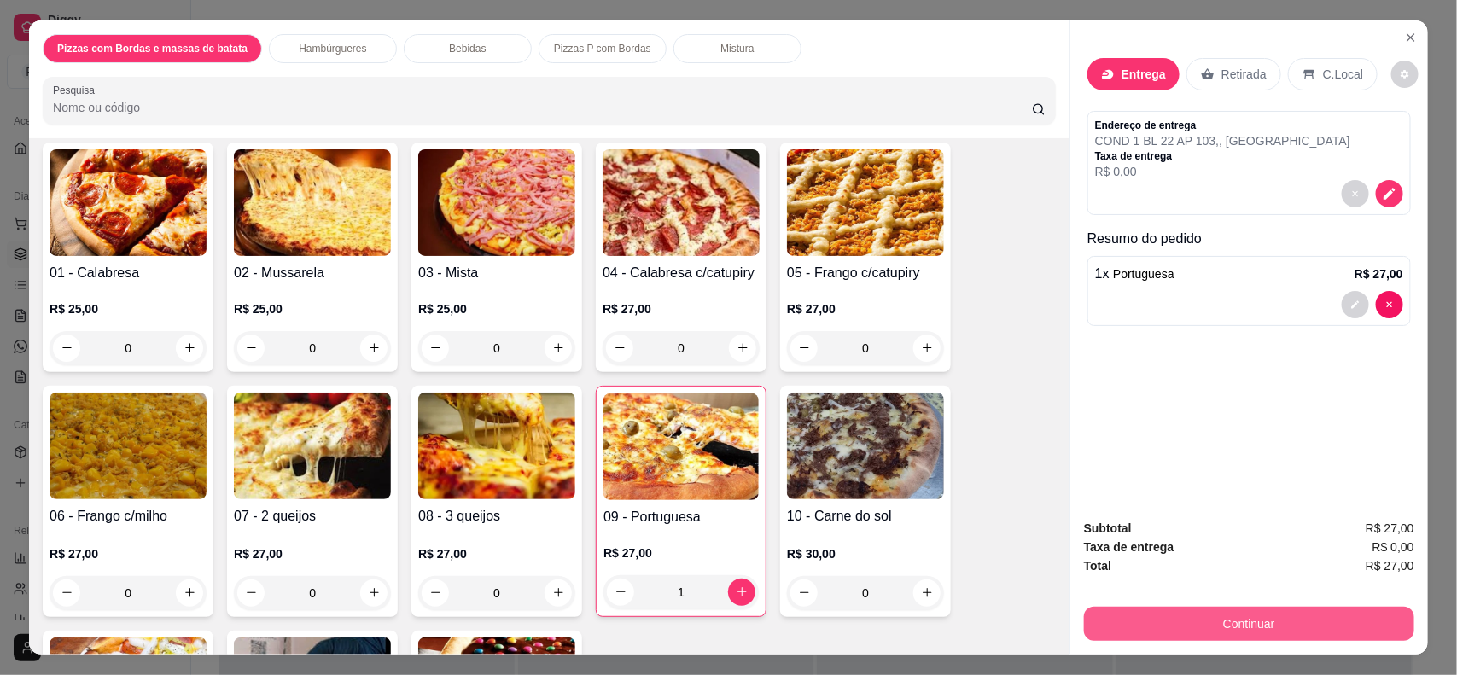
click at [1201, 612] on button "Continuar" at bounding box center [1249, 624] width 330 height 34
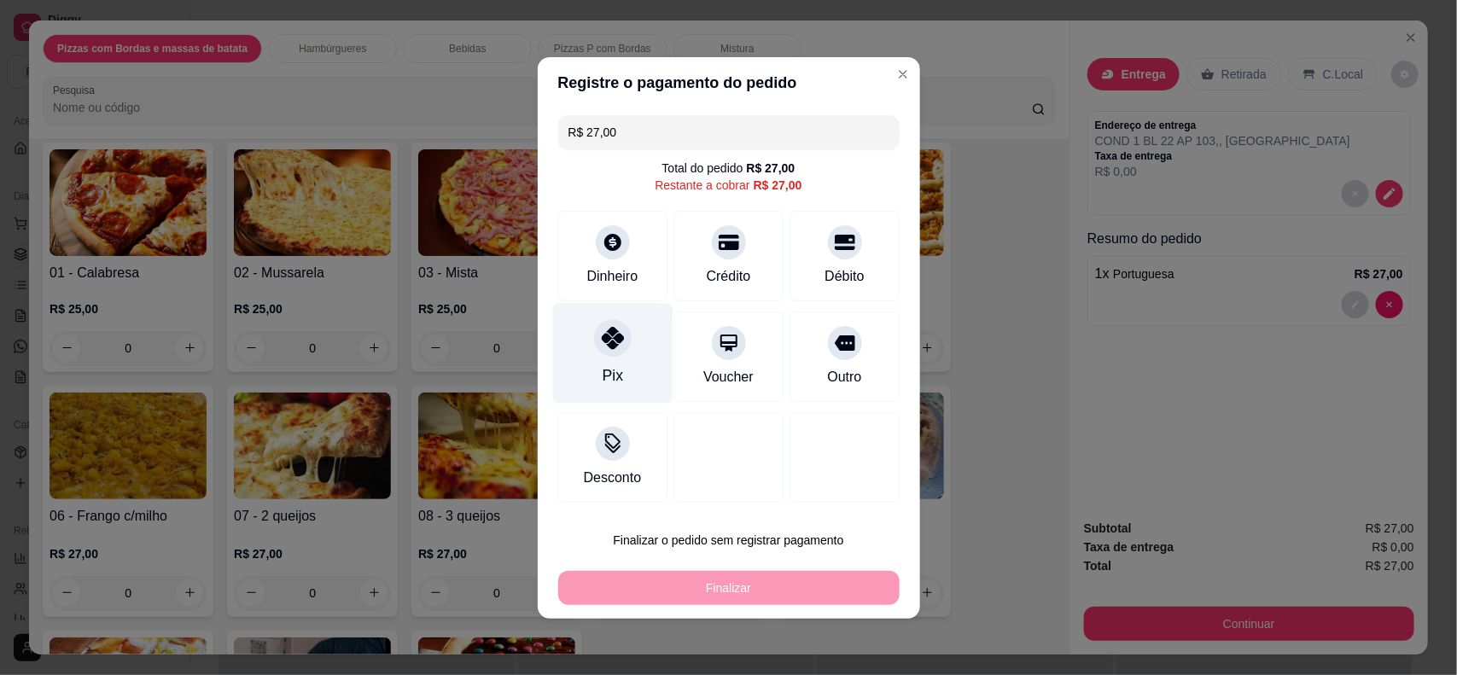
click at [615, 352] on div at bounding box center [613, 338] width 38 height 38
type input "R$ 0,00"
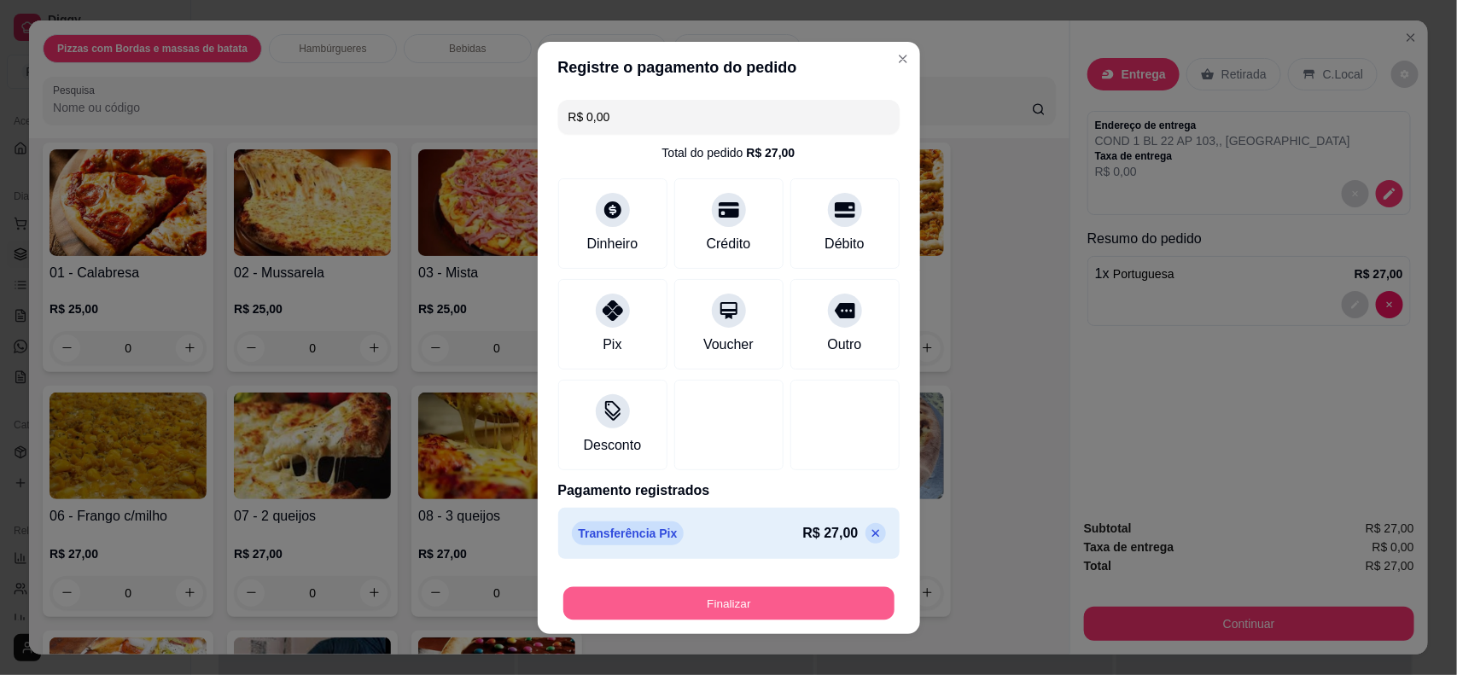
click at [778, 603] on button "Finalizar" at bounding box center [728, 603] width 331 height 33
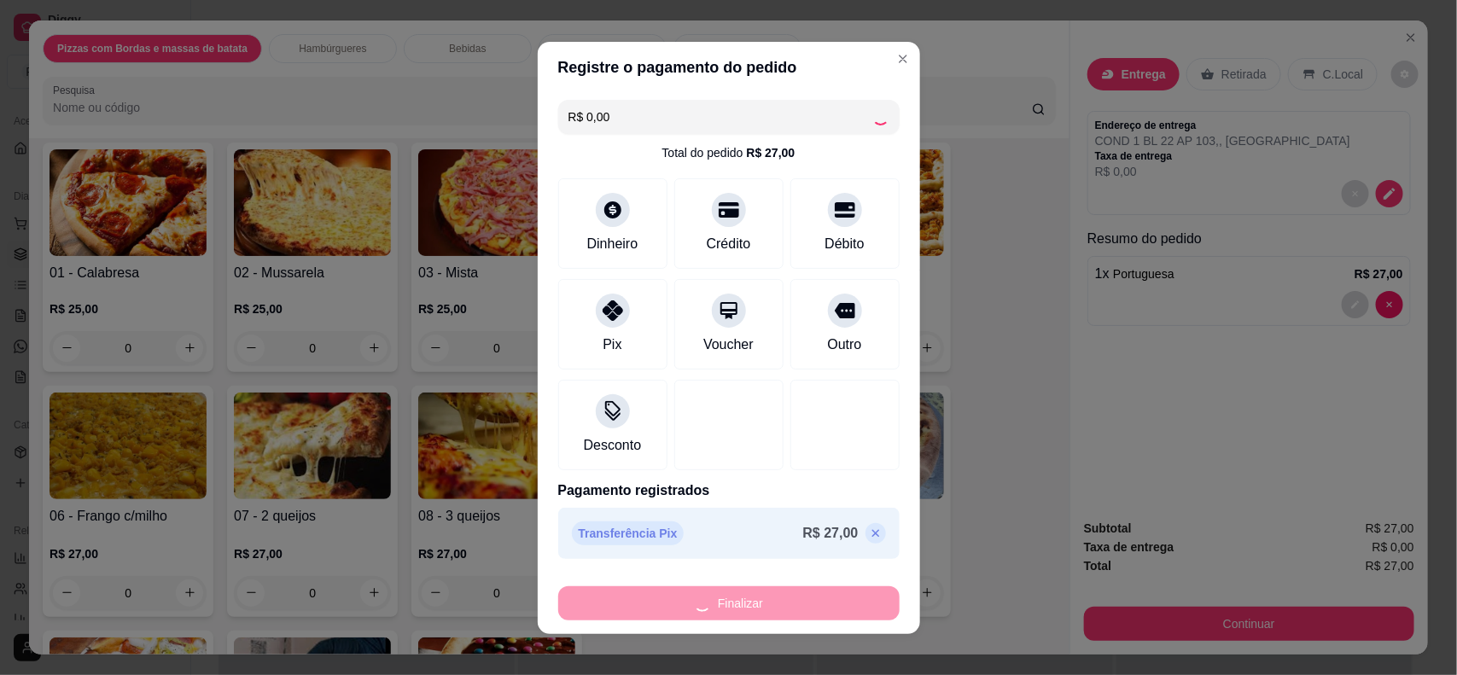
type input "0"
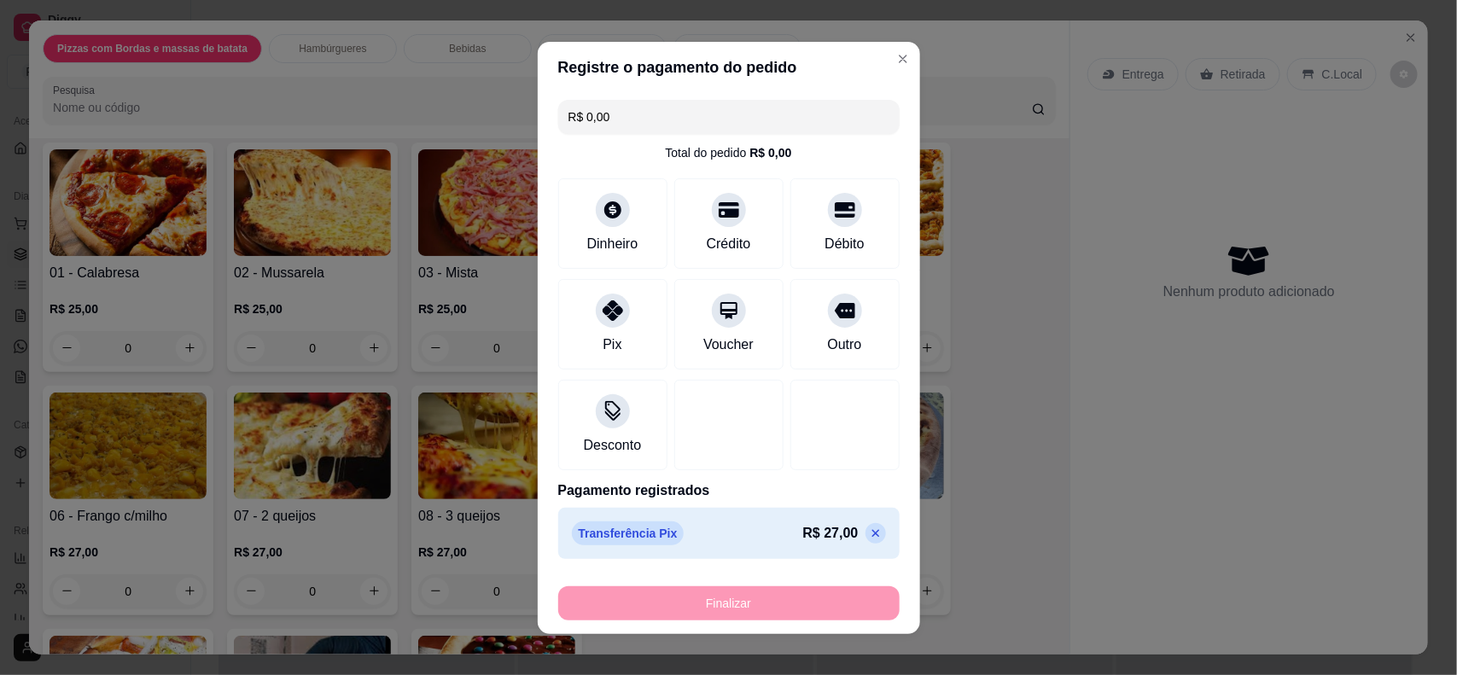
type input "-R$ 27,00"
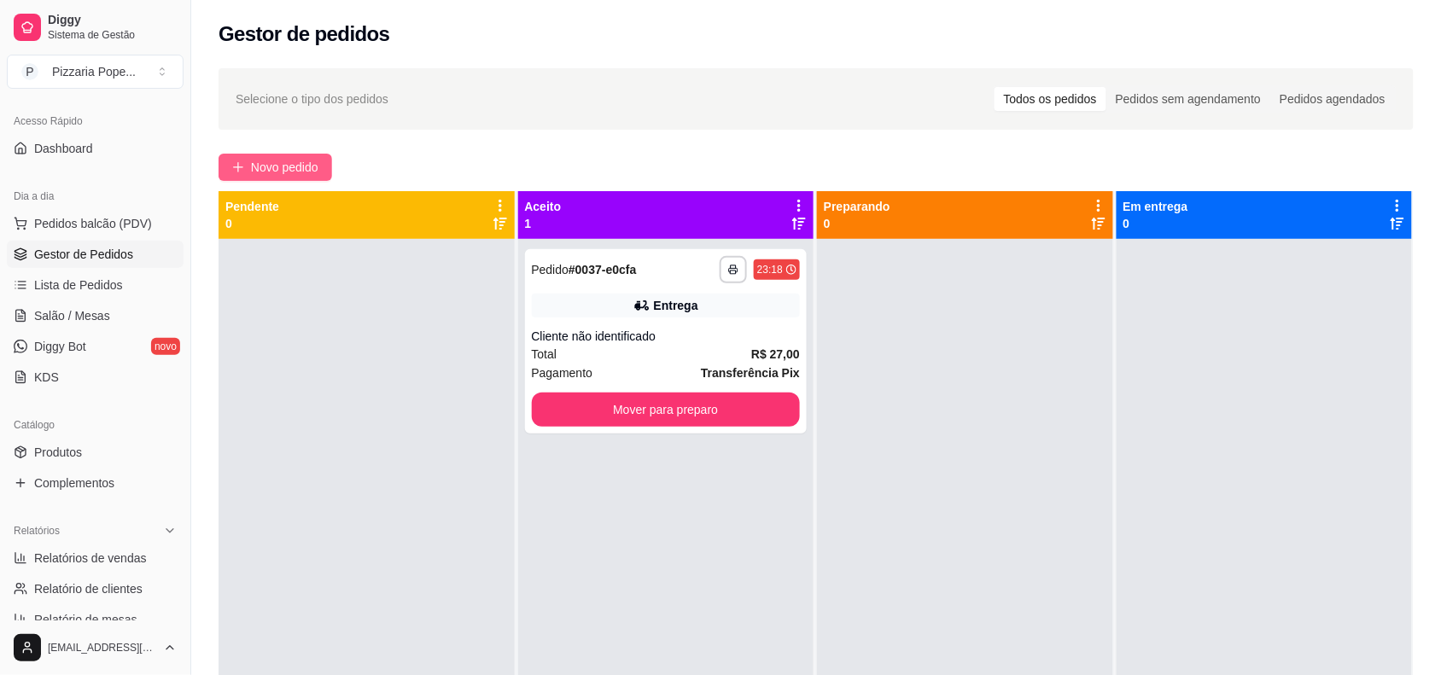
click at [248, 171] on button "Novo pedido" at bounding box center [276, 167] width 114 height 27
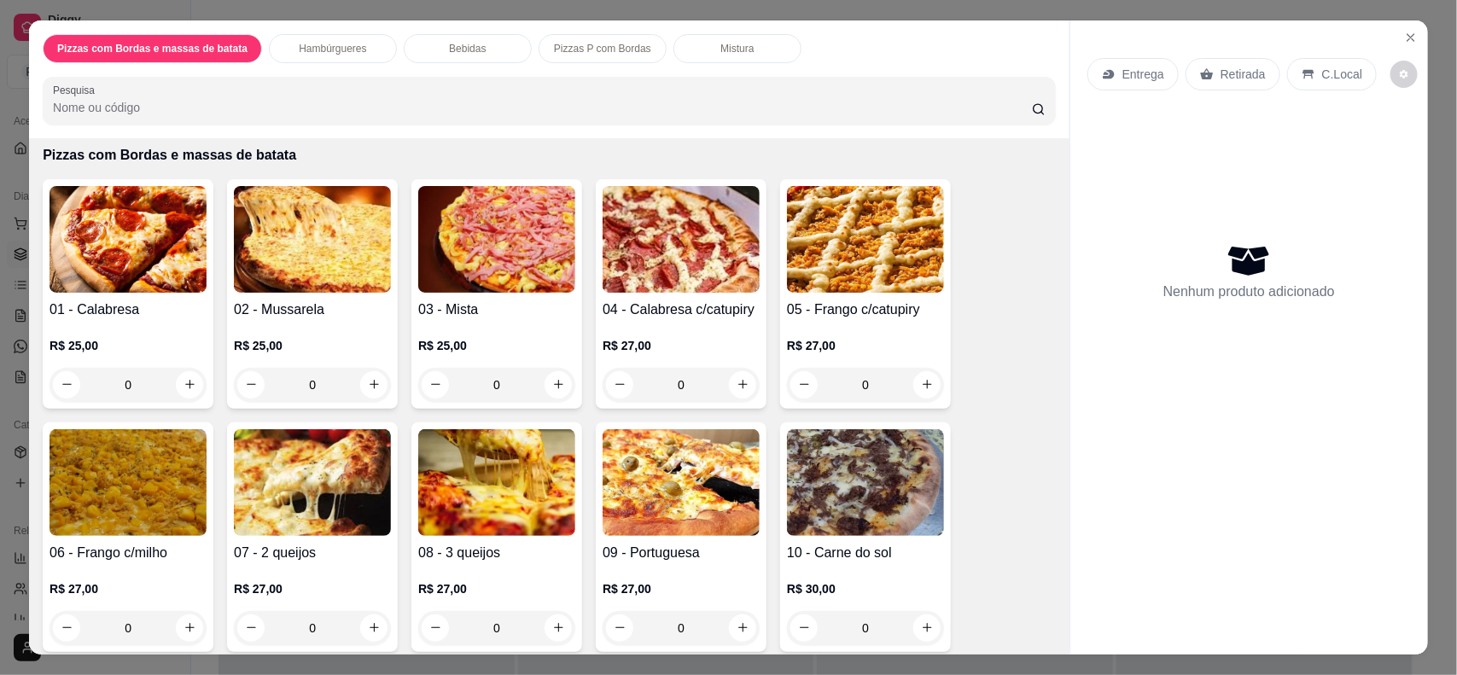
scroll to position [107, 0]
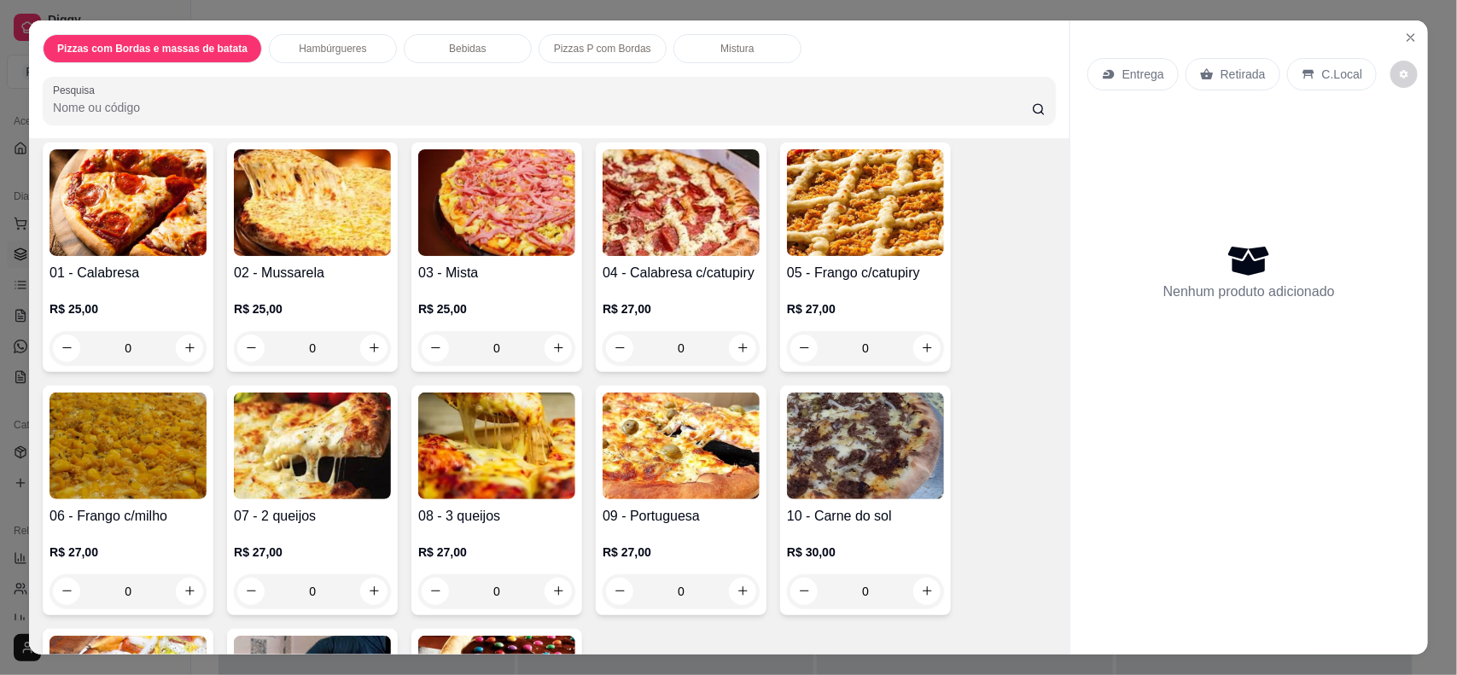
click at [731, 591] on div "0" at bounding box center [681, 592] width 157 height 34
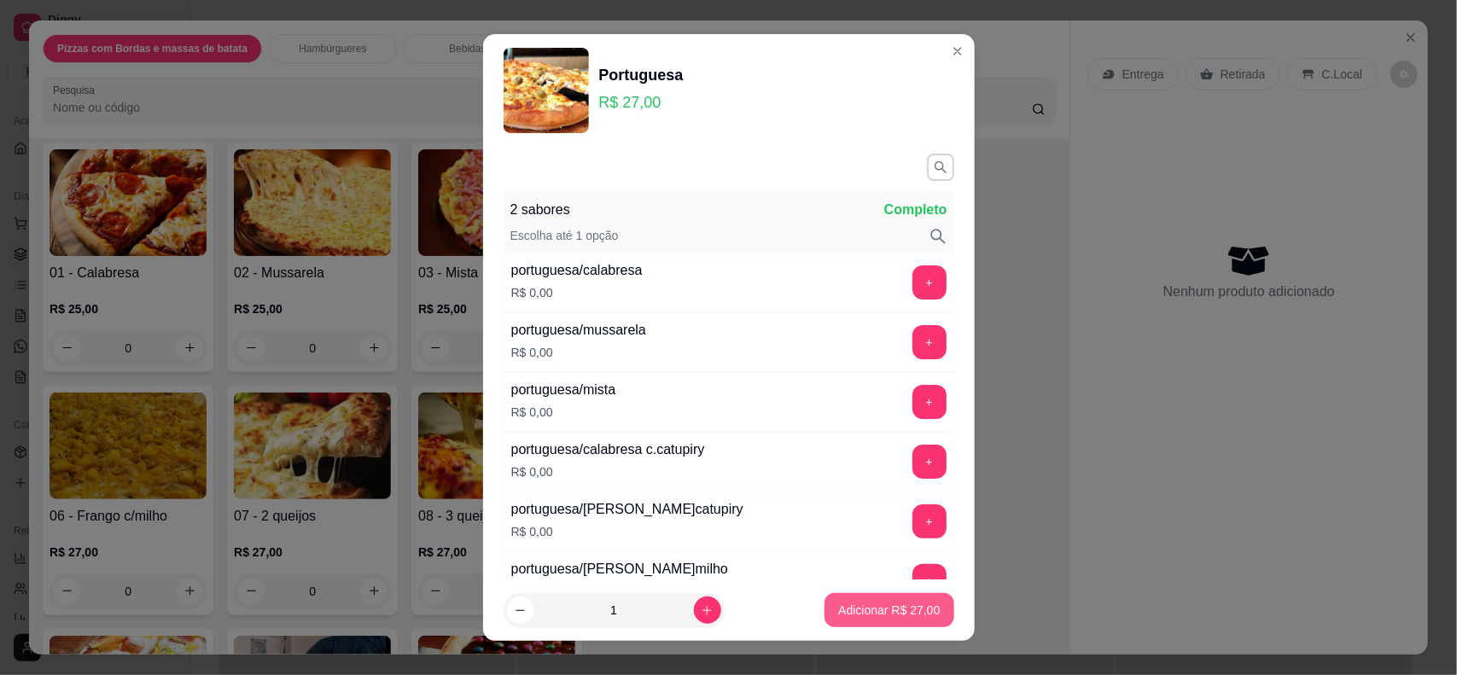
click at [832, 602] on button "Adicionar R$ 27,00" at bounding box center [889, 610] width 129 height 34
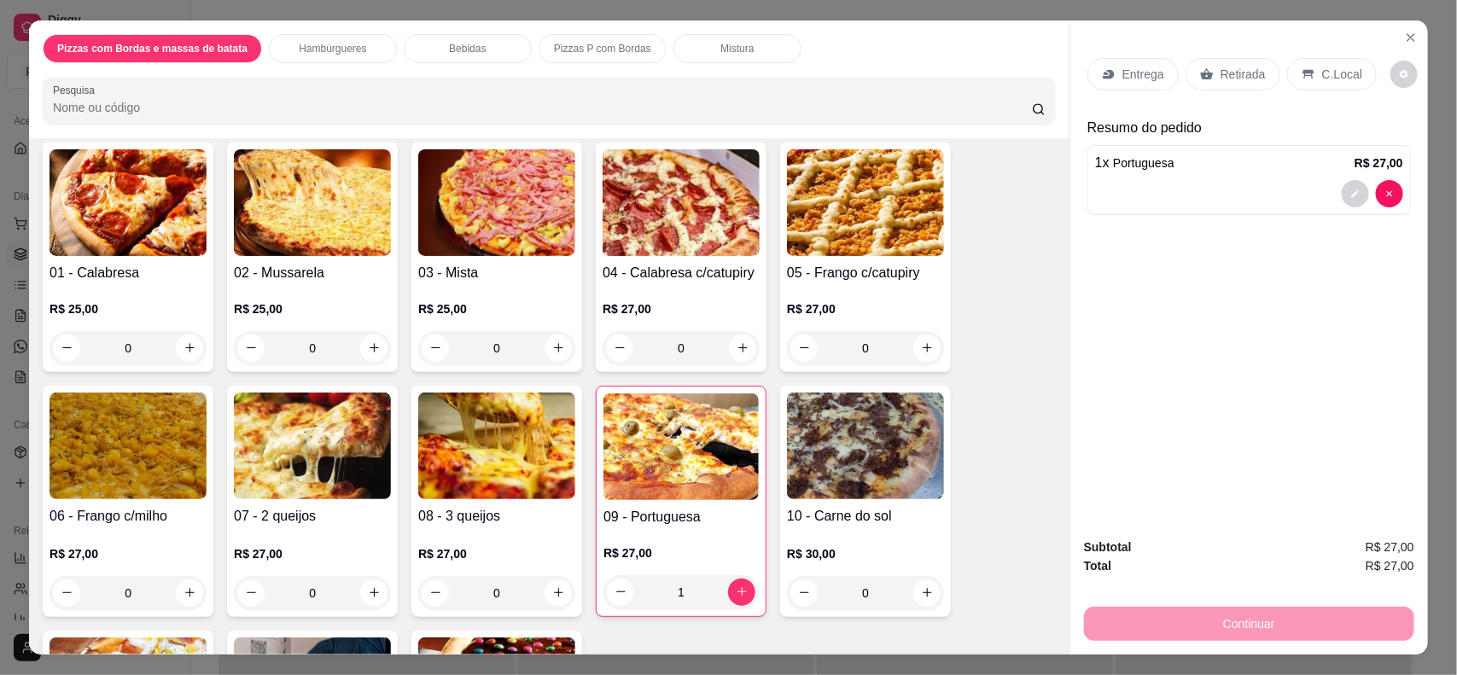
click at [730, 587] on div "1" at bounding box center [681, 592] width 155 height 34
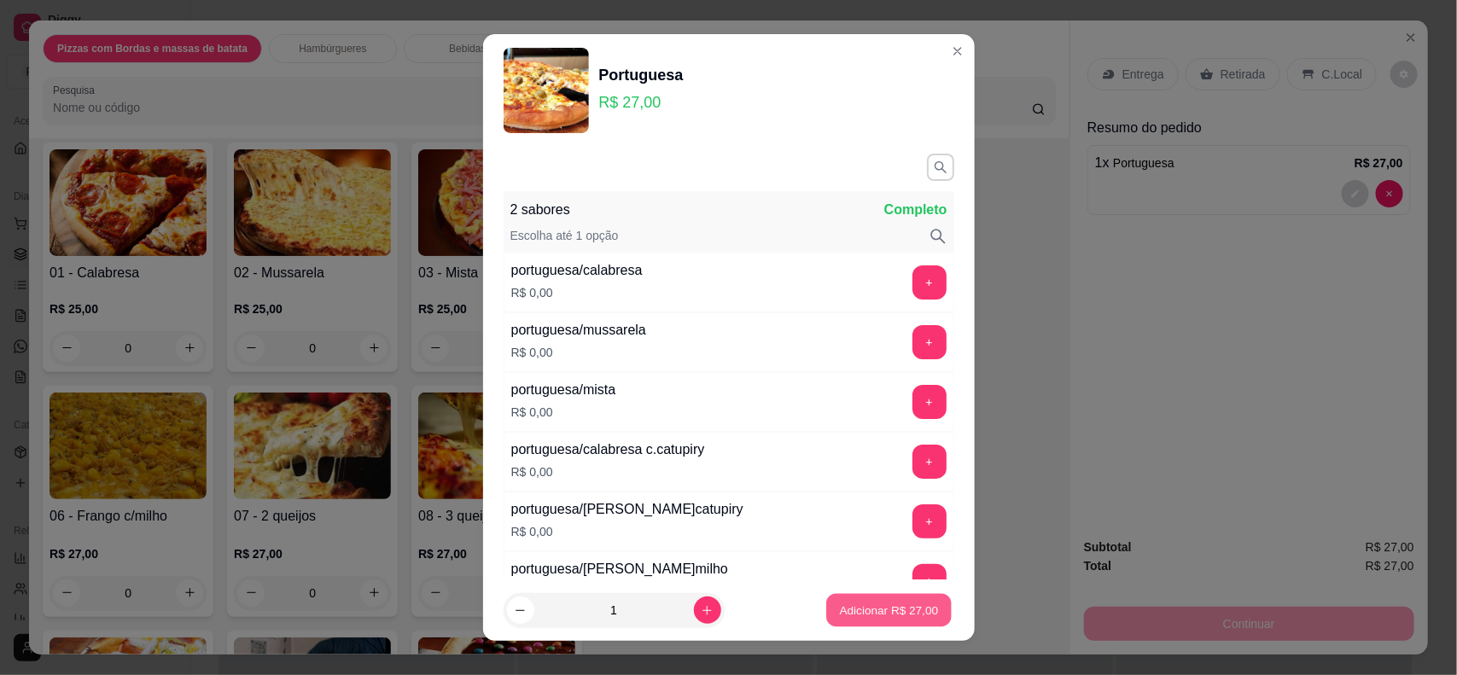
click at [839, 599] on button "Adicionar R$ 27,00" at bounding box center [889, 610] width 125 height 33
type input "2"
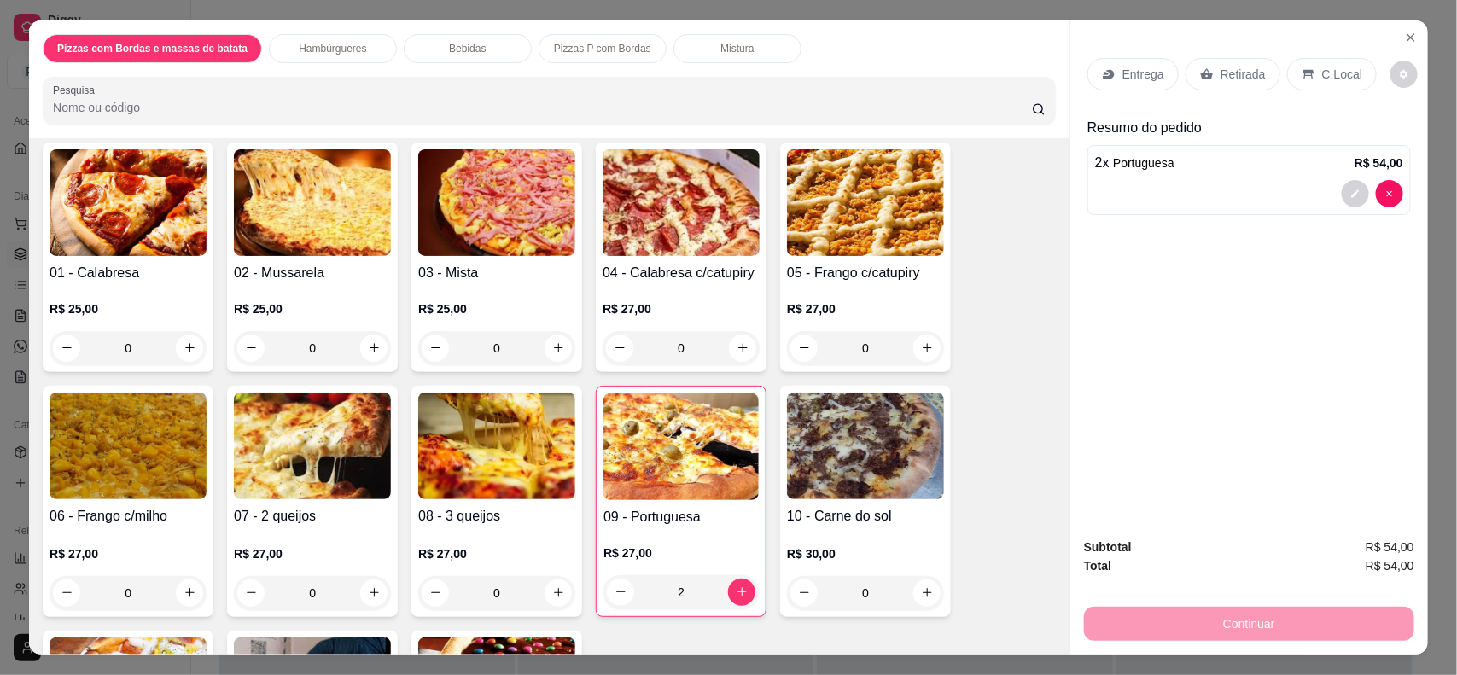
click at [1149, 67] on p "Entrega" at bounding box center [1144, 74] width 42 height 17
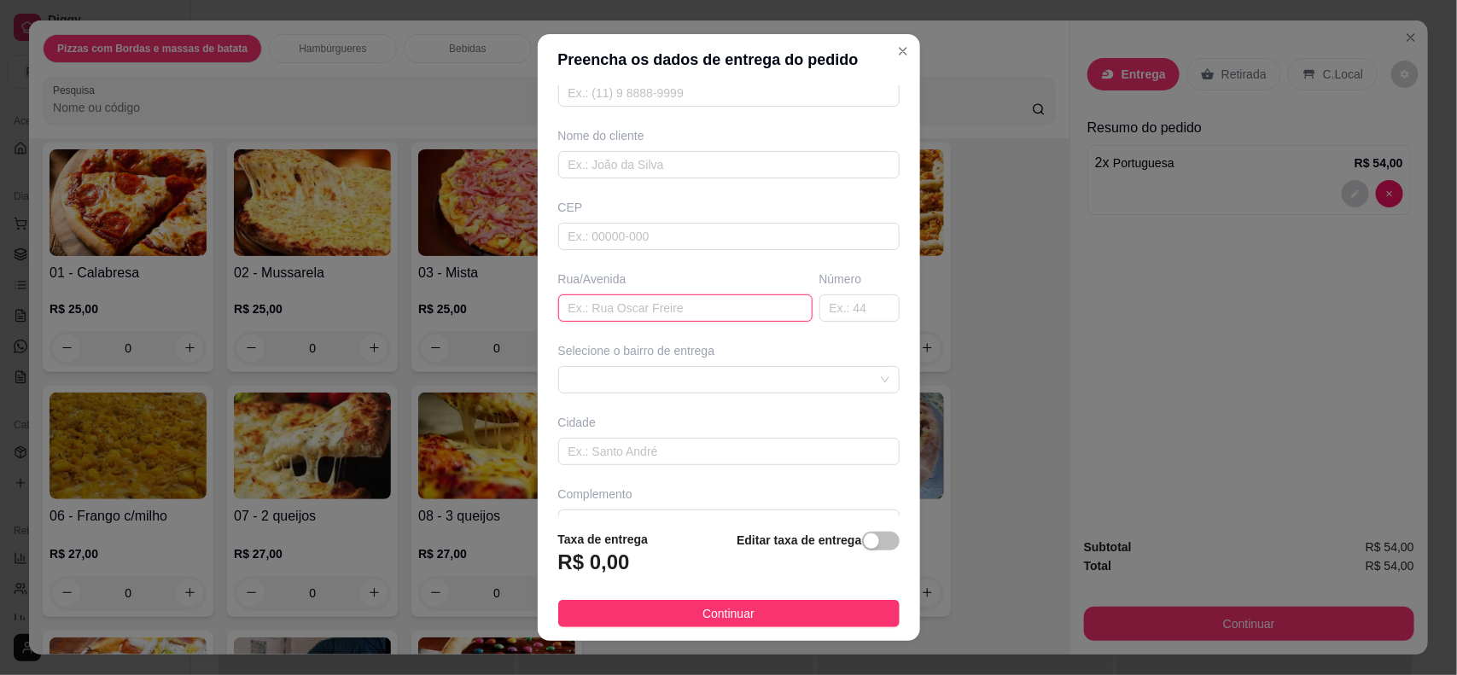
click at [596, 303] on input "text" at bounding box center [685, 308] width 254 height 27
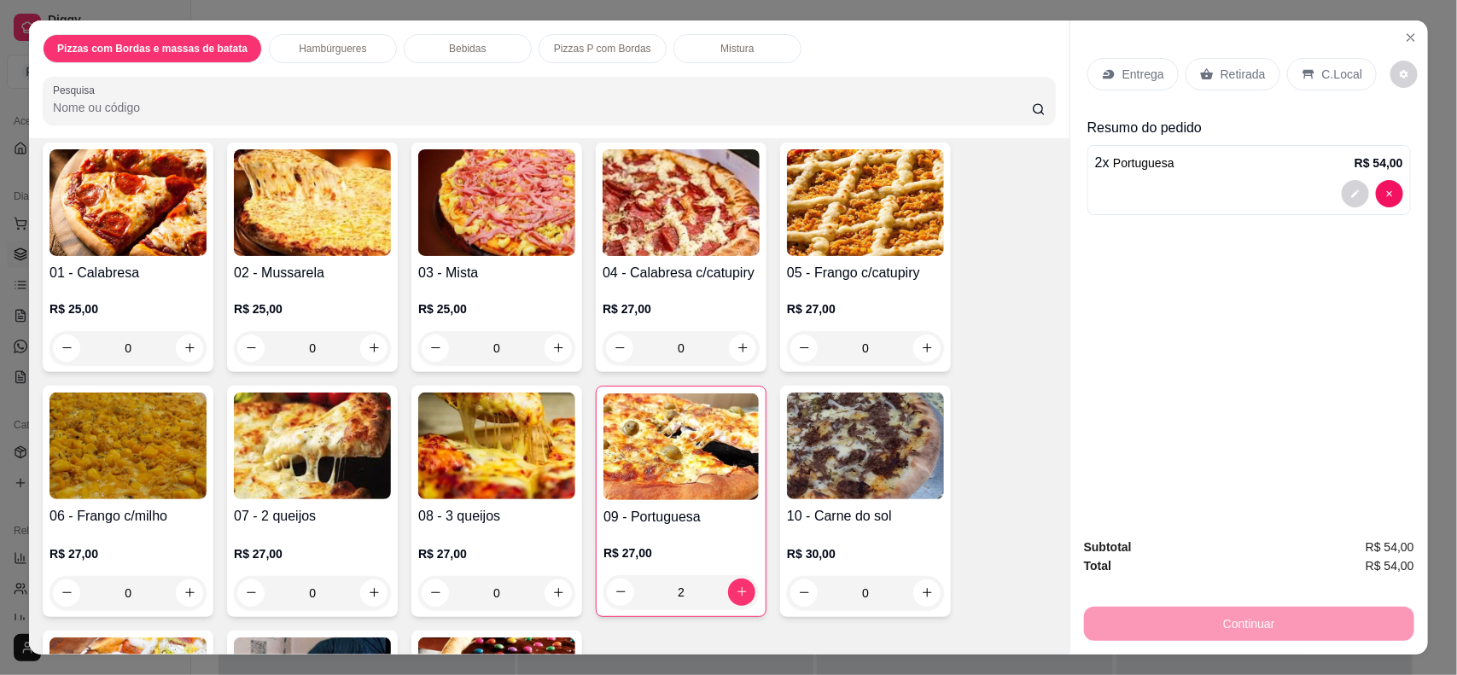
click at [1222, 73] on p "Retirada" at bounding box center [1243, 74] width 45 height 17
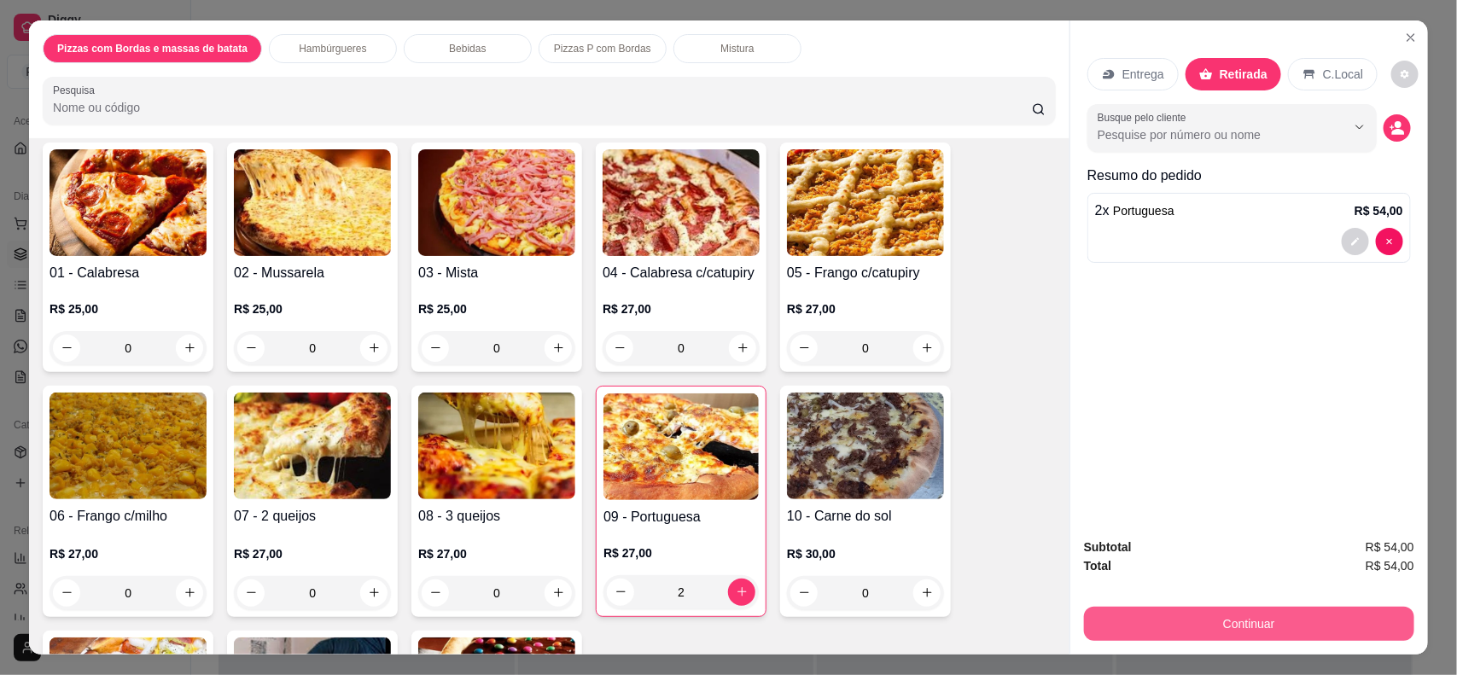
click at [1197, 616] on button "Continuar" at bounding box center [1249, 624] width 330 height 34
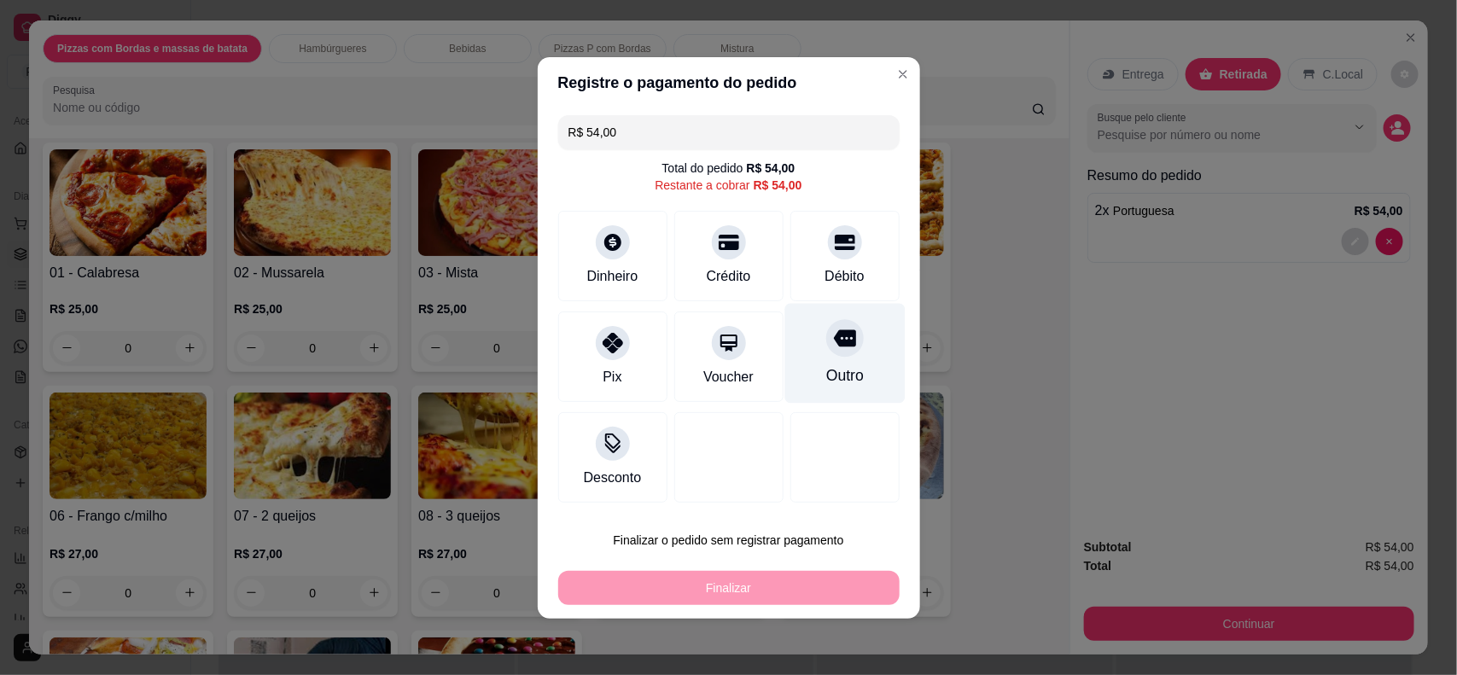
click at [849, 350] on div "Outro" at bounding box center [845, 353] width 120 height 100
type input "R$ 0,00"
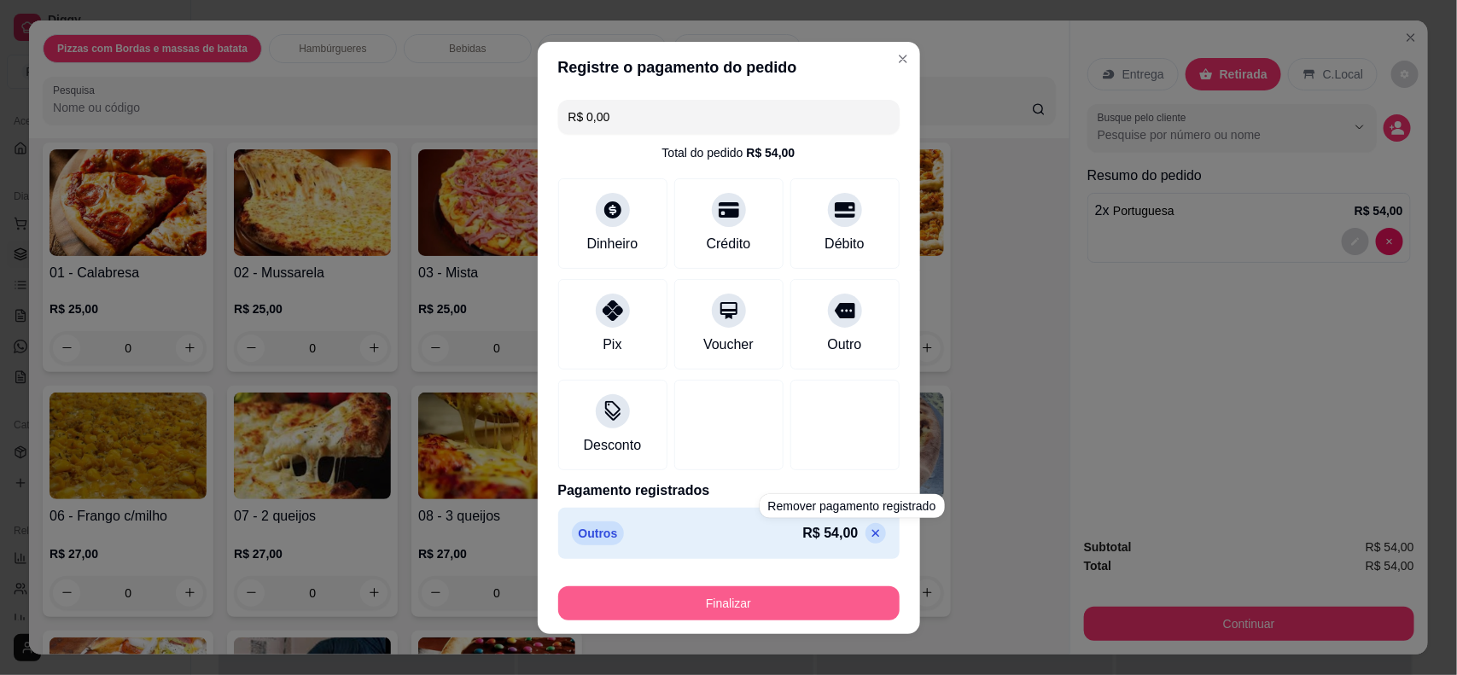
click at [821, 604] on button "Finalizar" at bounding box center [728, 604] width 341 height 34
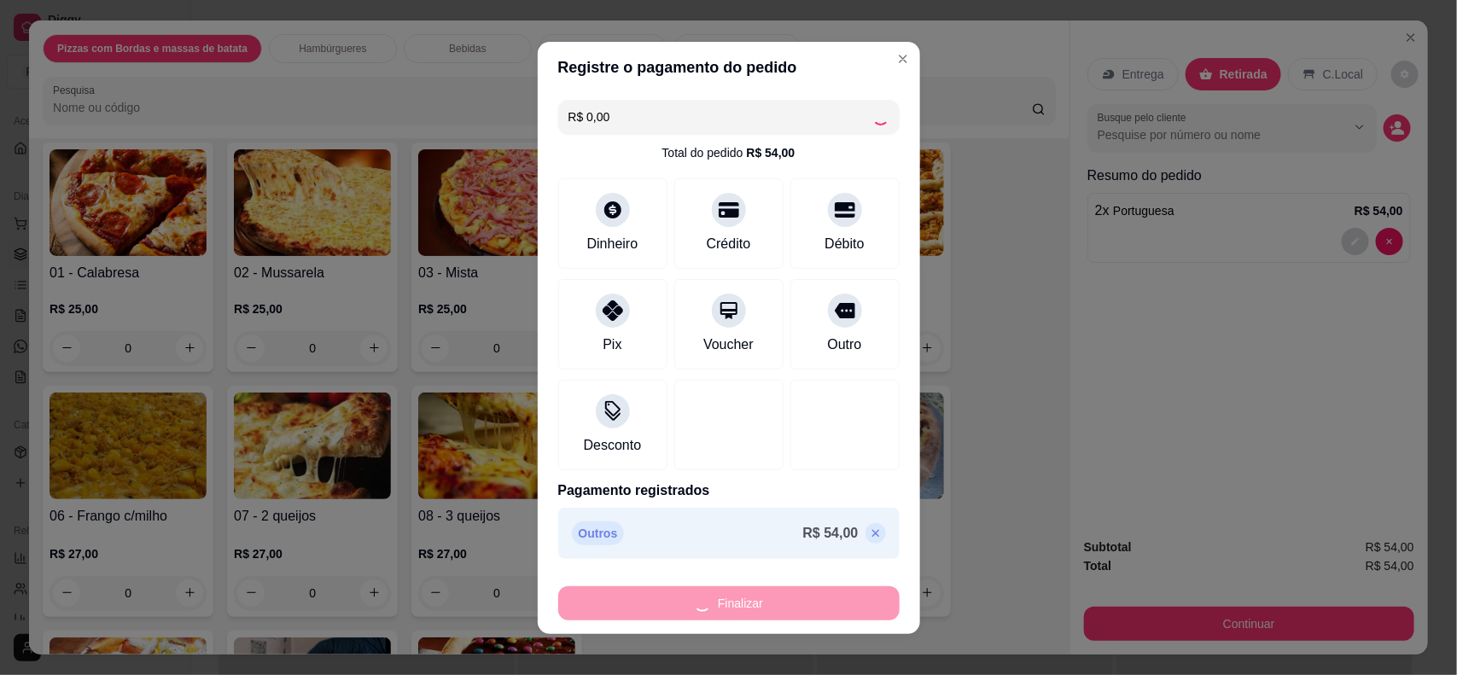
type input "0"
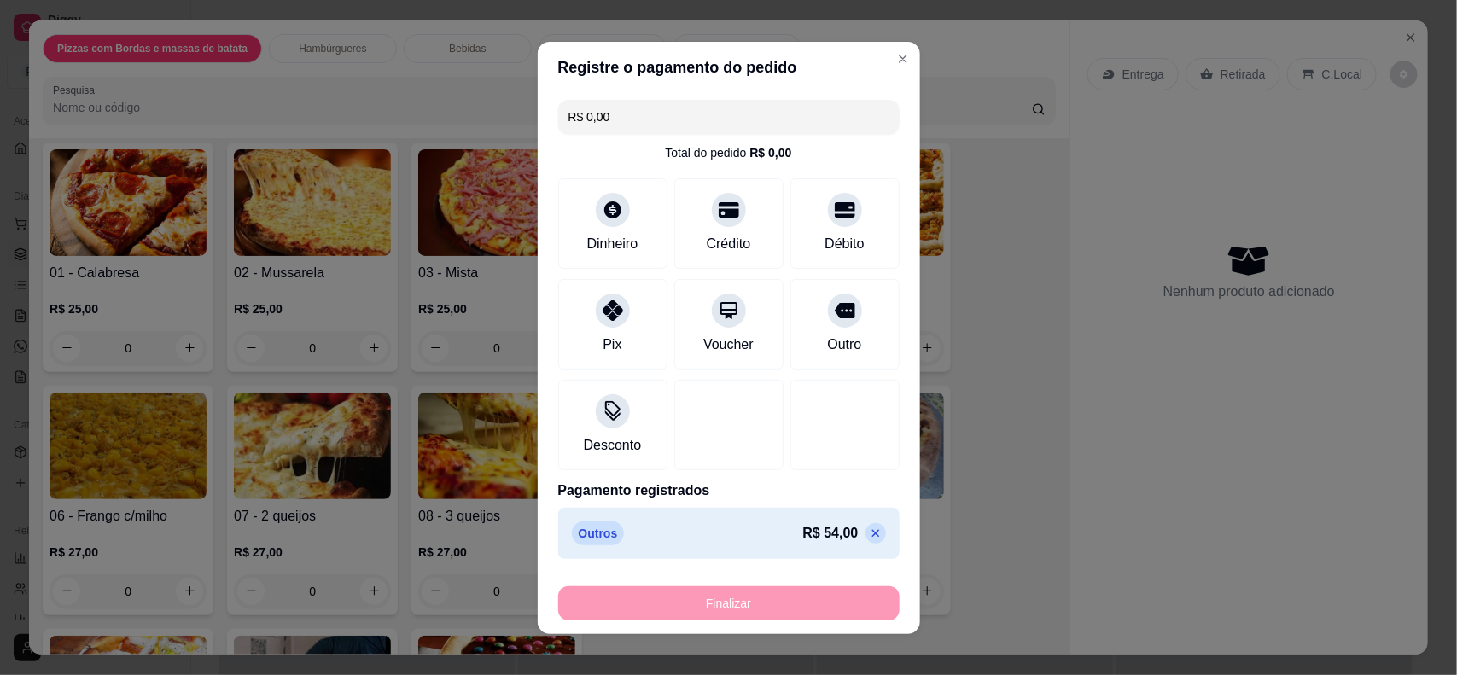
type input "-R$ 54,00"
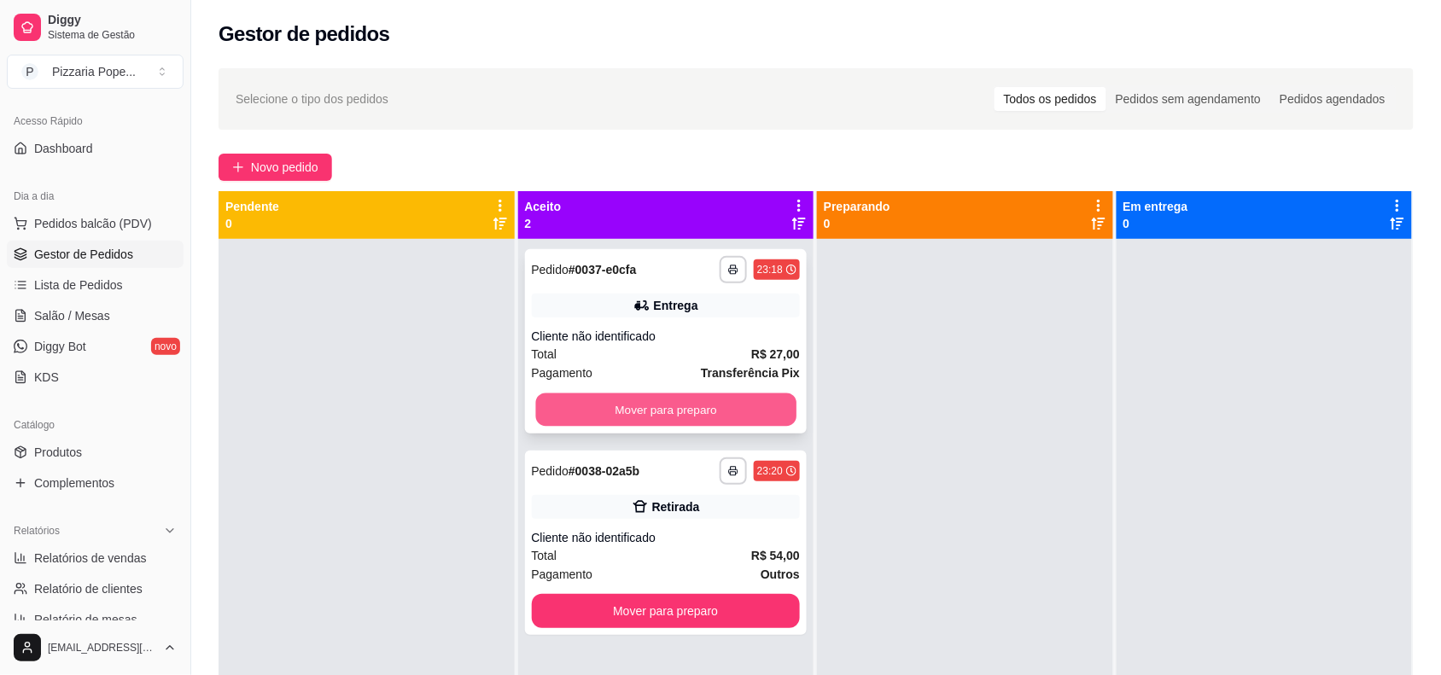
click at [640, 397] on button "Mover para preparo" at bounding box center [665, 410] width 260 height 33
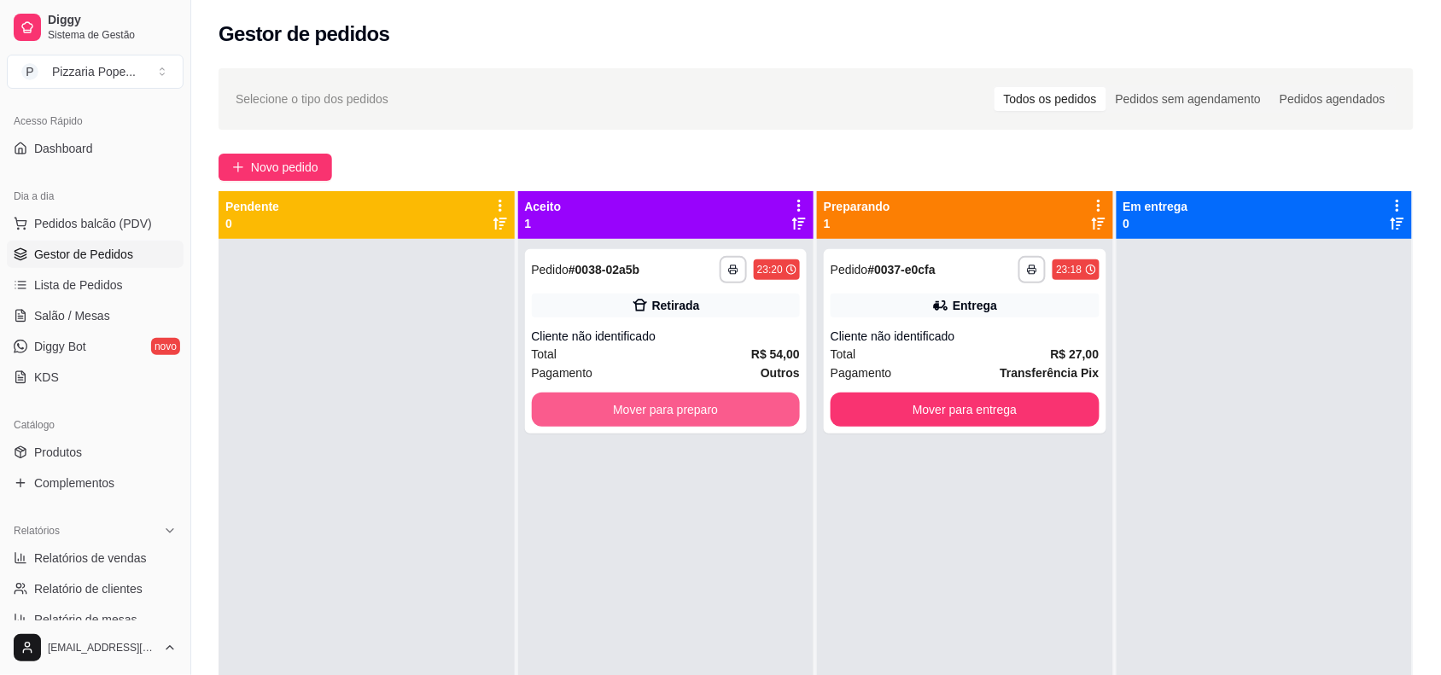
click at [640, 397] on button "Mover para preparo" at bounding box center [666, 410] width 269 height 34
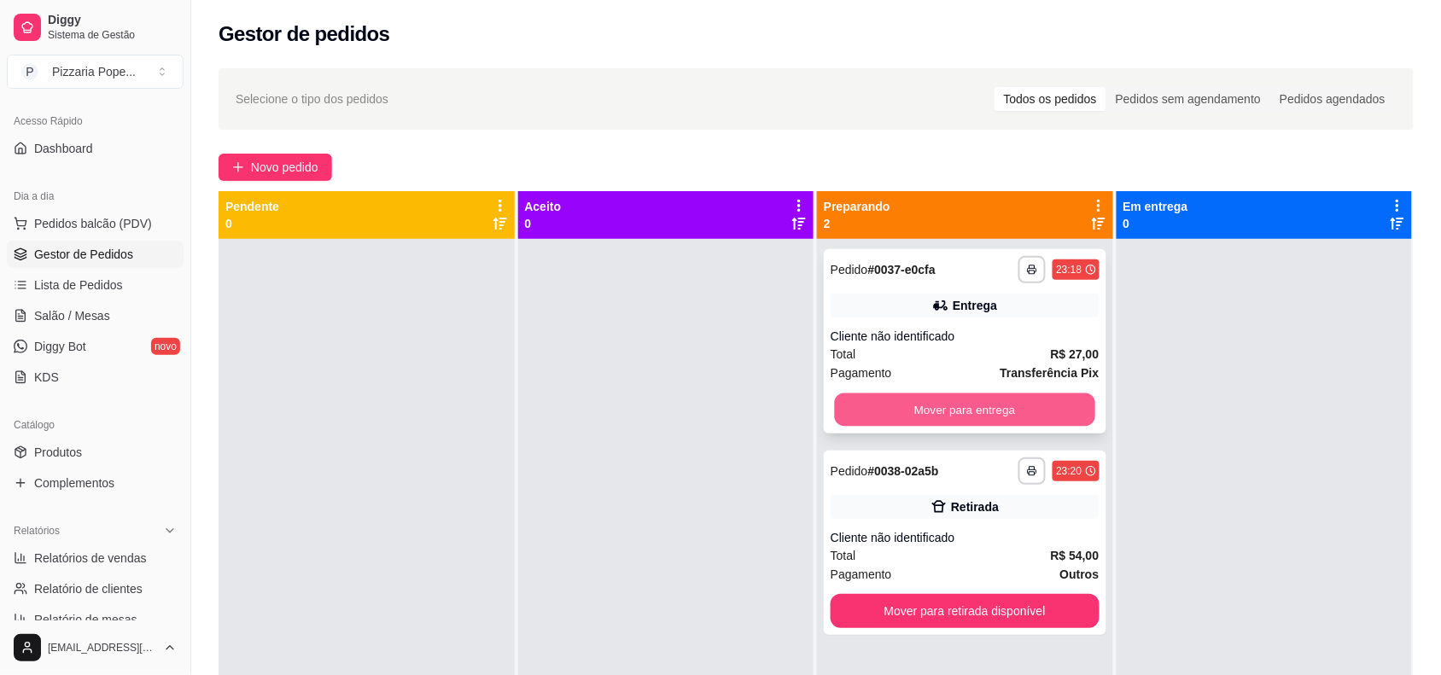
click at [846, 394] on button "Mover para entrega" at bounding box center [965, 410] width 260 height 33
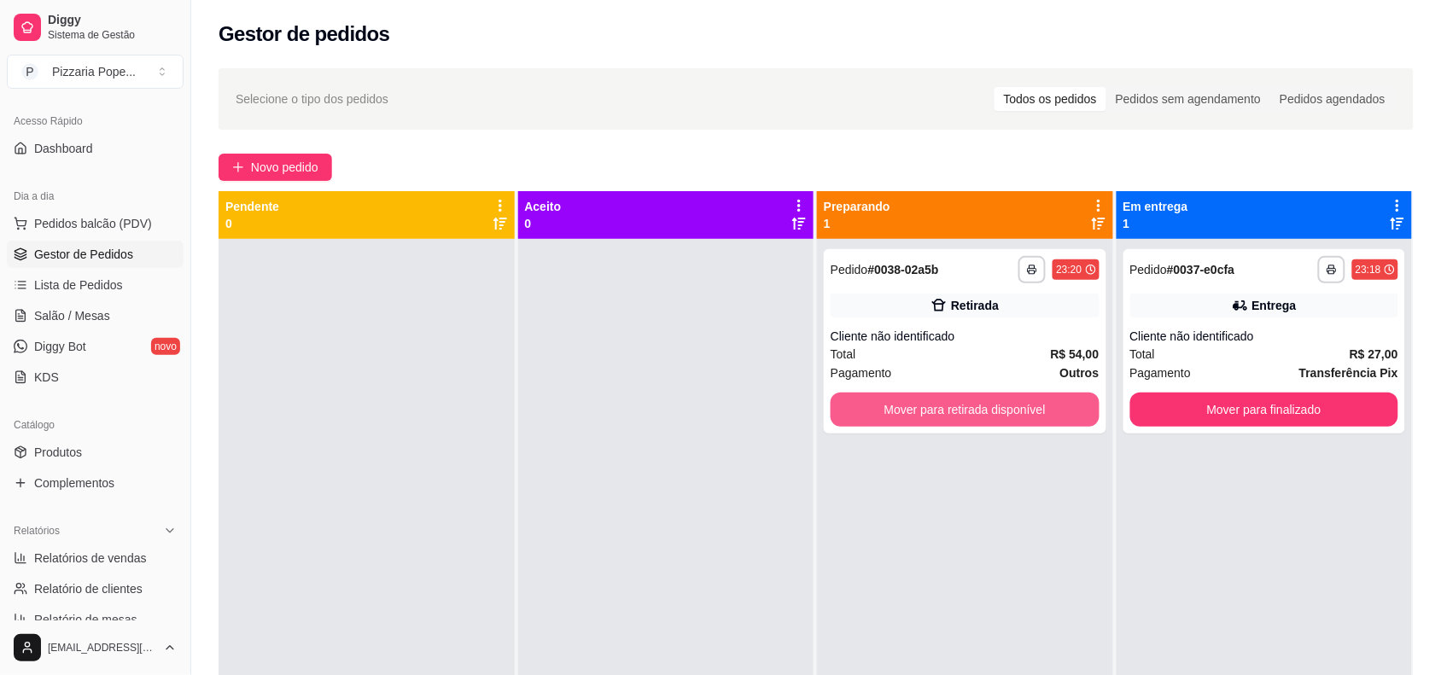
click at [847, 394] on button "Mover para retirada disponível" at bounding box center [965, 410] width 269 height 34
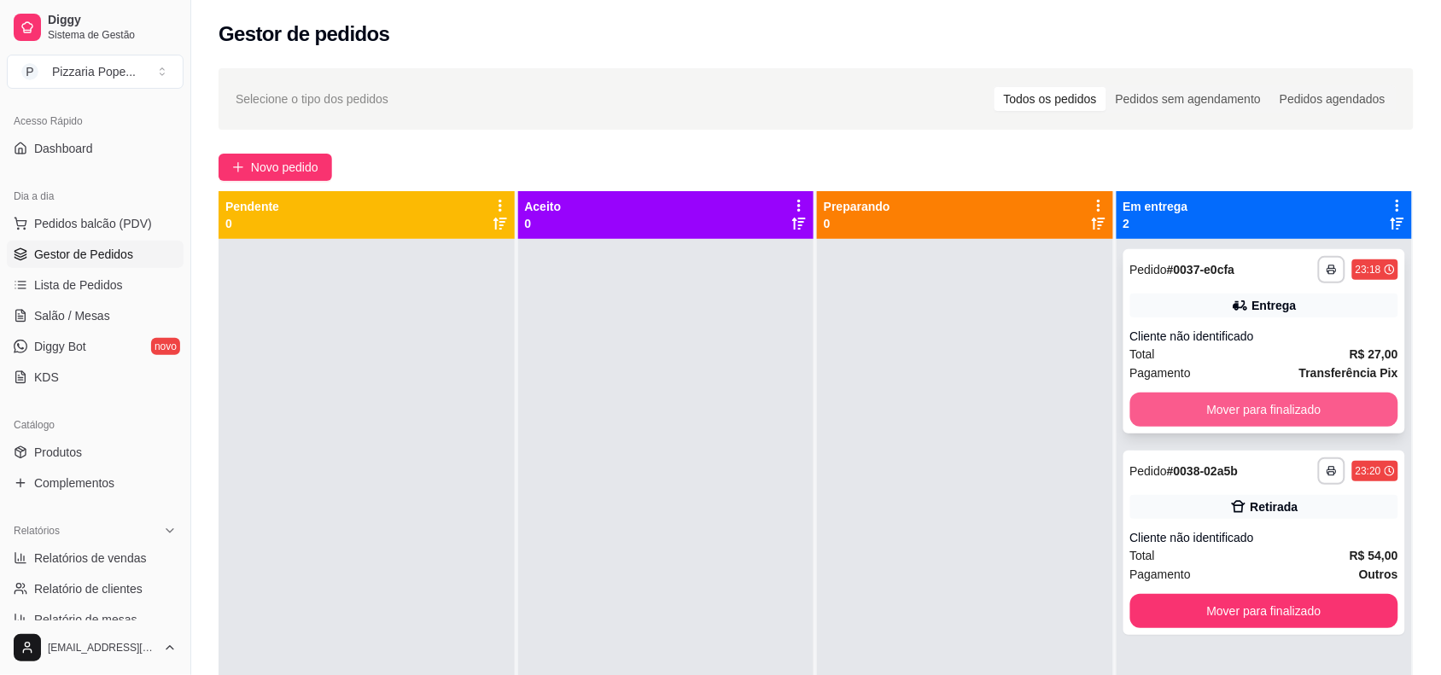
click at [1204, 398] on button "Mover para finalizado" at bounding box center [1264, 410] width 269 height 34
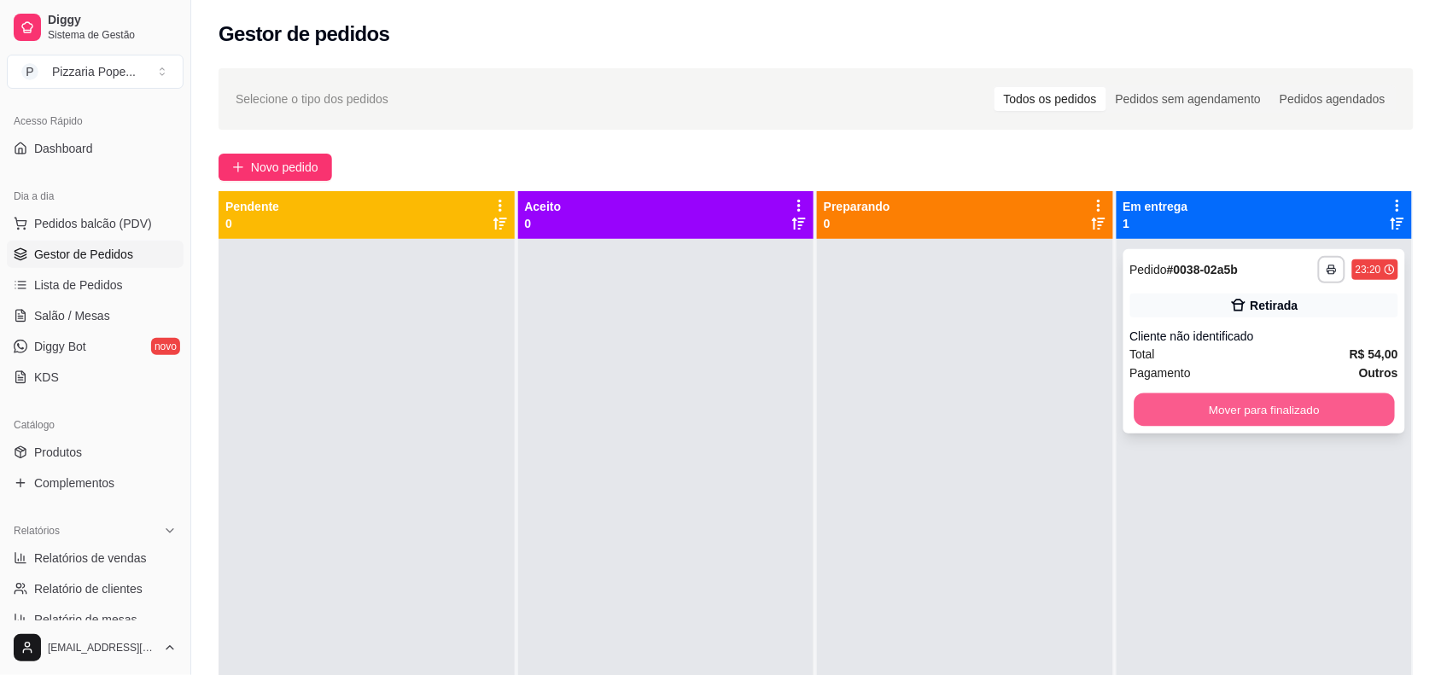
click at [1202, 406] on button "Mover para finalizado" at bounding box center [1264, 410] width 260 height 33
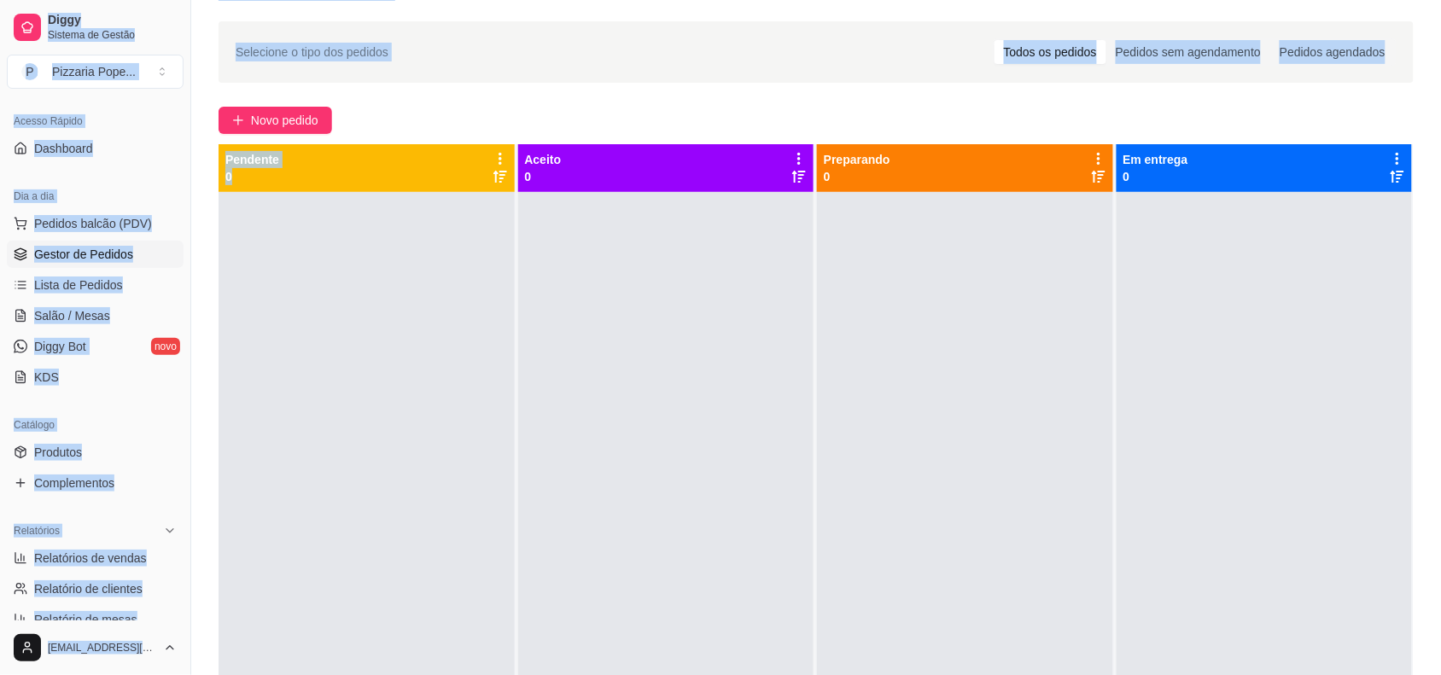
drag, startPoint x: 517, startPoint y: 376, endPoint x: 278, endPoint y: 726, distance: 423.4
click at [278, 628] on html "Diggy Sistema de Gestão P Pizzaria Pope ... Loja aberta Plano Customizado até 2…" at bounding box center [720, 290] width 1441 height 675
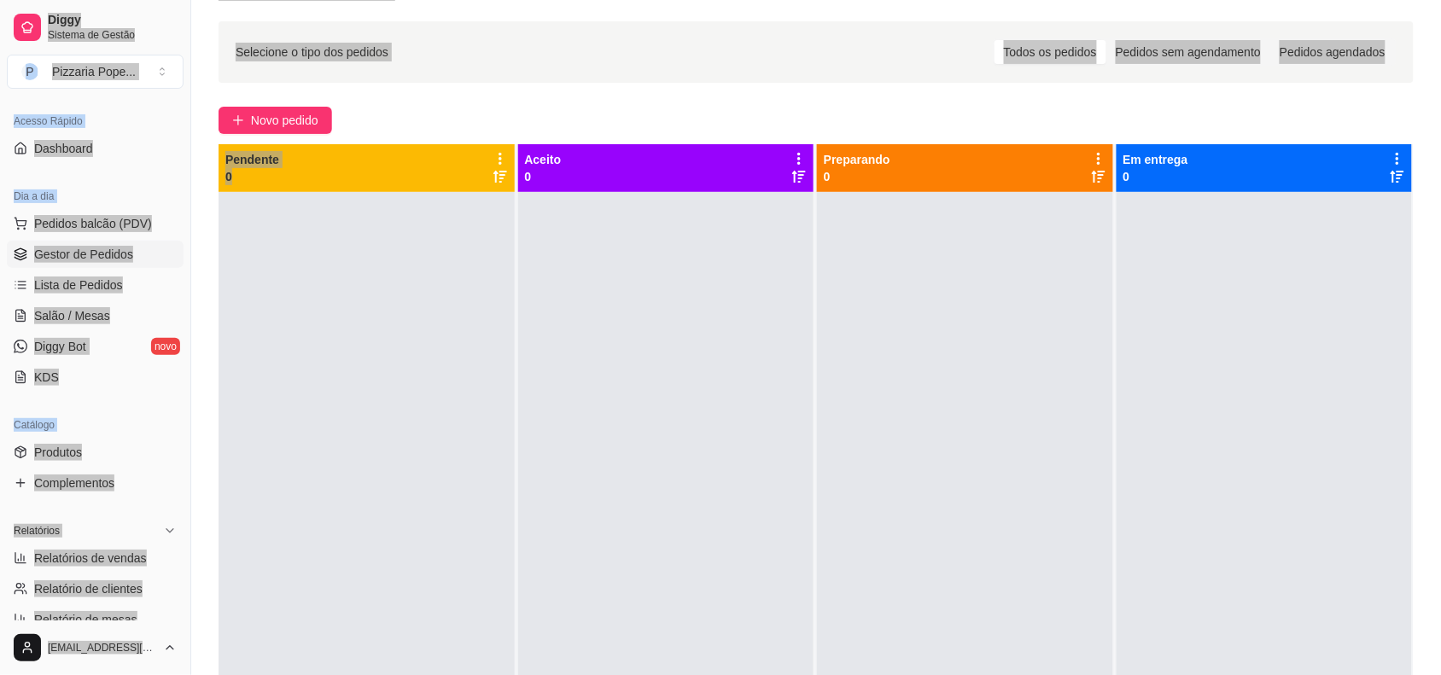
scroll to position [98, 0]
